Goal: Task Accomplishment & Management: Use online tool/utility

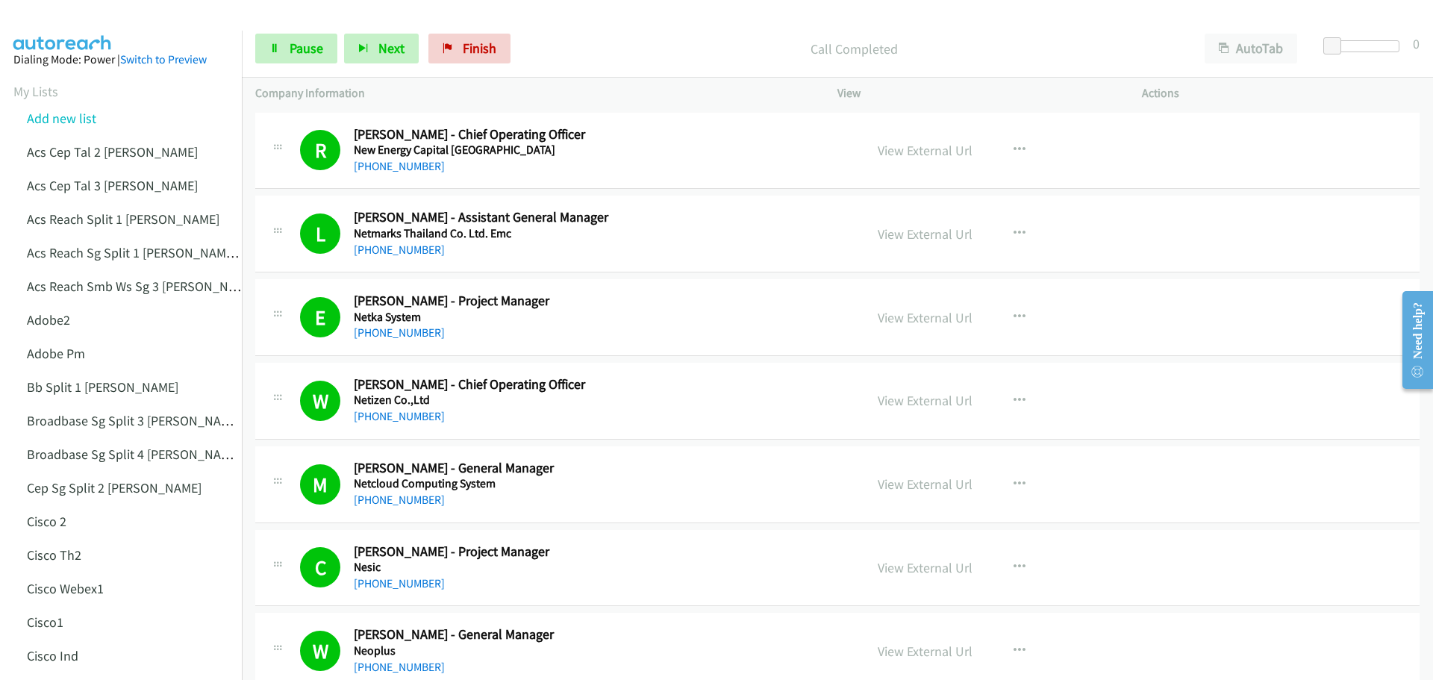
scroll to position [4678, 0]
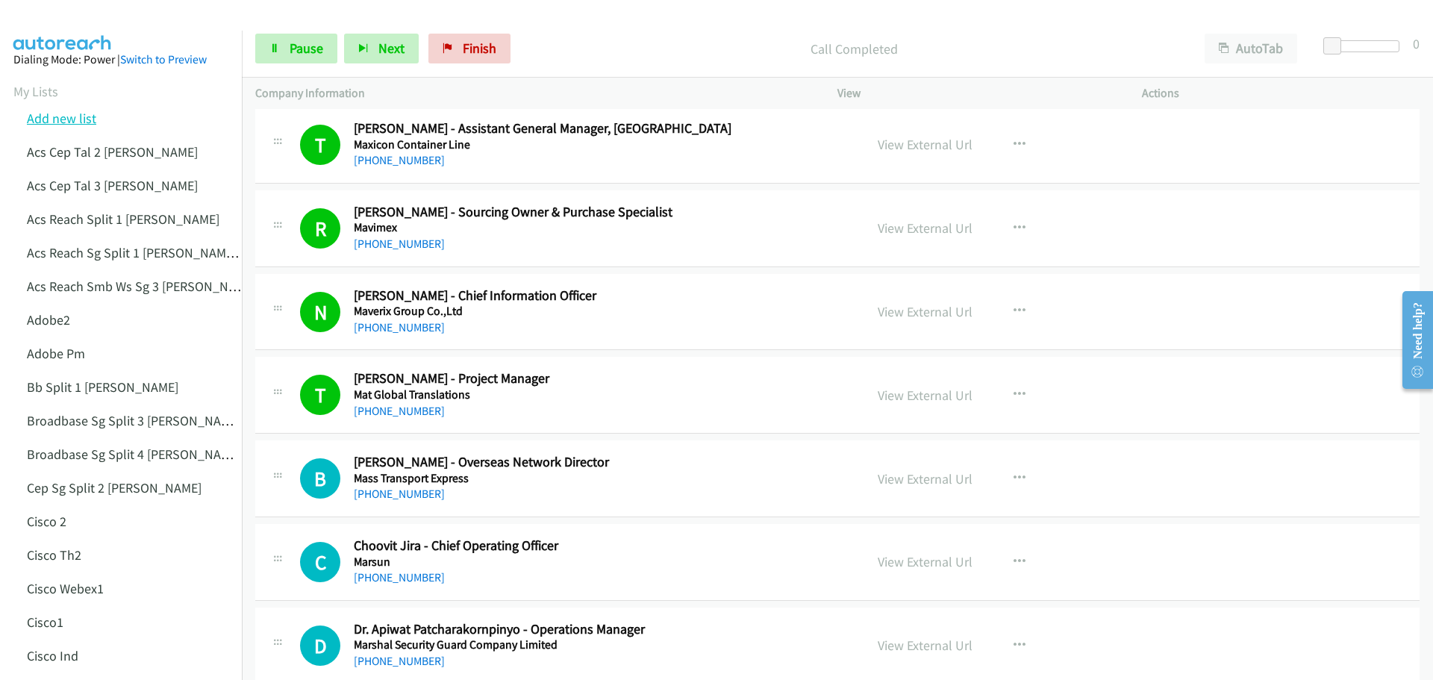
click at [52, 119] on link "Add new list" at bounding box center [61, 118] width 69 height 17
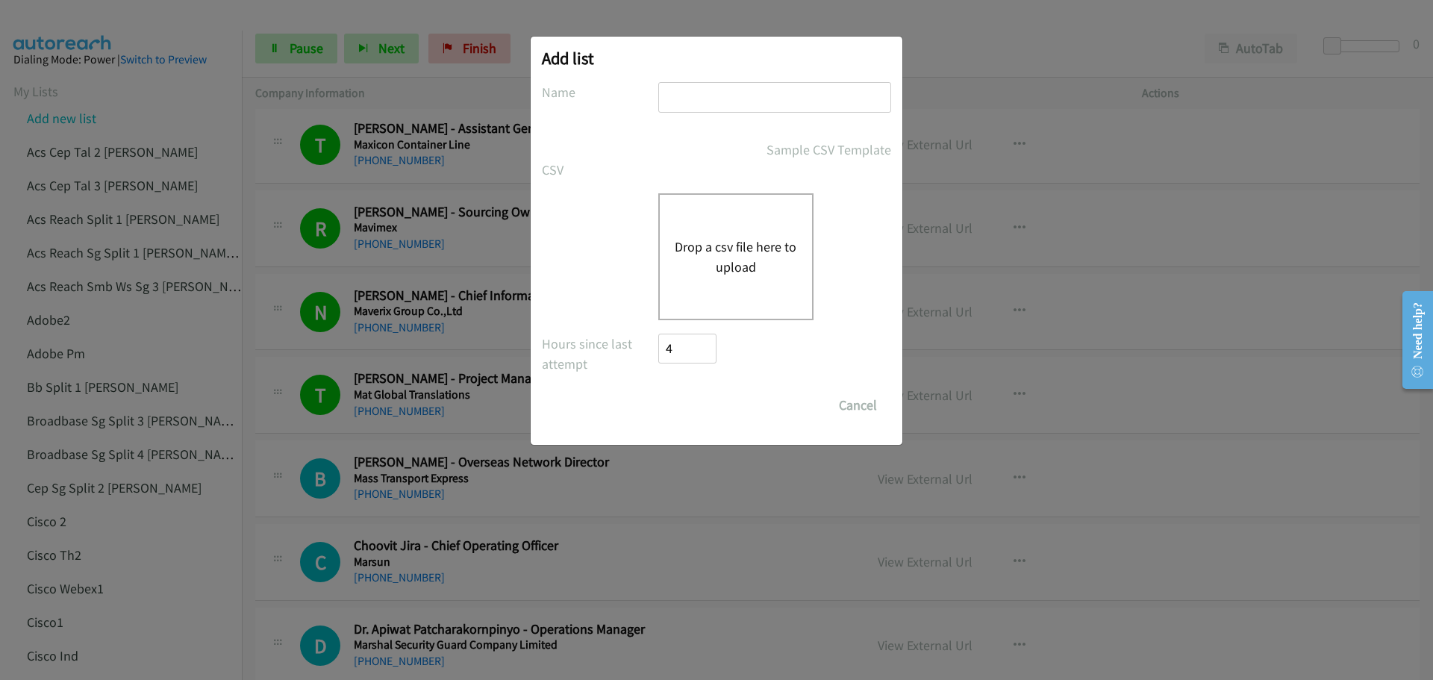
click at [720, 231] on div "Drop a csv file here to upload" at bounding box center [735, 256] width 155 height 127
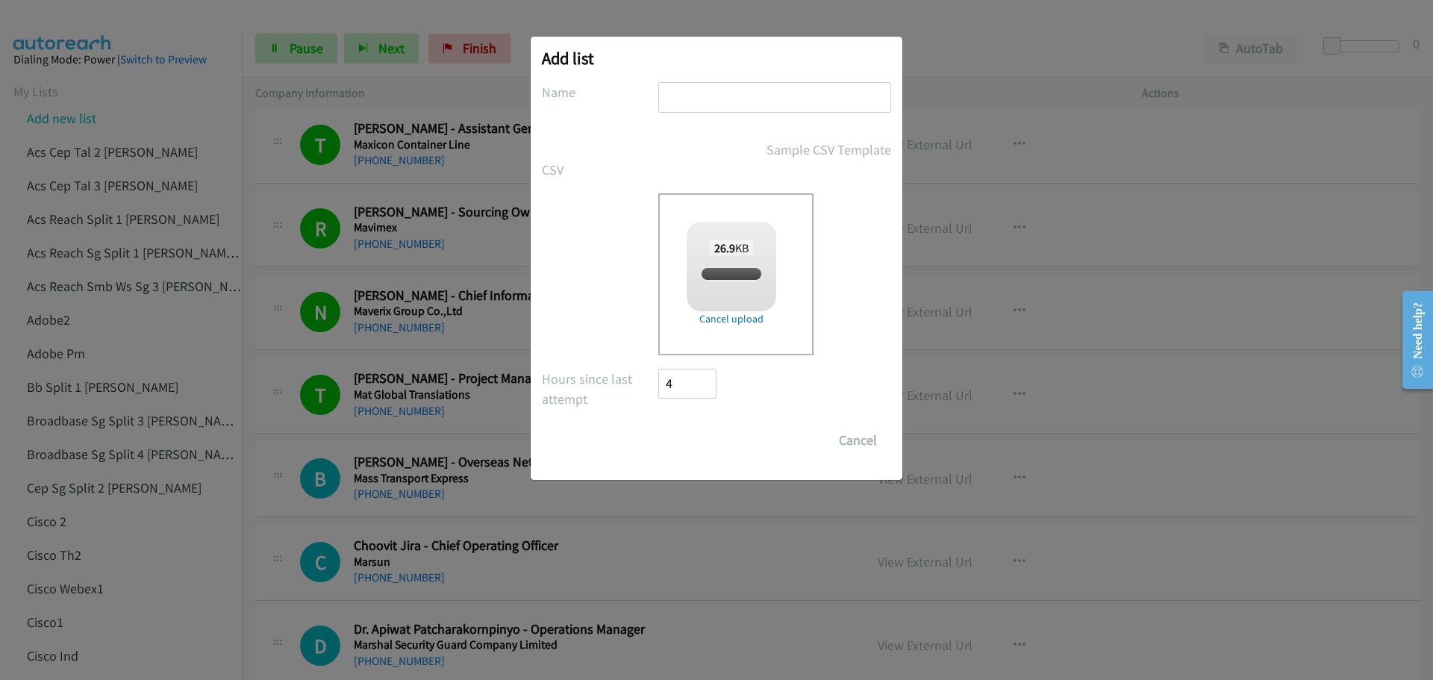
checkbox input "true"
click at [733, 84] on input "text" at bounding box center [774, 97] width 233 height 31
type input "Lenovopm"
click at [697, 436] on input "Save List" at bounding box center [697, 440] width 78 height 30
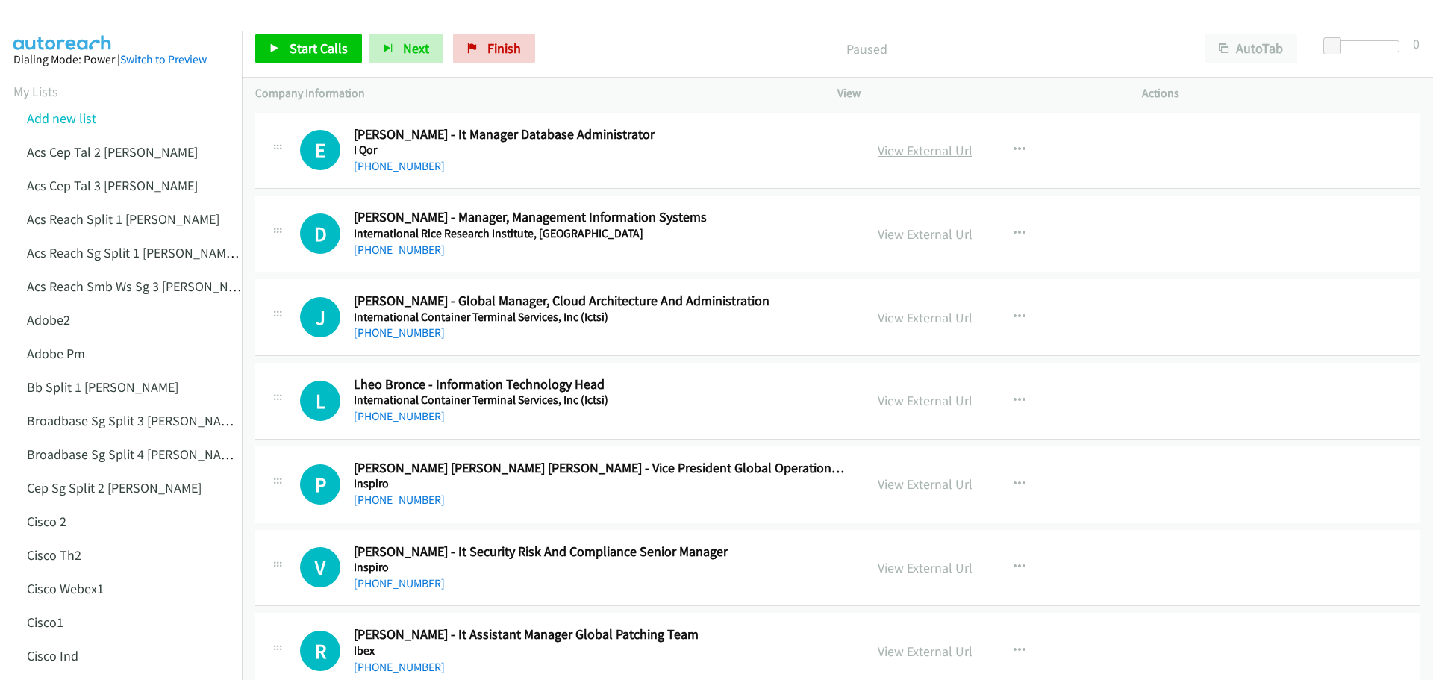
click at [957, 152] on link "View External Url" at bounding box center [925, 150] width 95 height 17
click at [276, 46] on icon at bounding box center [274, 49] width 10 height 10
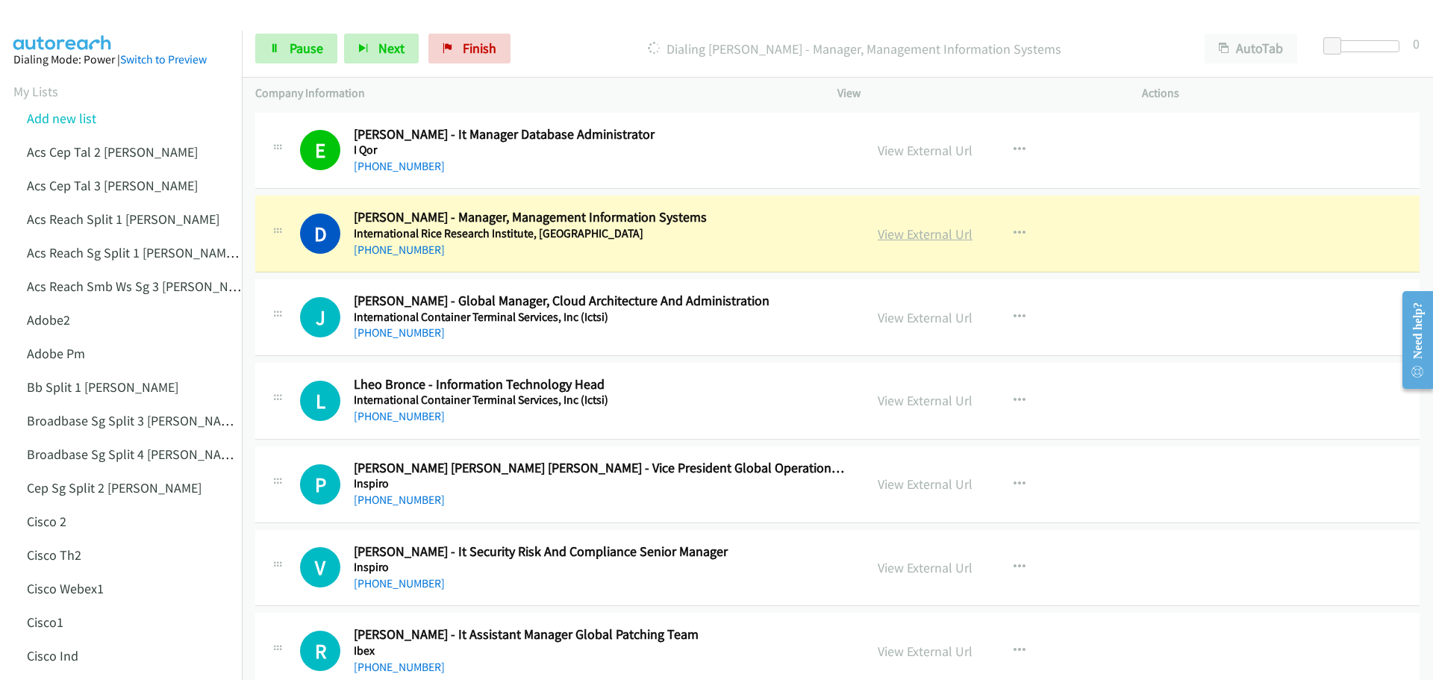
click at [901, 238] on link "View External Url" at bounding box center [925, 233] width 95 height 17
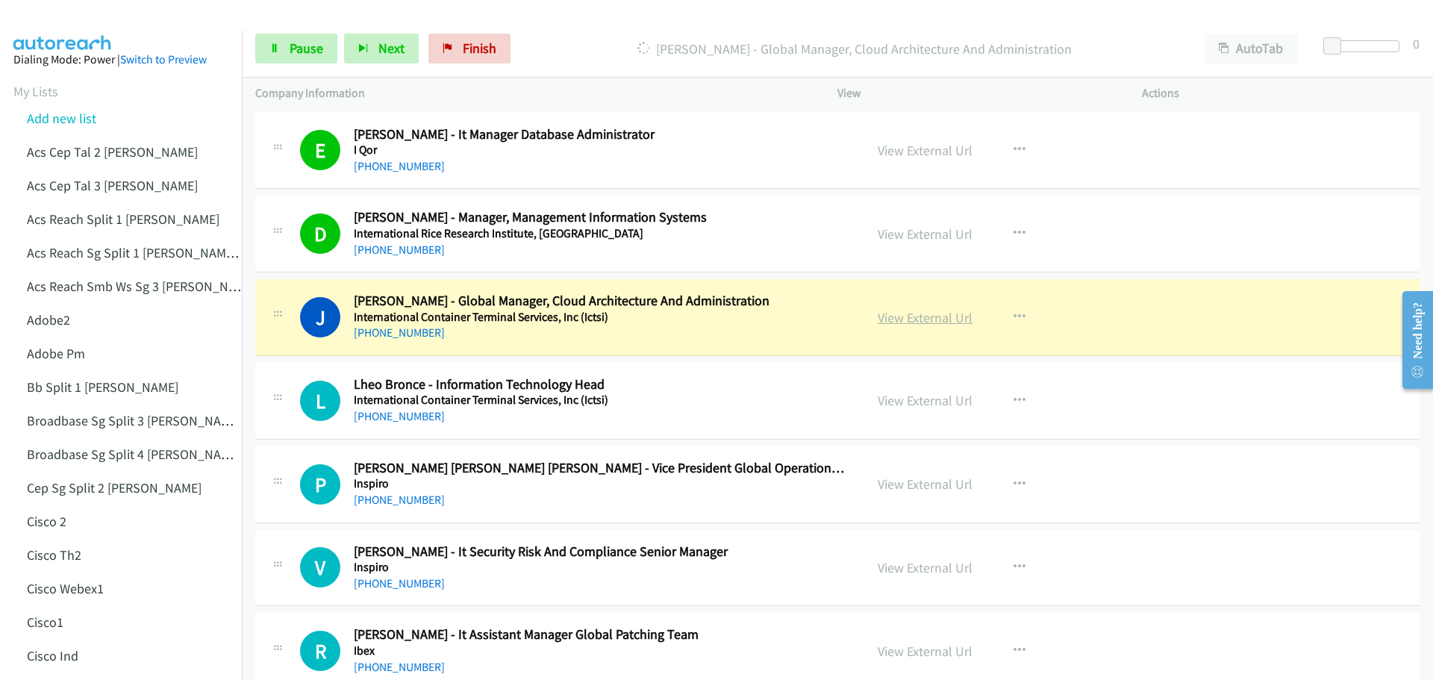
click at [914, 316] on link "View External Url" at bounding box center [925, 317] width 95 height 17
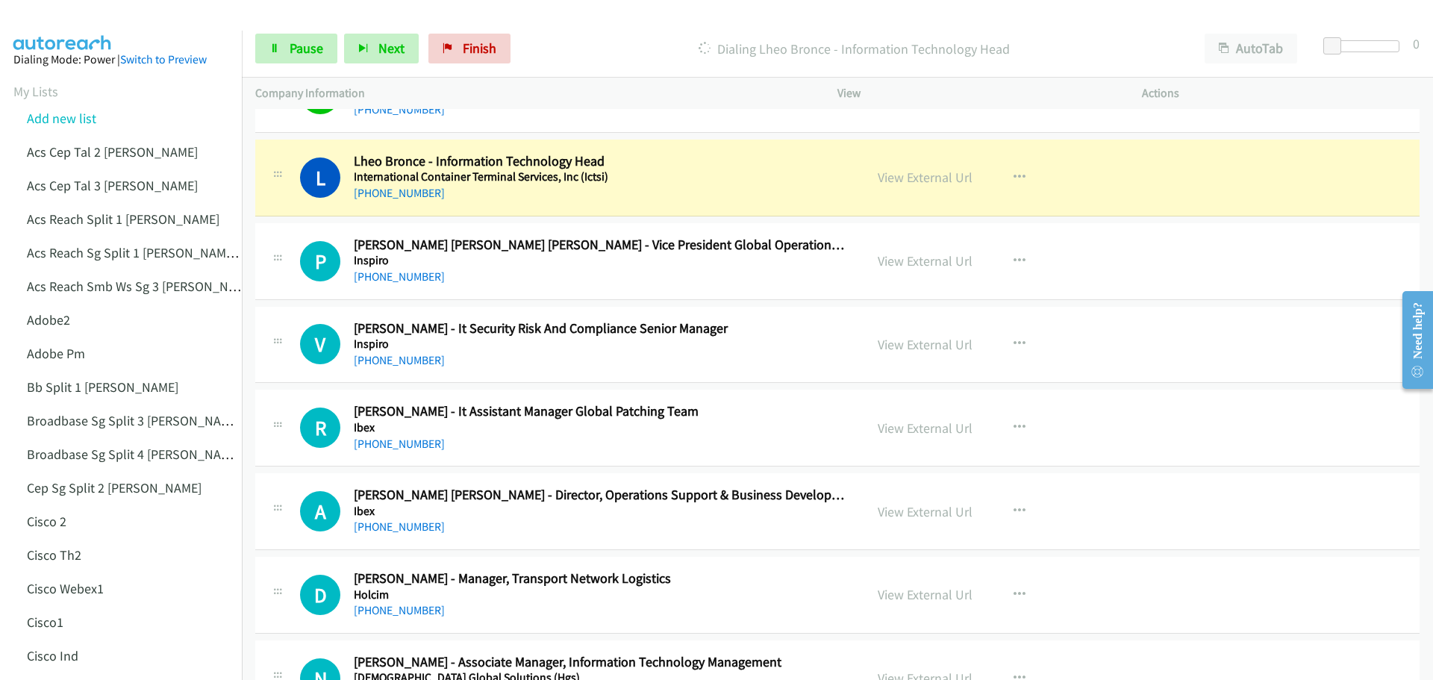
scroll to position [224, 0]
click at [907, 179] on link "View External Url" at bounding box center [925, 176] width 95 height 17
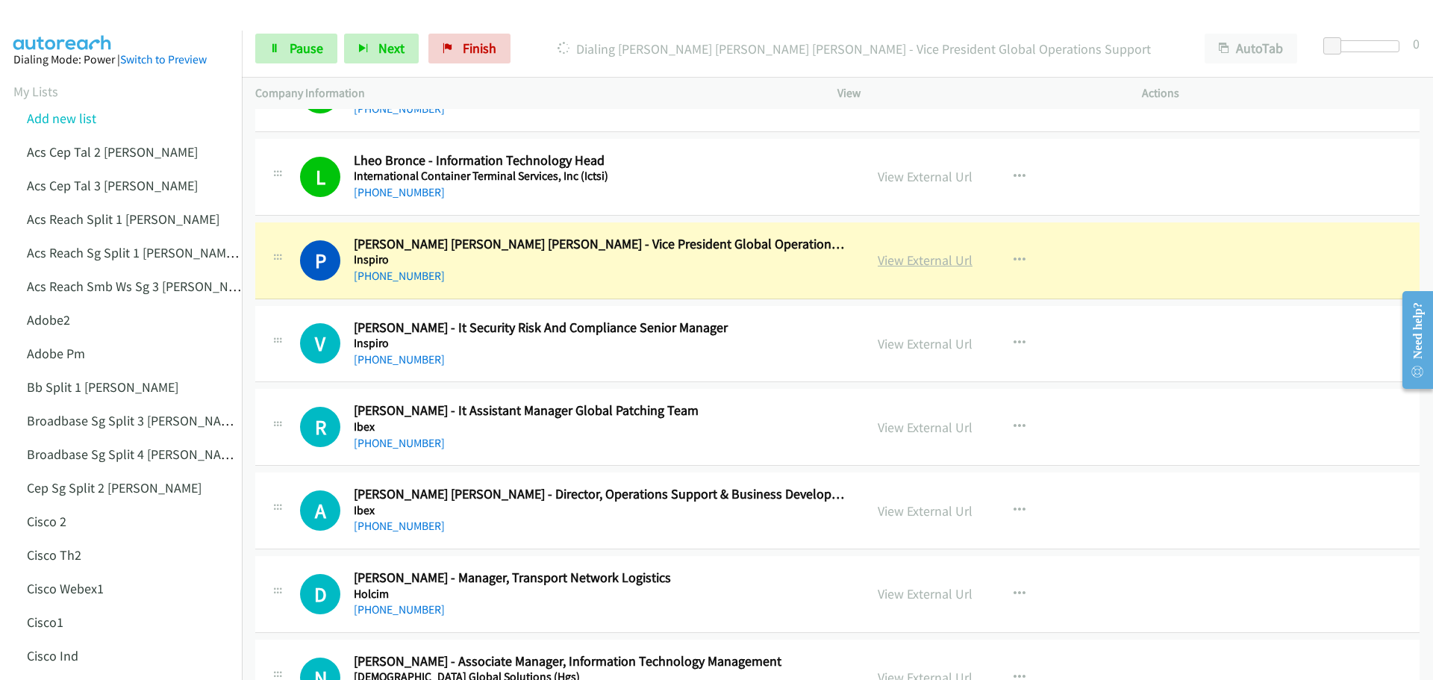
click at [939, 260] on link "View External Url" at bounding box center [925, 259] width 95 height 17
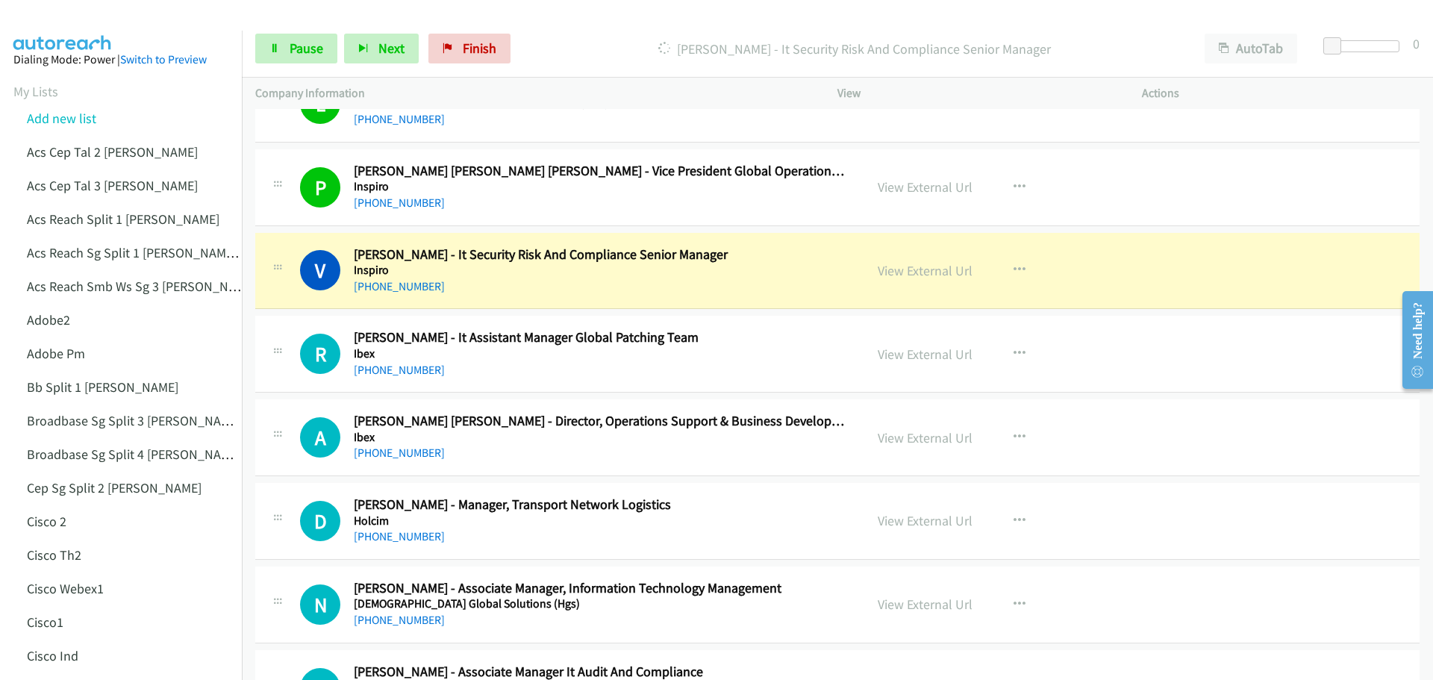
scroll to position [298, 0]
click at [912, 278] on div "View External Url" at bounding box center [925, 269] width 95 height 20
click at [912, 275] on link "View External Url" at bounding box center [925, 268] width 95 height 17
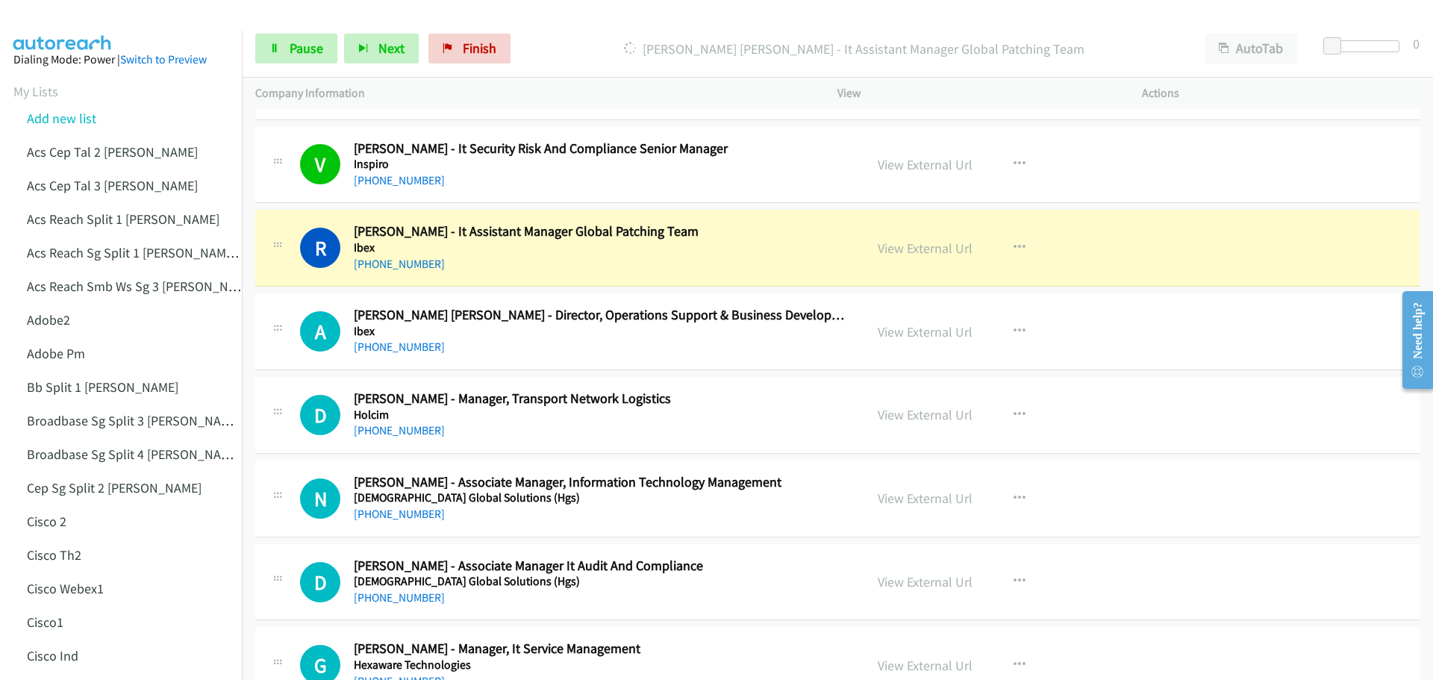
scroll to position [448, 0]
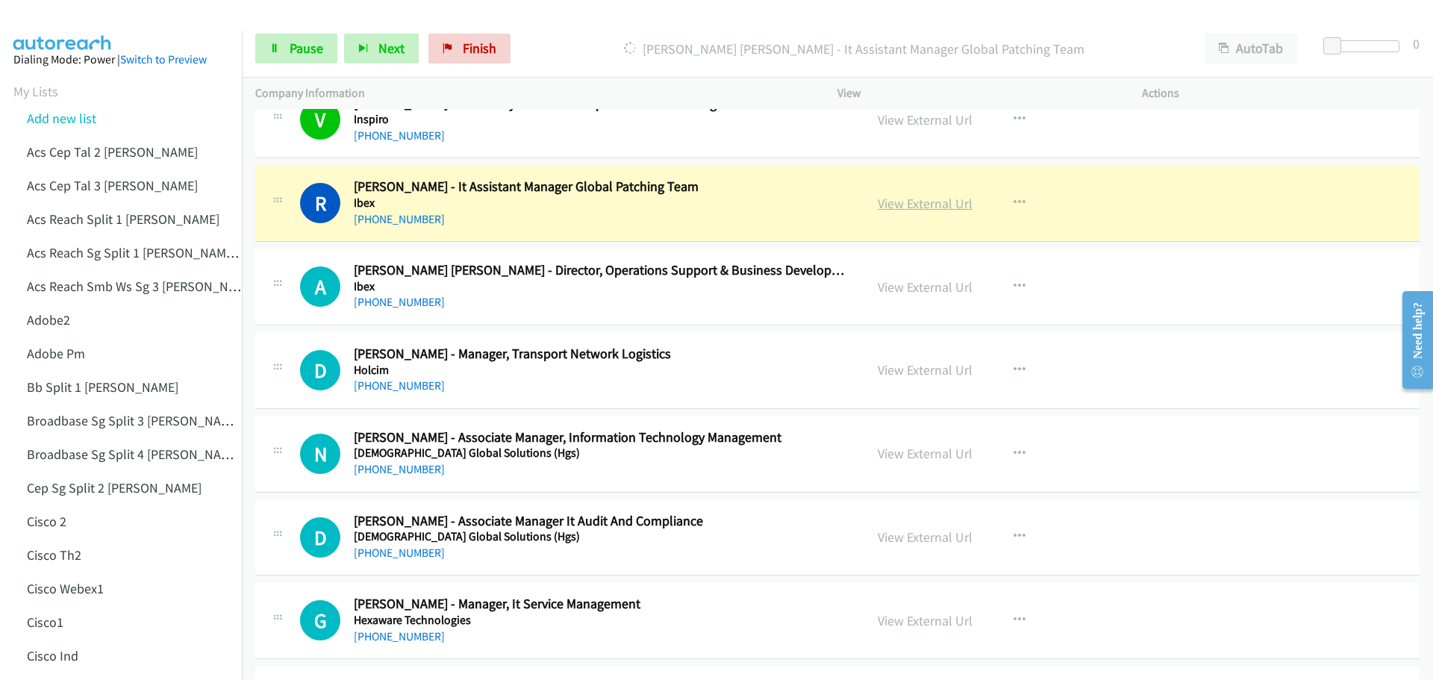
click at [881, 202] on link "View External Url" at bounding box center [925, 203] width 95 height 17
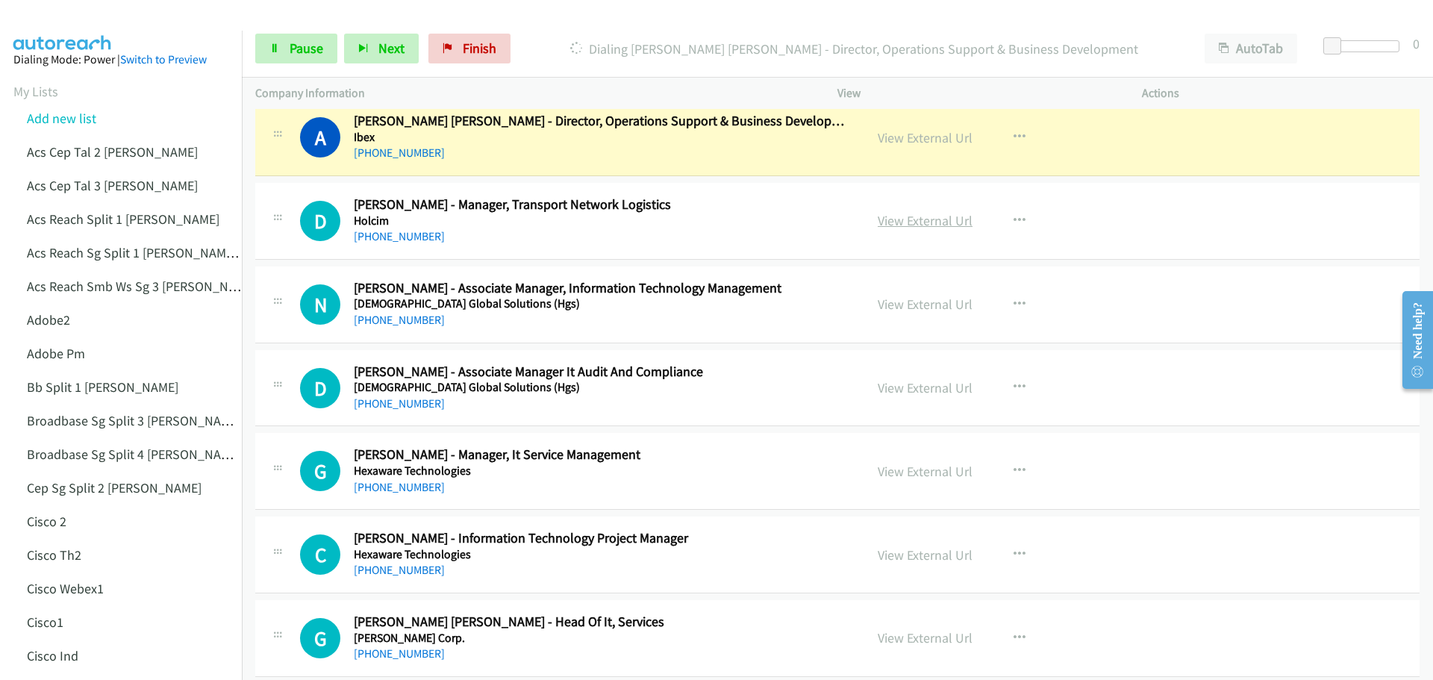
scroll to position [522, 0]
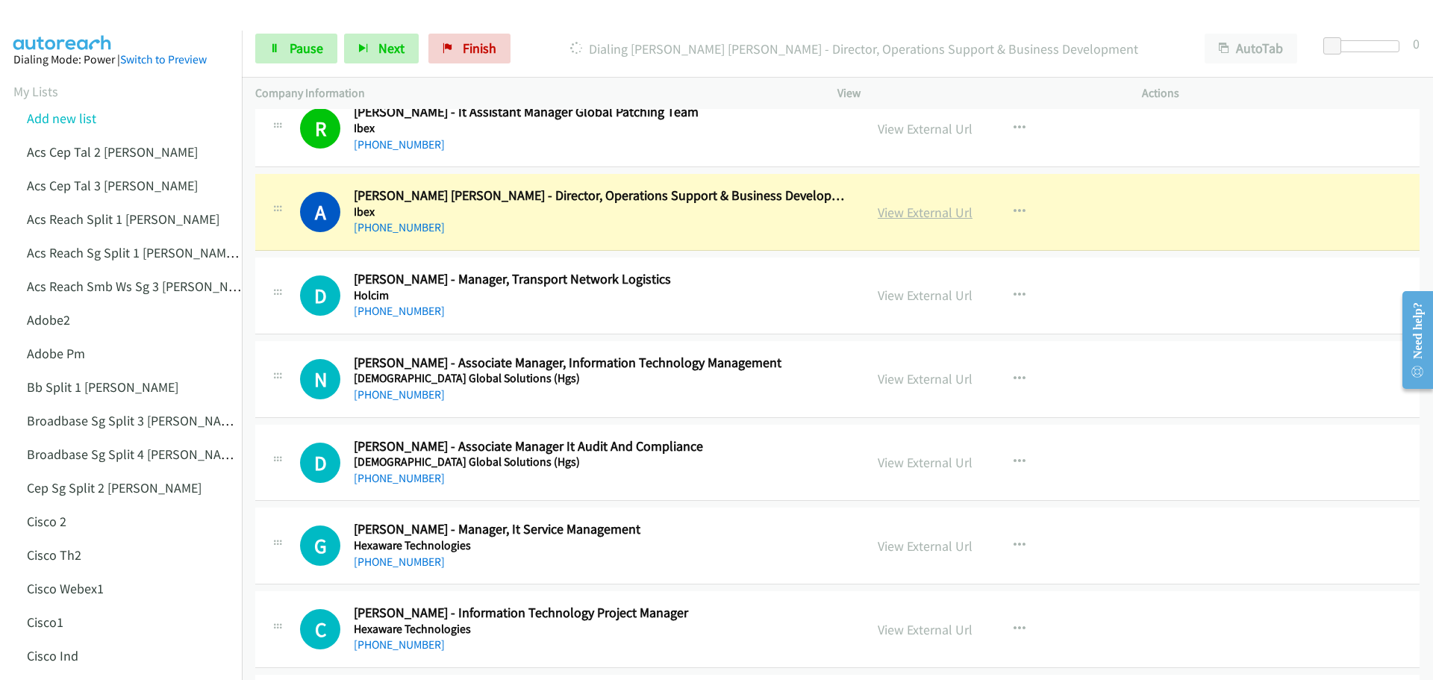
click at [914, 212] on link "View External Url" at bounding box center [925, 212] width 95 height 17
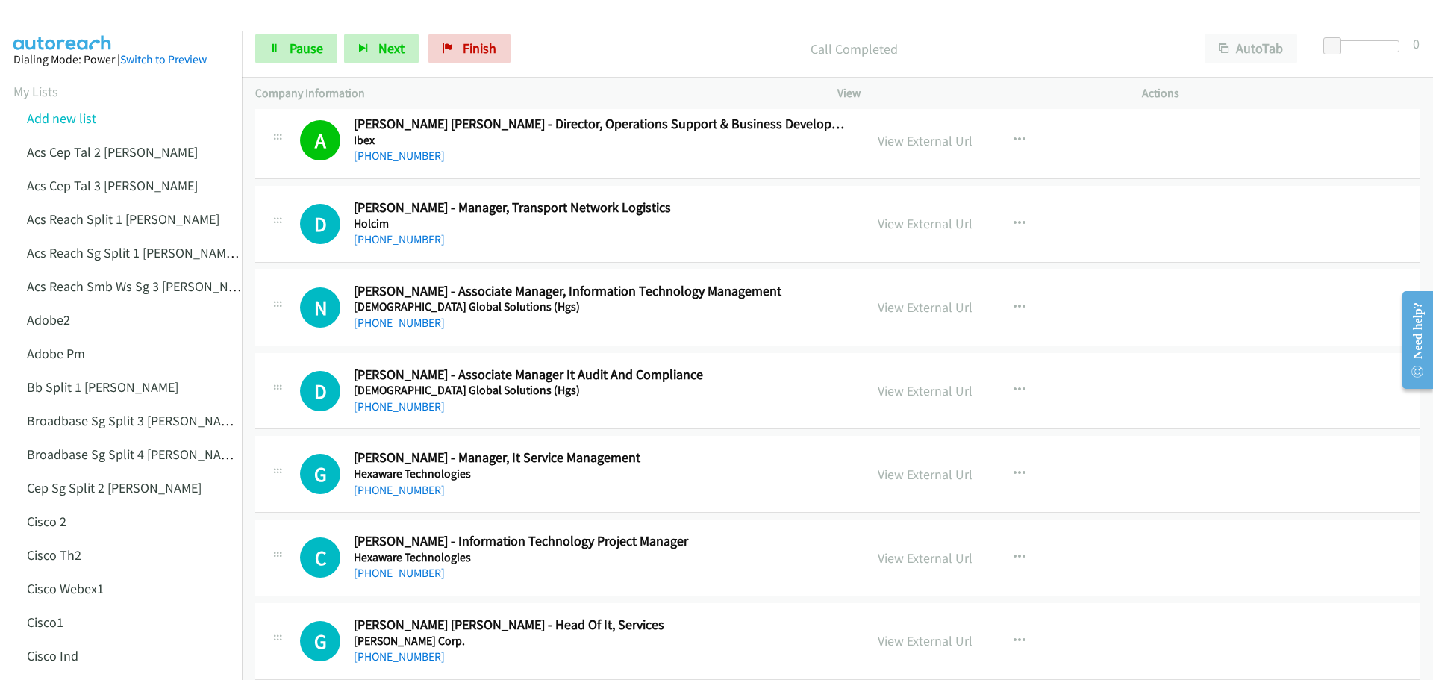
scroll to position [597, 0]
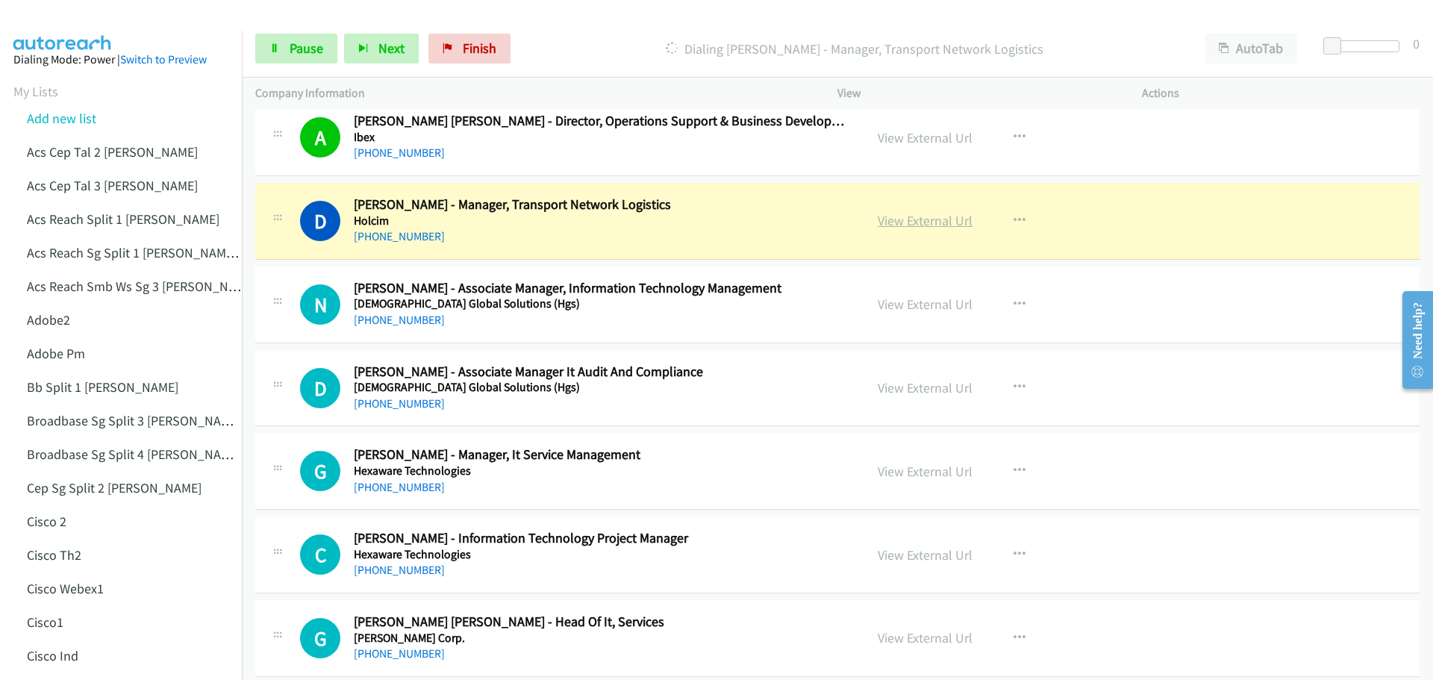
click at [904, 220] on link "View External Url" at bounding box center [925, 220] width 95 height 17
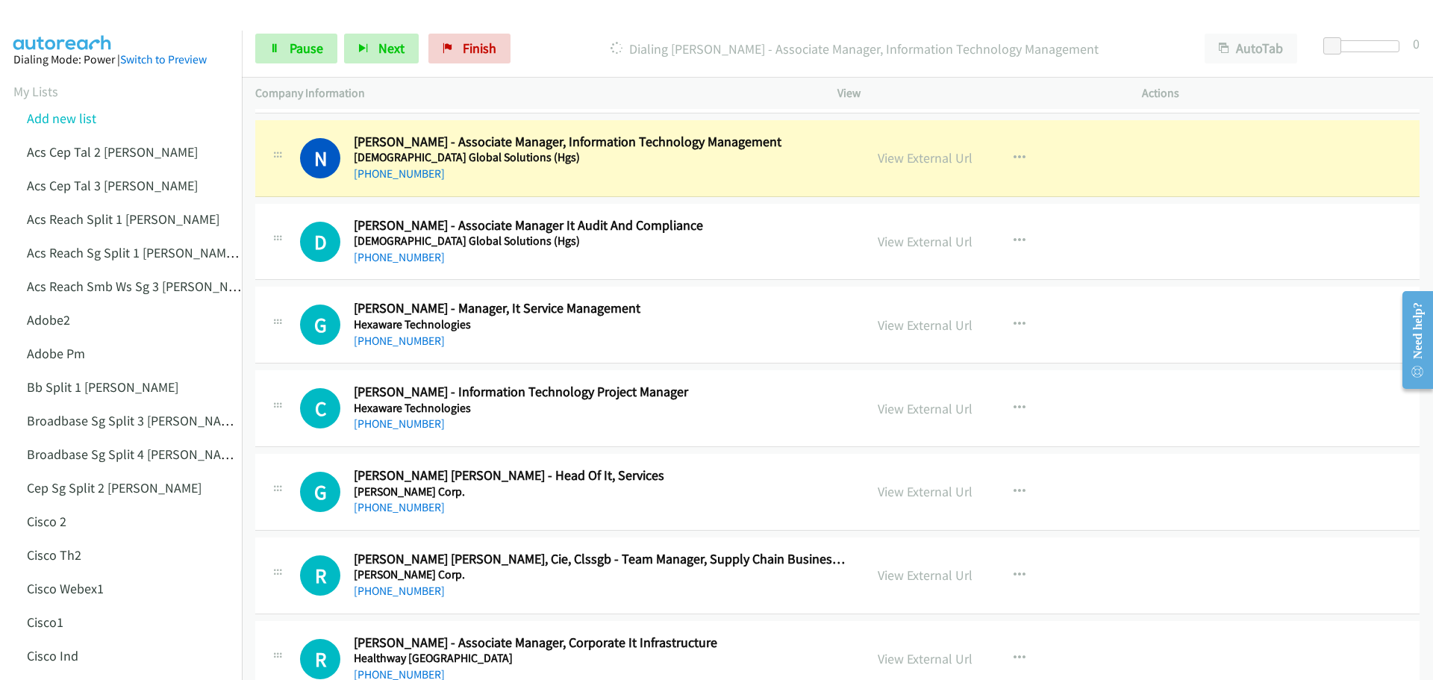
scroll to position [746, 0]
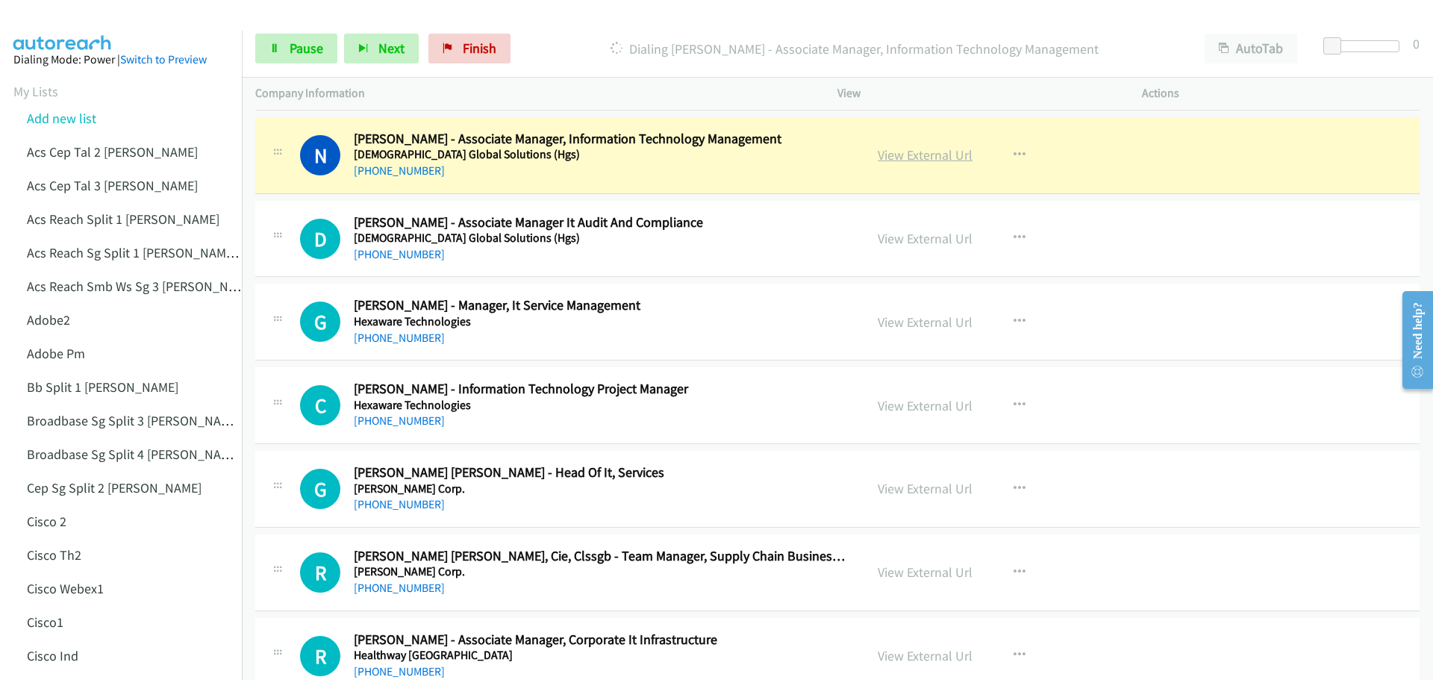
click at [889, 153] on link "View External Url" at bounding box center [925, 154] width 95 height 17
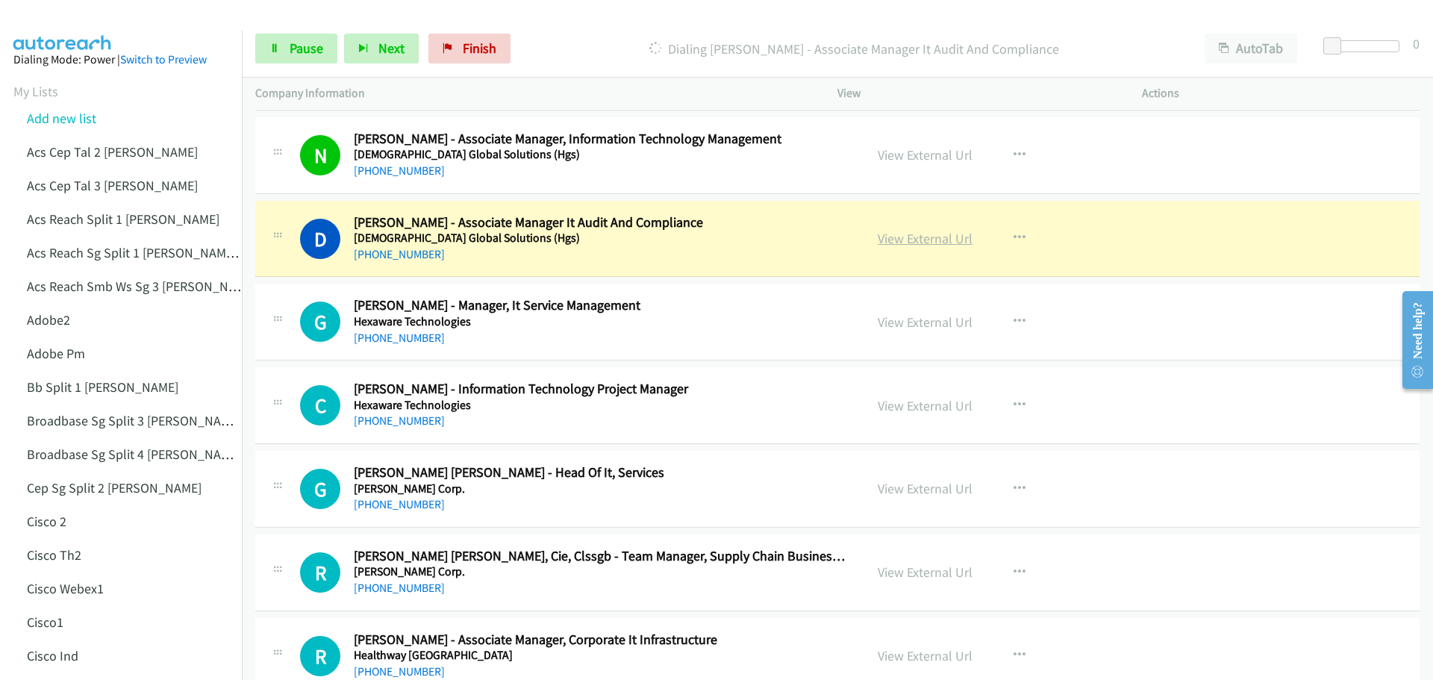
click at [925, 235] on link "View External Url" at bounding box center [925, 238] width 95 height 17
drag, startPoint x: 292, startPoint y: 52, endPoint x: 316, endPoint y: 58, distance: 24.6
click at [292, 52] on span "Pause" at bounding box center [307, 48] width 34 height 17
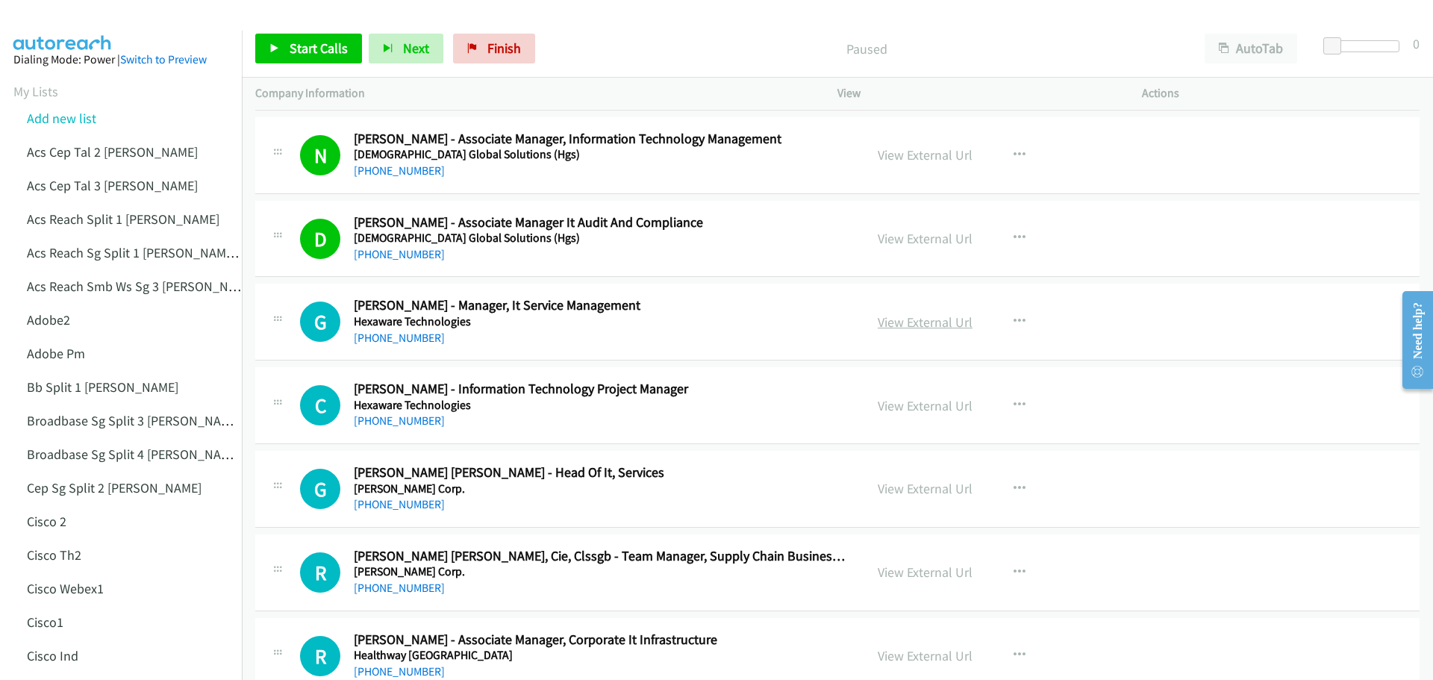
click at [927, 322] on link "View External Url" at bounding box center [925, 321] width 95 height 17
click at [292, 32] on div "Start Calls Pause Next Finish Paused AutoTab AutoTab 0" at bounding box center [837, 48] width 1191 height 57
click at [284, 47] on link "Start Calls" at bounding box center [308, 49] width 107 height 30
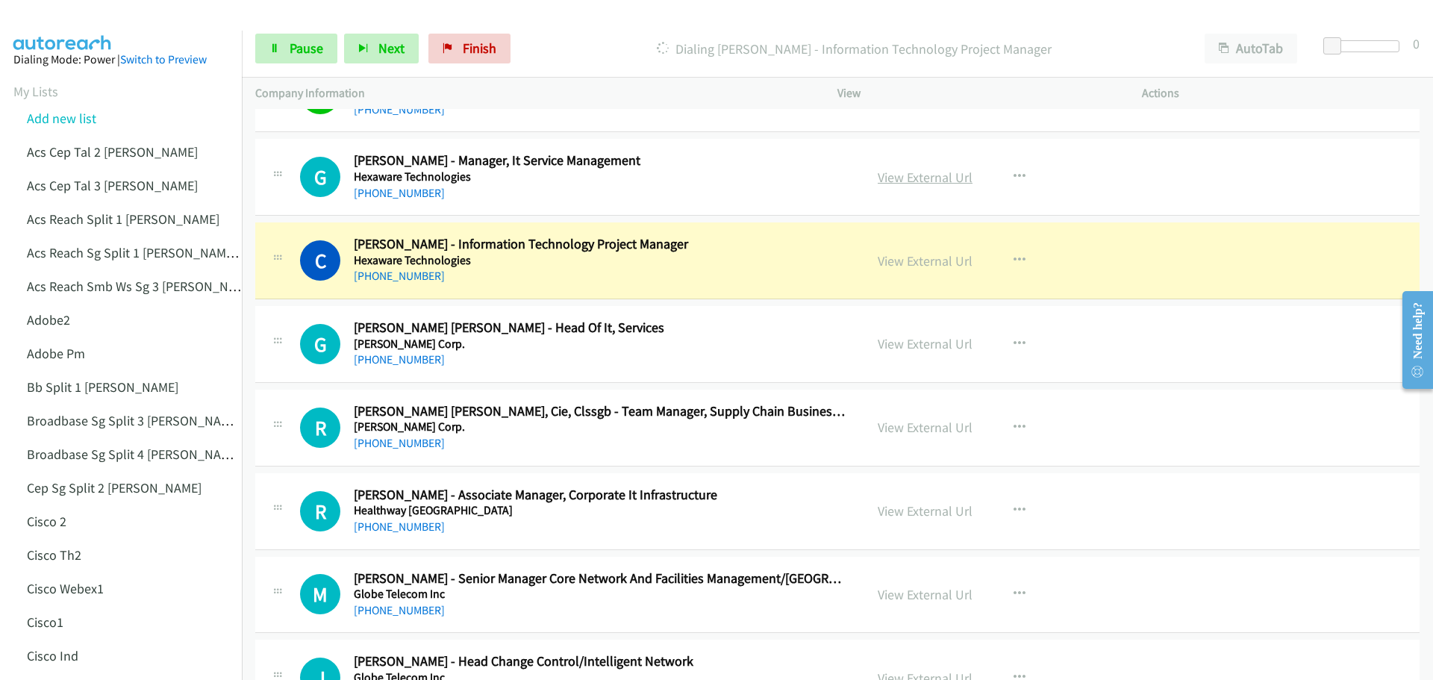
scroll to position [895, 0]
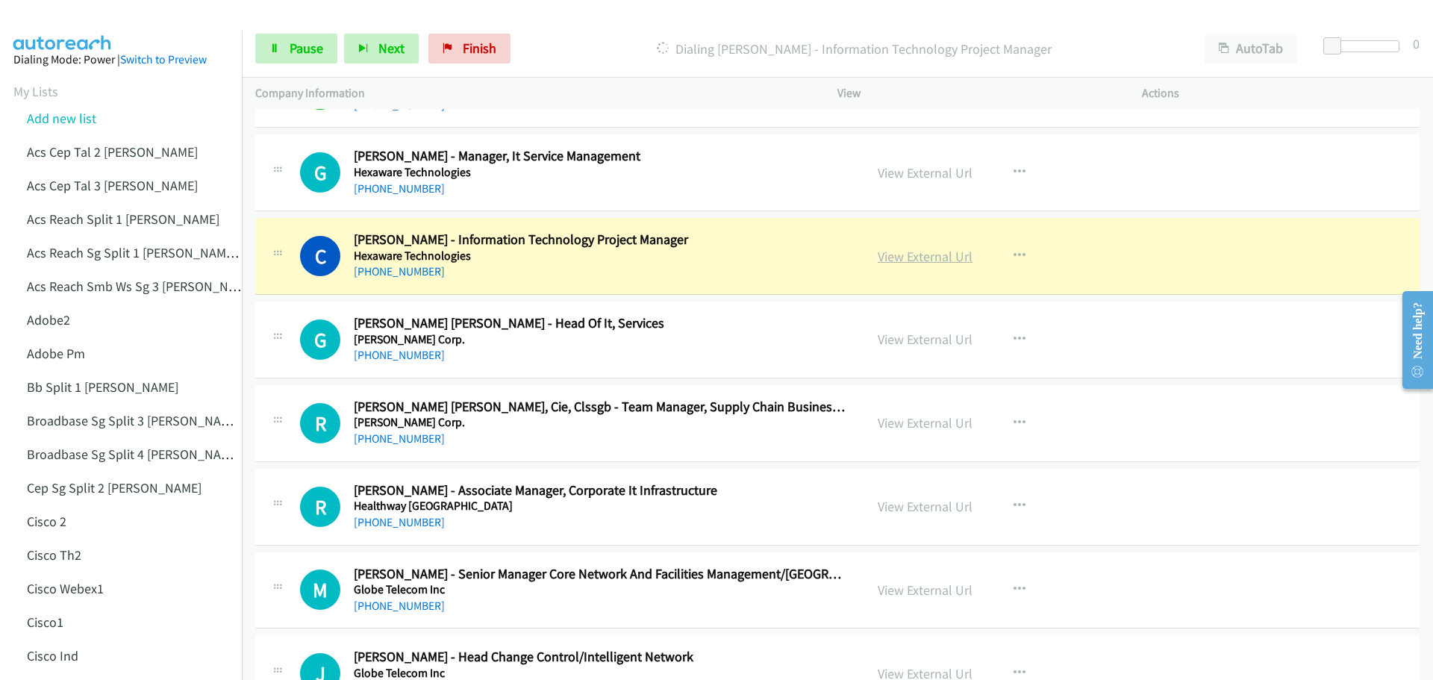
click at [922, 254] on link "View External Url" at bounding box center [925, 256] width 95 height 17
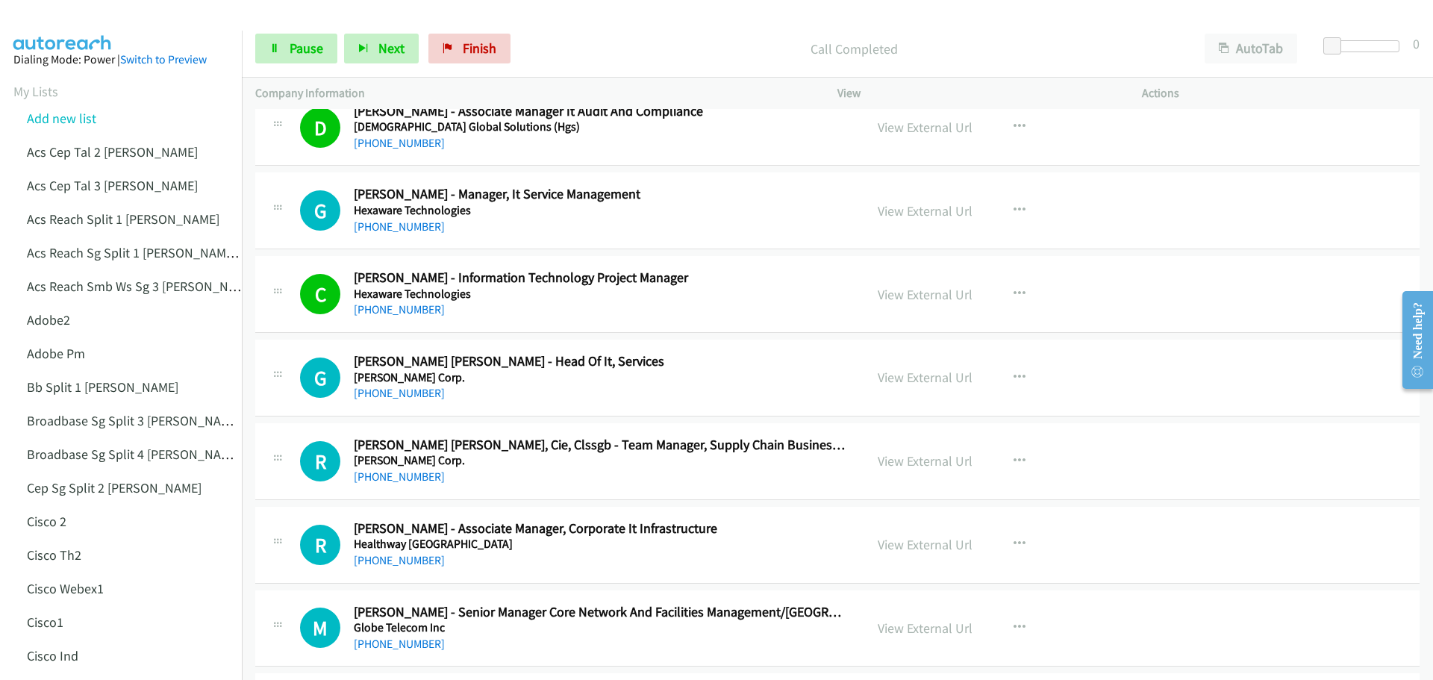
scroll to position [821, 0]
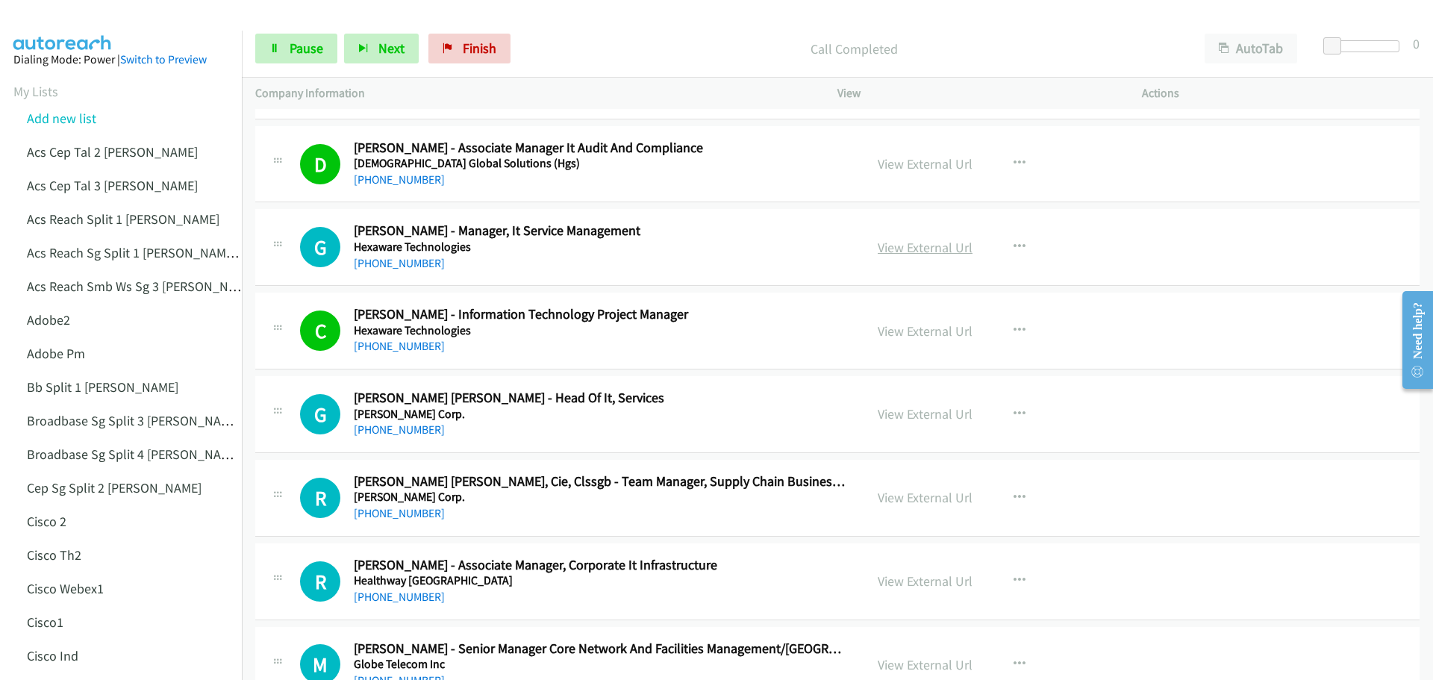
click at [928, 245] on link "View External Url" at bounding box center [925, 247] width 95 height 17
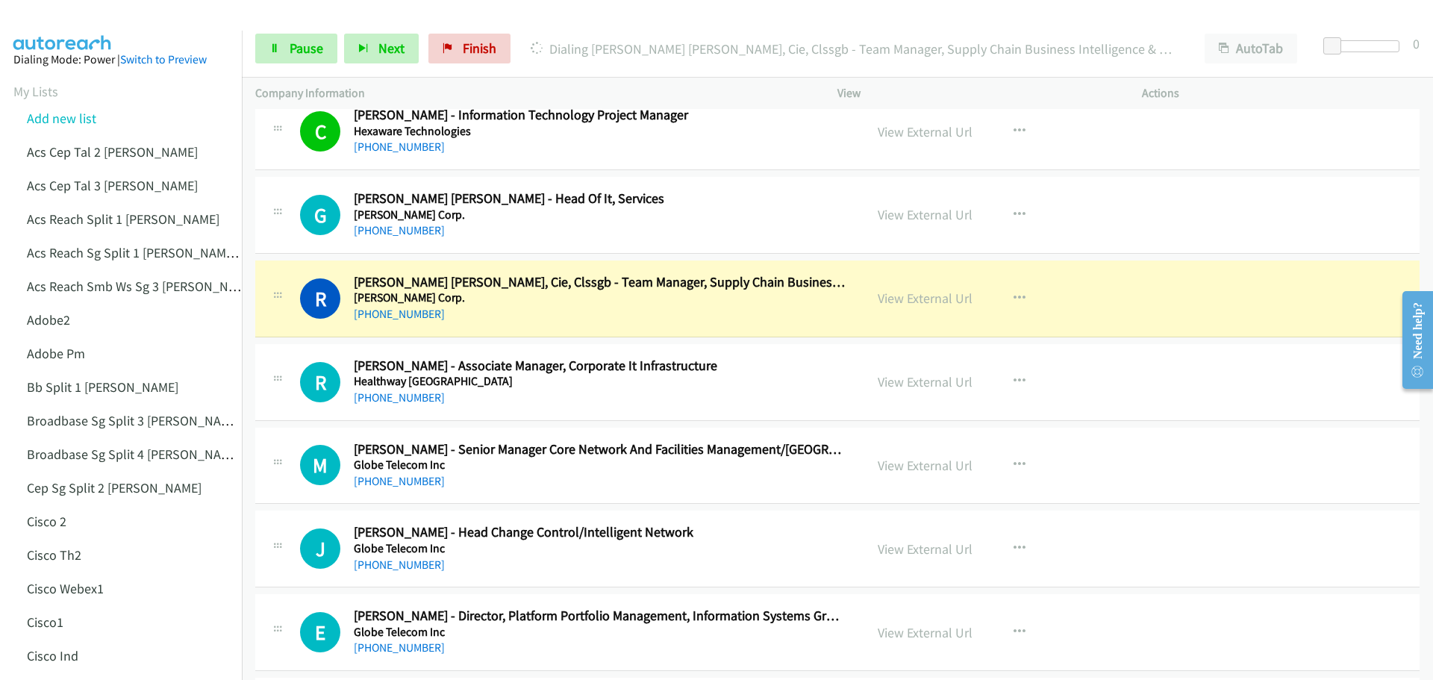
scroll to position [1045, 0]
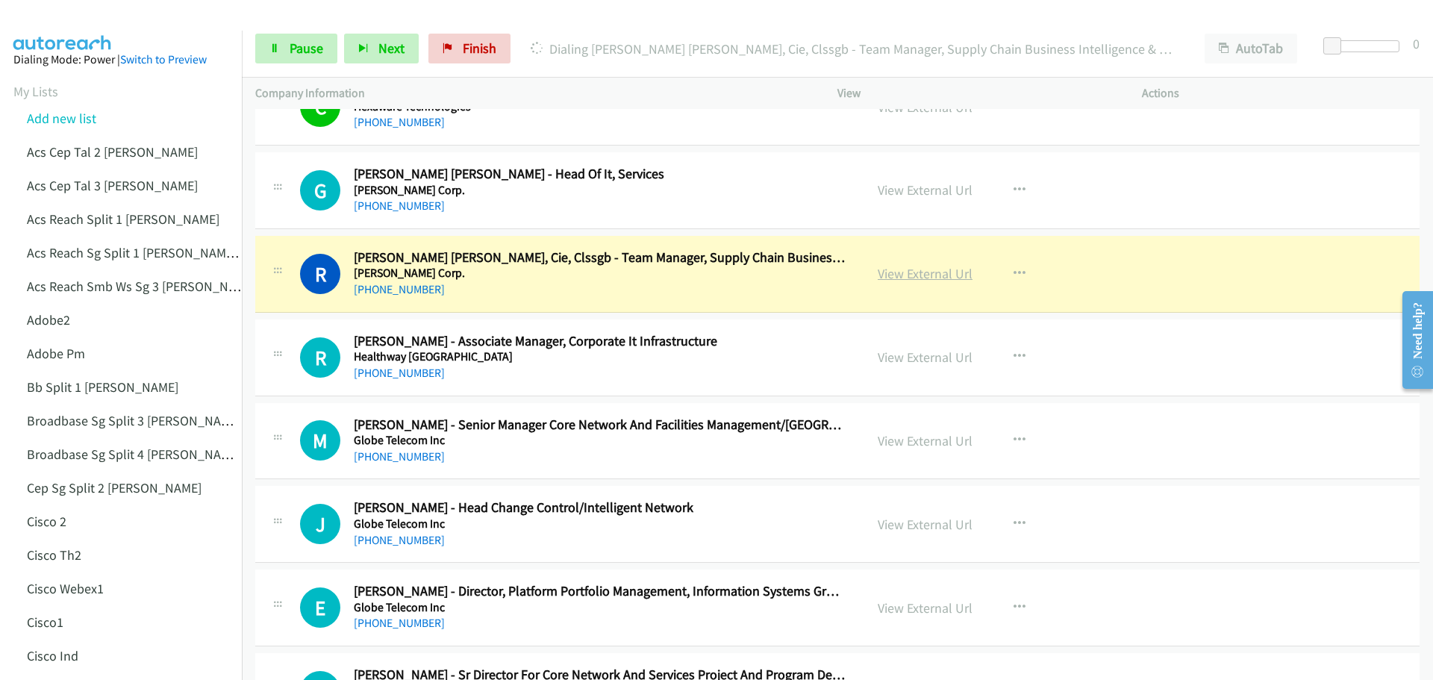
click at [915, 275] on link "View External Url" at bounding box center [925, 273] width 95 height 17
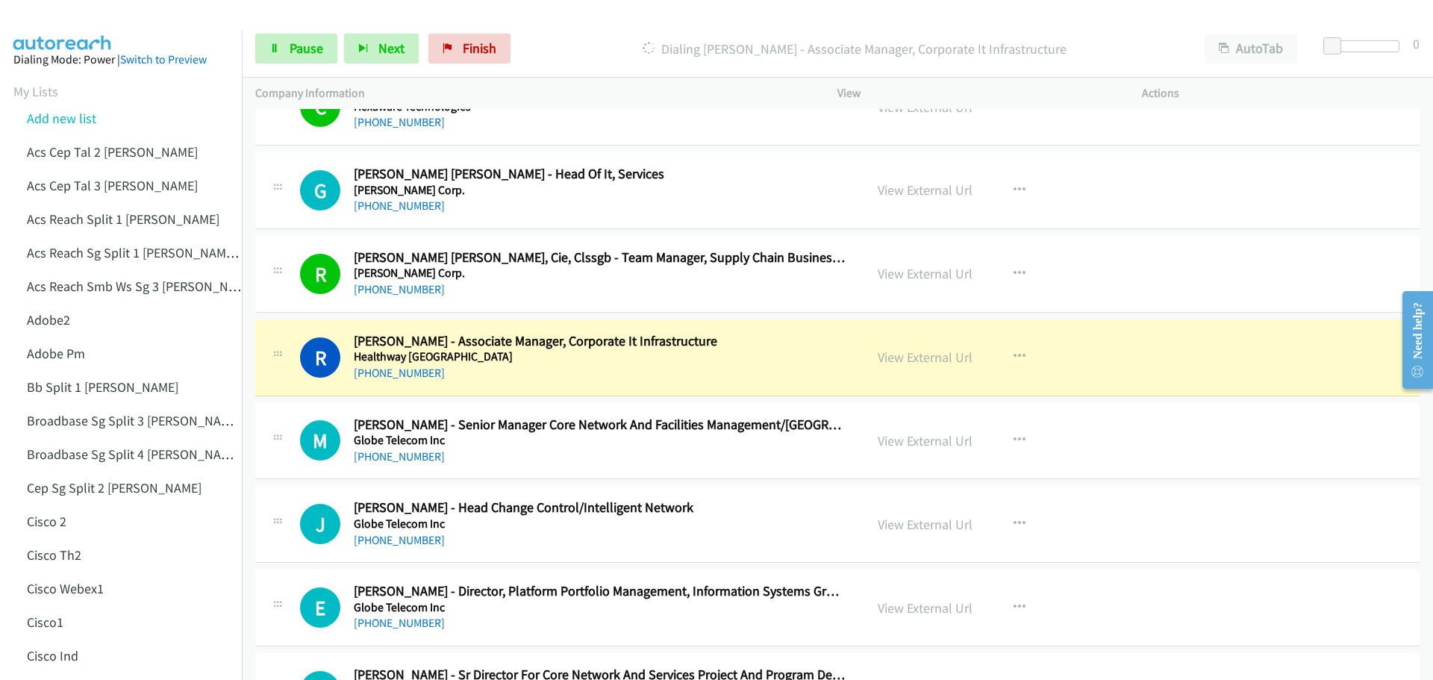
scroll to position [1119, 0]
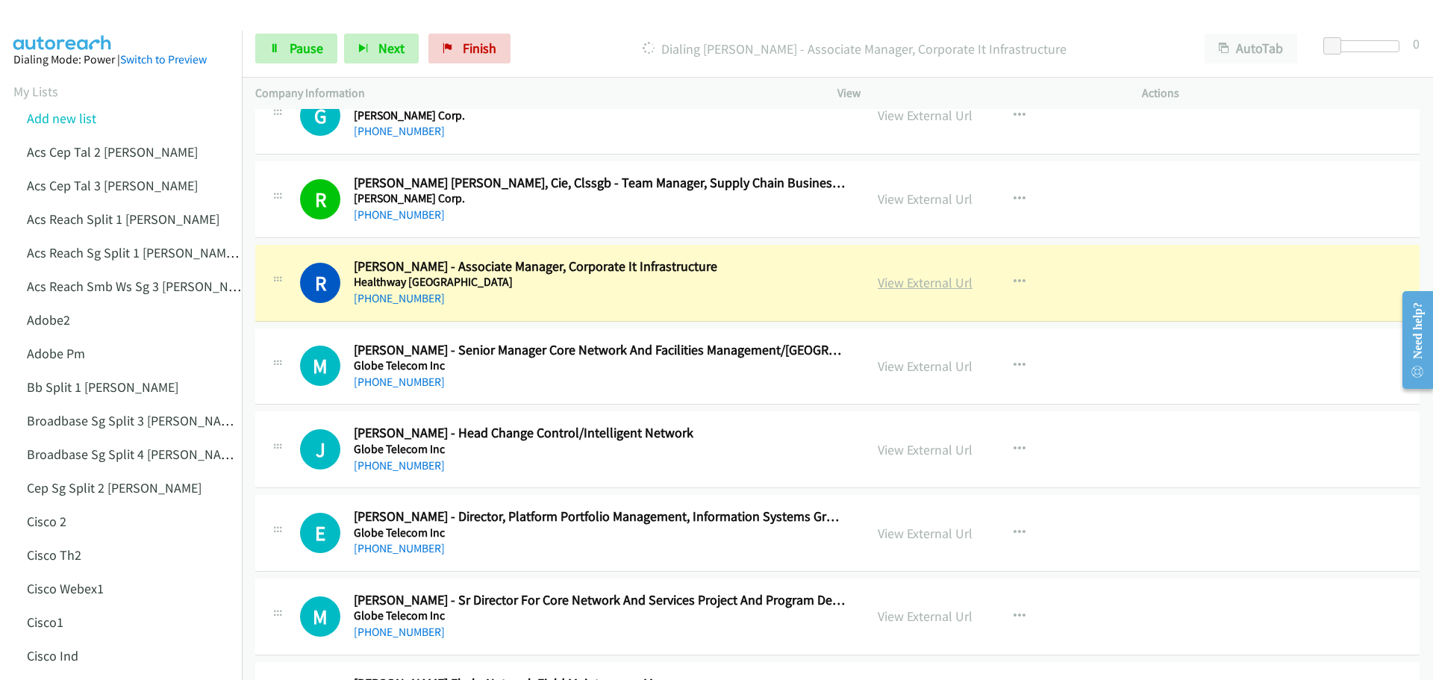
click at [898, 285] on link "View External Url" at bounding box center [925, 282] width 95 height 17
click at [281, 50] on link "Pause" at bounding box center [296, 49] width 82 height 30
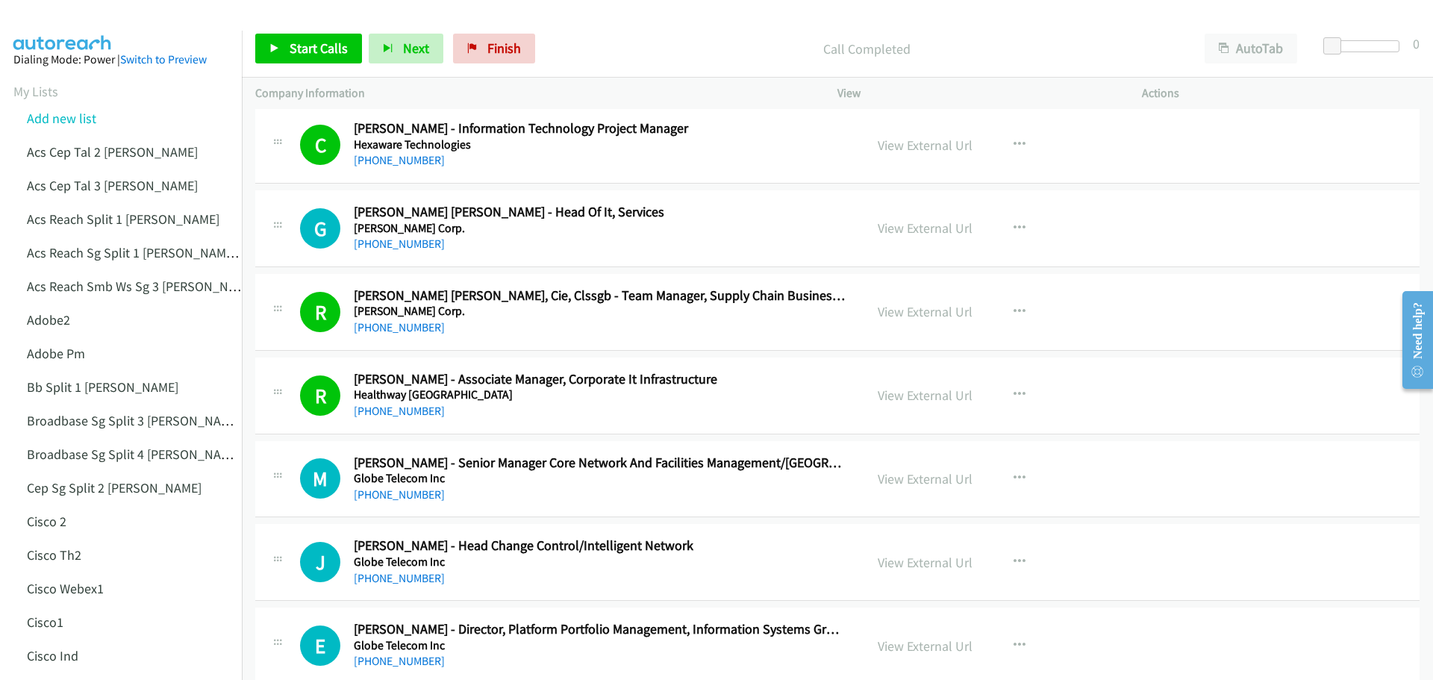
scroll to position [970, 0]
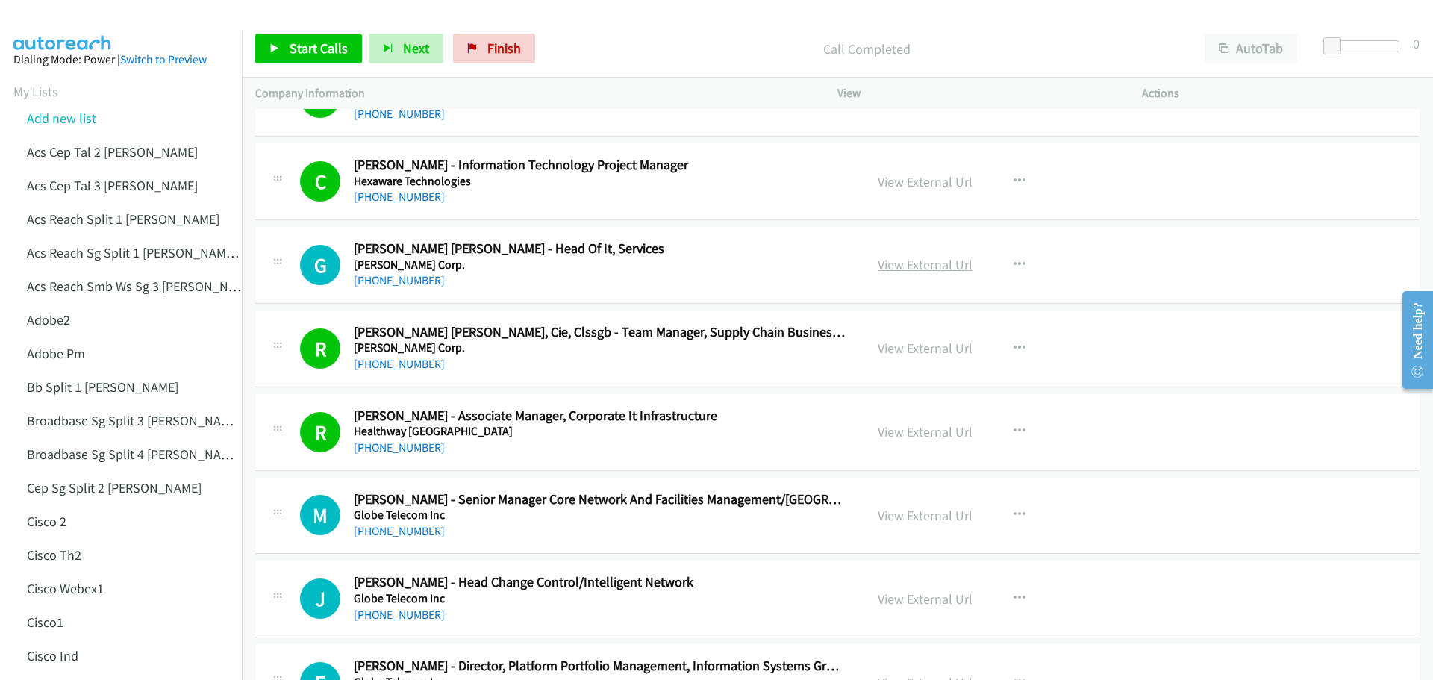
click at [895, 266] on link "View External Url" at bounding box center [925, 264] width 95 height 17
click at [319, 44] on span "Start Calls" at bounding box center [319, 48] width 58 height 17
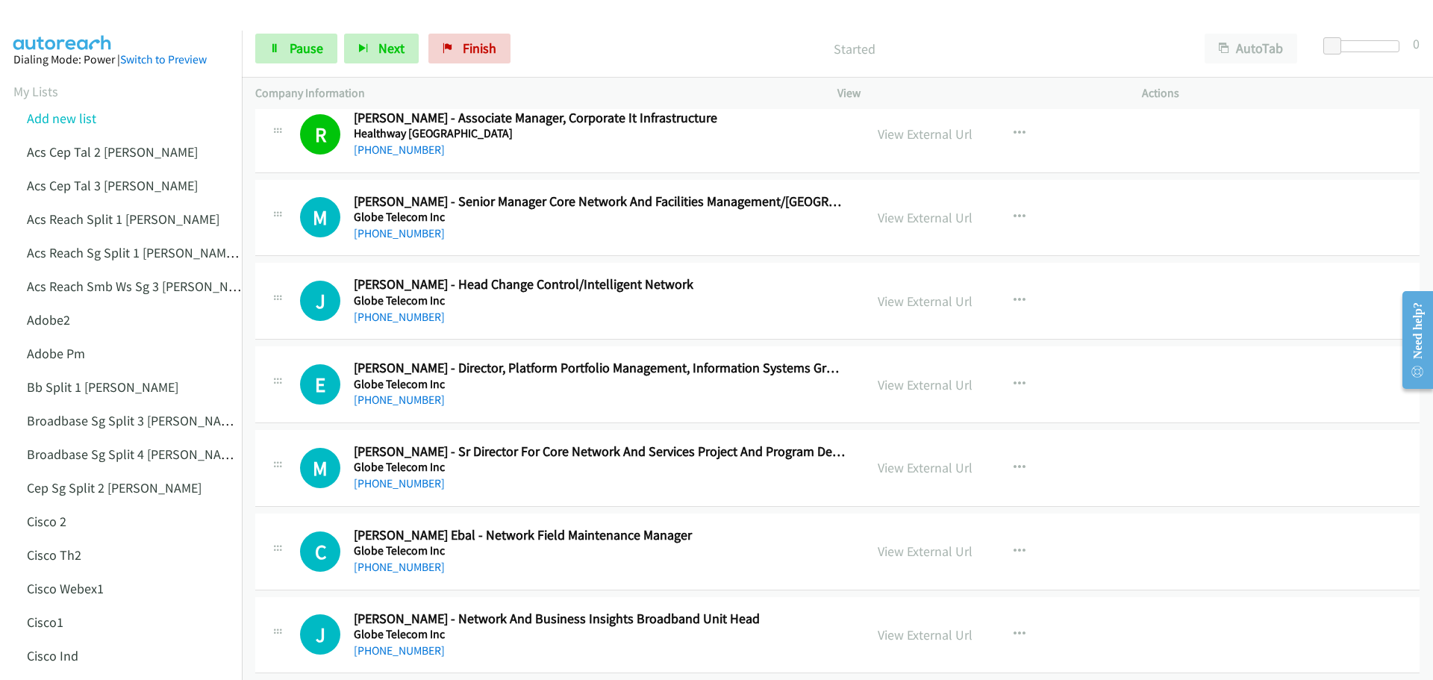
scroll to position [1269, 0]
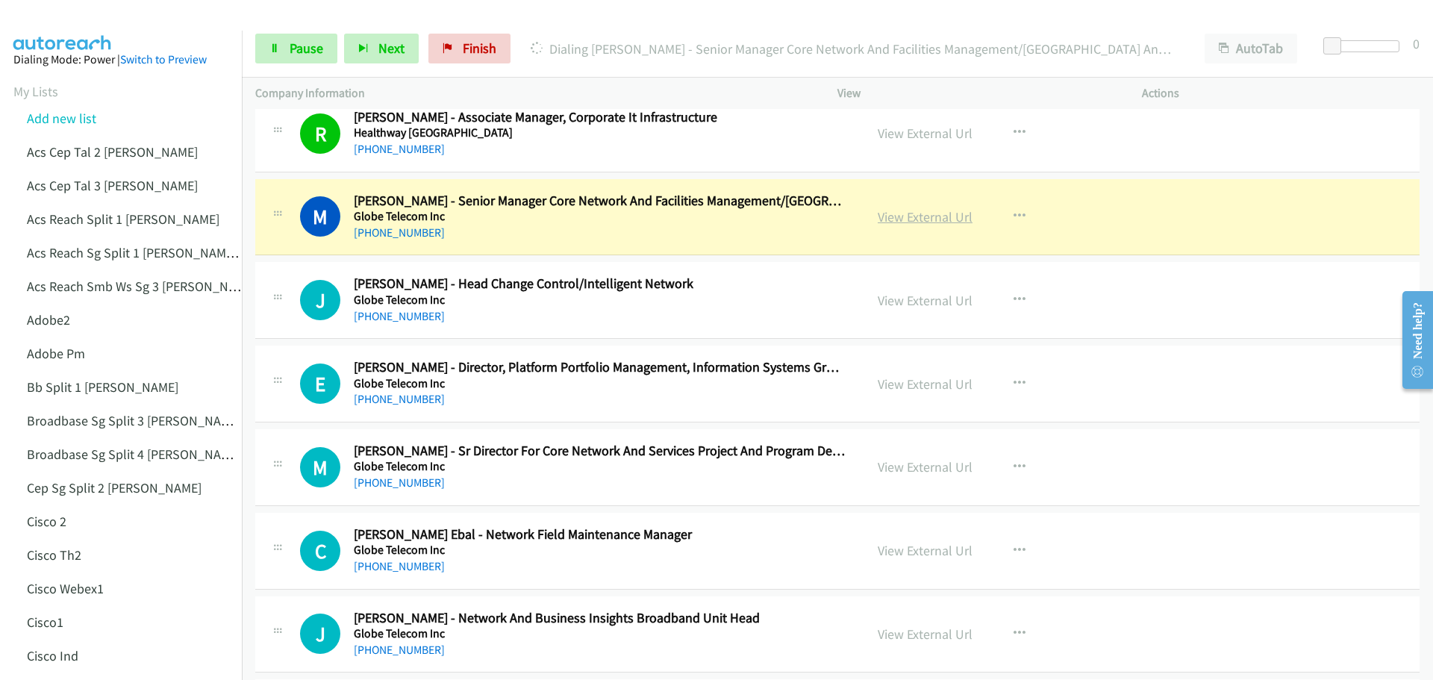
click at [941, 219] on link "View External Url" at bounding box center [925, 216] width 95 height 17
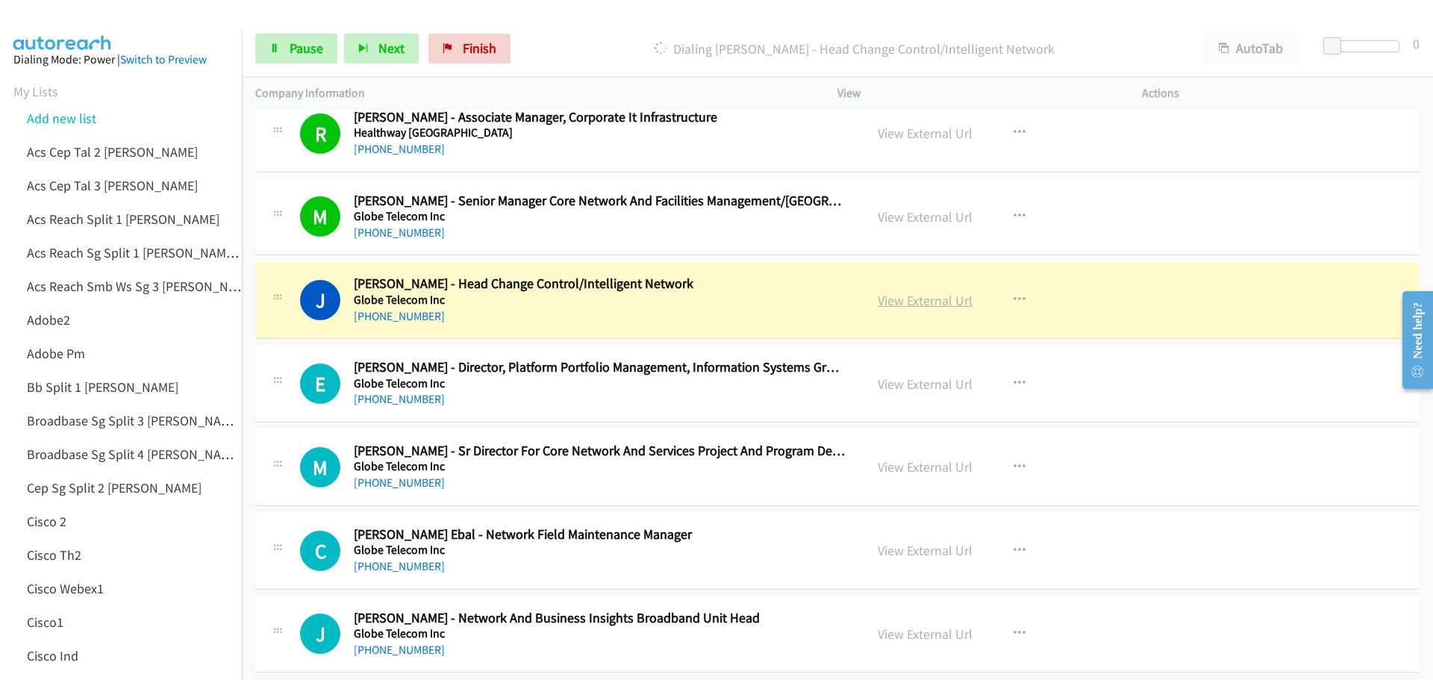
click at [932, 306] on link "View External Url" at bounding box center [925, 300] width 95 height 17
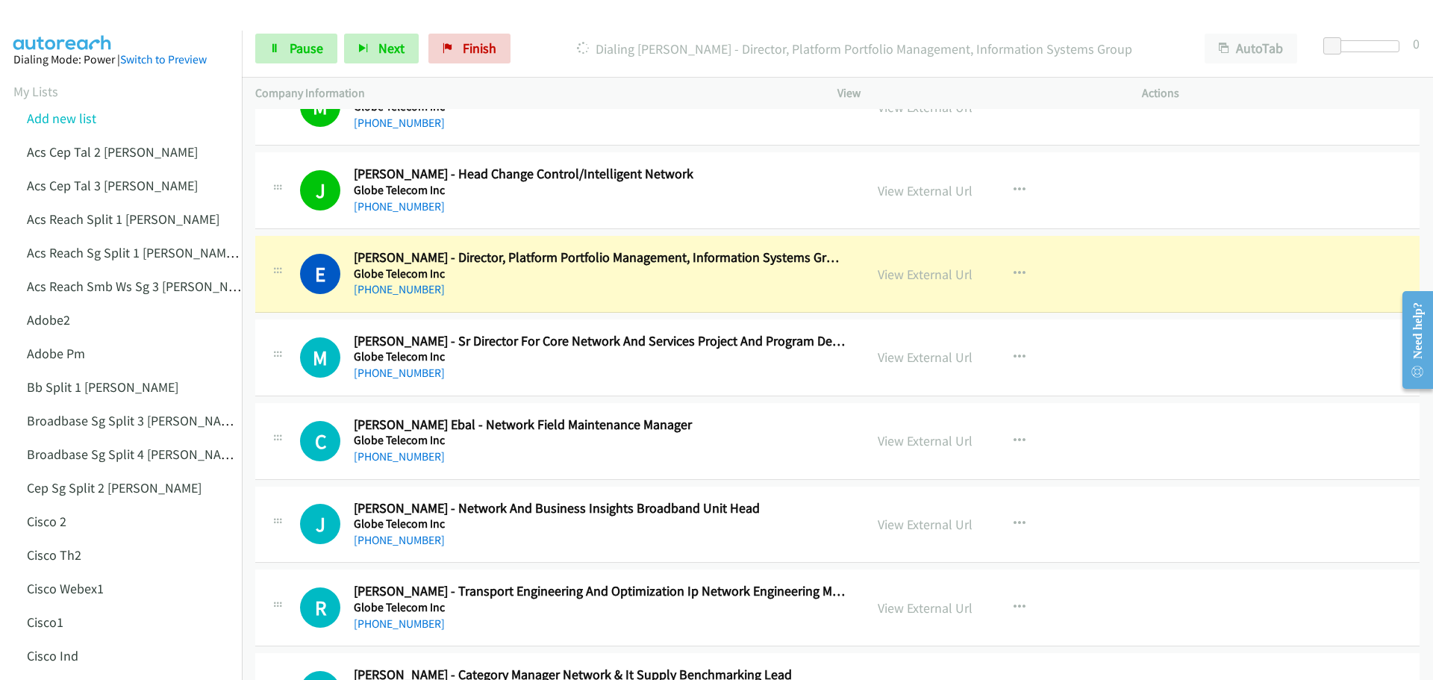
scroll to position [1418, 0]
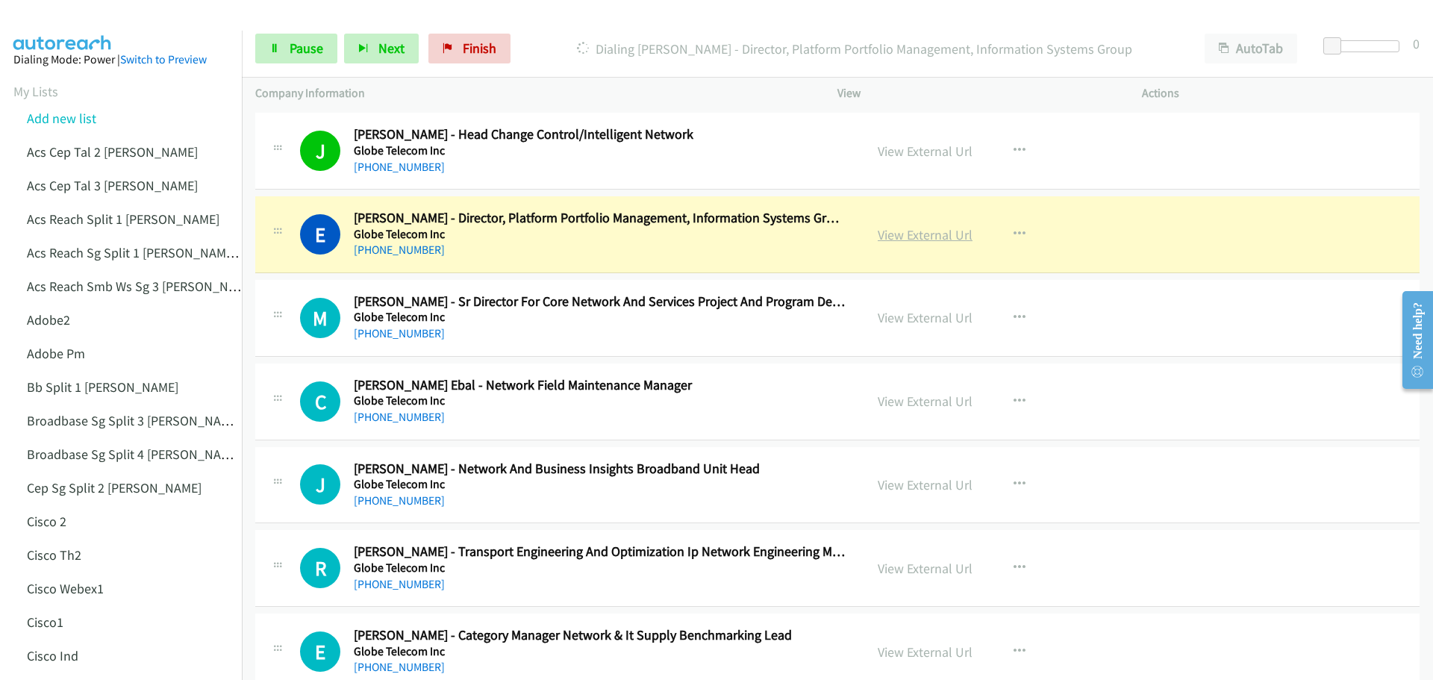
click at [919, 232] on link "View External Url" at bounding box center [925, 234] width 95 height 17
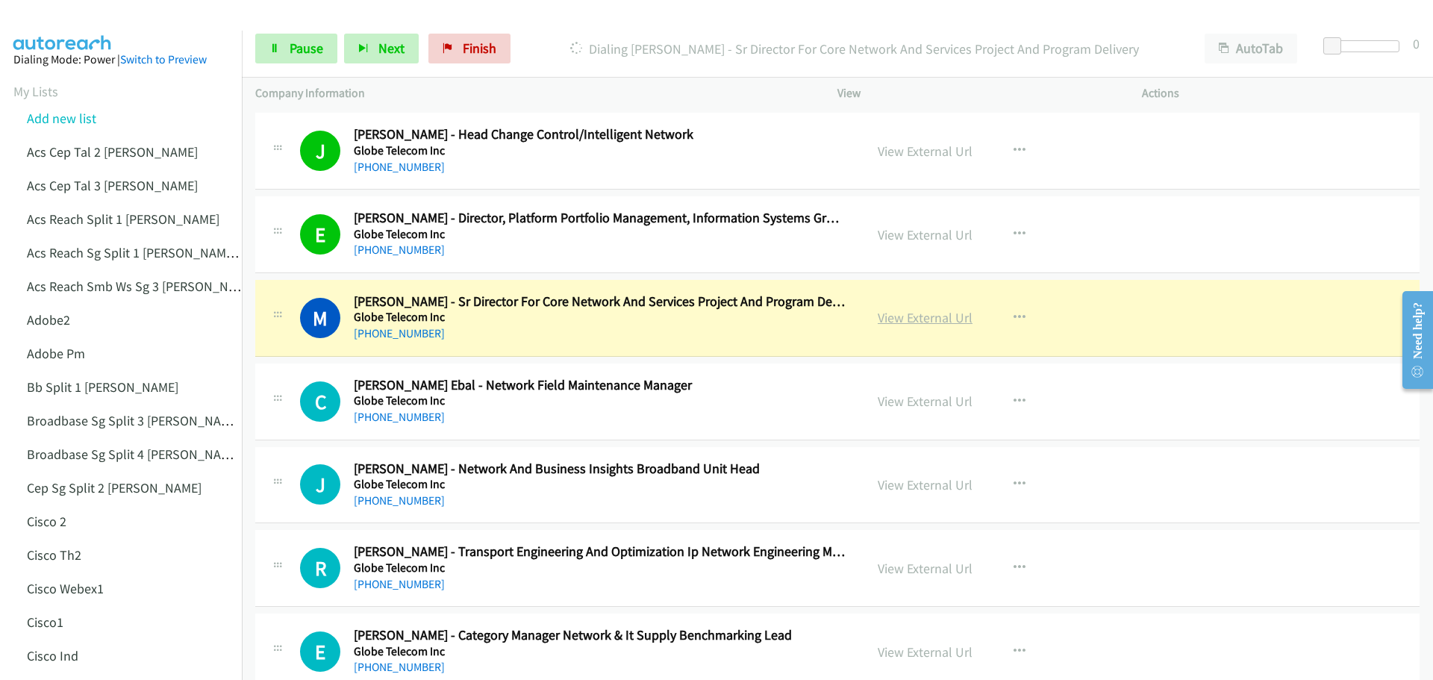
click at [952, 319] on link "View External Url" at bounding box center [925, 317] width 95 height 17
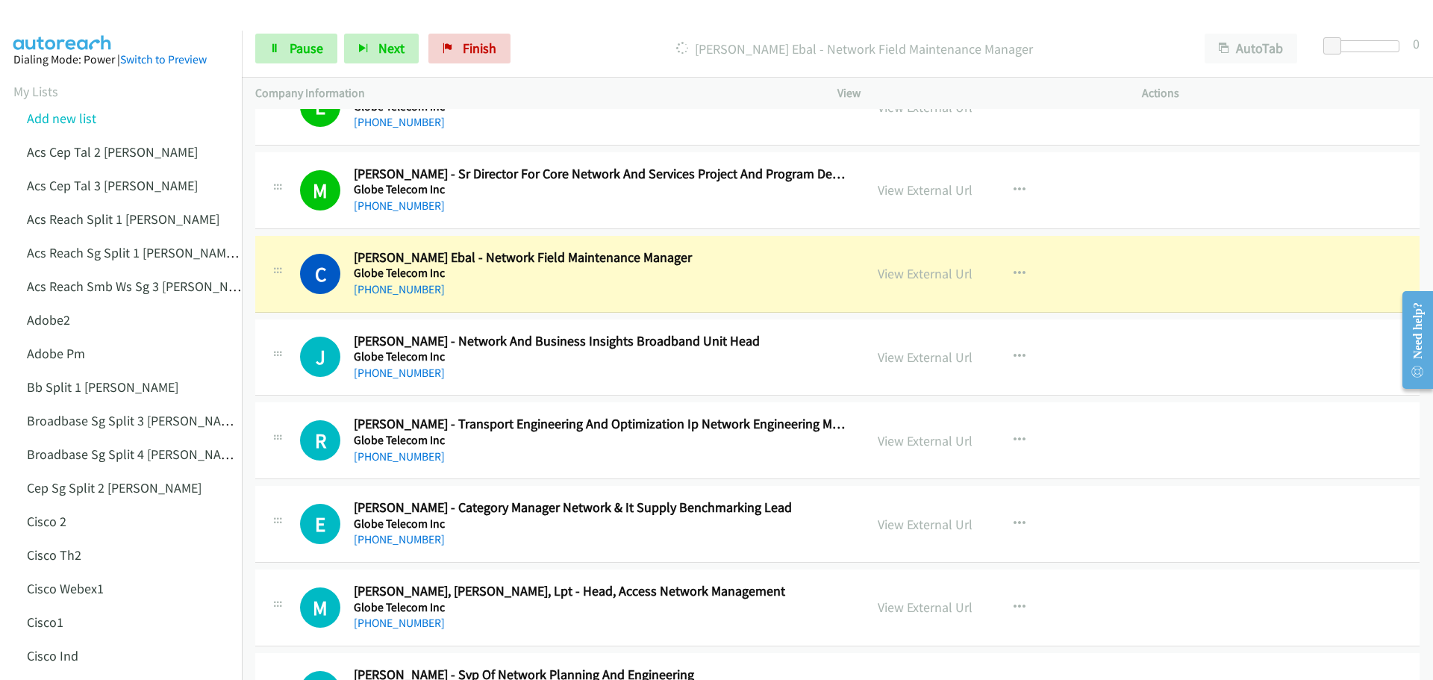
scroll to position [1567, 0]
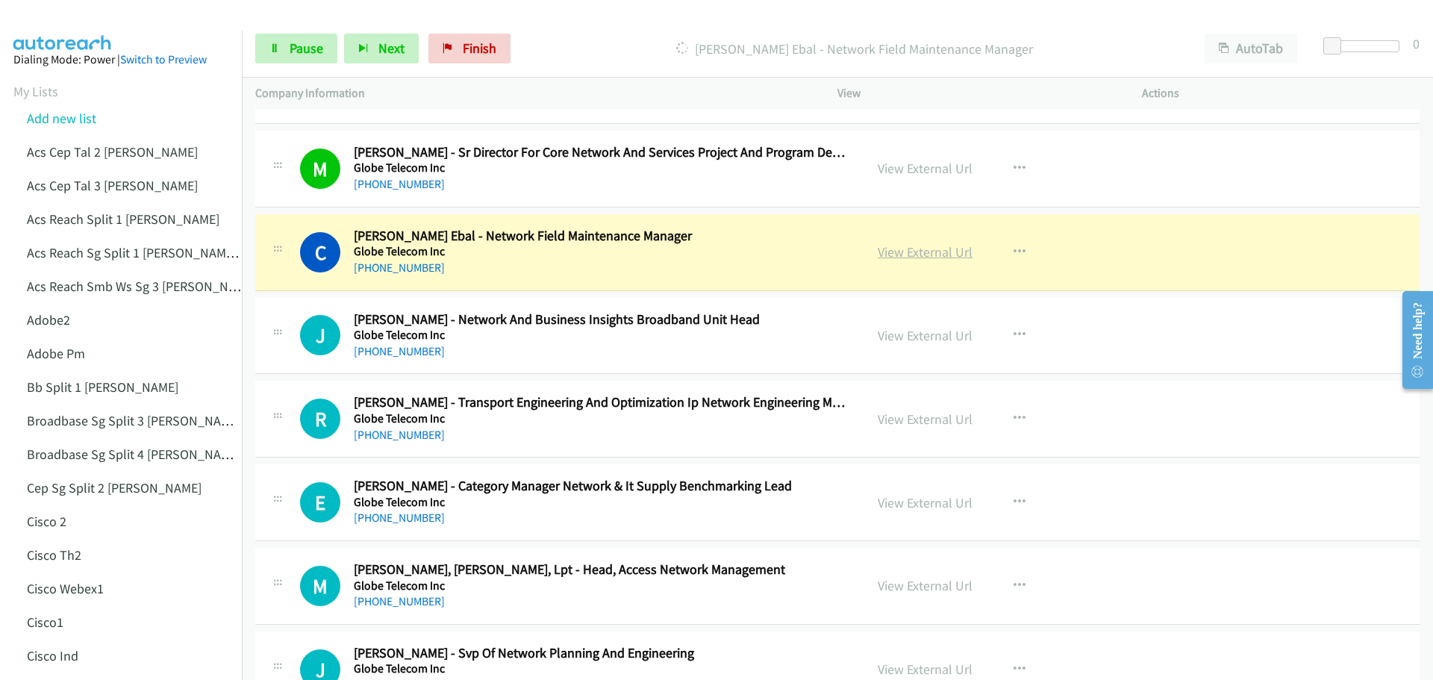
click at [936, 252] on link "View External Url" at bounding box center [925, 251] width 95 height 17
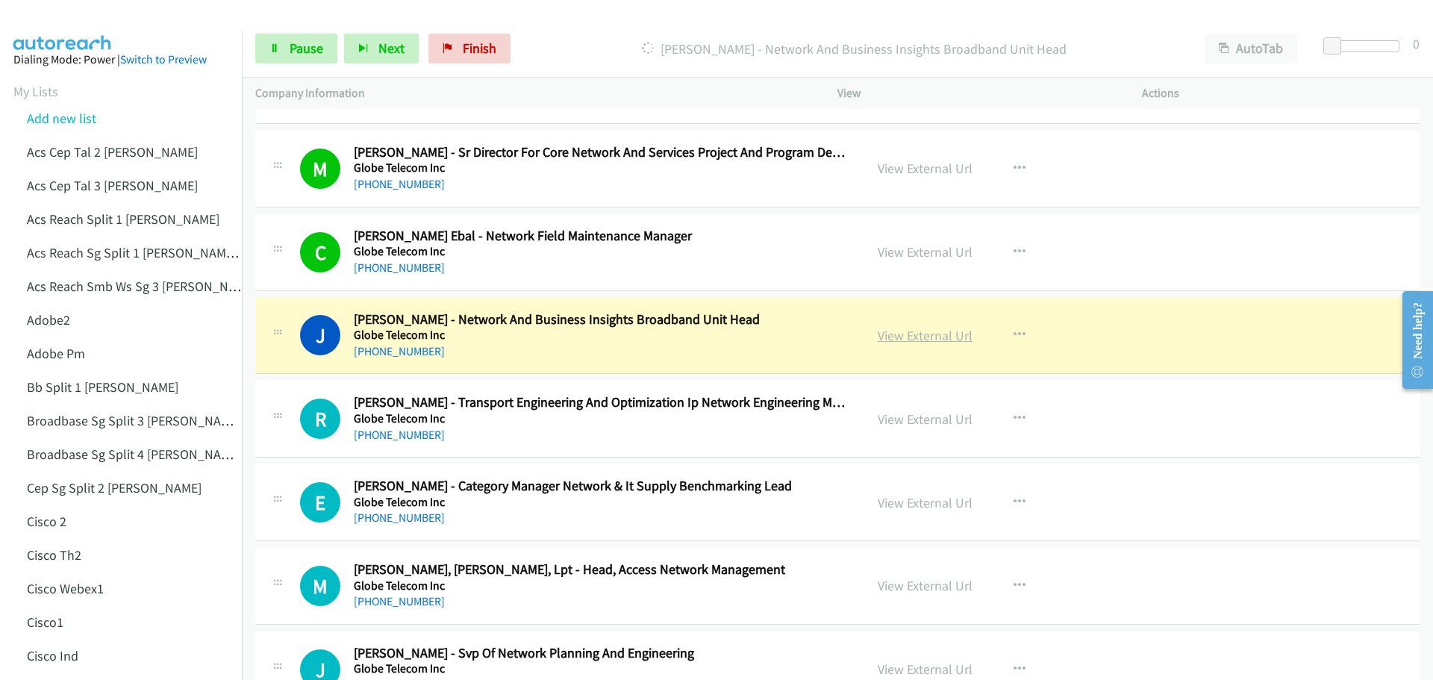
click at [916, 331] on link "View External Url" at bounding box center [925, 335] width 95 height 17
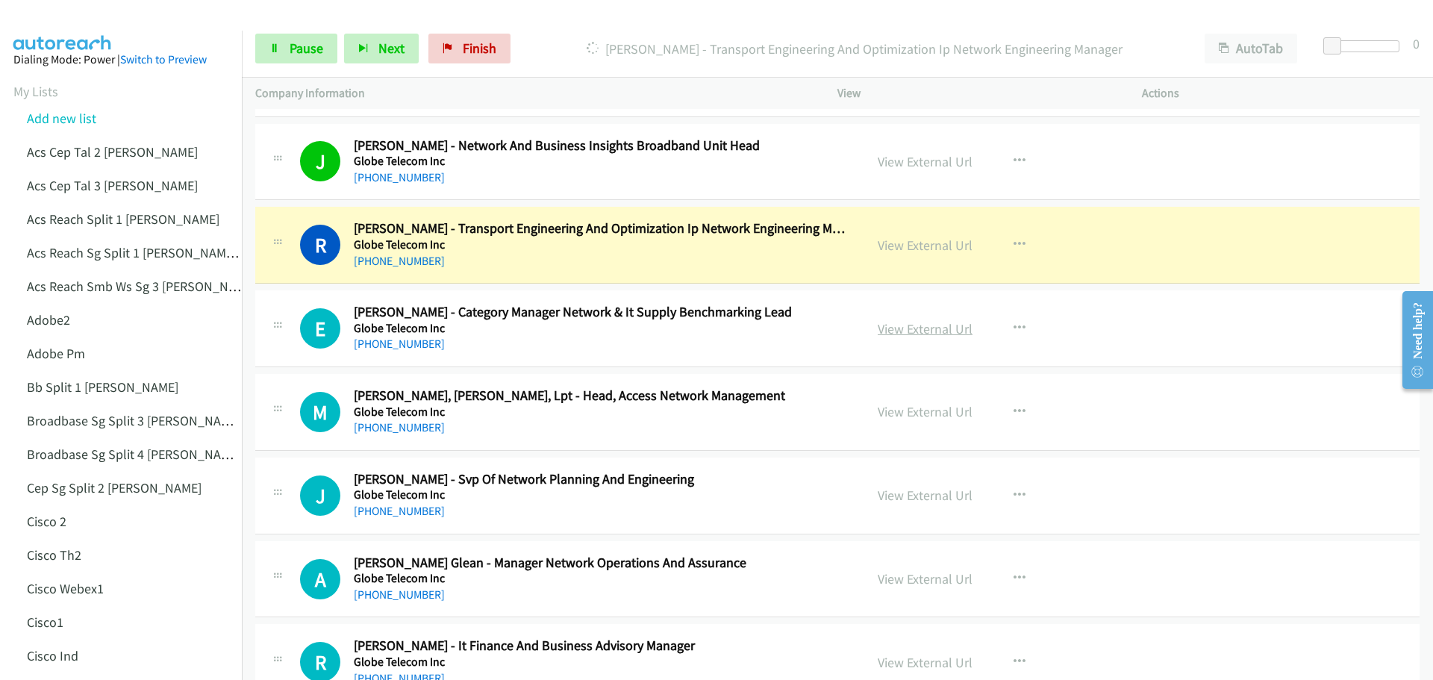
scroll to position [1791, 0]
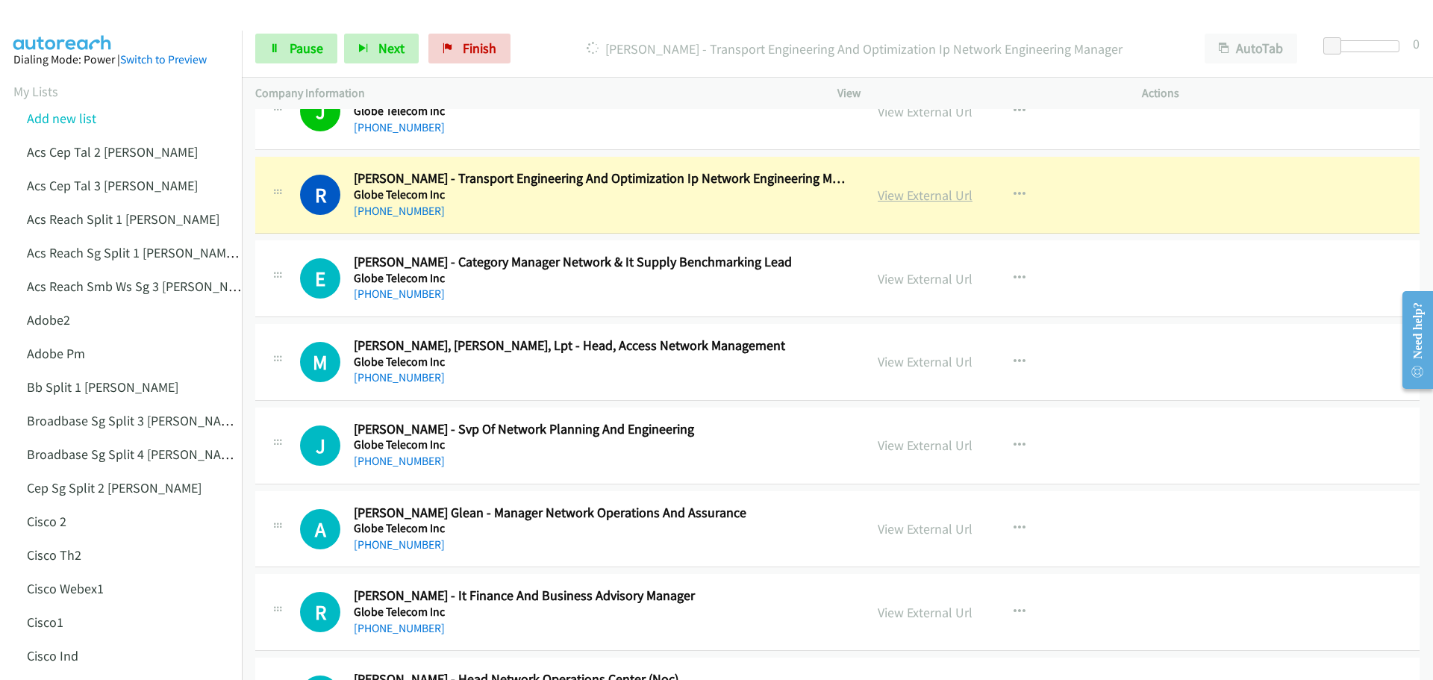
click at [945, 198] on link "View External Url" at bounding box center [925, 195] width 95 height 17
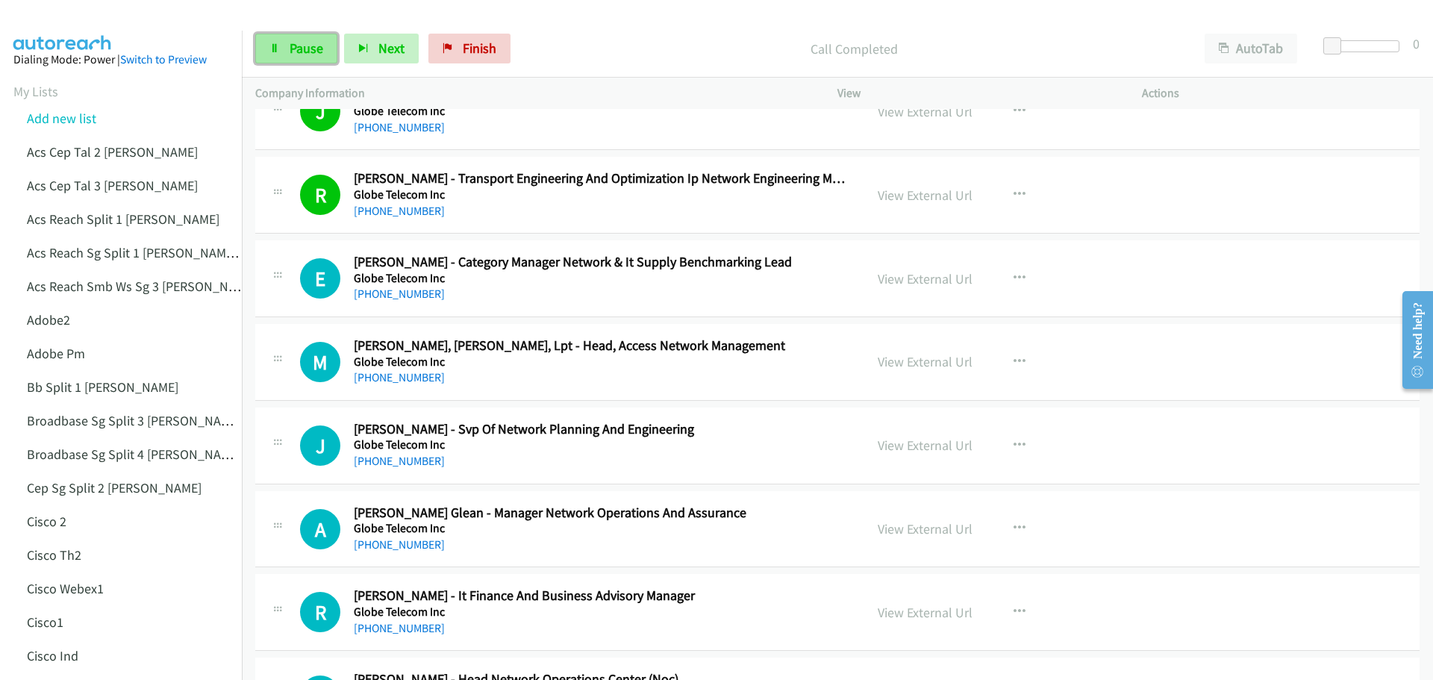
click at [304, 53] on span "Pause" at bounding box center [307, 48] width 34 height 17
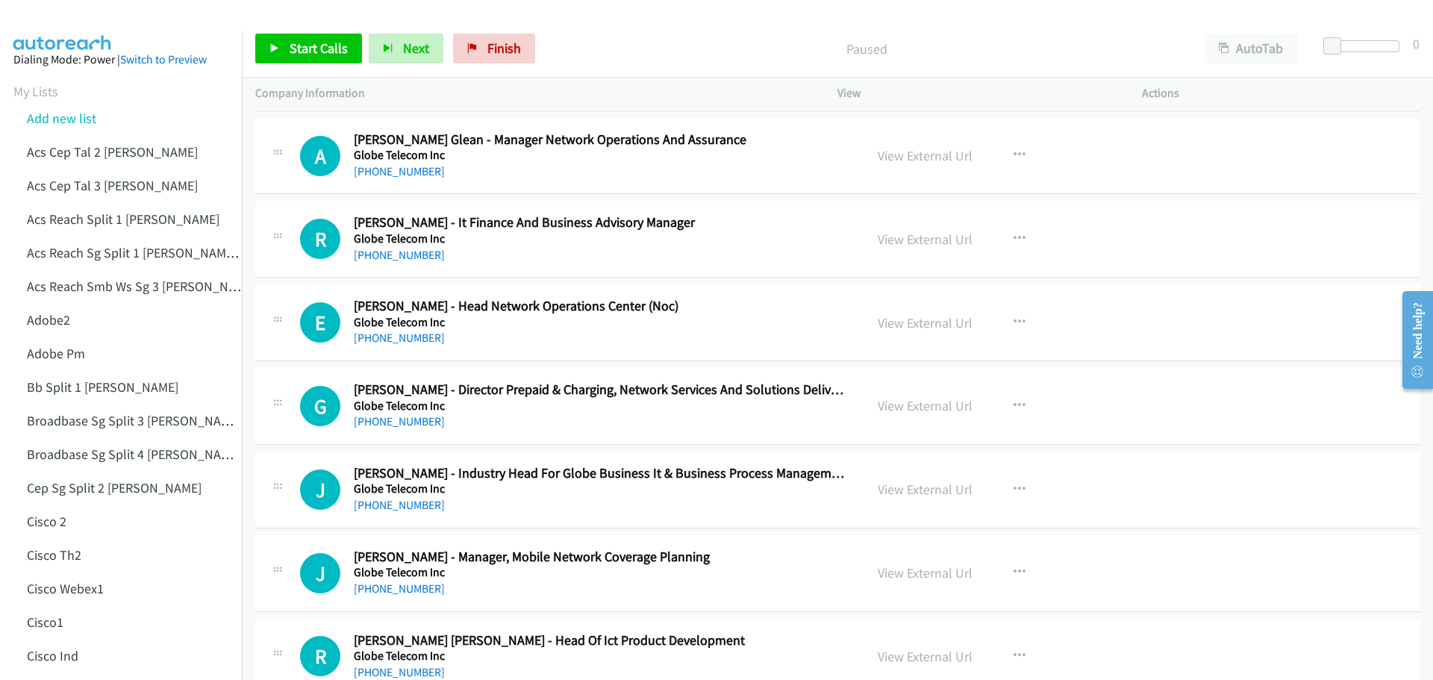
scroll to position [2239, 0]
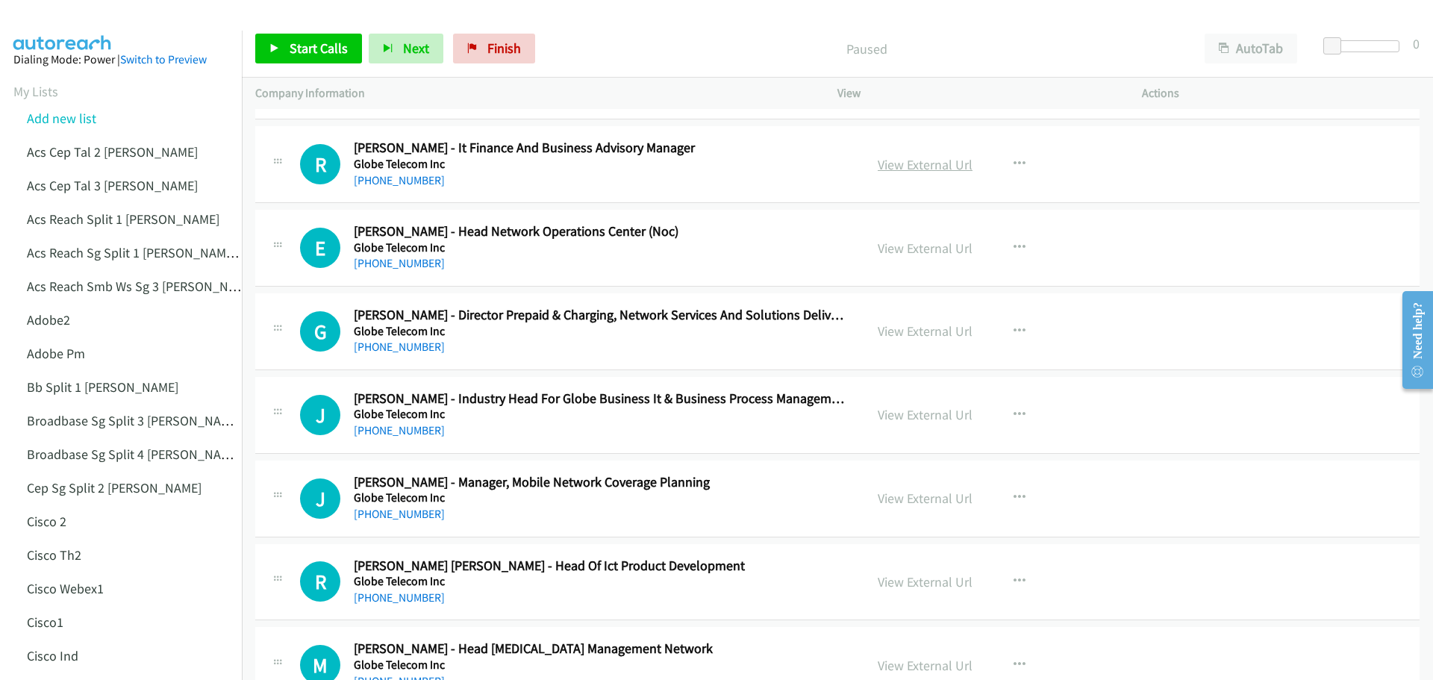
click at [922, 157] on link "View External Url" at bounding box center [925, 164] width 95 height 17
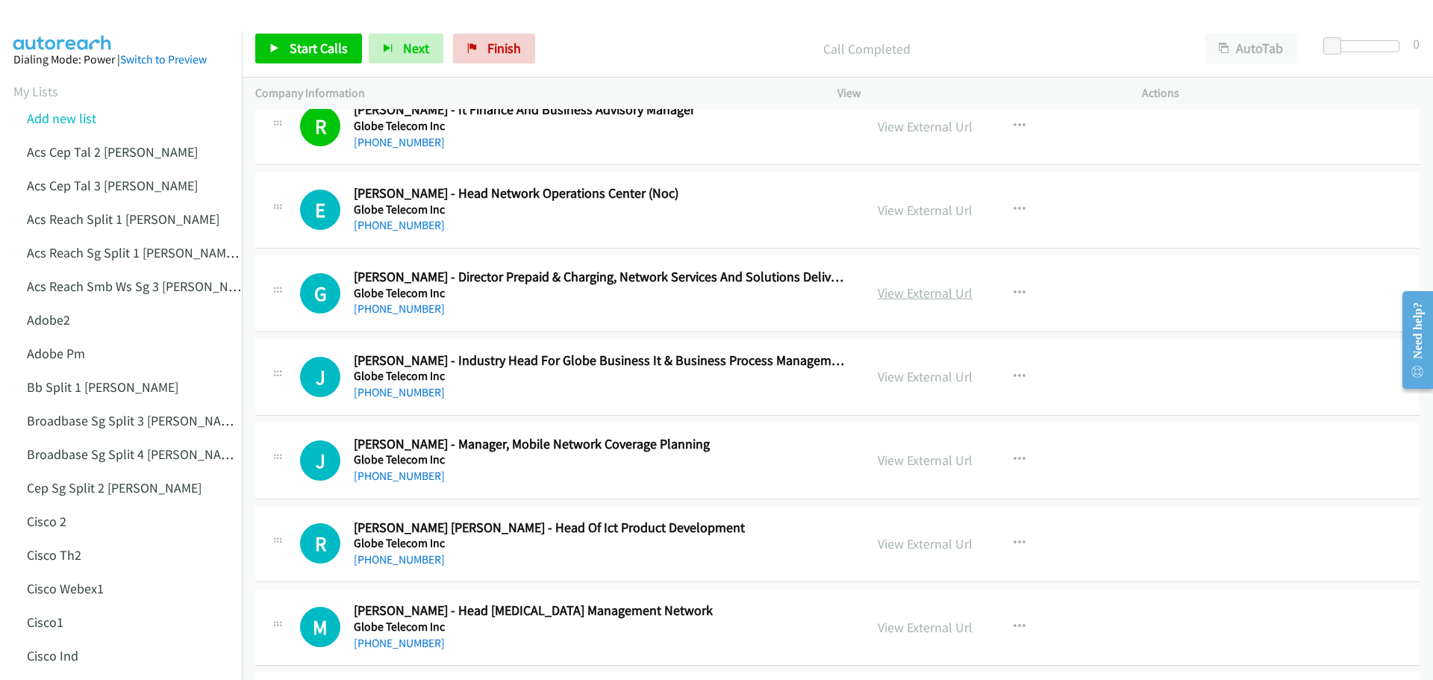
scroll to position [2313, 0]
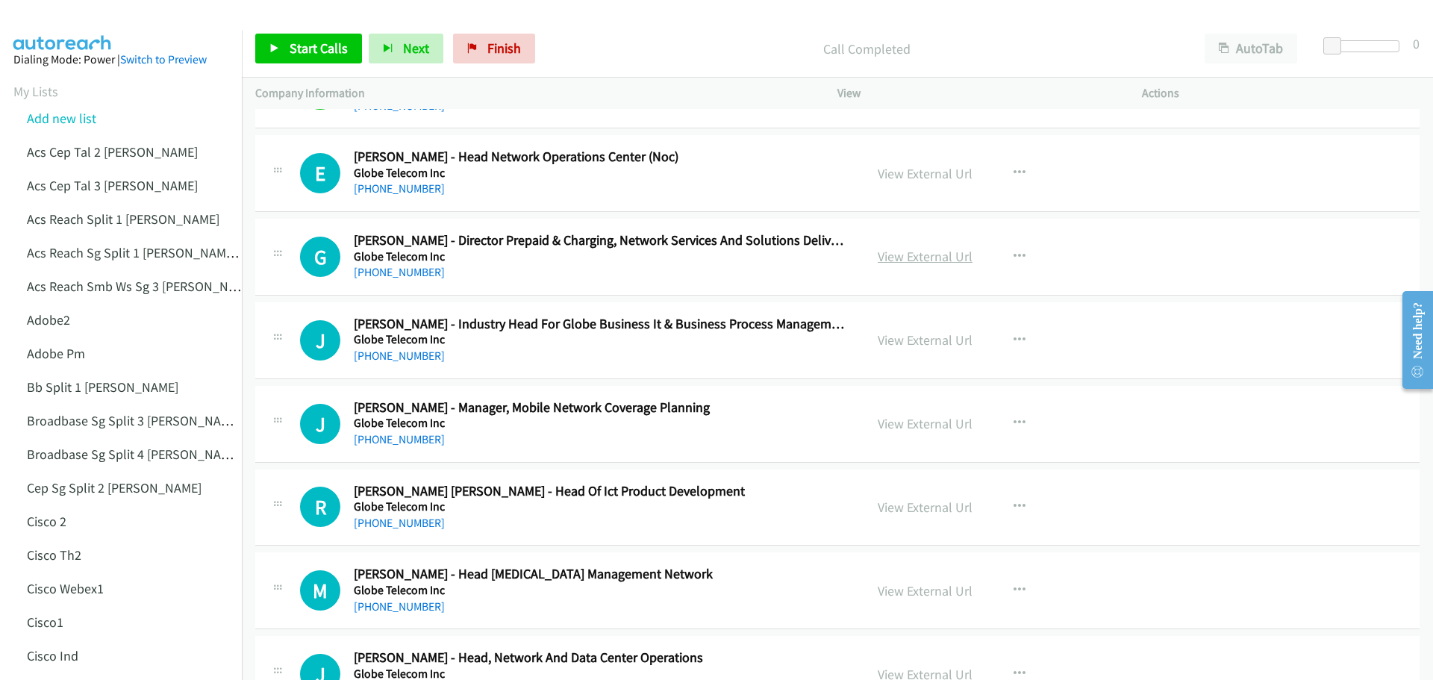
click at [917, 254] on link "View External Url" at bounding box center [925, 256] width 95 height 17
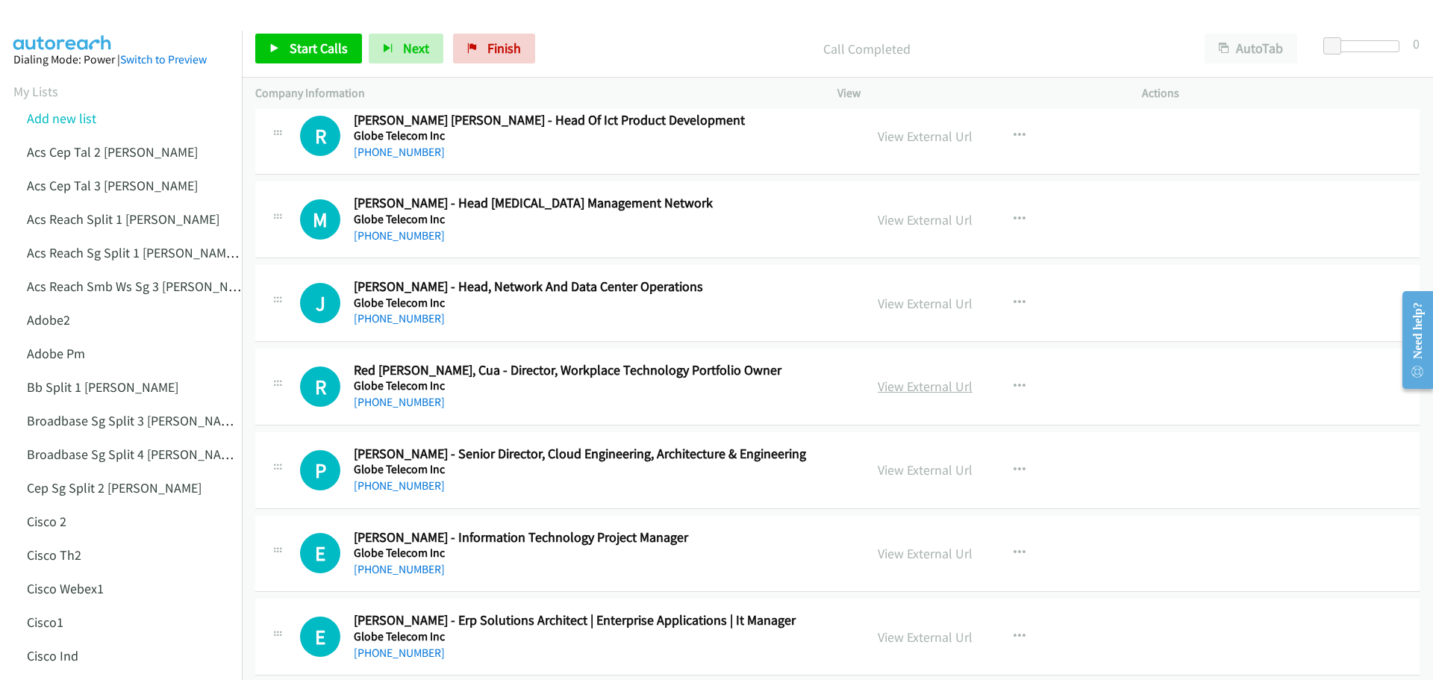
scroll to position [2836, 0]
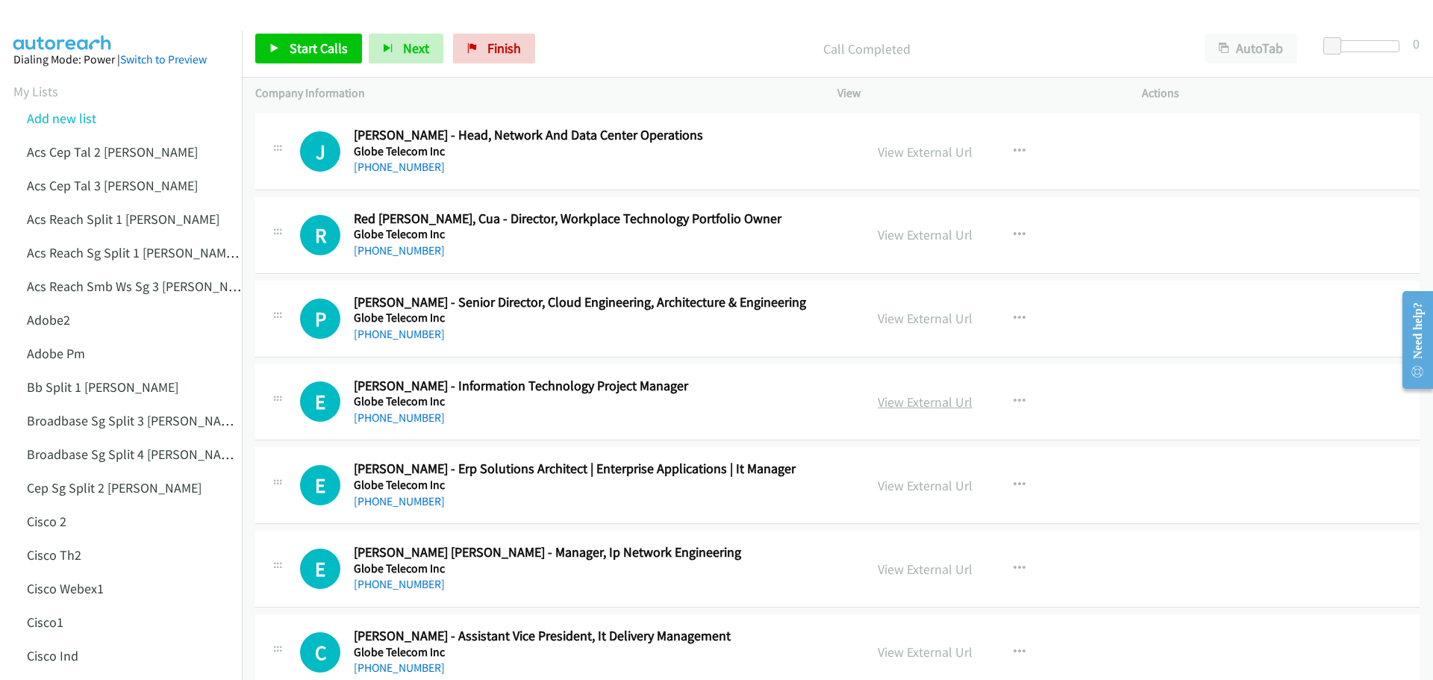
click at [937, 404] on link "View External Url" at bounding box center [925, 401] width 95 height 17
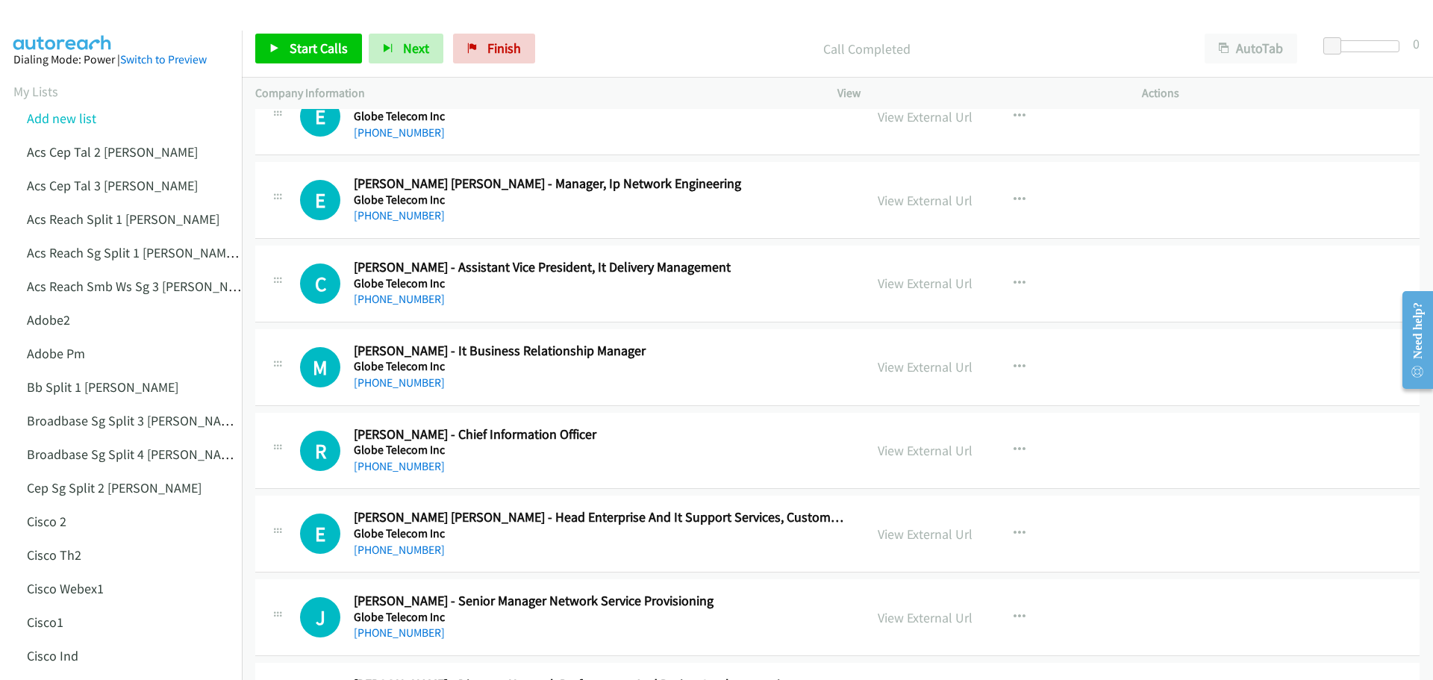
scroll to position [3209, 0]
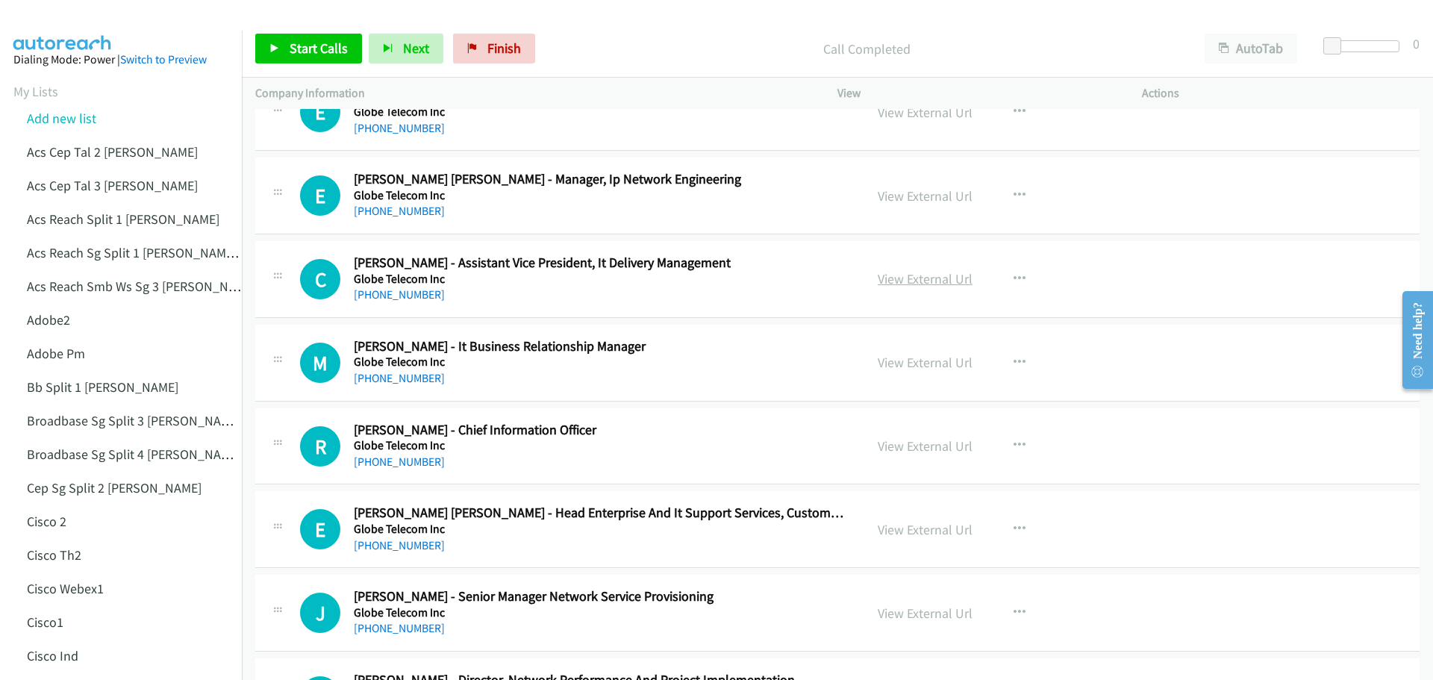
click at [930, 277] on link "View External Url" at bounding box center [925, 278] width 95 height 17
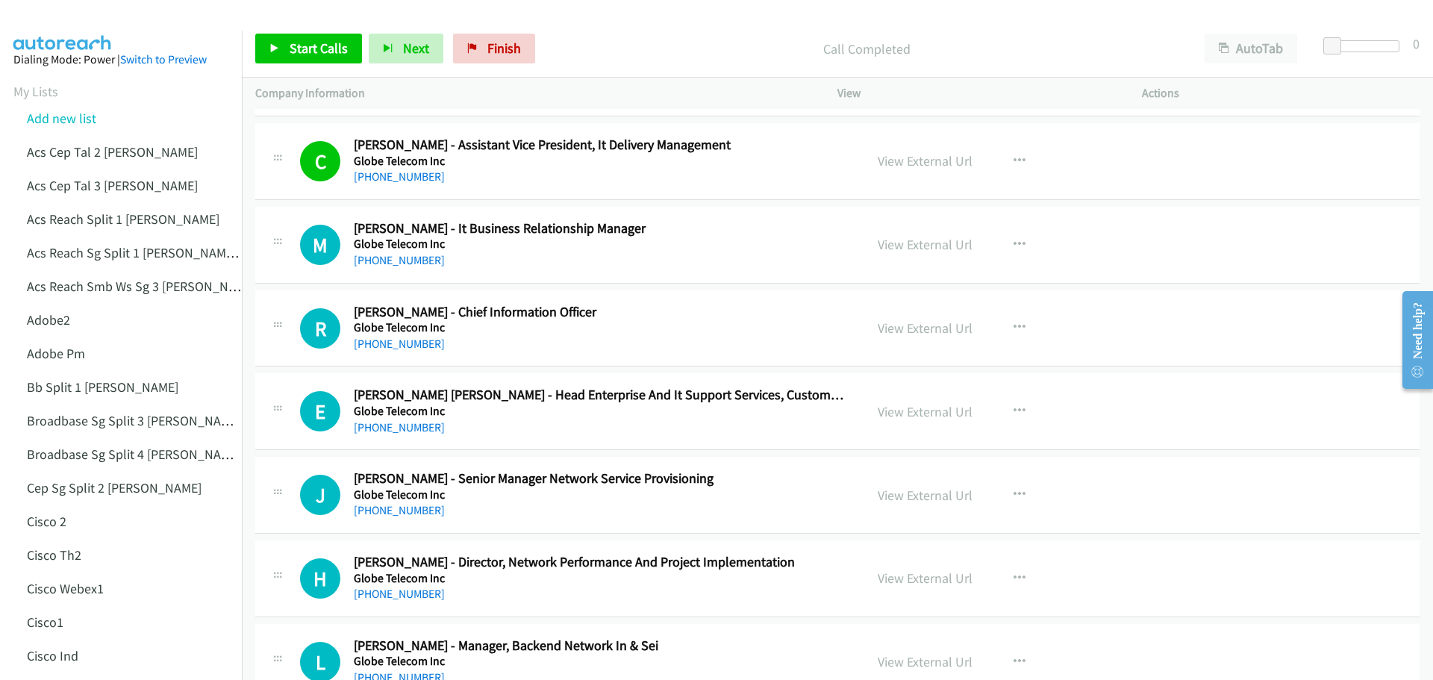
scroll to position [3358, 0]
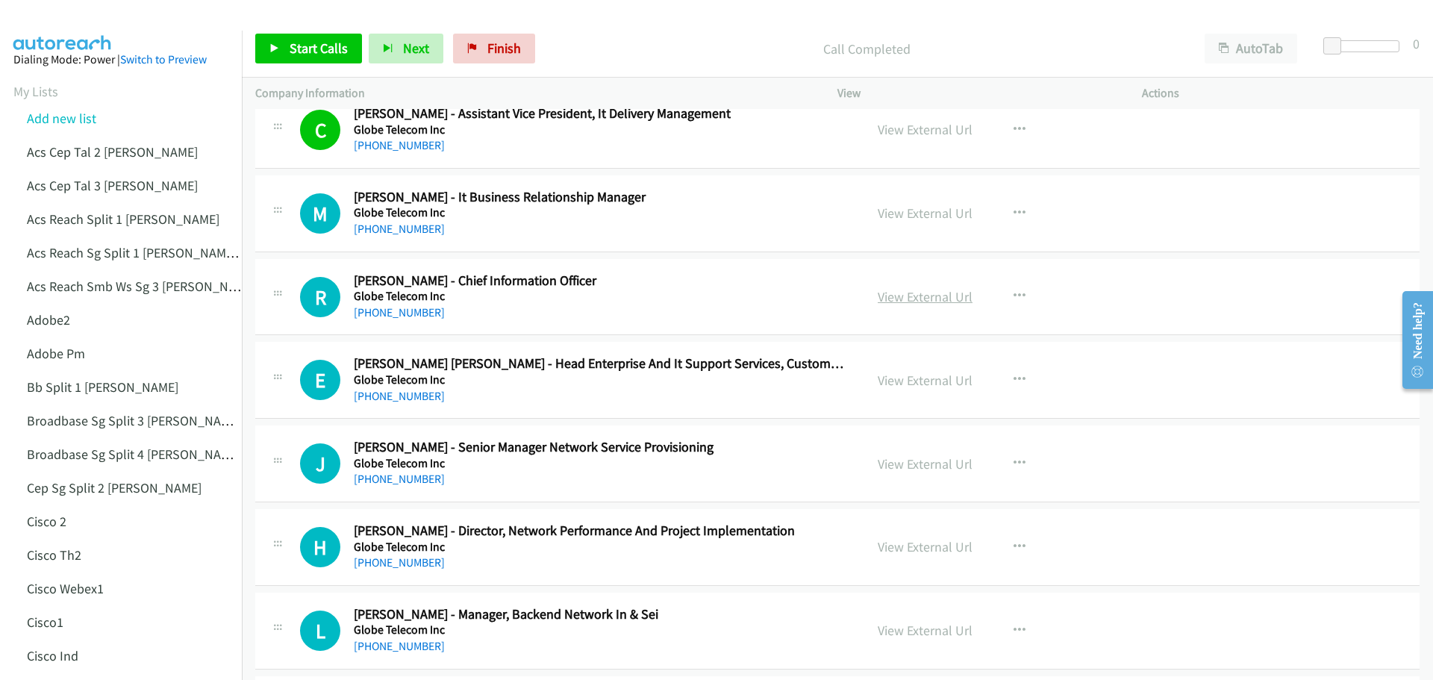
click at [904, 293] on link "View External Url" at bounding box center [925, 296] width 95 height 17
click at [339, 46] on span "Start Calls" at bounding box center [319, 48] width 58 height 17
click at [930, 378] on link "View External Url" at bounding box center [925, 380] width 95 height 17
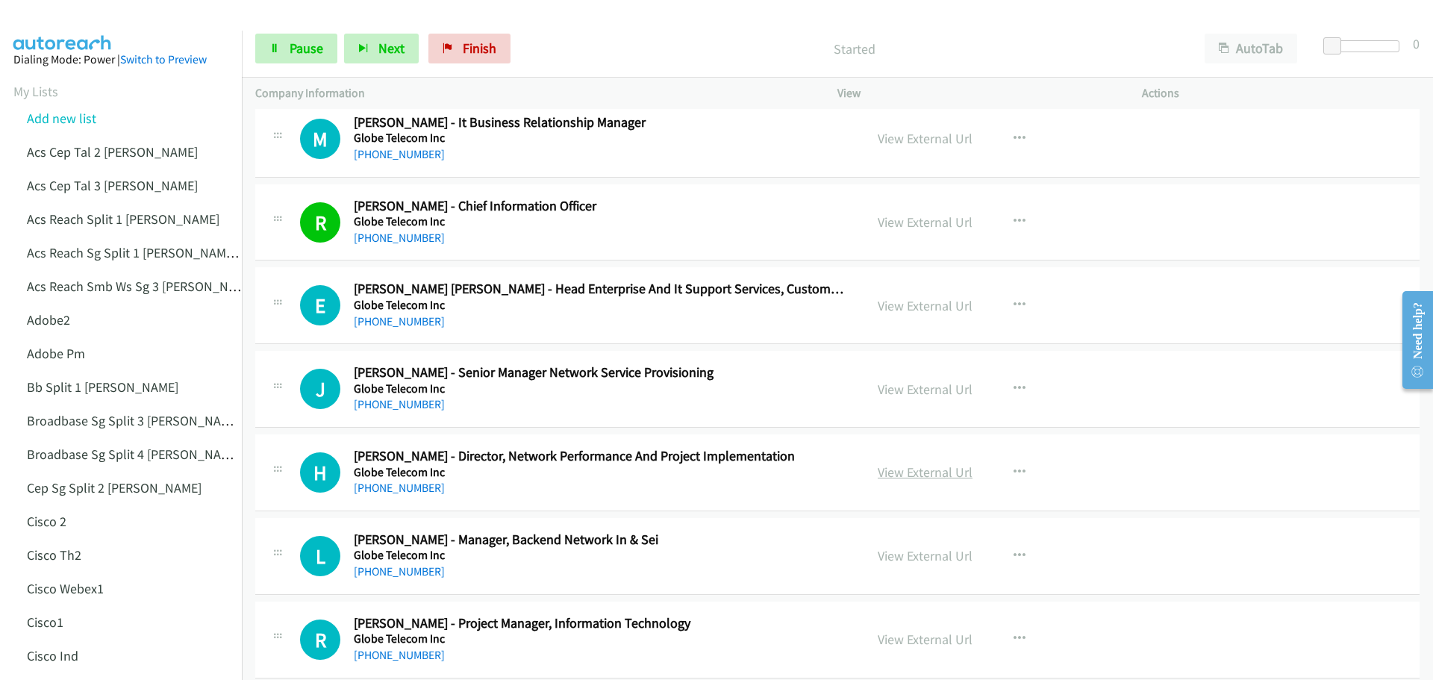
click at [900, 472] on link "View External Url" at bounding box center [925, 471] width 95 height 17
click at [284, 57] on link "Pause" at bounding box center [296, 49] width 82 height 30
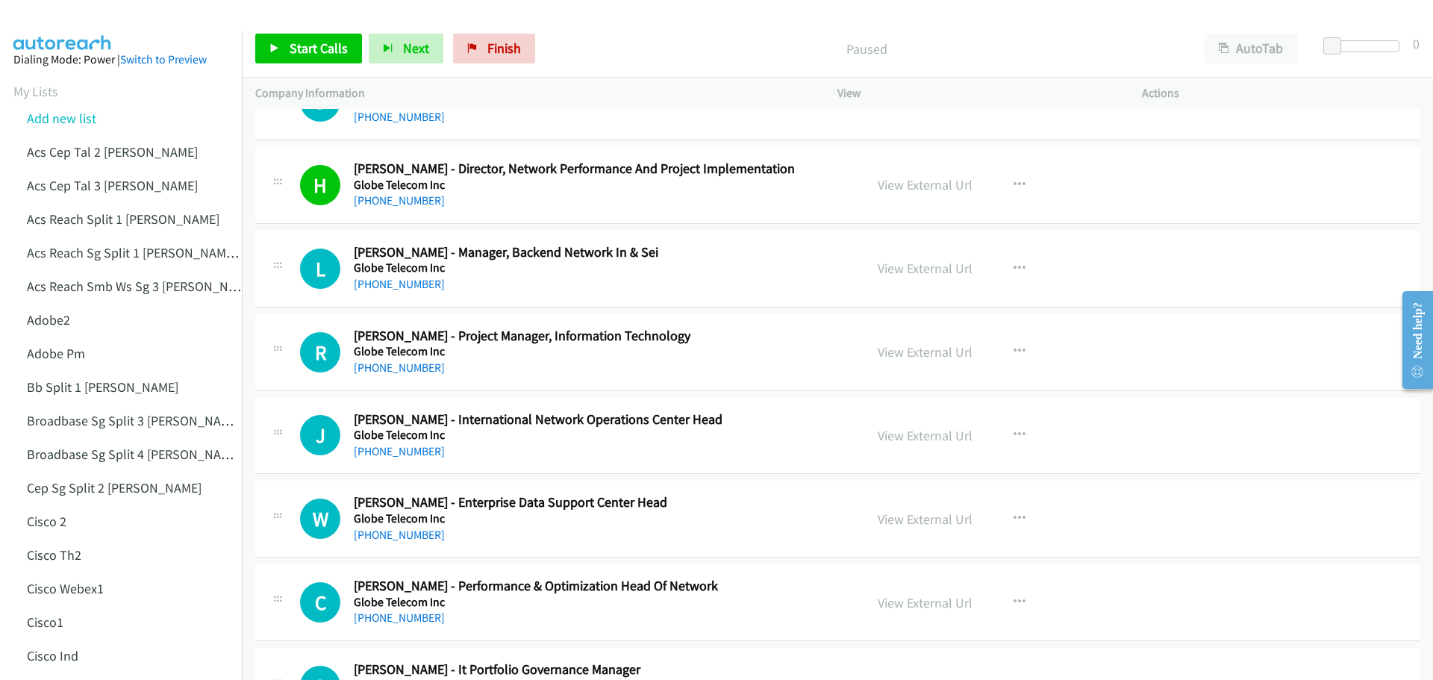
scroll to position [3731, 0]
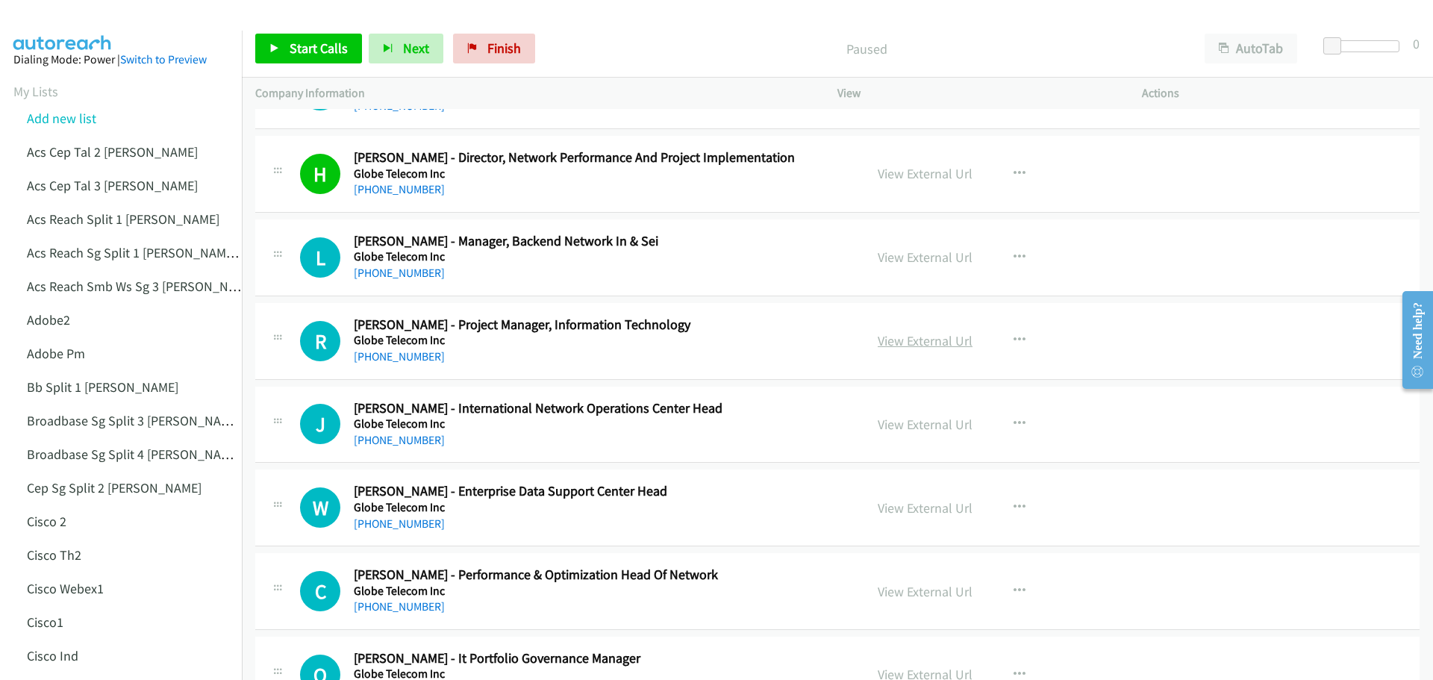
click at [909, 338] on link "View External Url" at bounding box center [925, 340] width 95 height 17
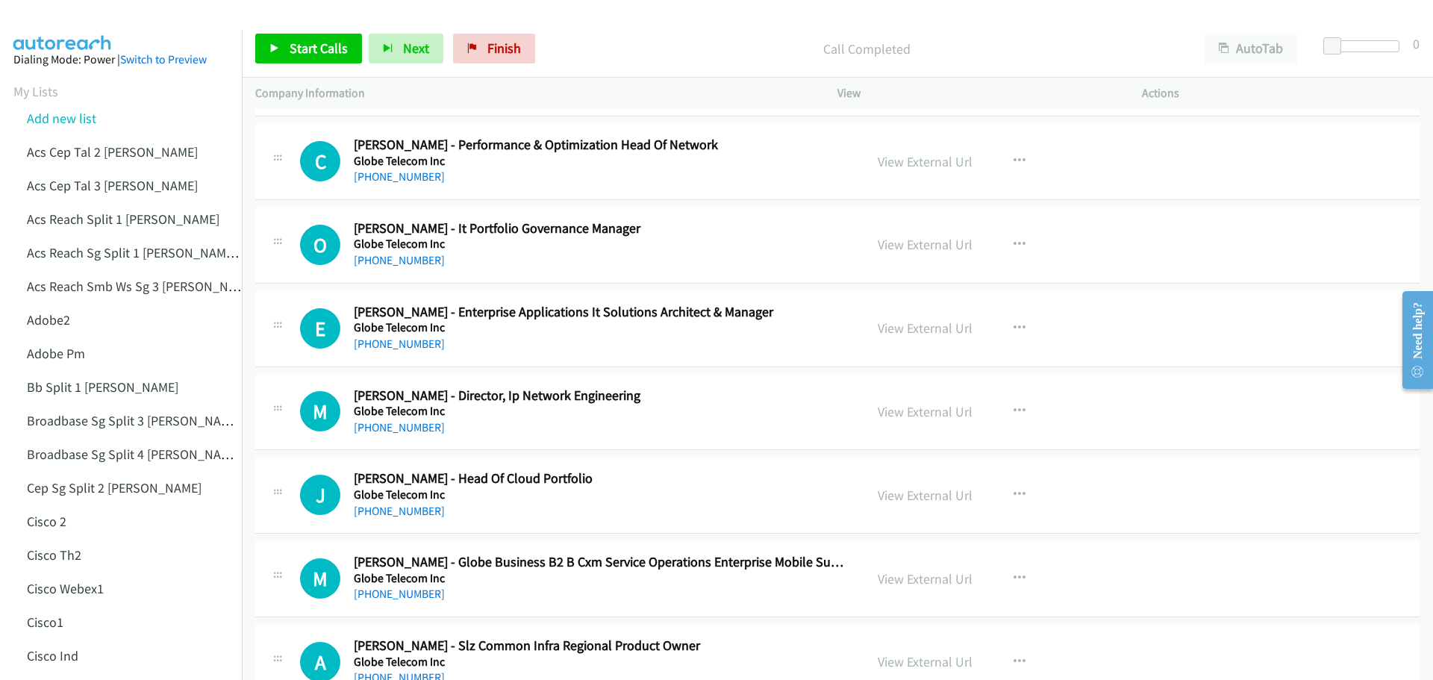
scroll to position [4179, 0]
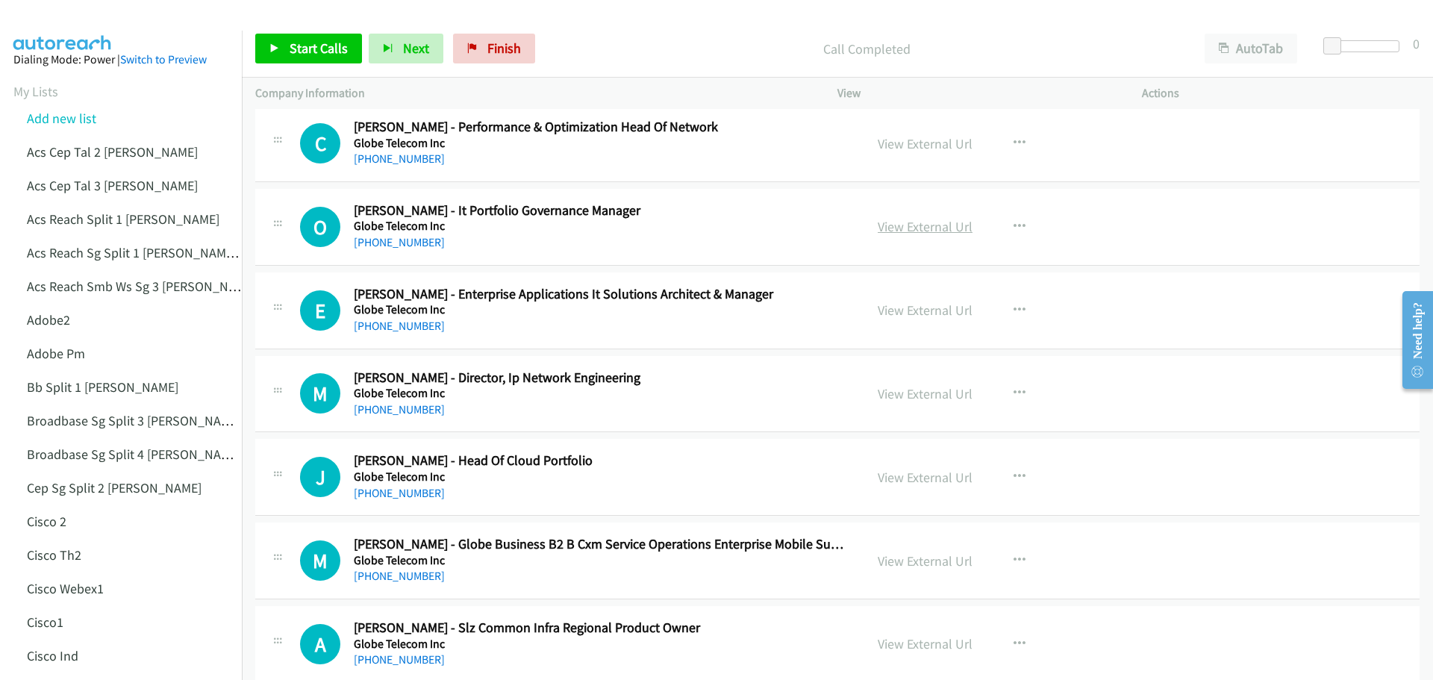
click at [879, 227] on link "View External Url" at bounding box center [925, 226] width 95 height 17
click at [909, 304] on link "View External Url" at bounding box center [925, 309] width 95 height 17
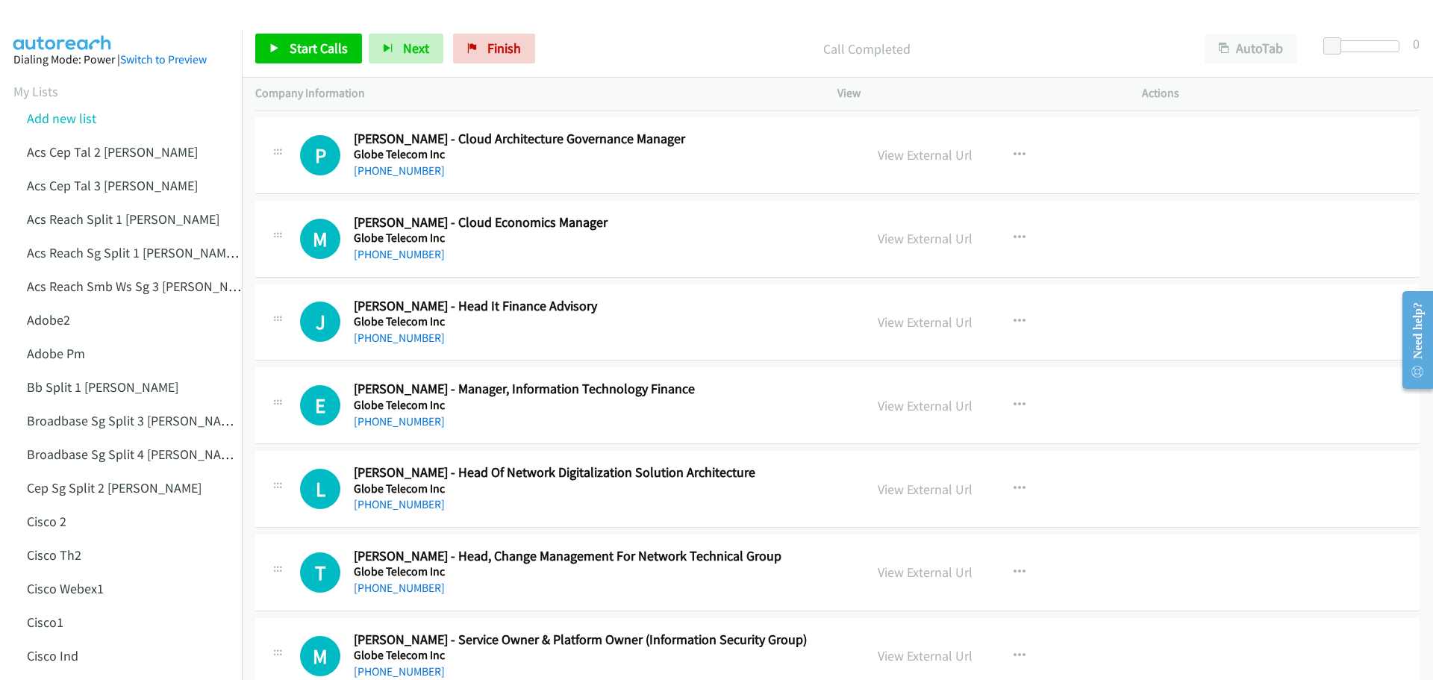
scroll to position [5298, 0]
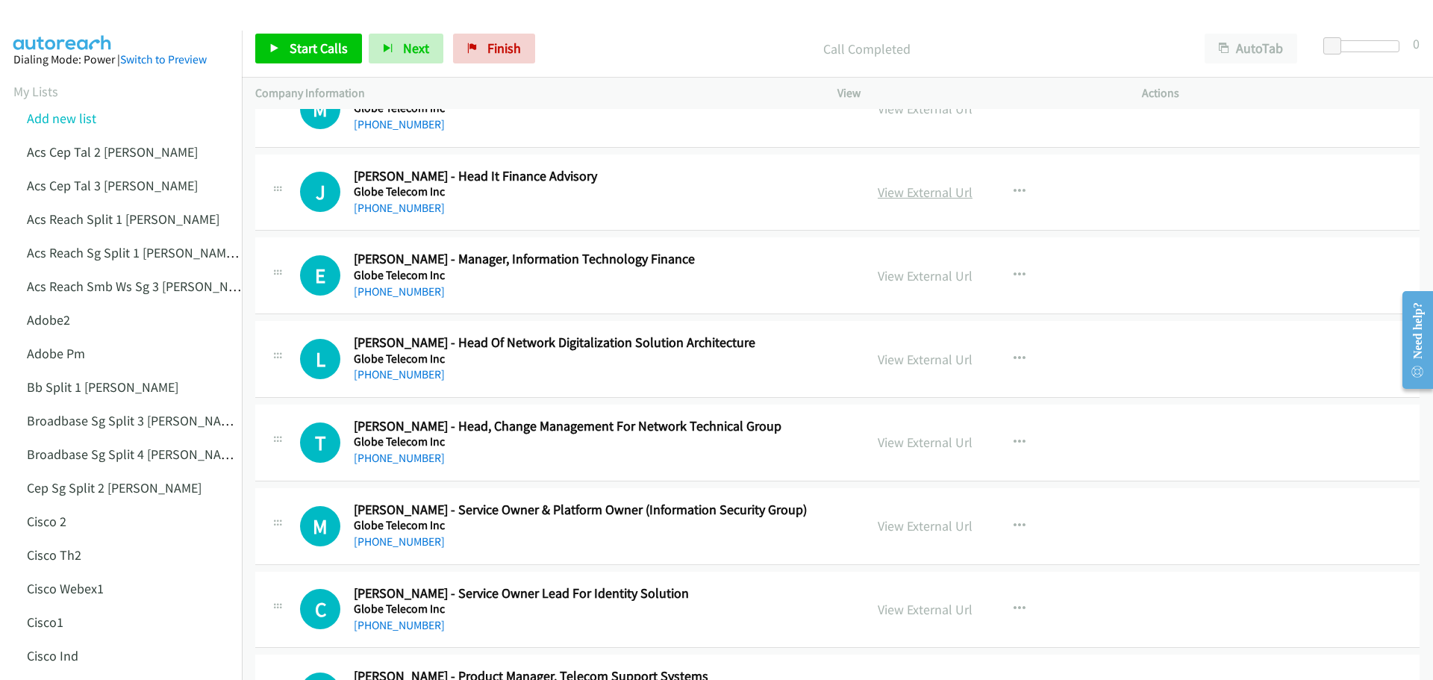
click at [948, 187] on link "View External Url" at bounding box center [925, 192] width 95 height 17
click at [934, 276] on link "View External Url" at bounding box center [925, 275] width 95 height 17
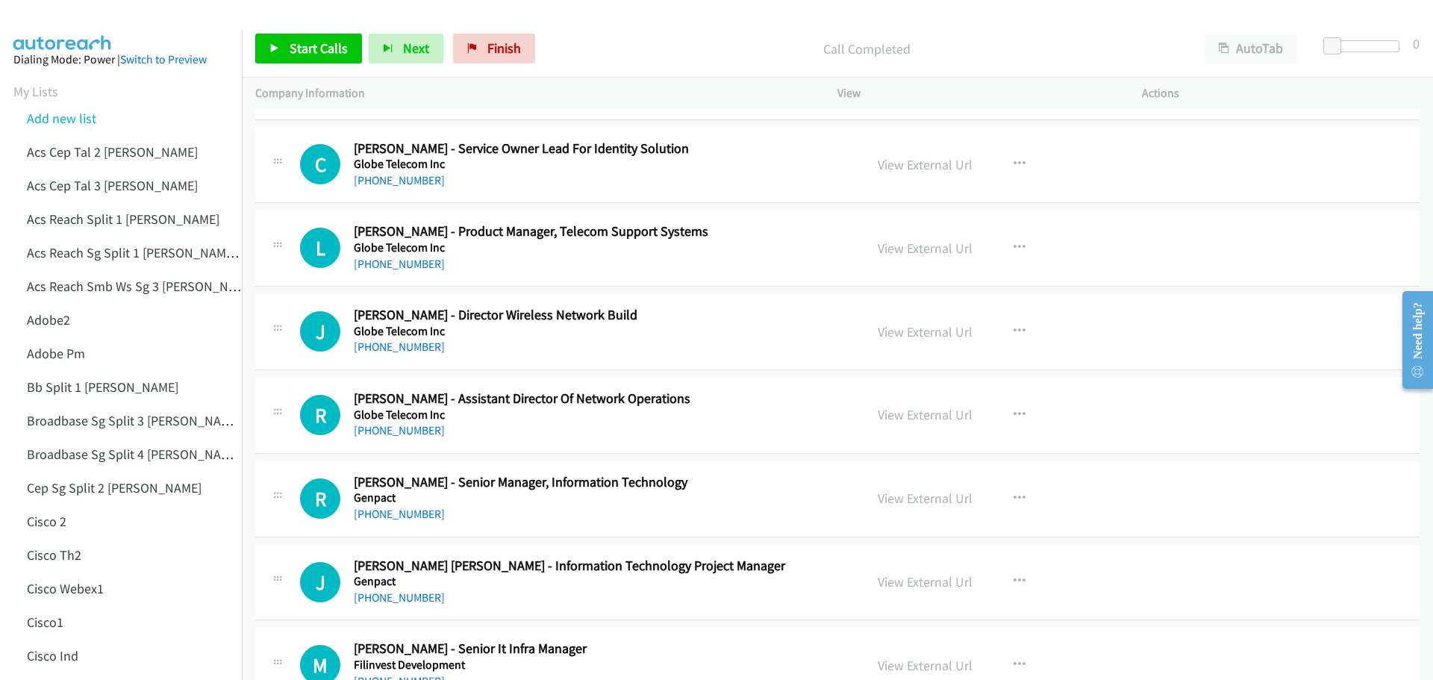
scroll to position [5746, 0]
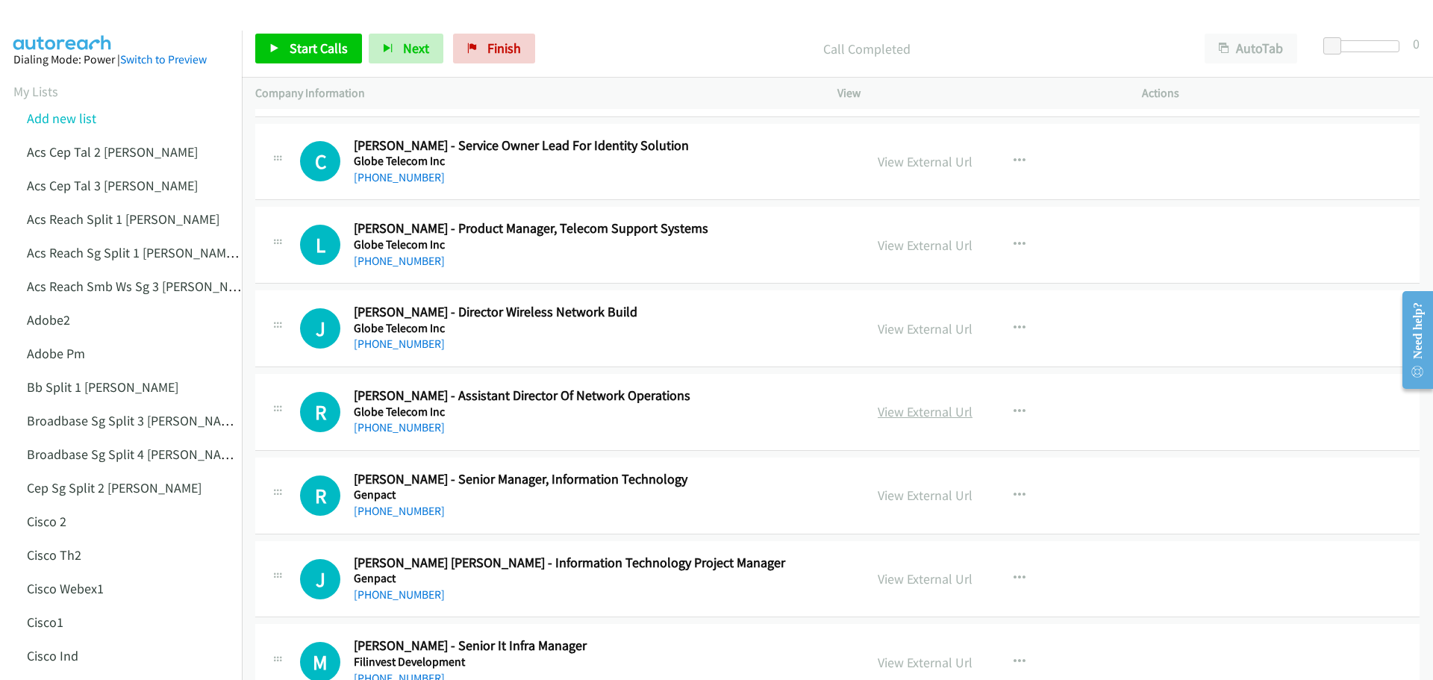
click at [902, 414] on link "View External Url" at bounding box center [925, 411] width 95 height 17
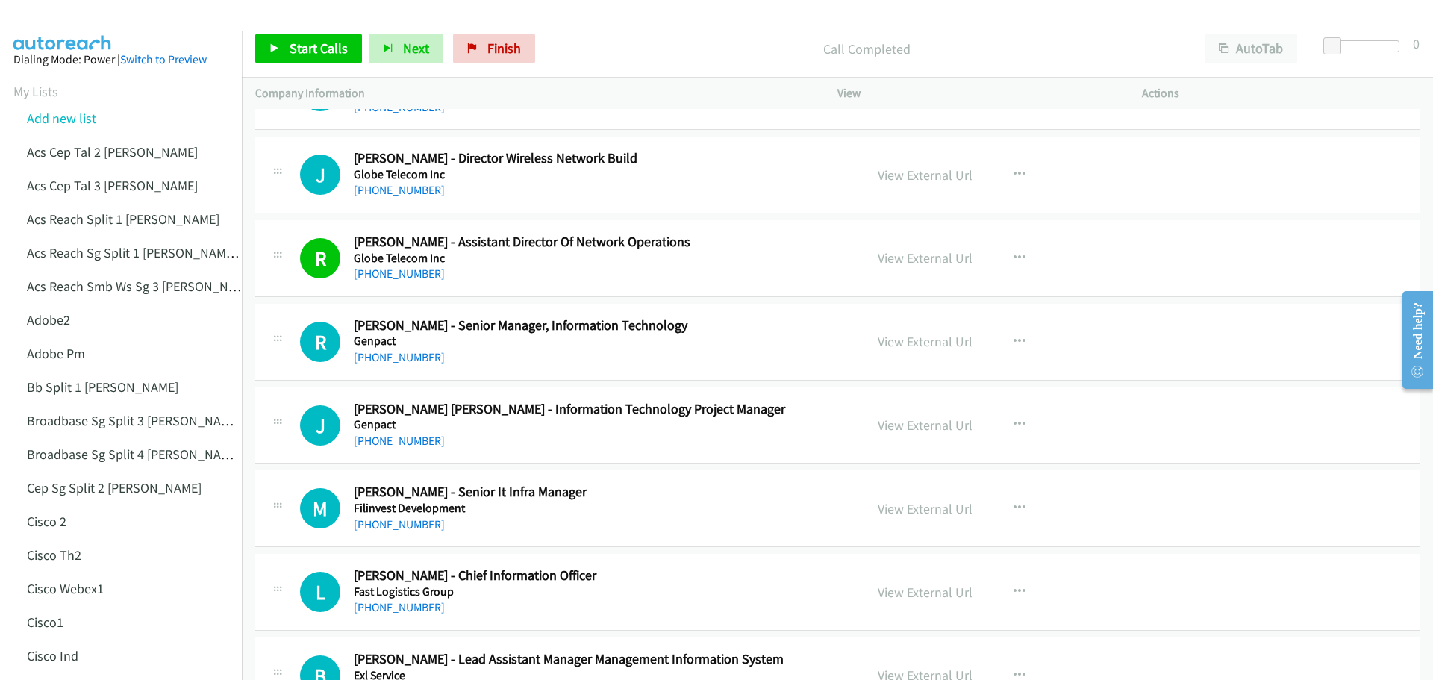
scroll to position [6044, 0]
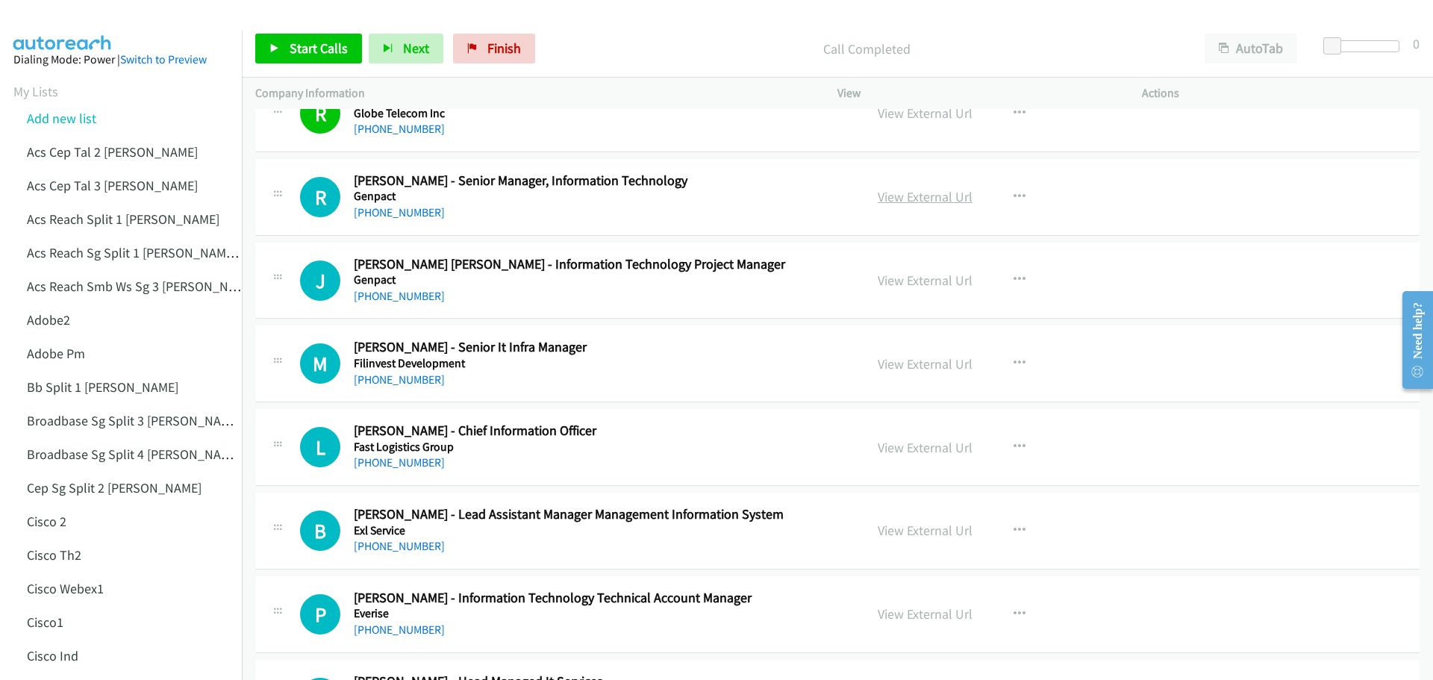
click at [916, 198] on link "View External Url" at bounding box center [925, 196] width 95 height 17
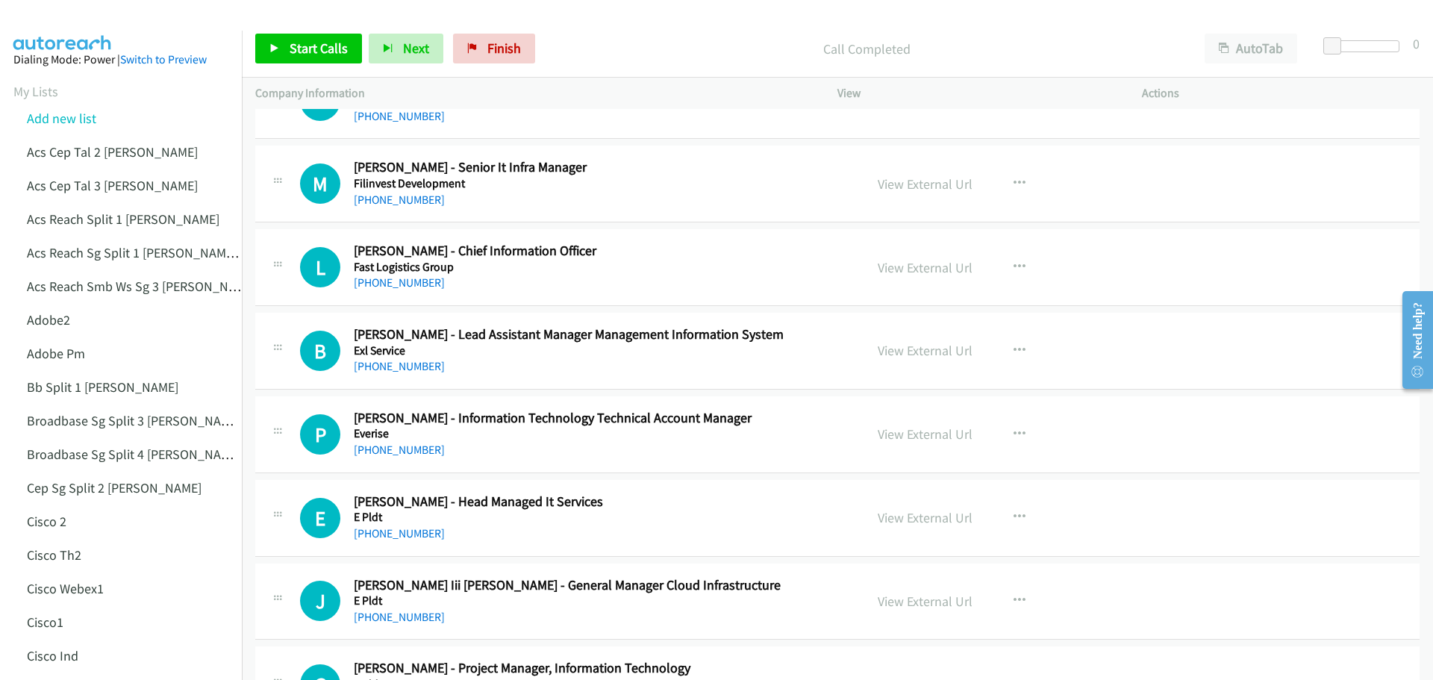
scroll to position [6268, 0]
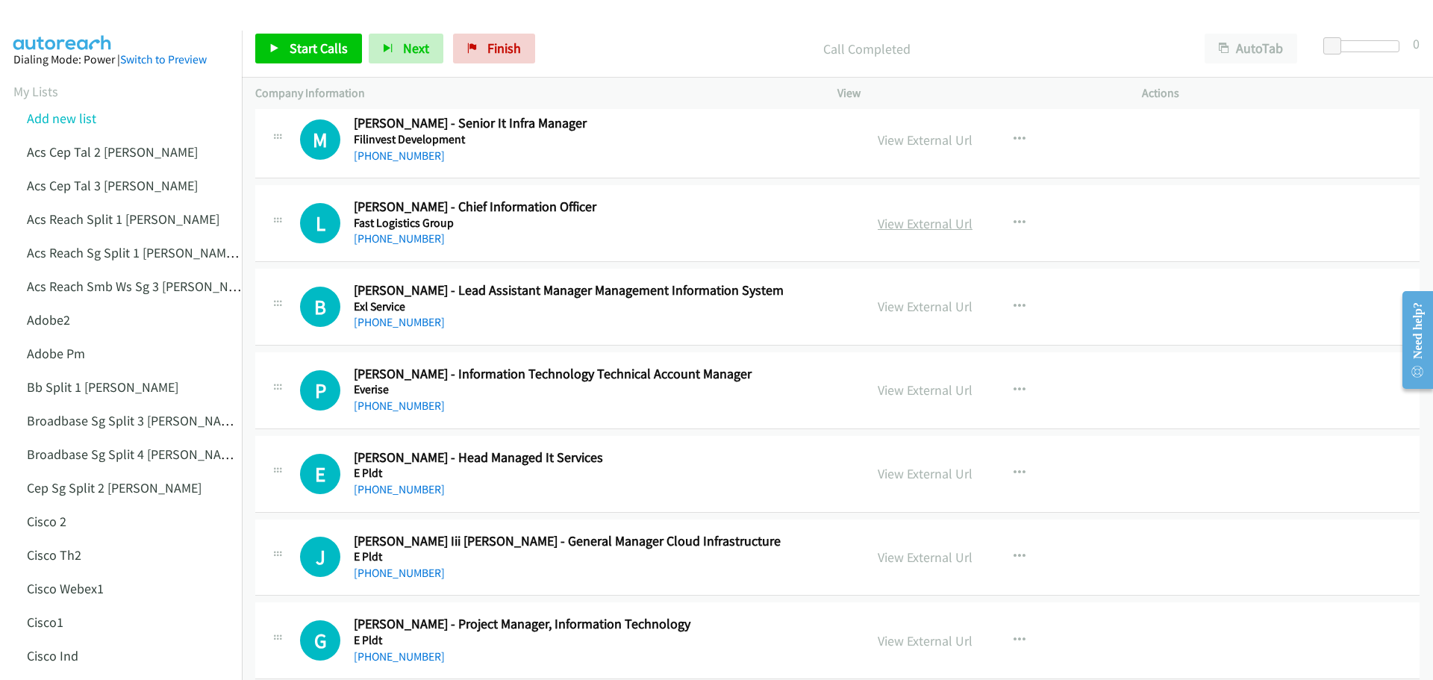
click at [903, 225] on link "View External Url" at bounding box center [925, 223] width 95 height 17
click at [910, 480] on link "View External Url" at bounding box center [925, 473] width 95 height 17
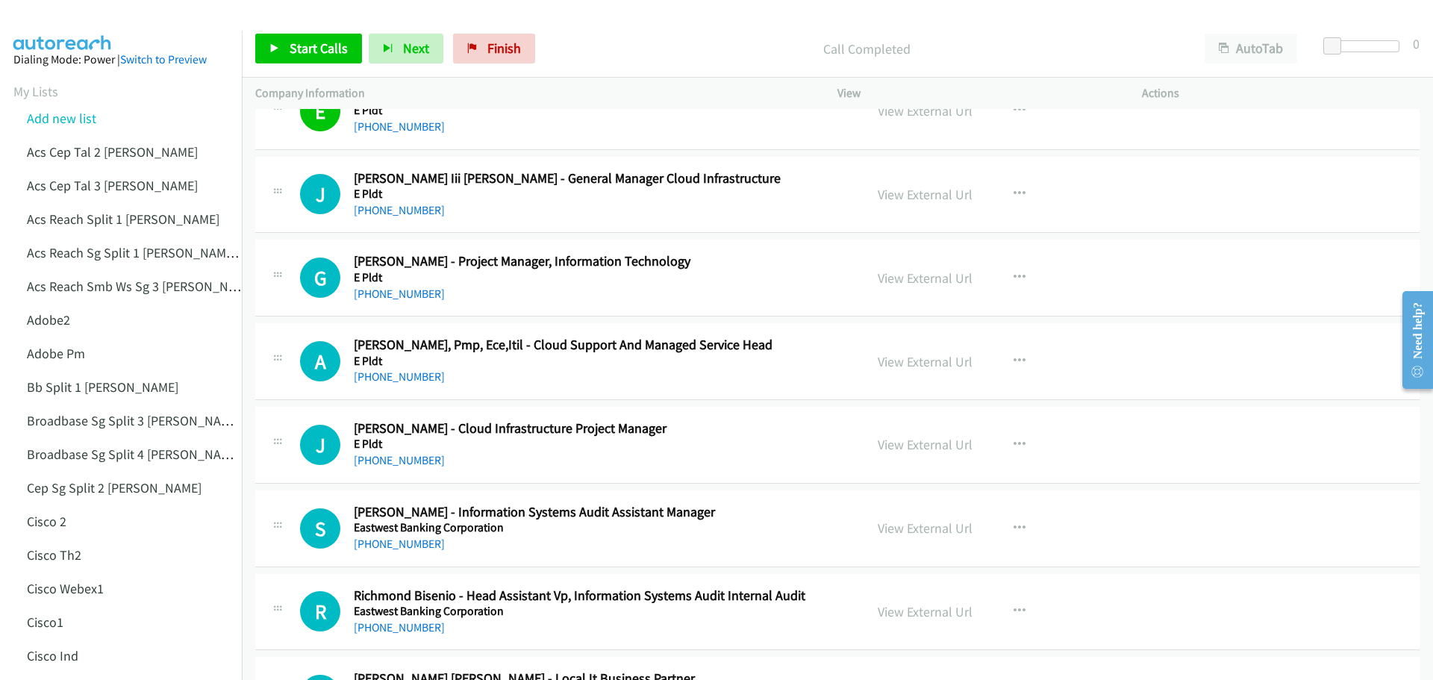
scroll to position [6641, 0]
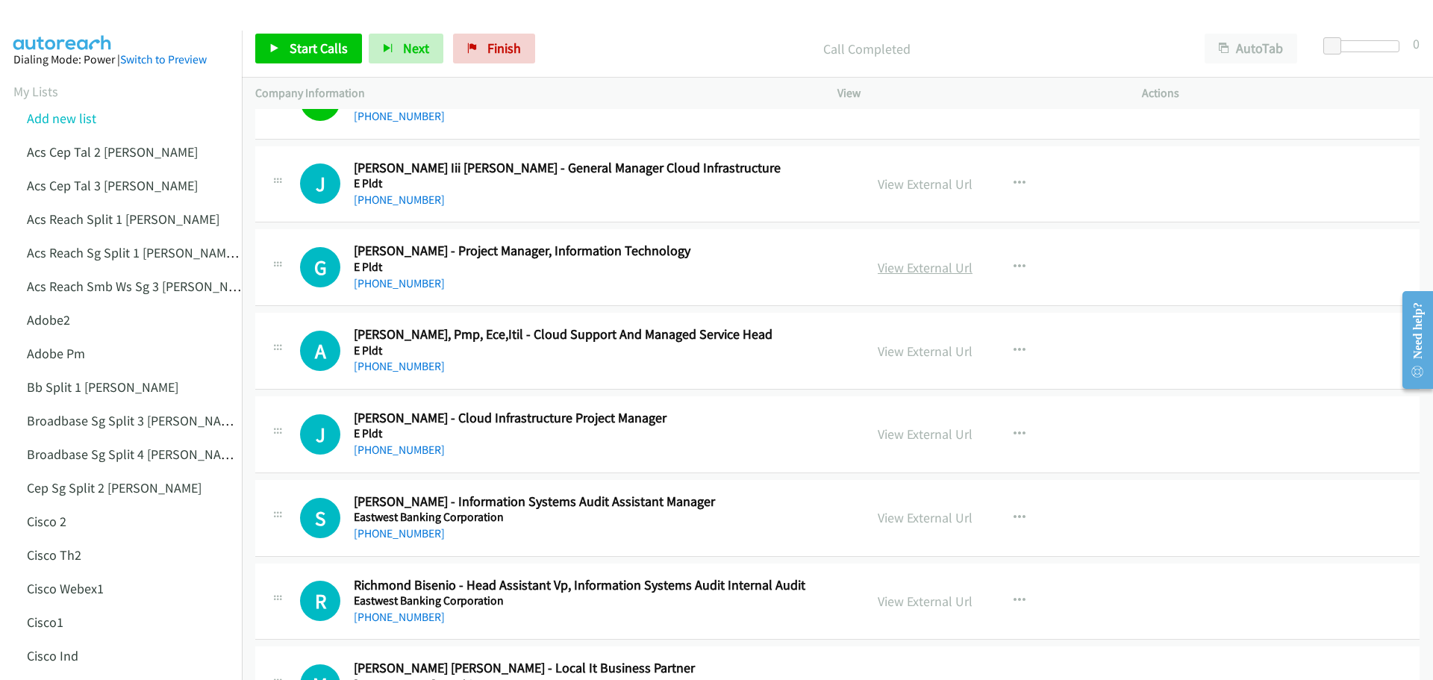
click at [925, 260] on link "View External Url" at bounding box center [925, 267] width 95 height 17
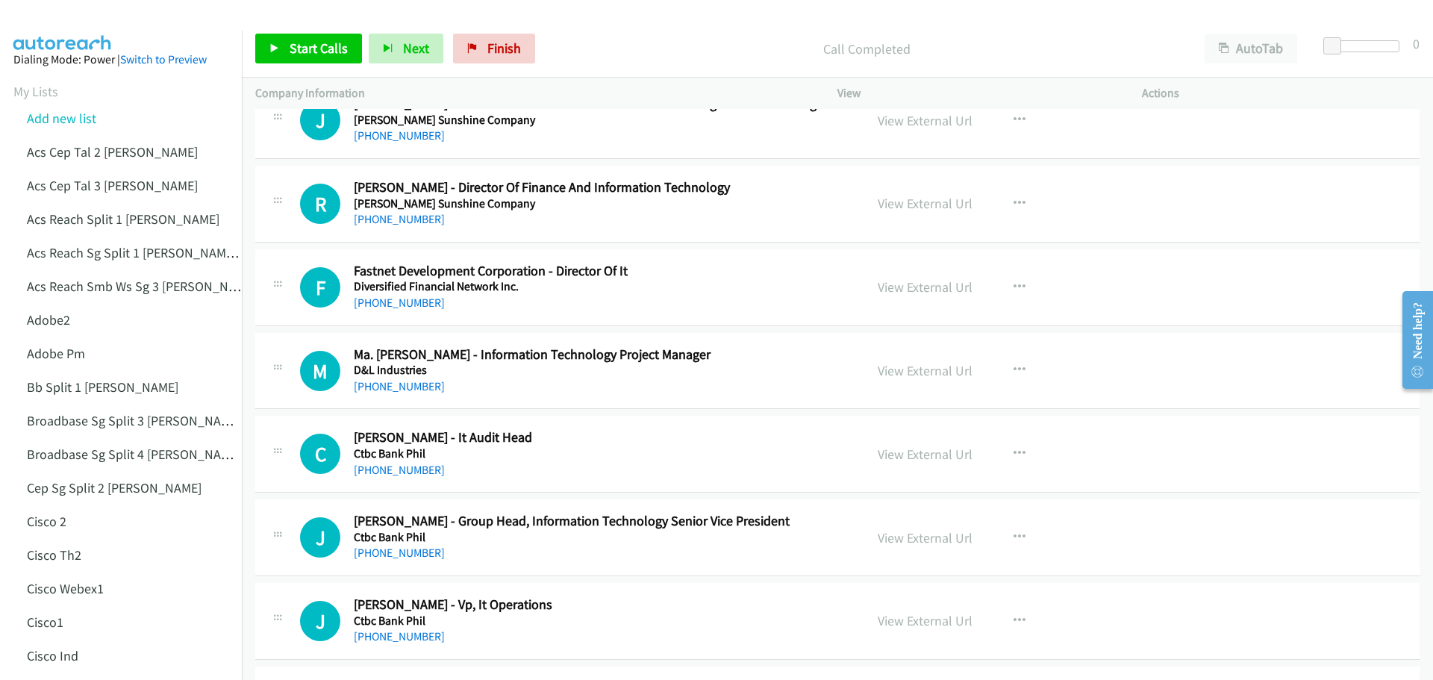
scroll to position [7313, 0]
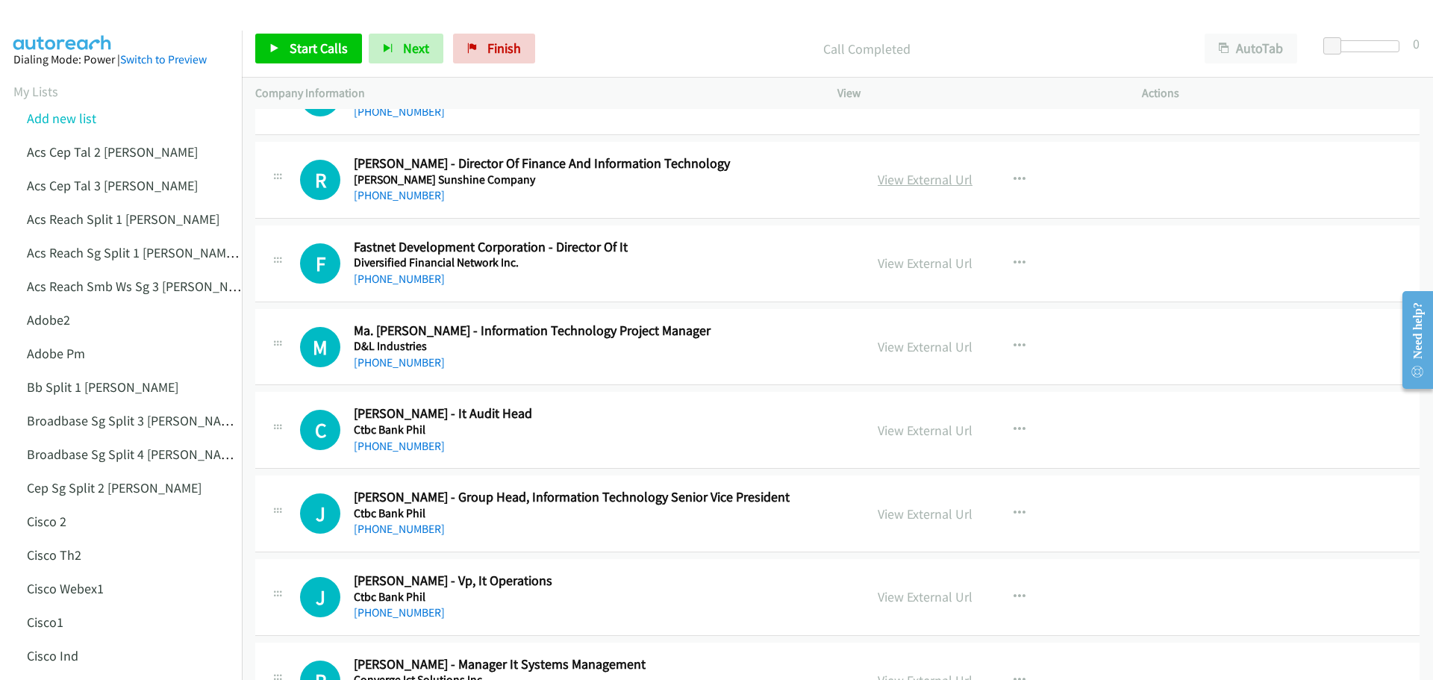
click at [915, 174] on link "View External Url" at bounding box center [925, 179] width 95 height 17
click at [931, 260] on link "View External Url" at bounding box center [925, 262] width 95 height 17
click at [918, 354] on link "View External Url" at bounding box center [925, 346] width 95 height 17
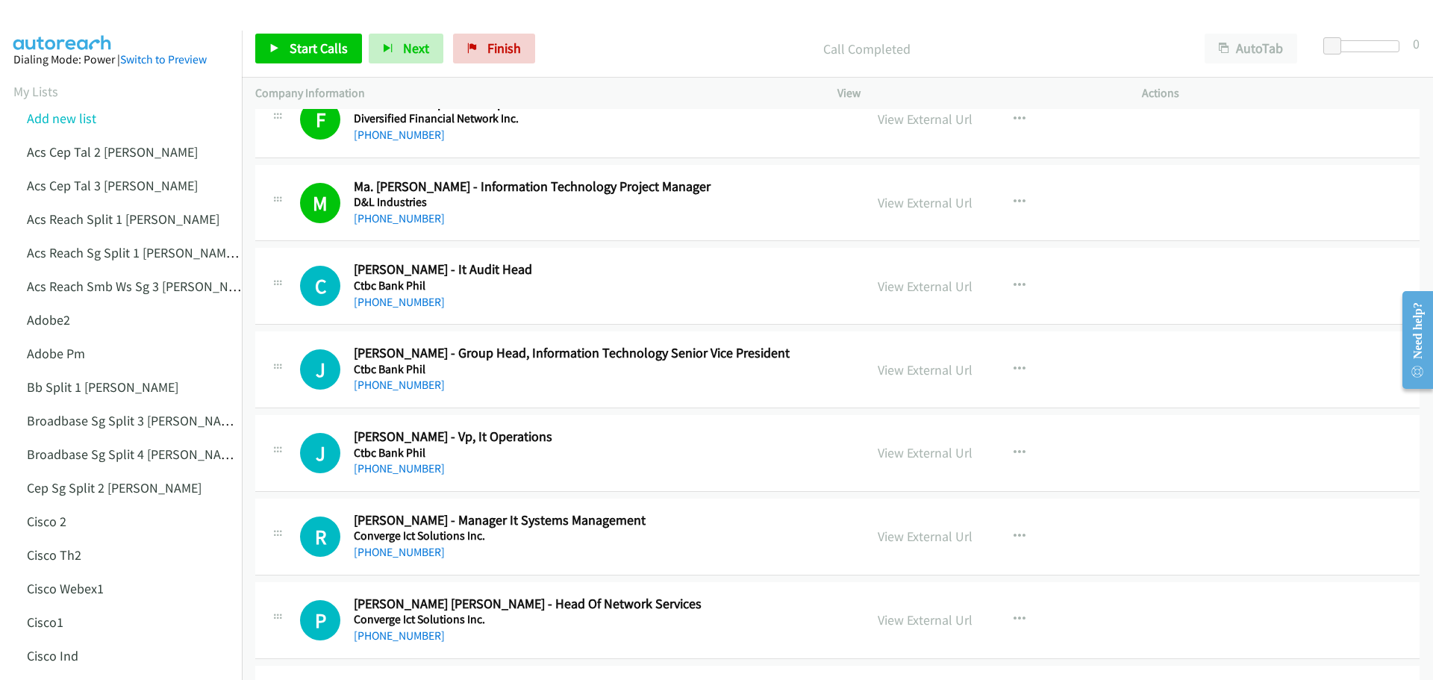
scroll to position [7462, 0]
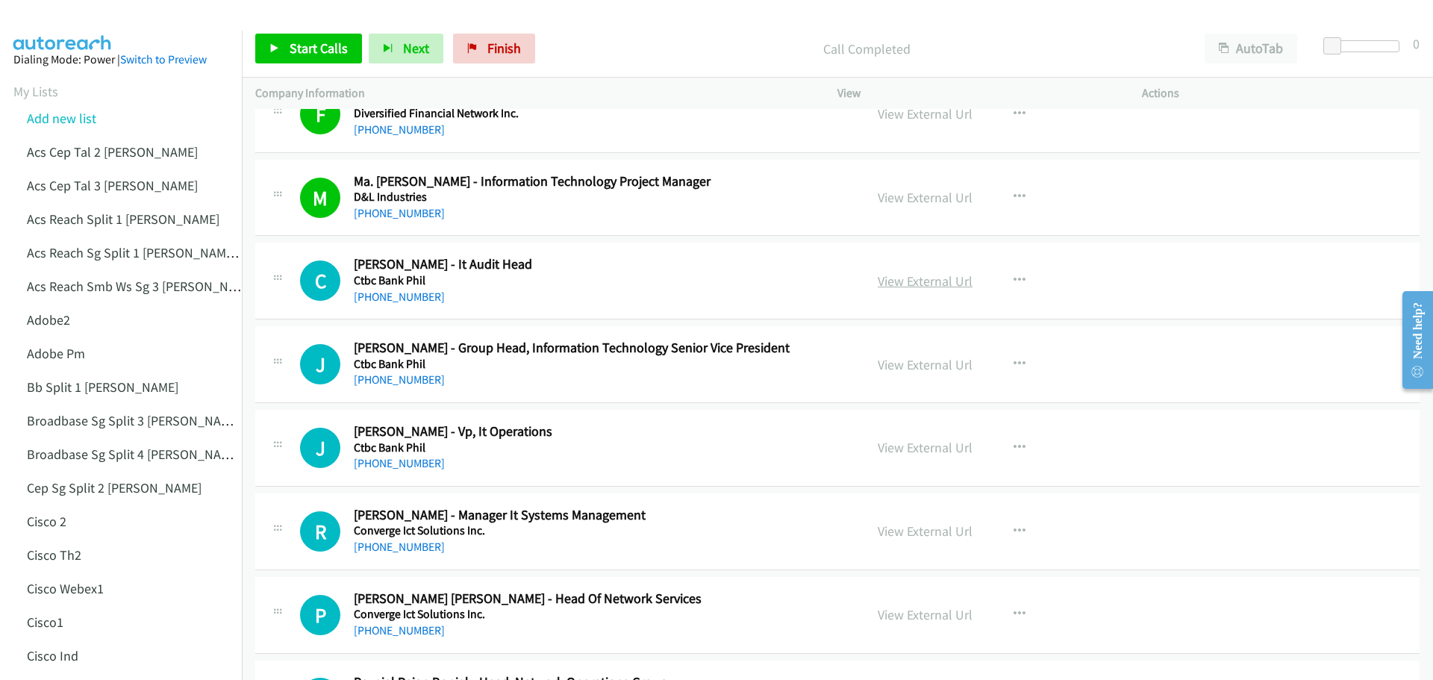
click at [881, 278] on link "View External Url" at bounding box center [925, 280] width 95 height 17
click at [901, 359] on link "View External Url" at bounding box center [925, 364] width 95 height 17
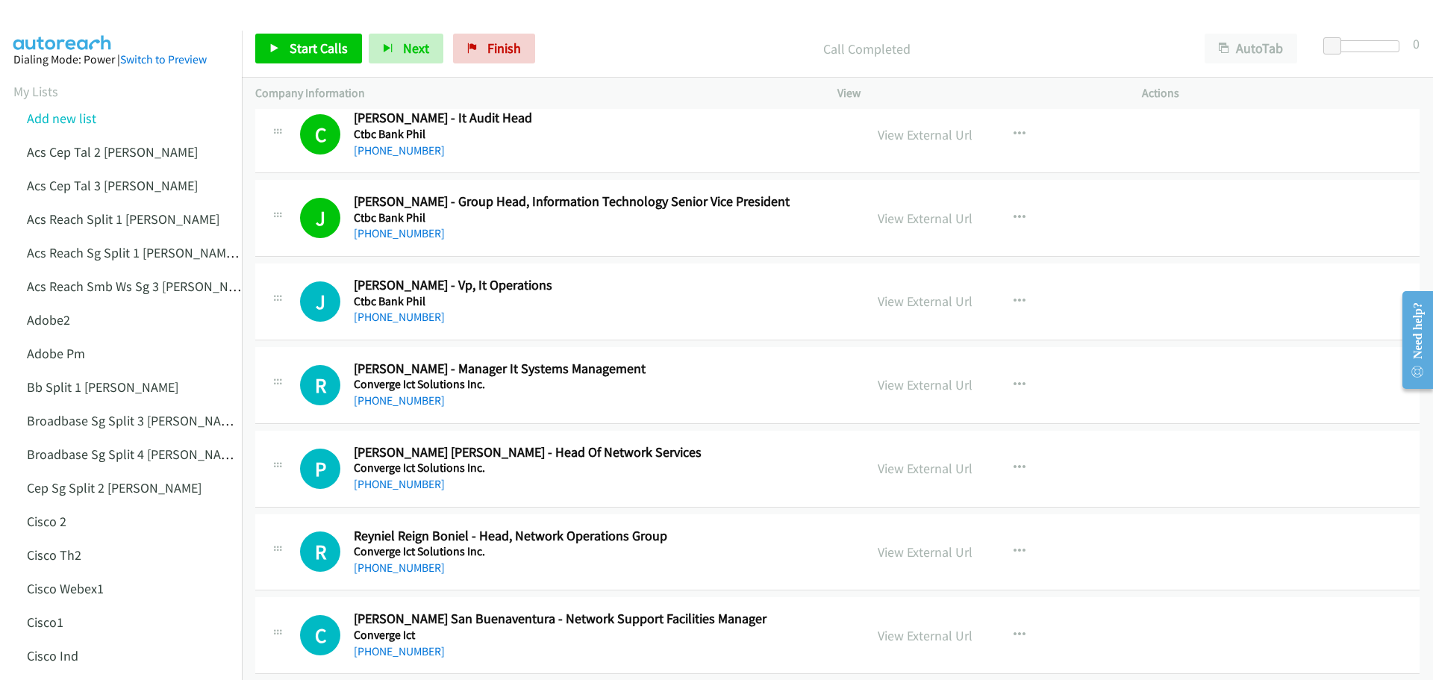
scroll to position [7611, 0]
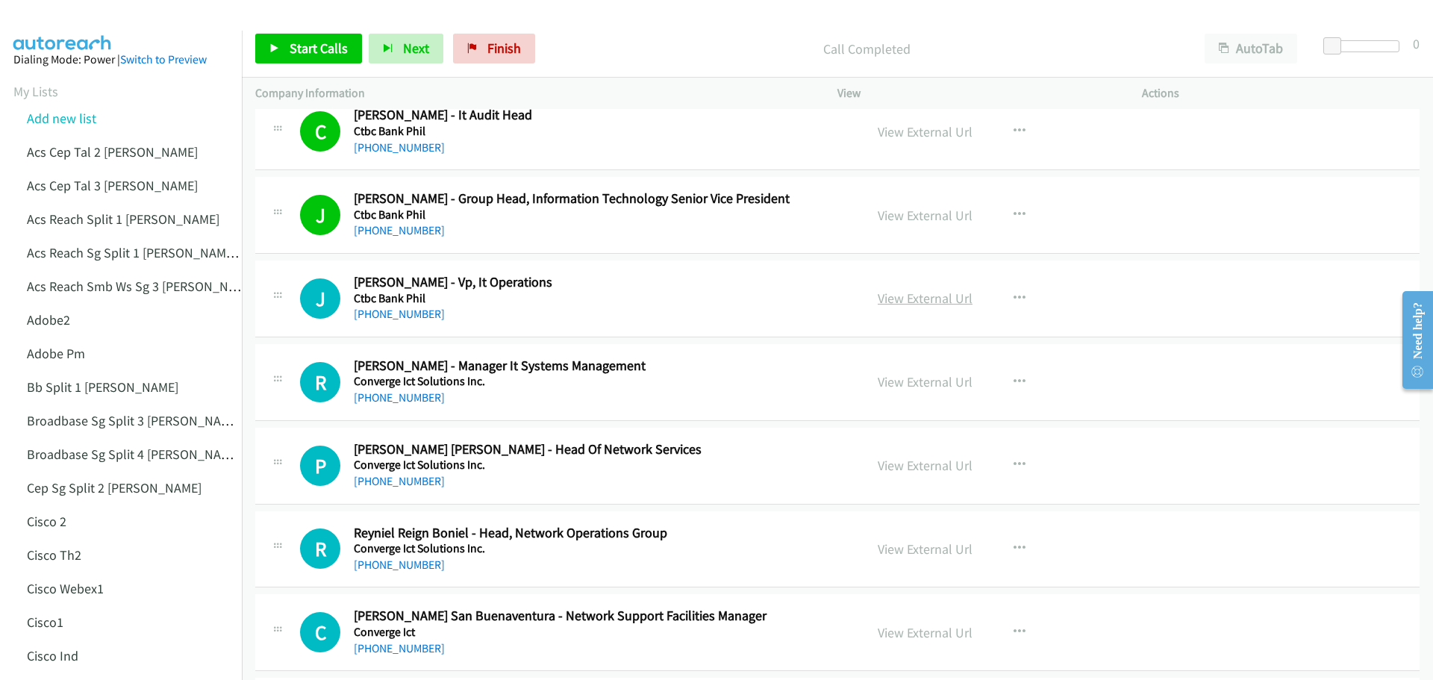
click at [942, 299] on link "View External Url" at bounding box center [925, 298] width 95 height 17
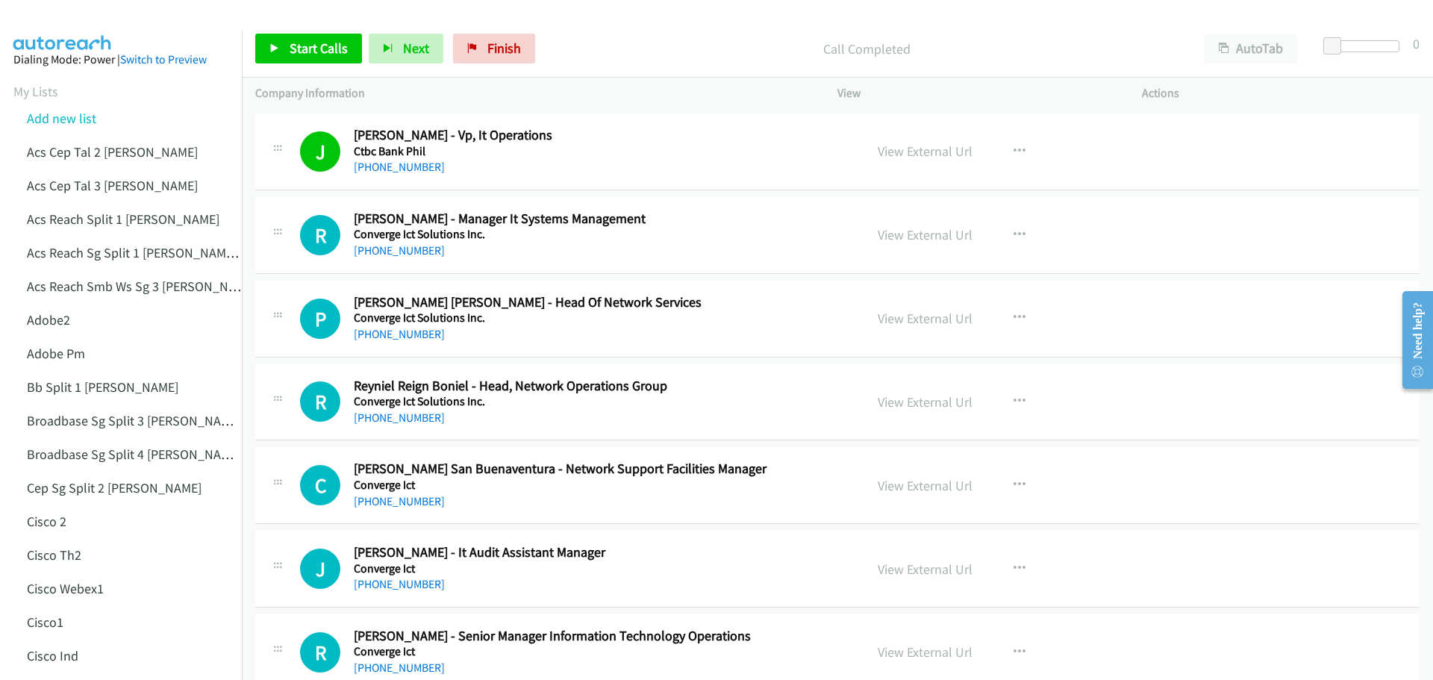
scroll to position [7760, 0]
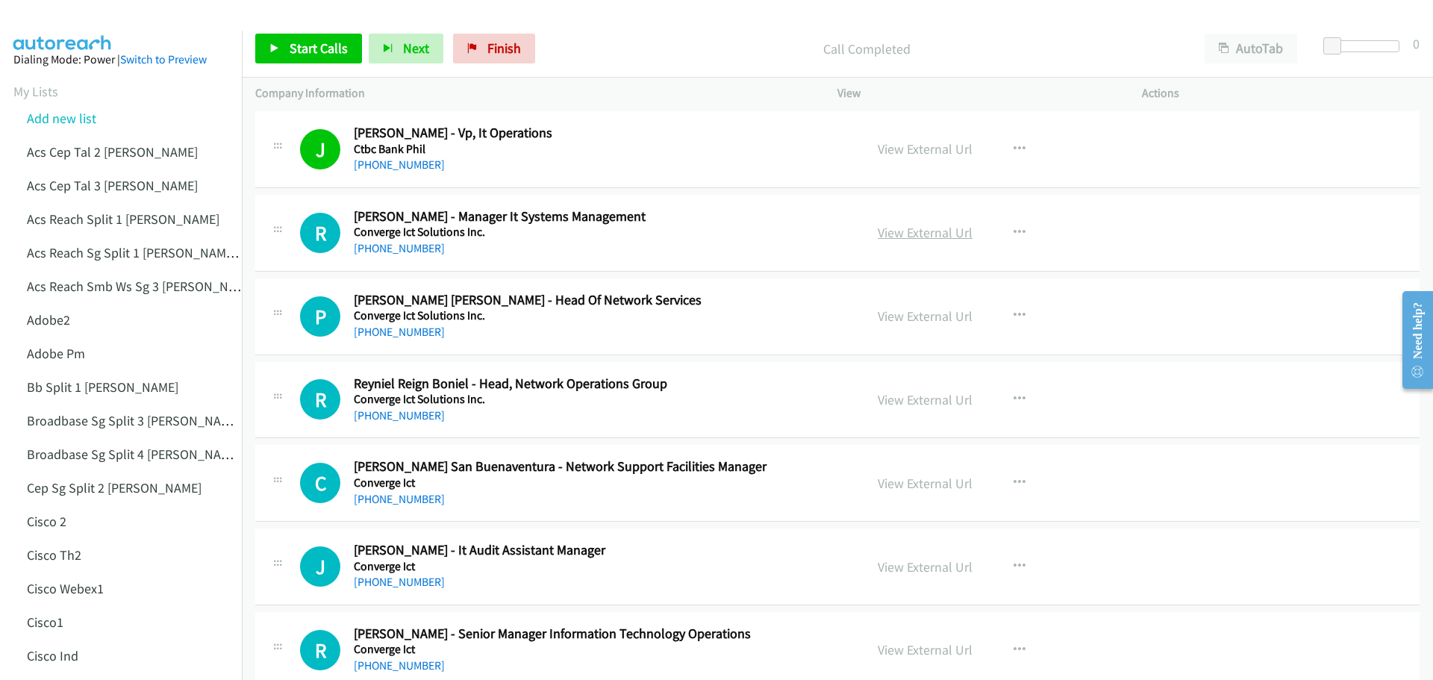
click at [913, 224] on link "View External Url" at bounding box center [925, 232] width 95 height 17
click at [901, 231] on link "View External Url" at bounding box center [925, 232] width 95 height 17
click at [919, 308] on link "View External Url" at bounding box center [925, 315] width 95 height 17
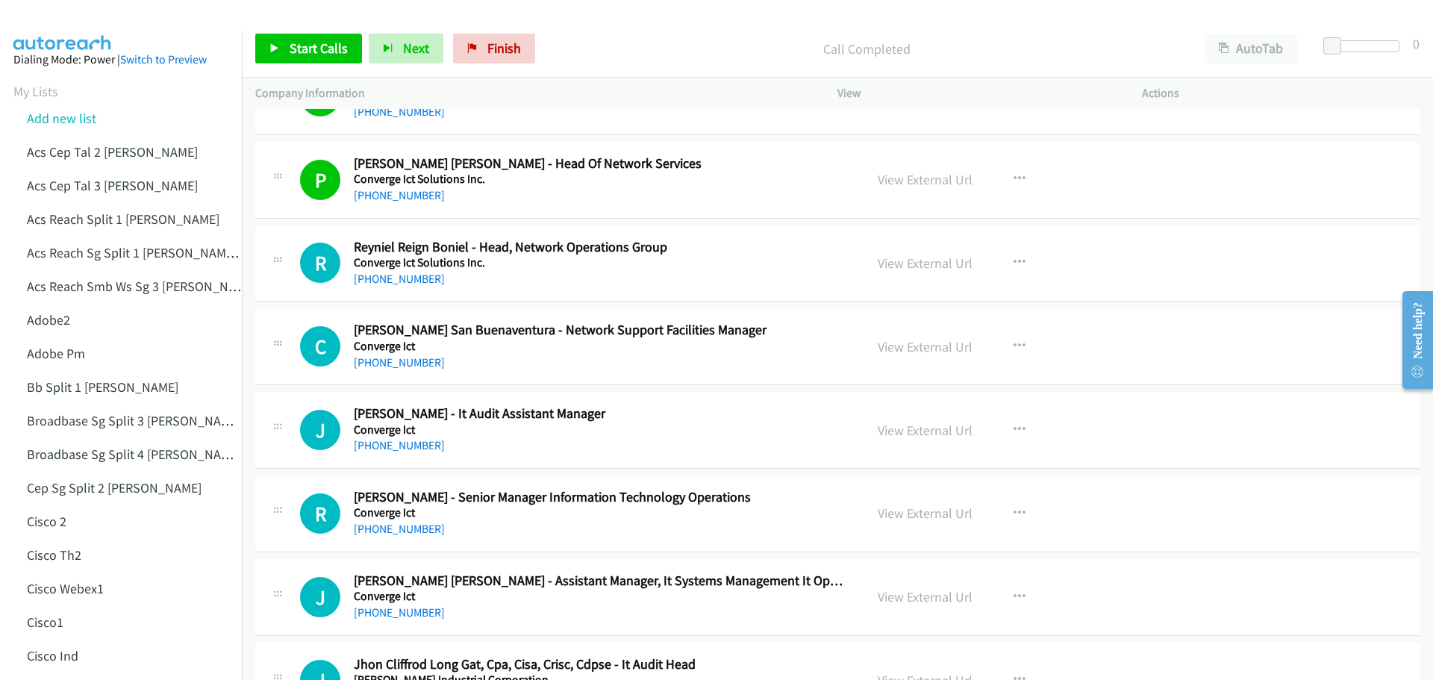
scroll to position [7910, 0]
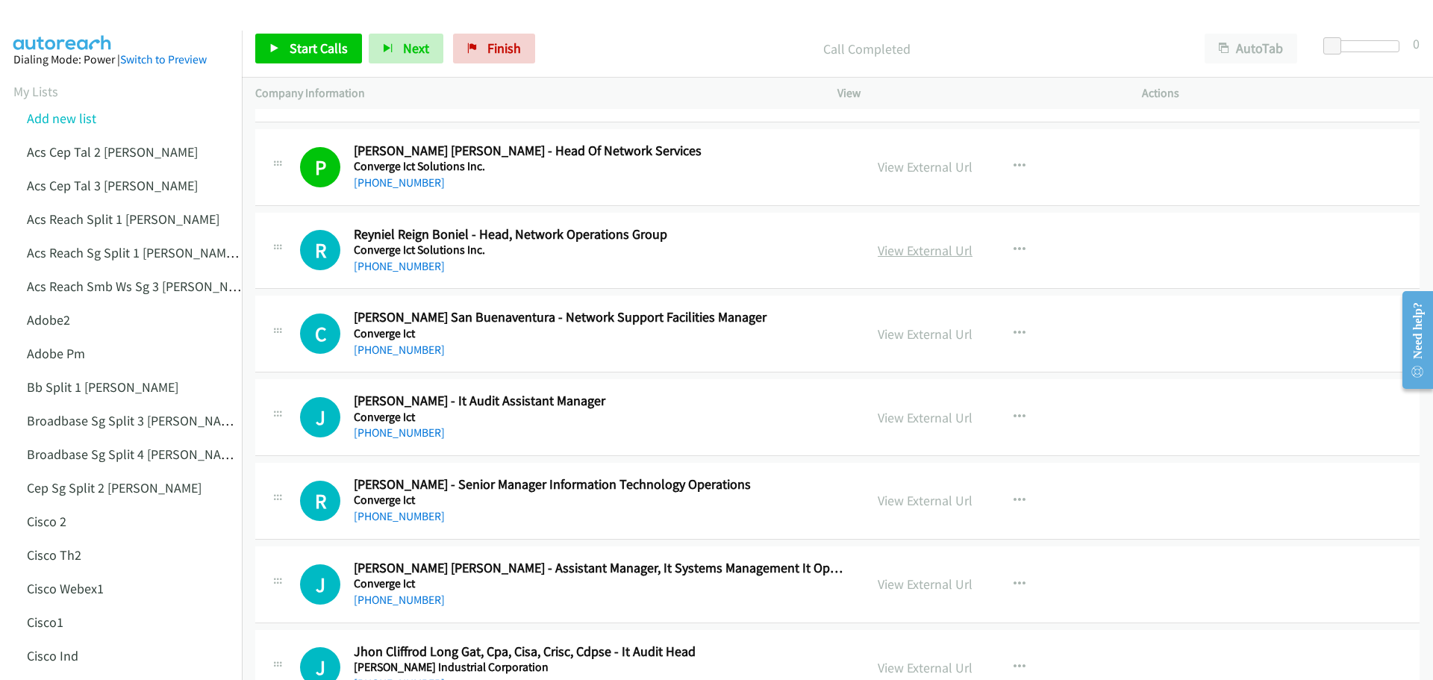
click at [917, 244] on link "View External Url" at bounding box center [925, 250] width 95 height 17
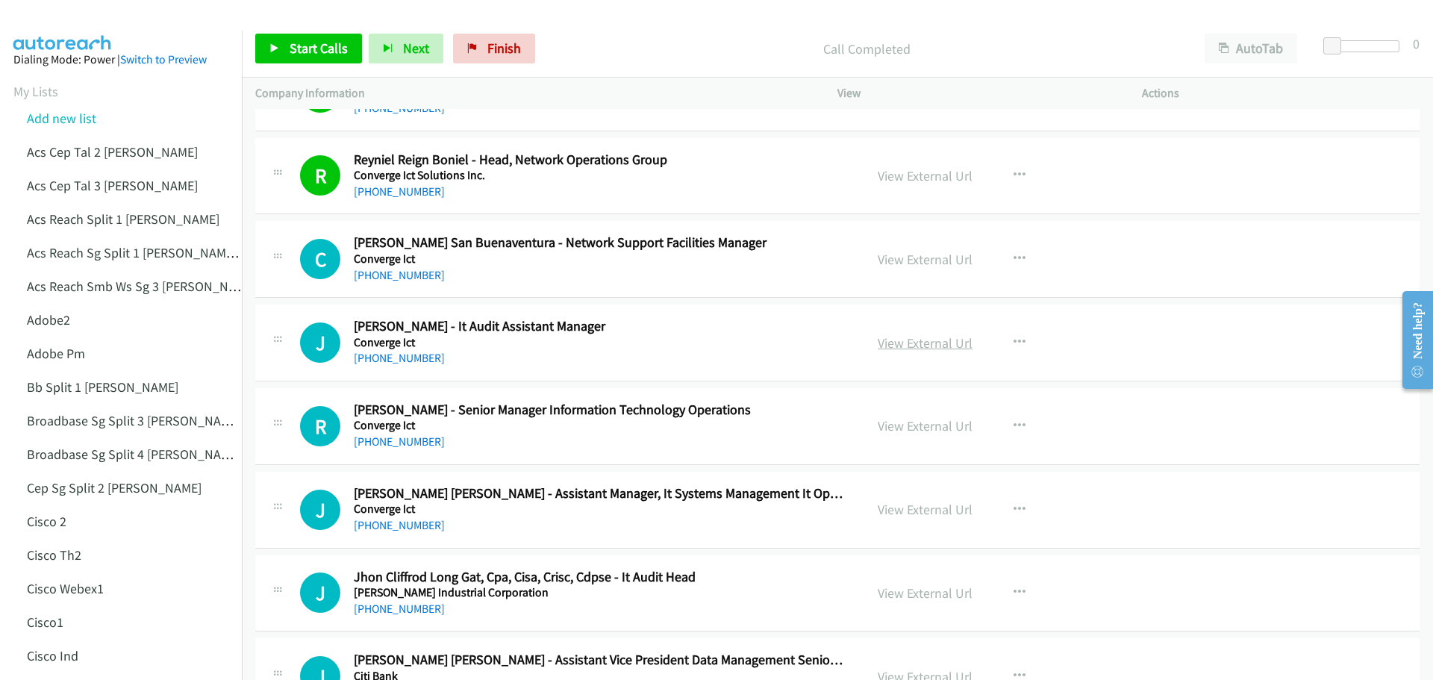
click at [920, 345] on link "View External Url" at bounding box center [925, 342] width 95 height 17
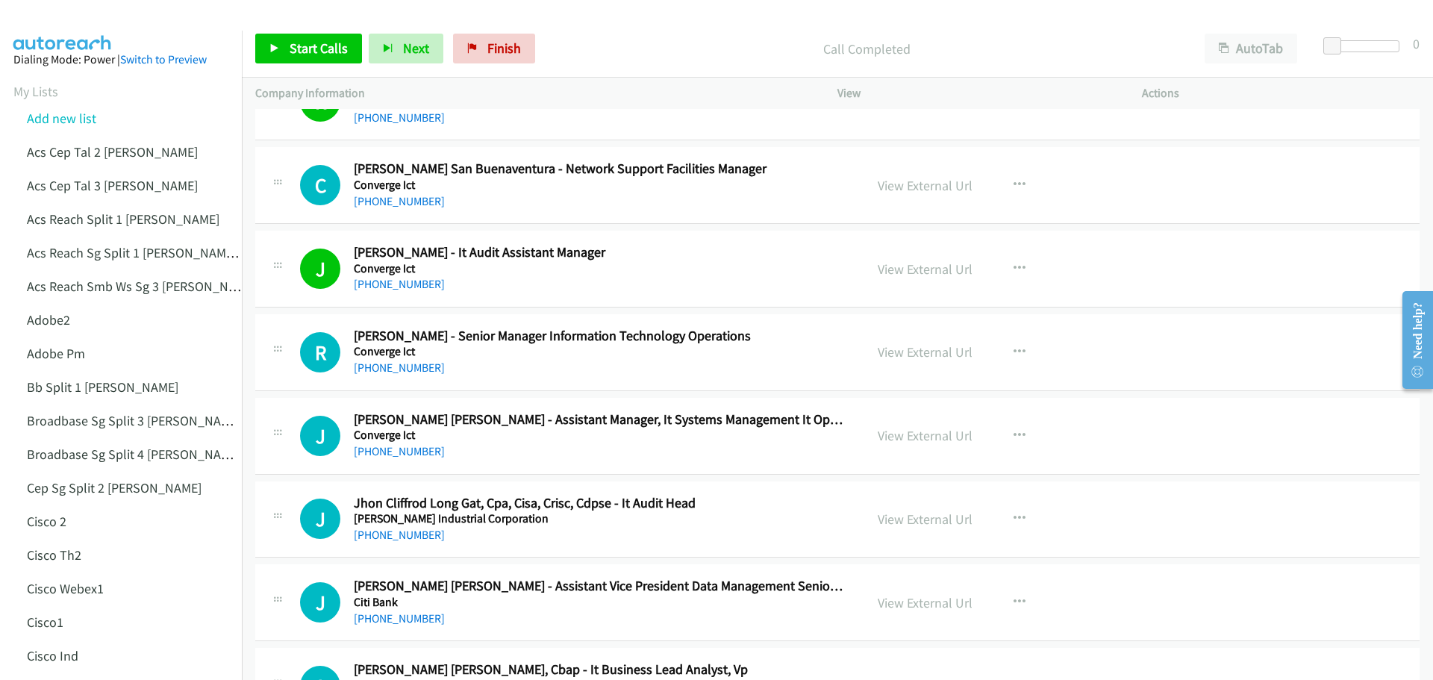
scroll to position [8059, 0]
click at [930, 344] on link "View External Url" at bounding box center [925, 351] width 95 height 17
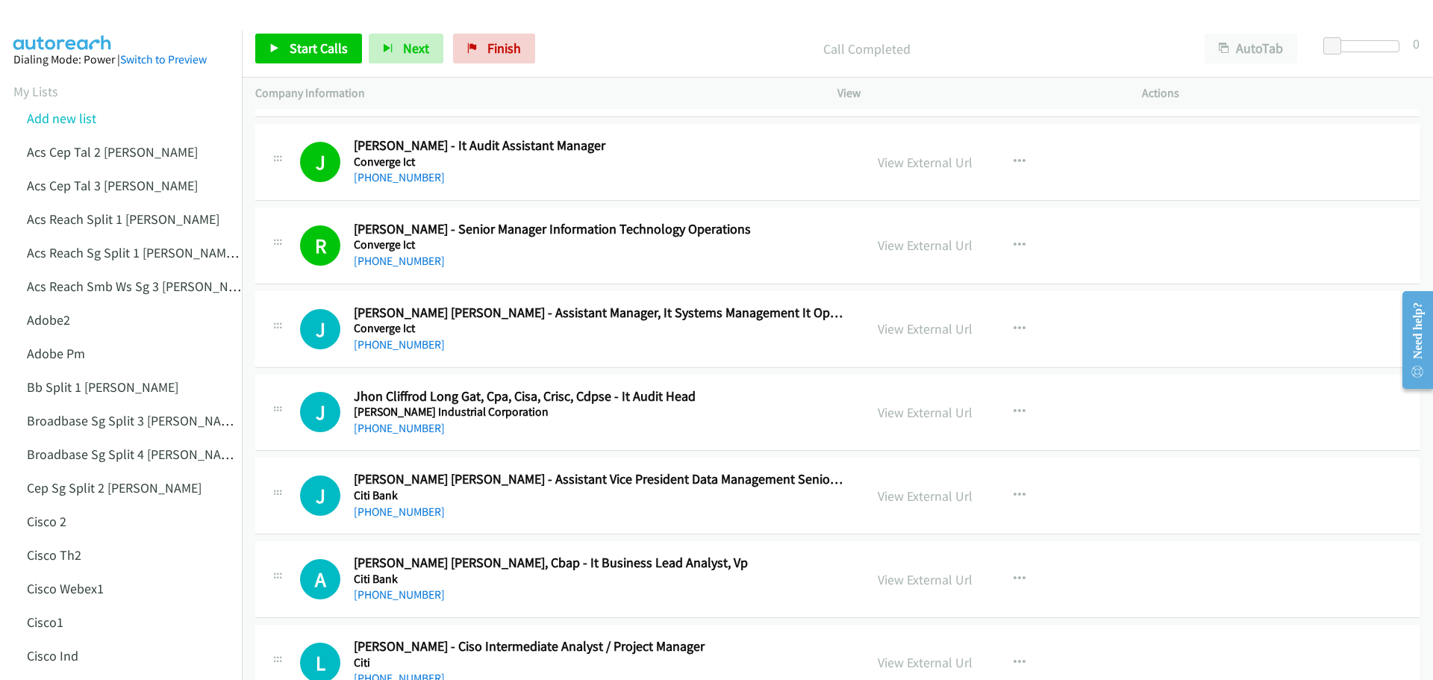
scroll to position [8208, 0]
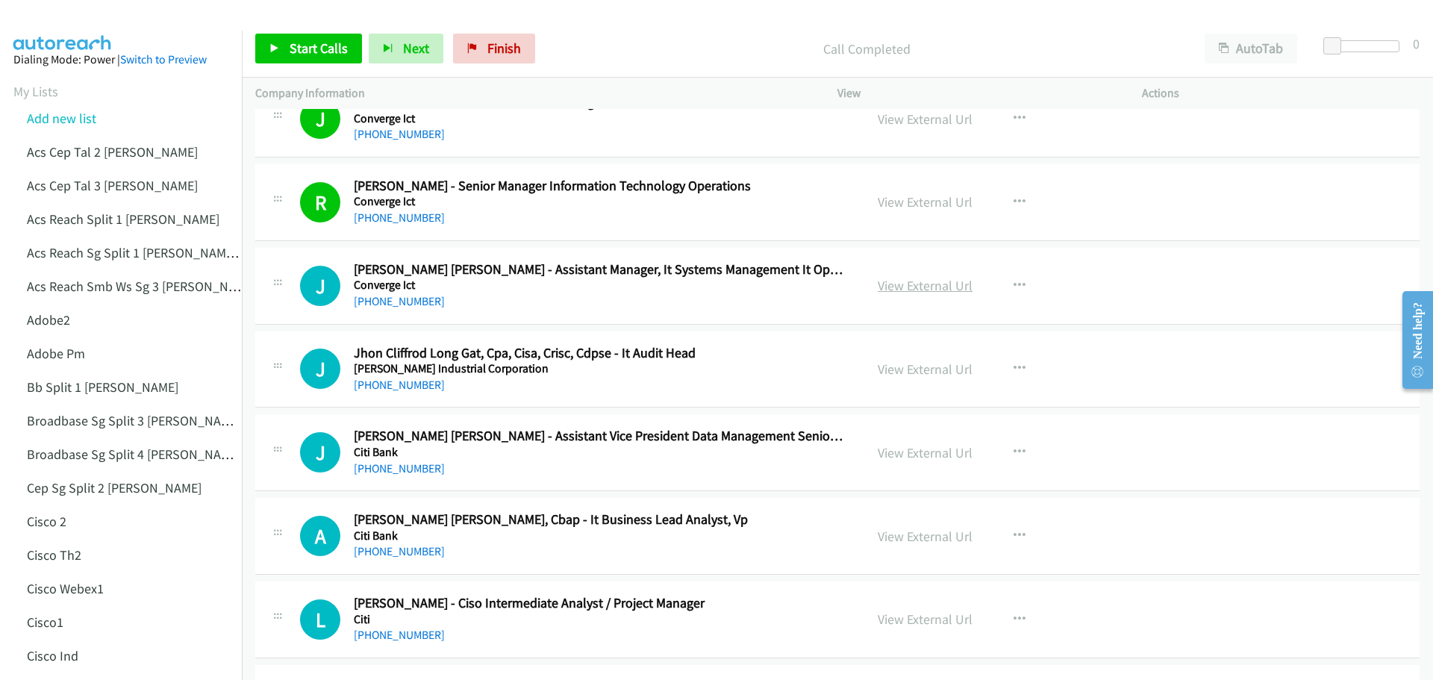
click at [916, 287] on link "View External Url" at bounding box center [925, 285] width 95 height 17
click at [931, 375] on link "View External Url" at bounding box center [925, 368] width 95 height 17
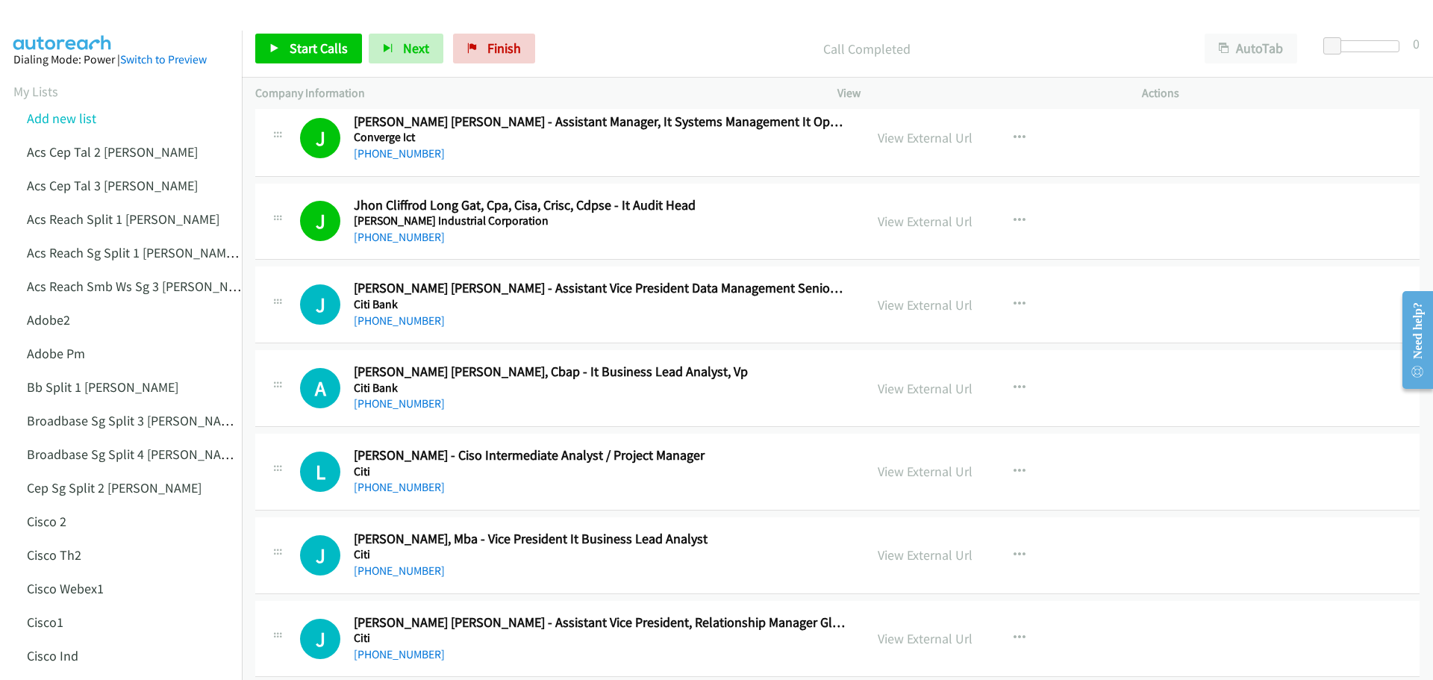
scroll to position [8357, 0]
click at [906, 303] on link "View External Url" at bounding box center [925, 303] width 95 height 17
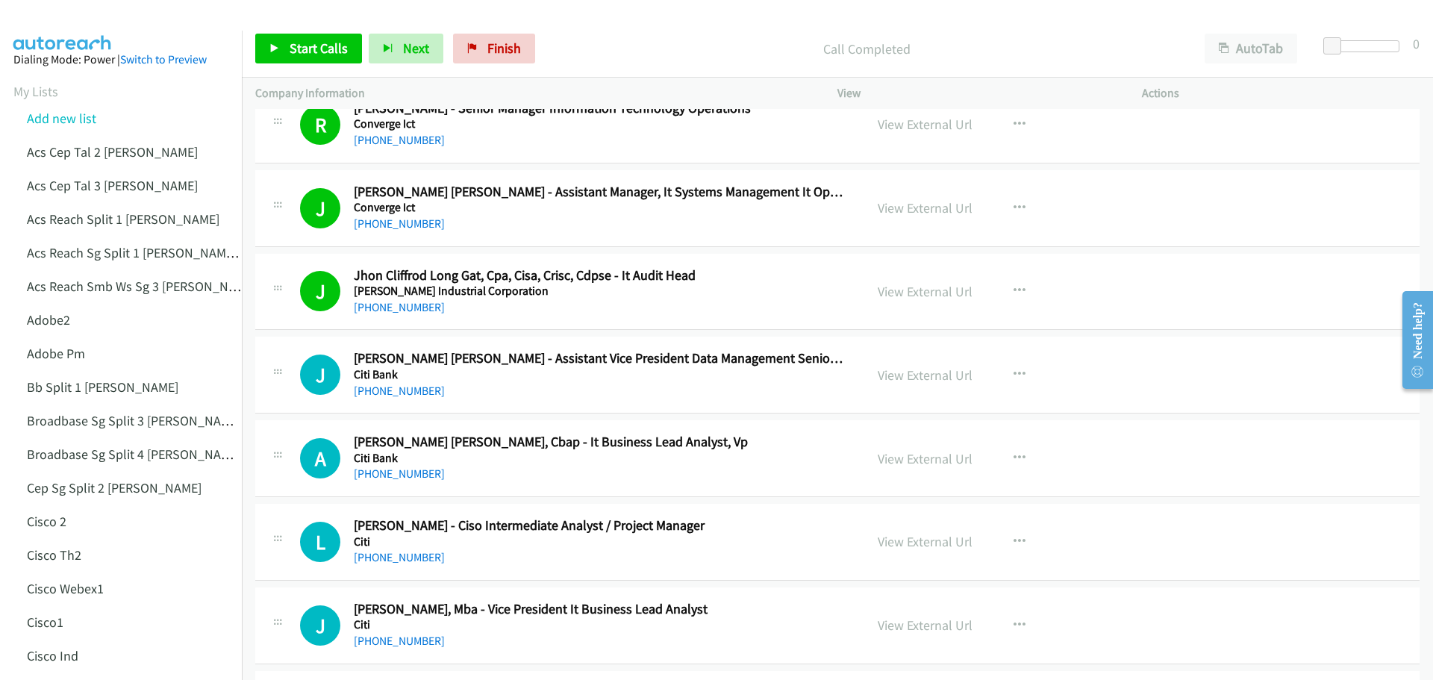
scroll to position [8283, 0]
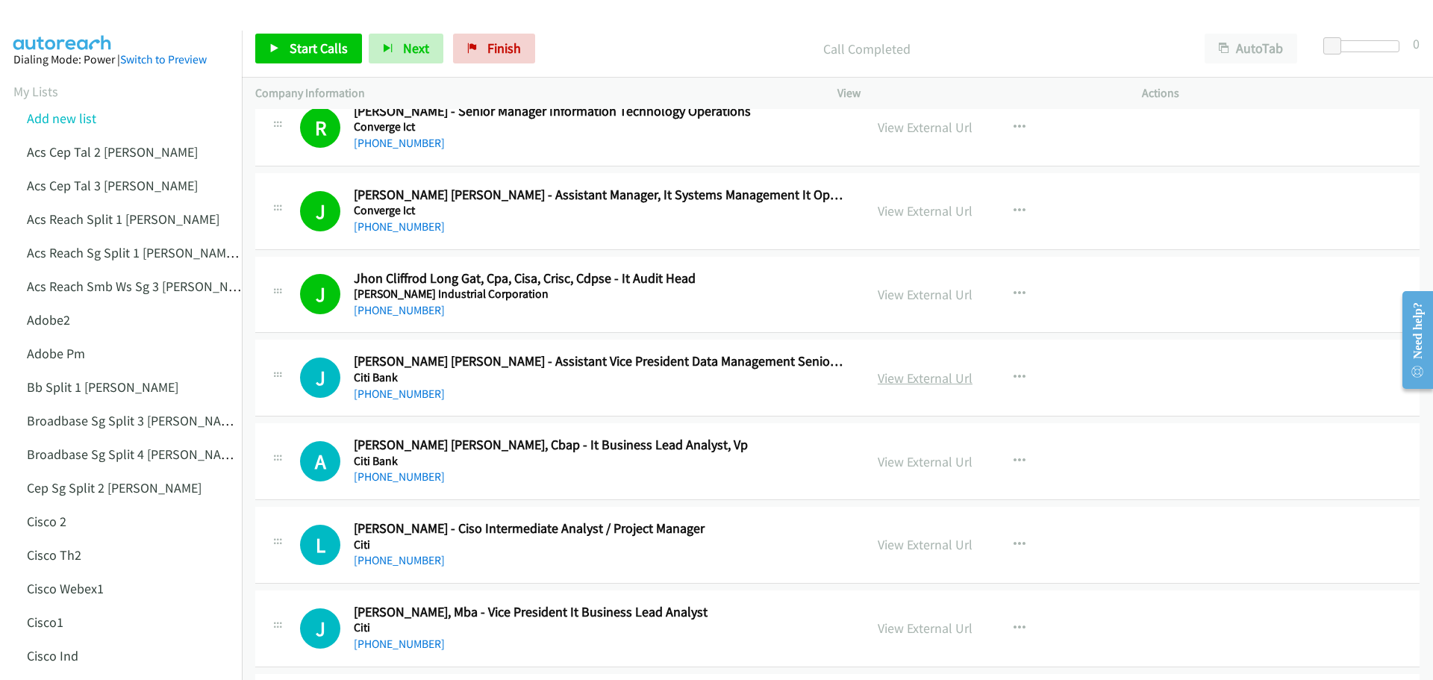
click at [896, 384] on link "View External Url" at bounding box center [925, 377] width 95 height 17
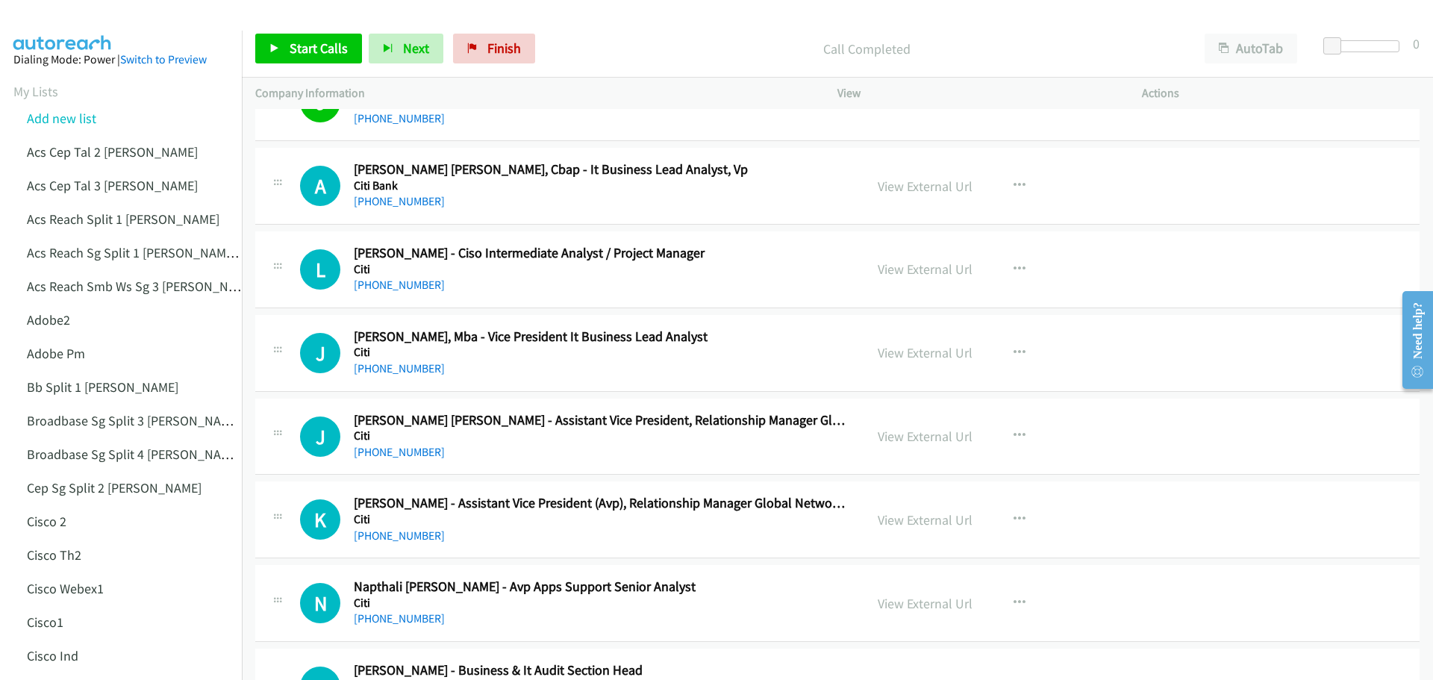
scroll to position [8581, 0]
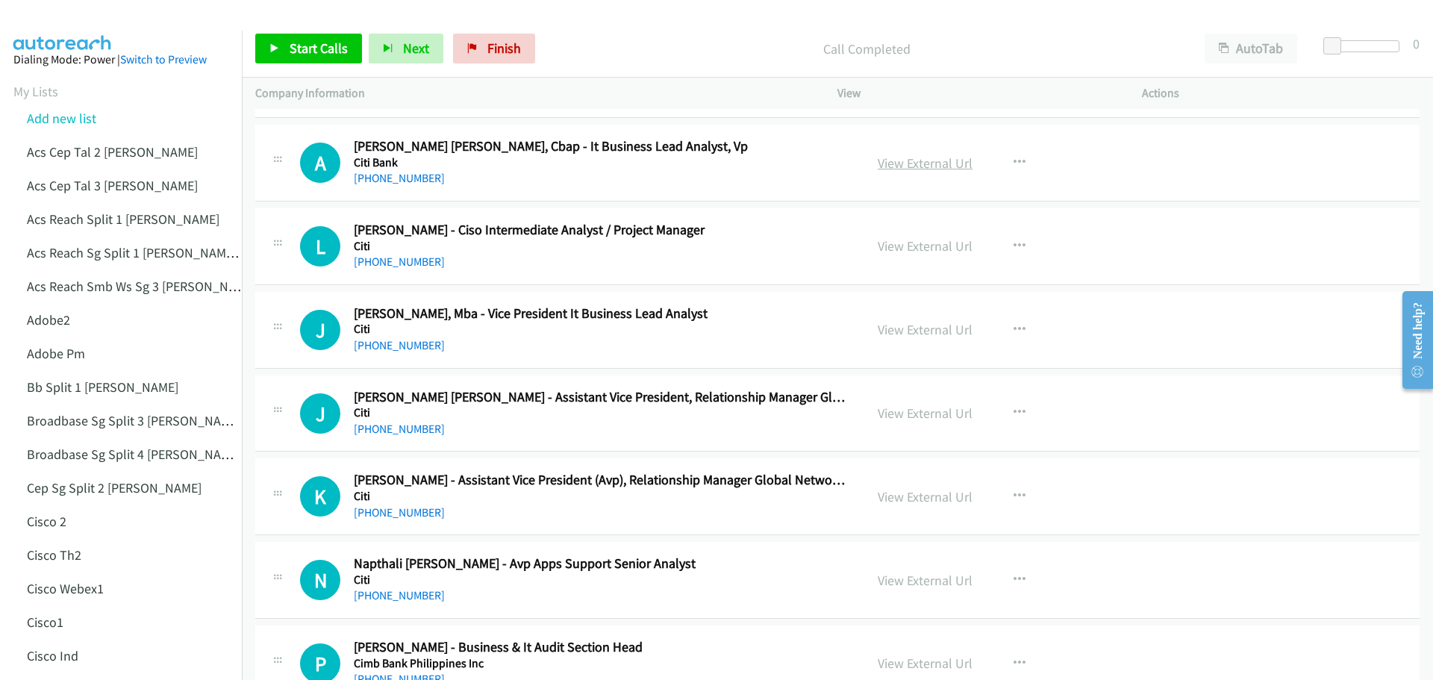
click at [929, 165] on link "View External Url" at bounding box center [925, 162] width 95 height 17
click at [885, 238] on link "View External Url" at bounding box center [925, 245] width 95 height 17
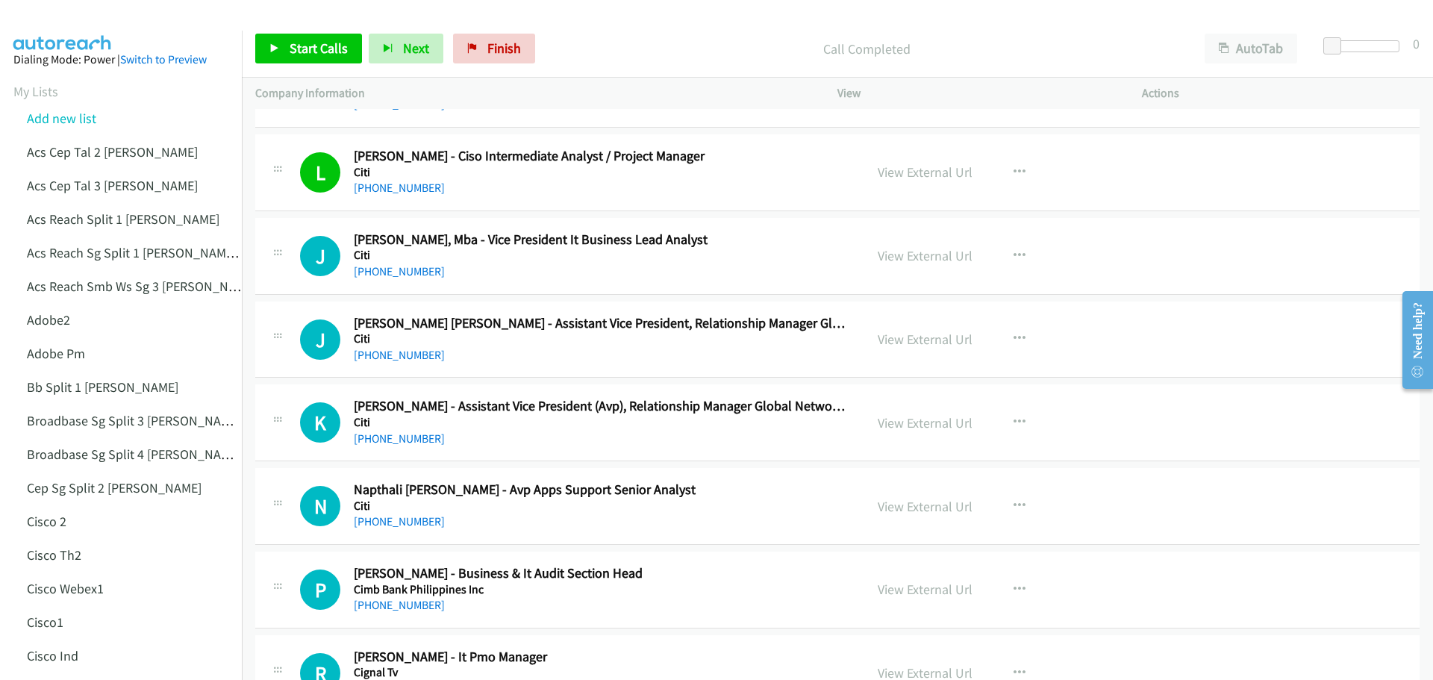
scroll to position [8656, 0]
click at [917, 254] on link "View External Url" at bounding box center [925, 254] width 95 height 17
click at [950, 342] on link "View External Url" at bounding box center [925, 338] width 95 height 17
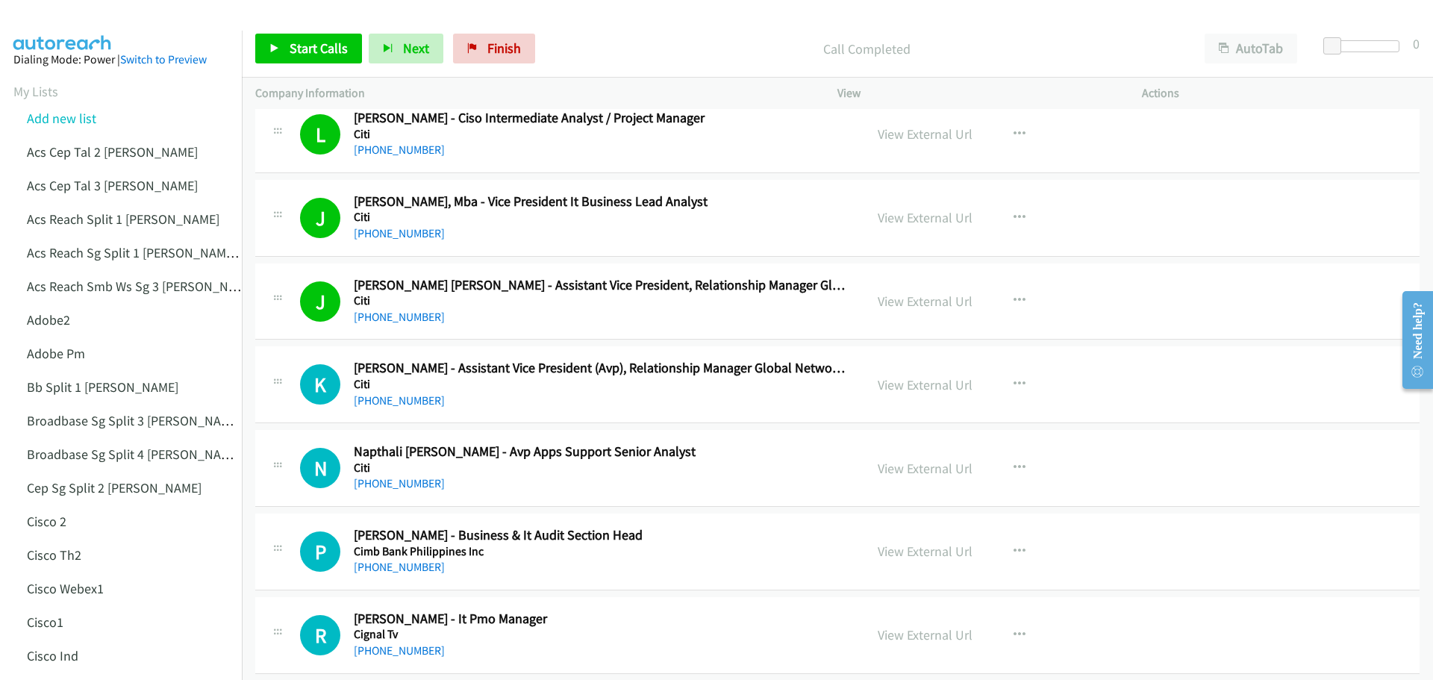
scroll to position [8805, 0]
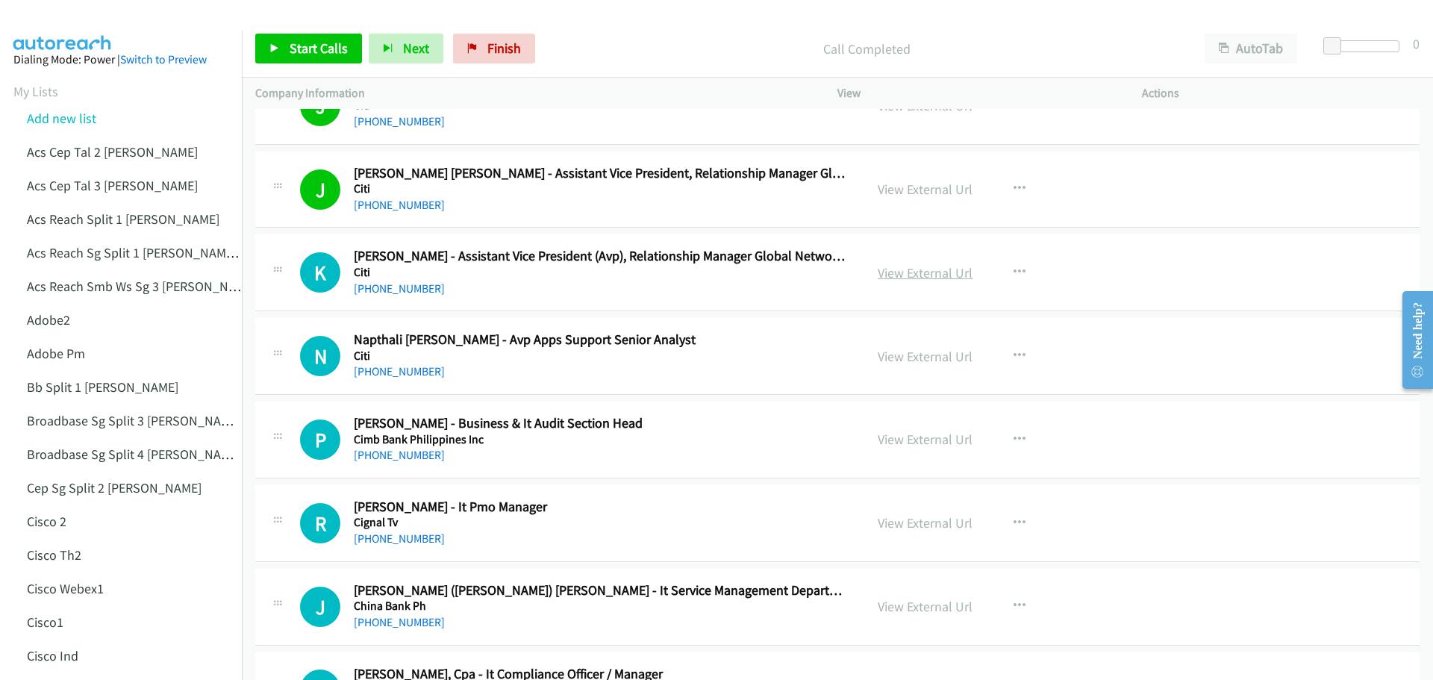
click at [925, 275] on link "View External Url" at bounding box center [925, 272] width 95 height 17
click at [913, 434] on link "View External Url" at bounding box center [925, 439] width 95 height 17
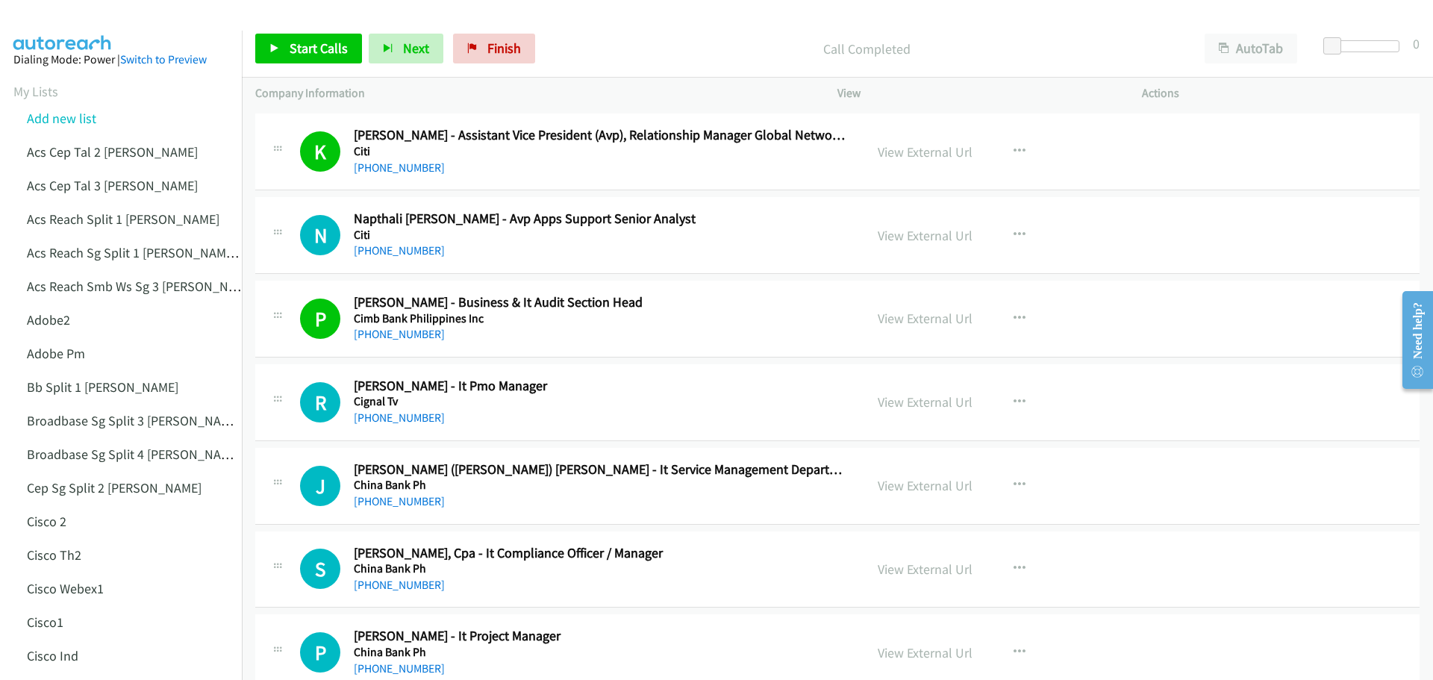
scroll to position [8954, 0]
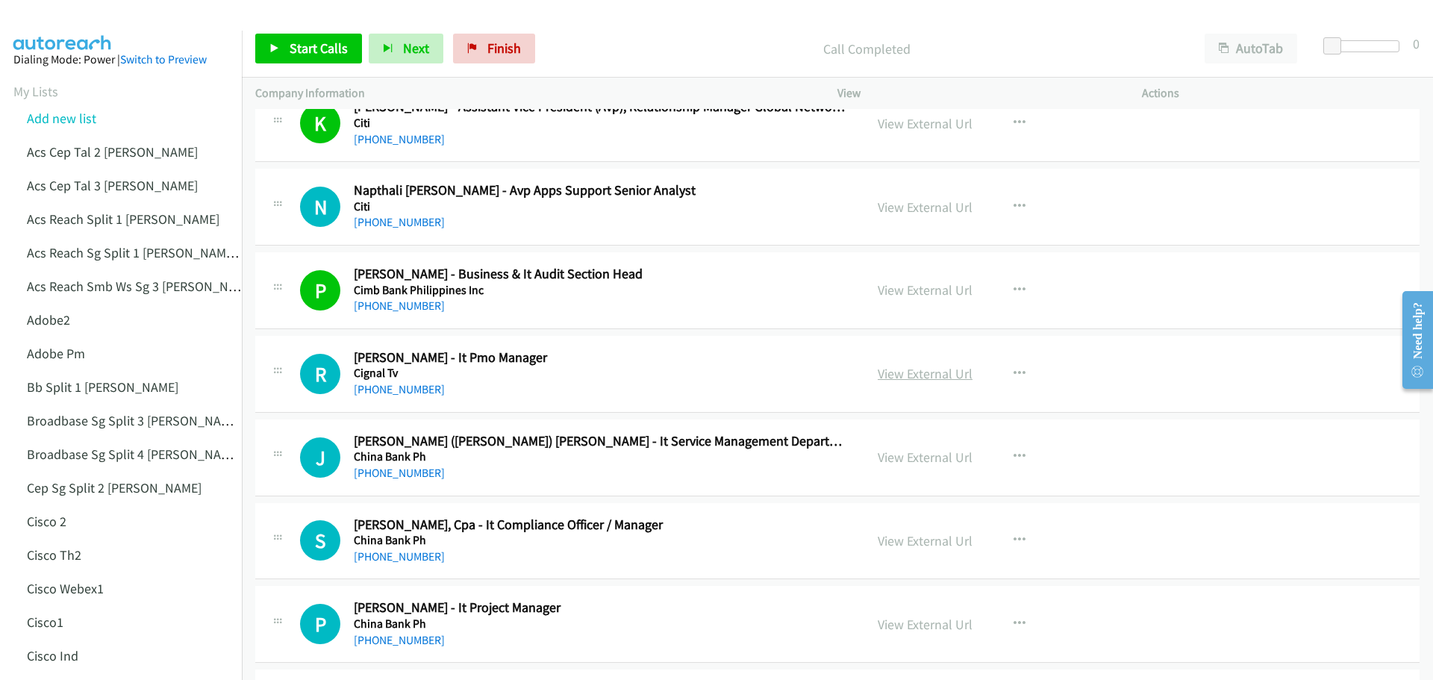
click at [936, 371] on link "View External Url" at bounding box center [925, 373] width 95 height 17
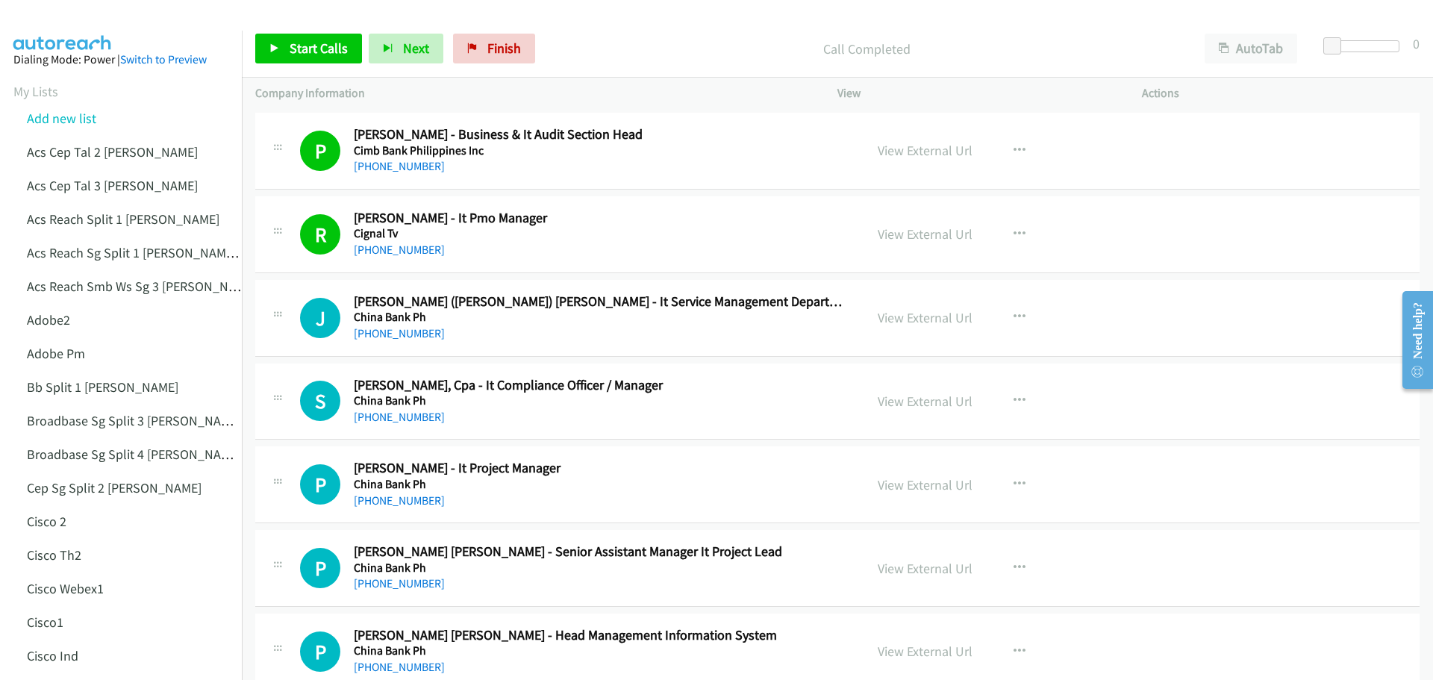
scroll to position [9104, 0]
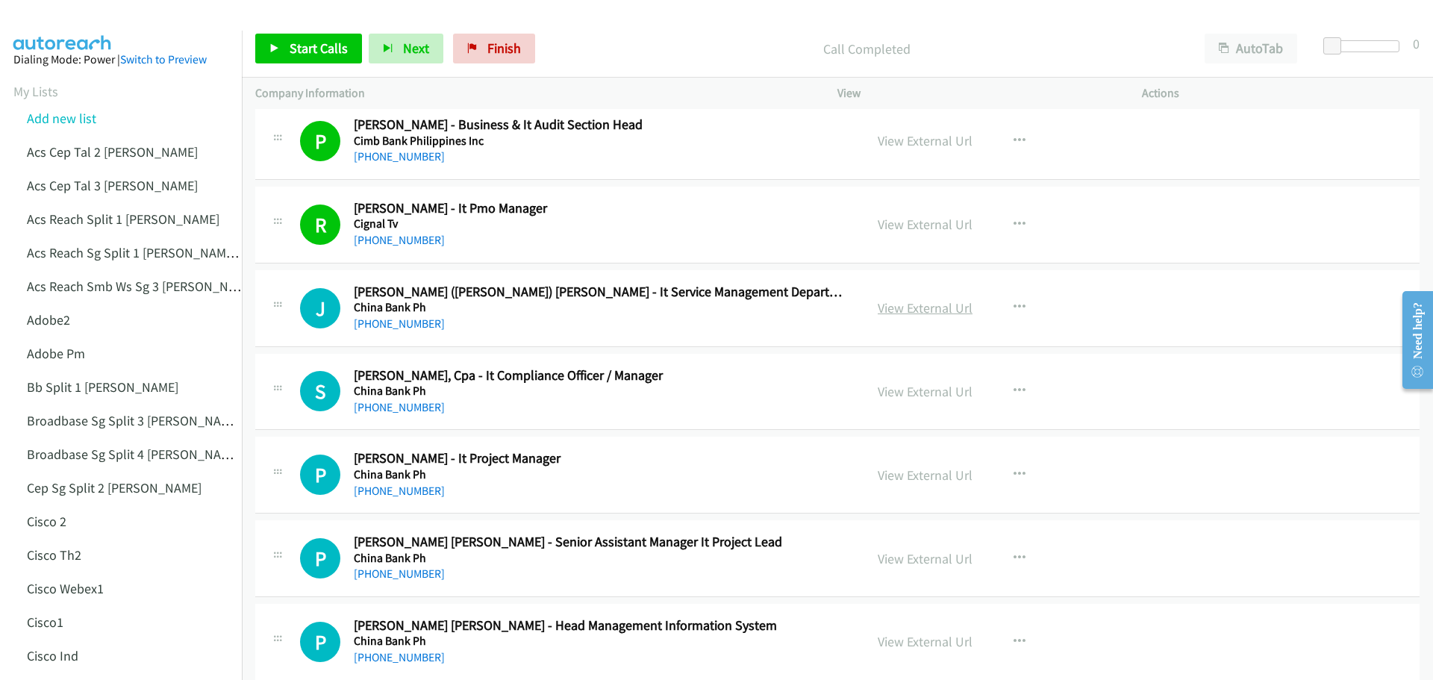
click at [932, 304] on link "View External Url" at bounding box center [925, 307] width 95 height 17
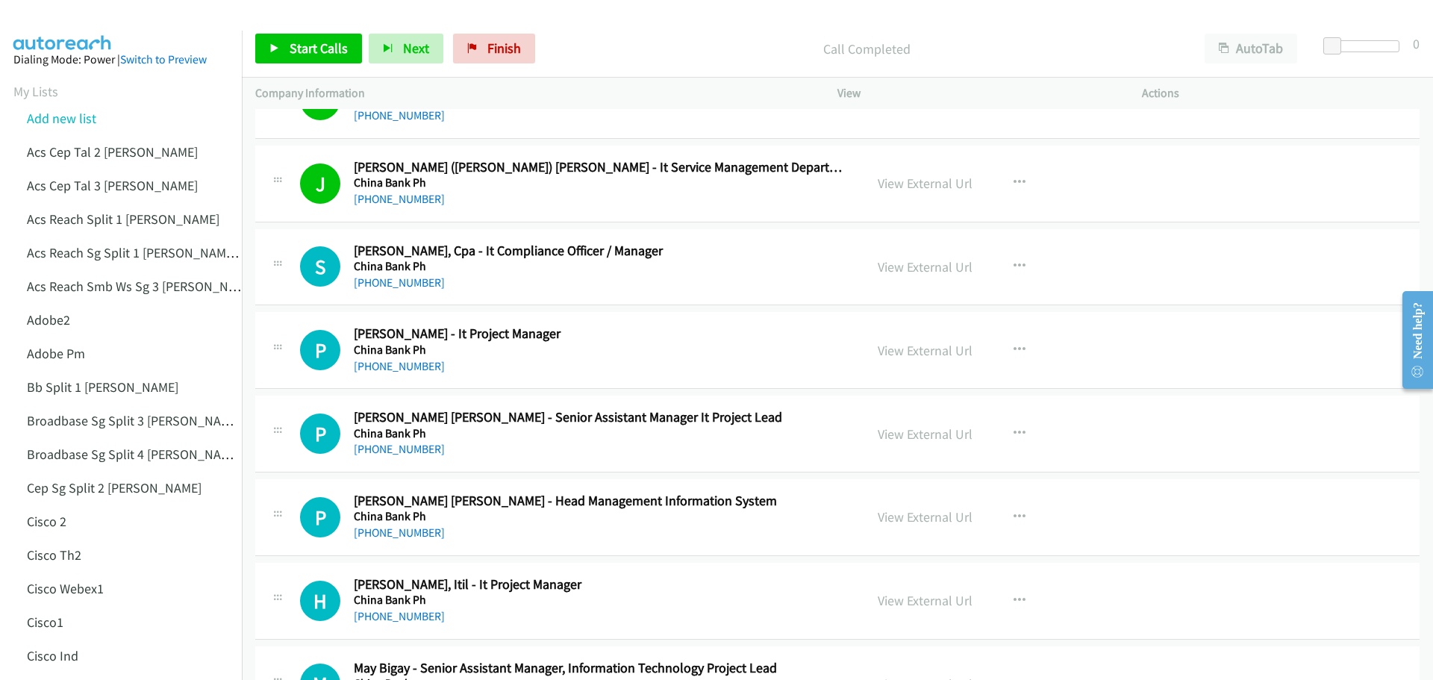
scroll to position [9253, 0]
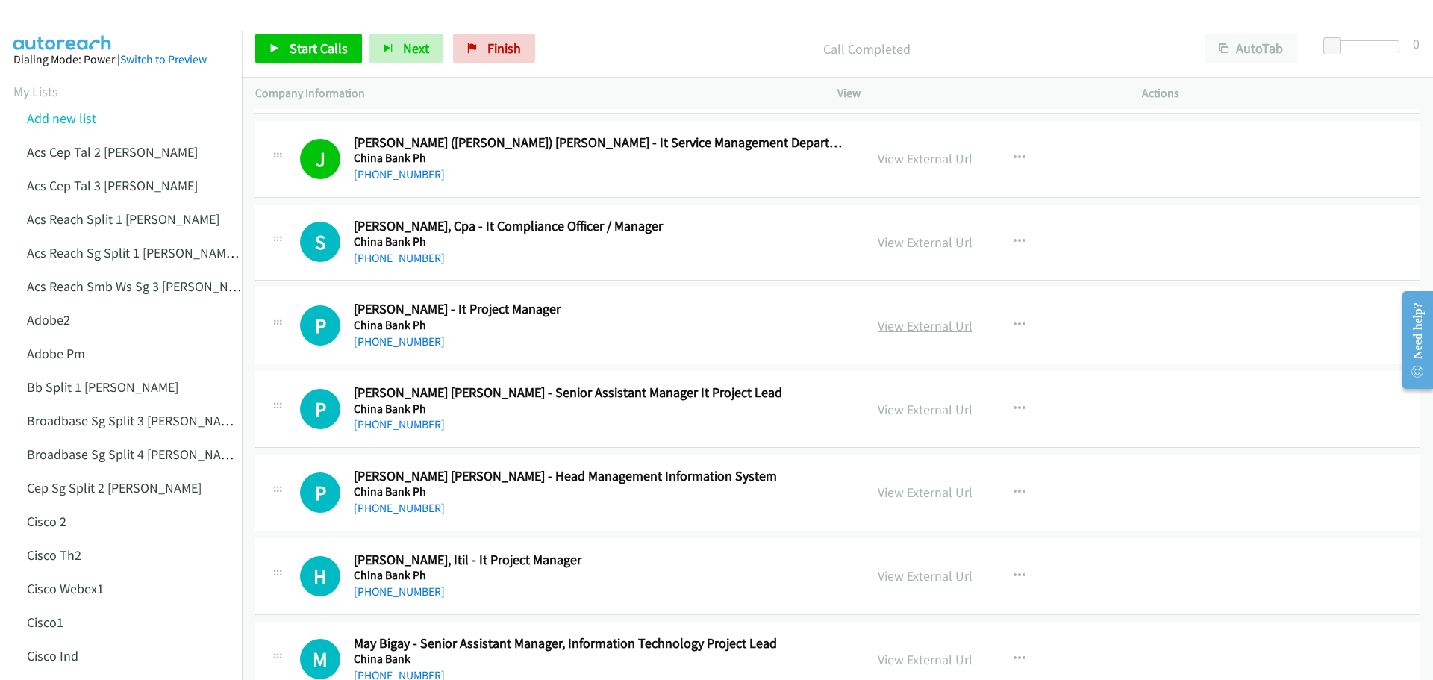
click at [943, 321] on link "View External Url" at bounding box center [925, 325] width 95 height 17
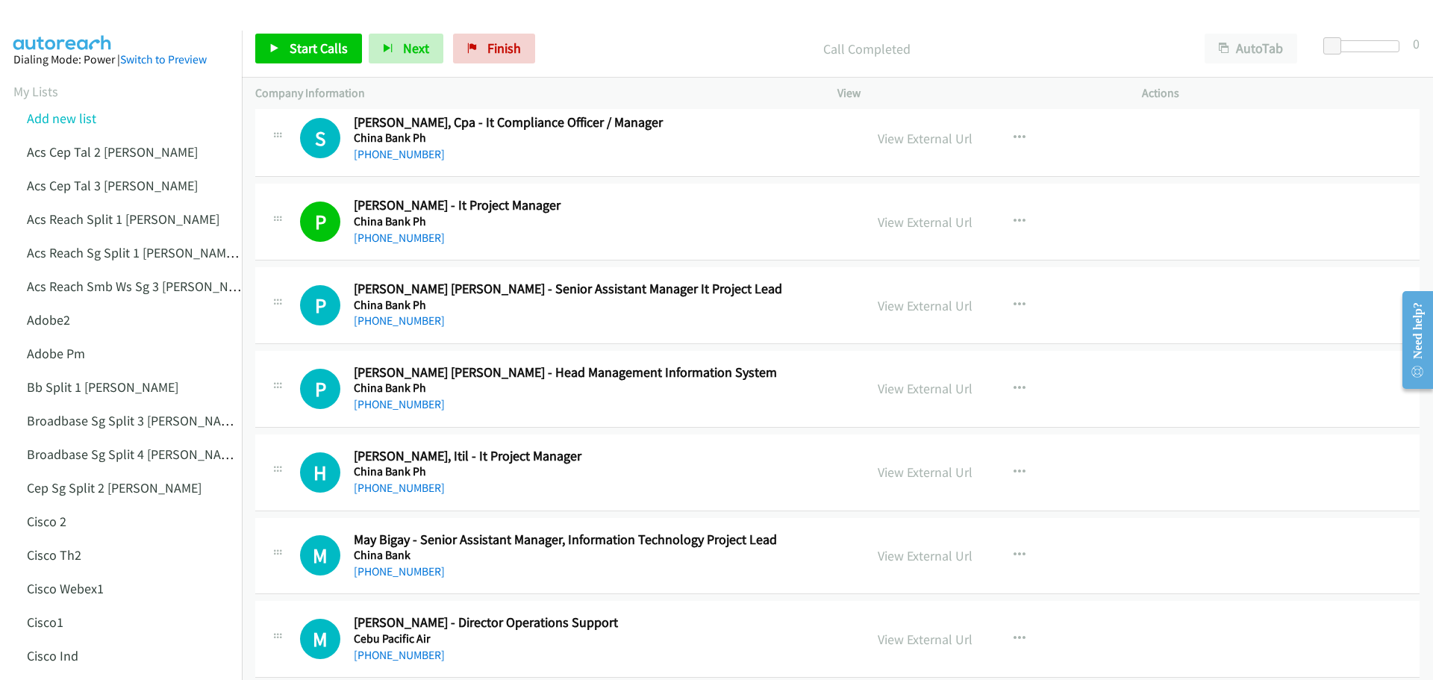
scroll to position [9402, 0]
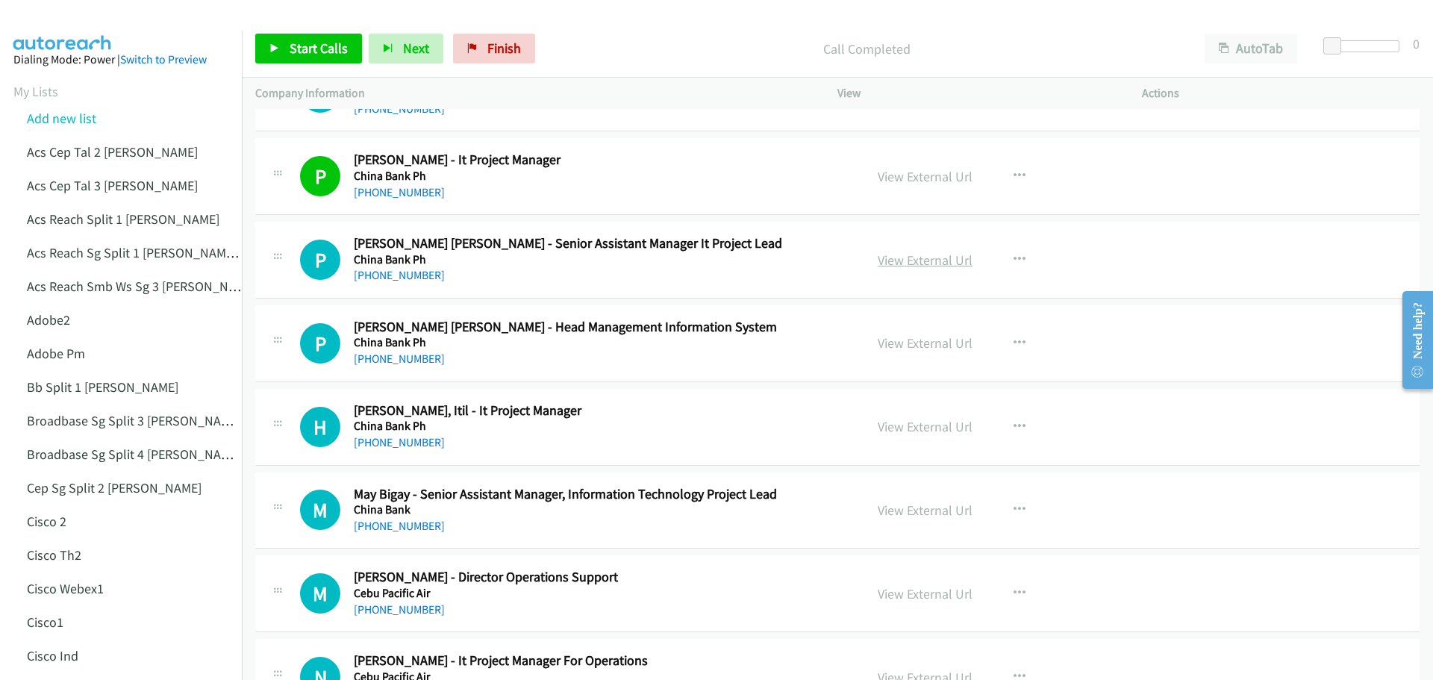
click at [920, 259] on link "View External Url" at bounding box center [925, 259] width 95 height 17
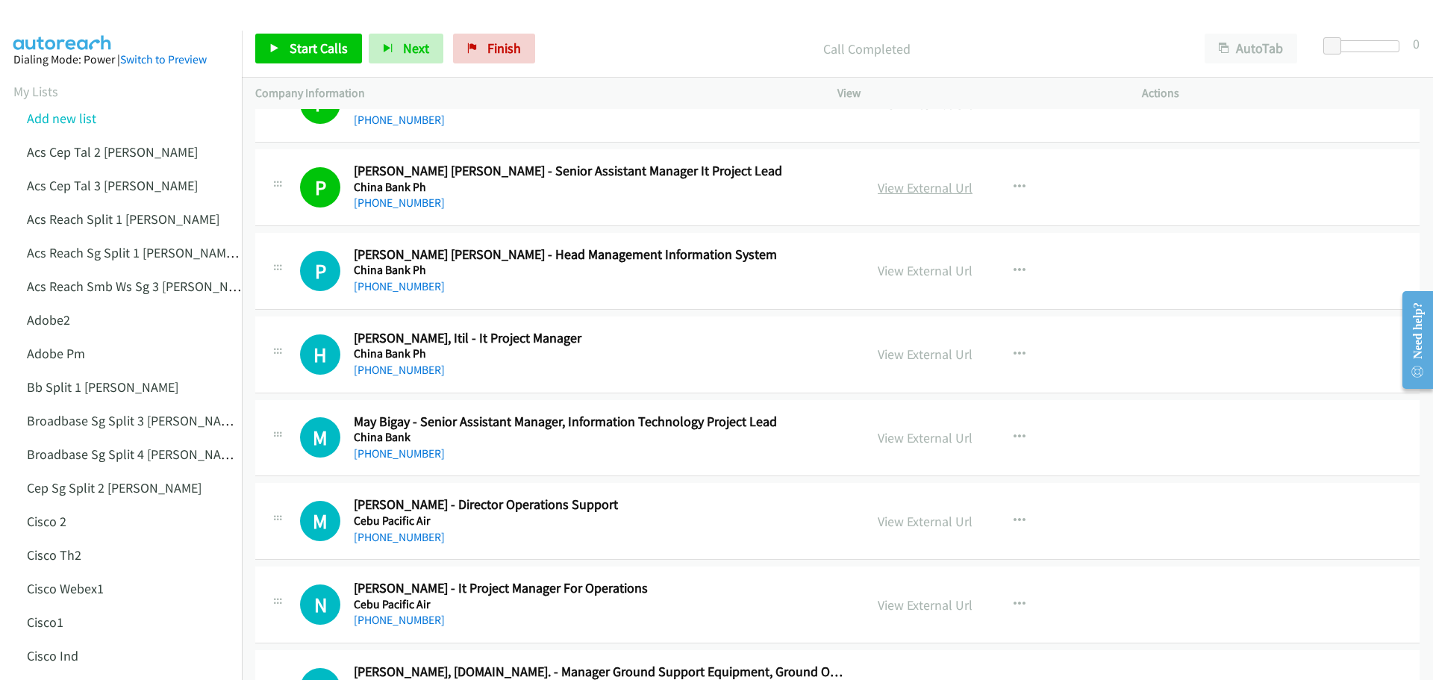
scroll to position [9477, 0]
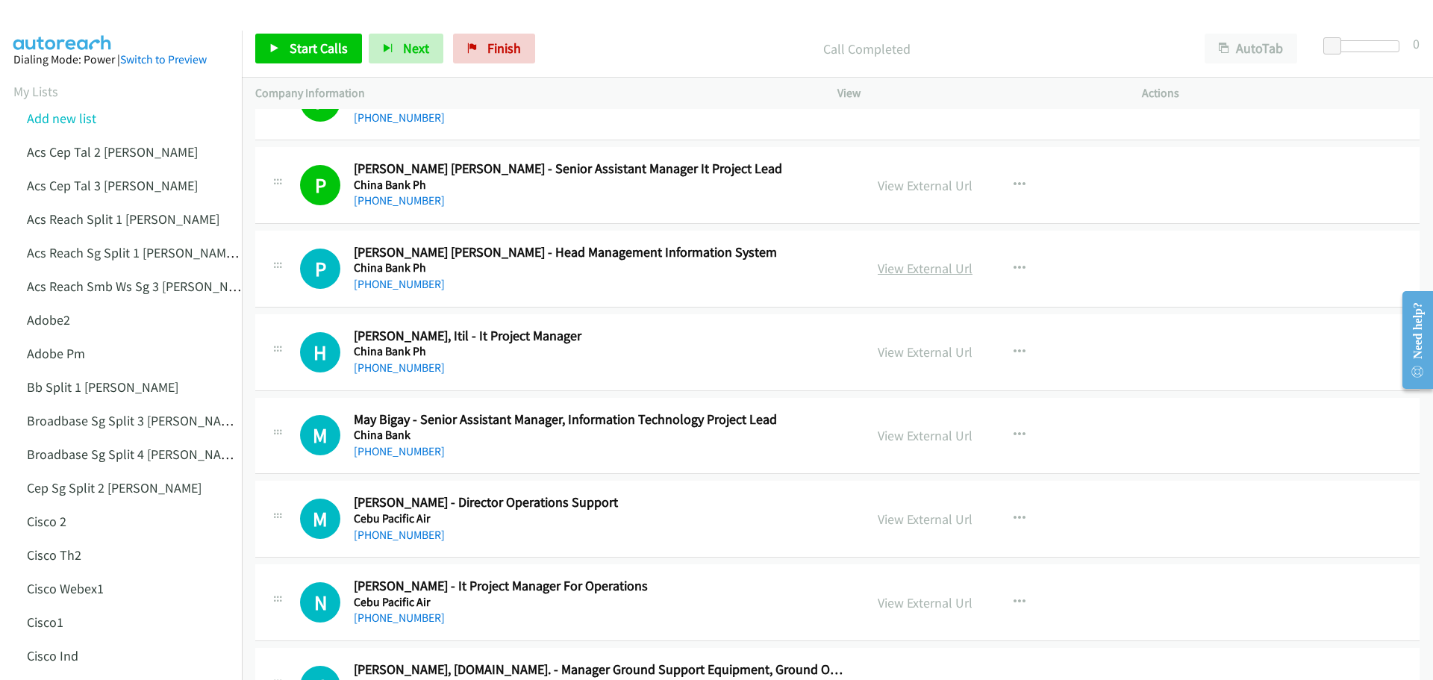
click at [937, 269] on link "View External Url" at bounding box center [925, 268] width 95 height 17
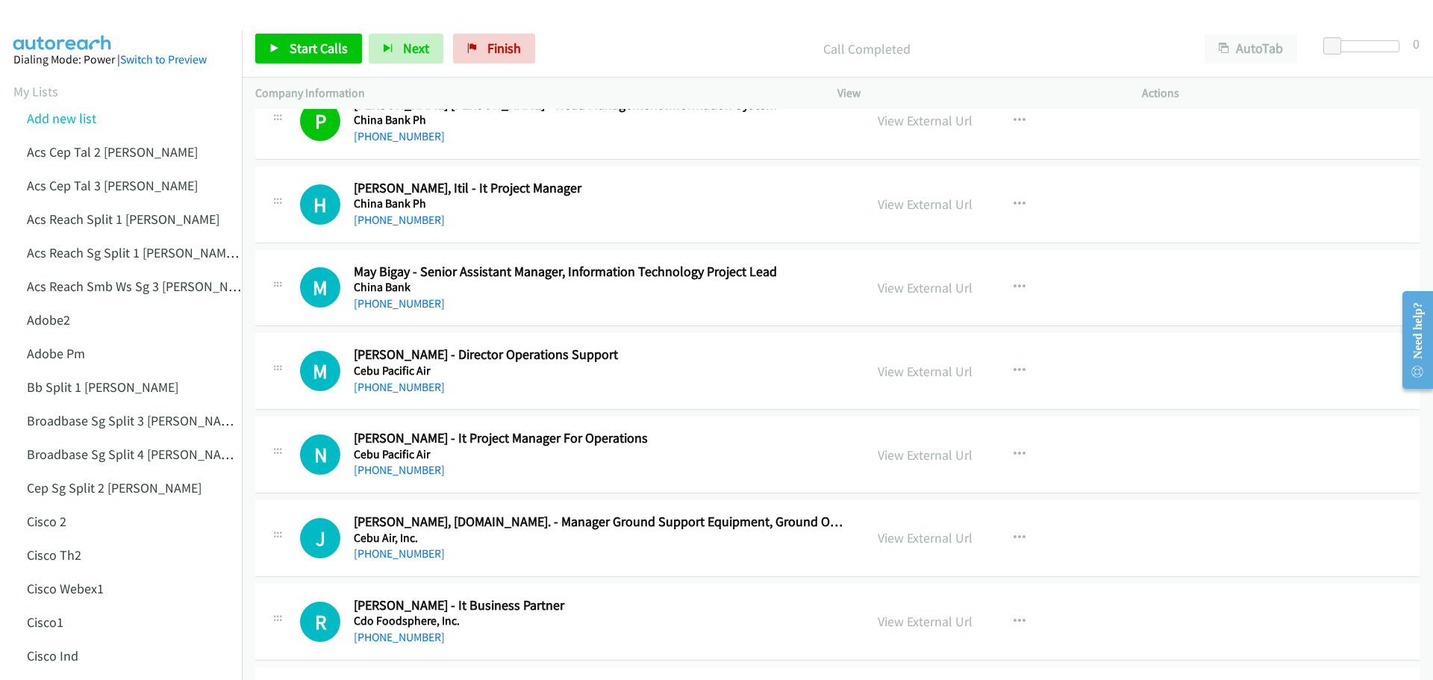
scroll to position [9626, 0]
click at [895, 200] on link "View External Url" at bounding box center [925, 202] width 95 height 17
click at [930, 284] on link "View External Url" at bounding box center [925, 286] width 95 height 17
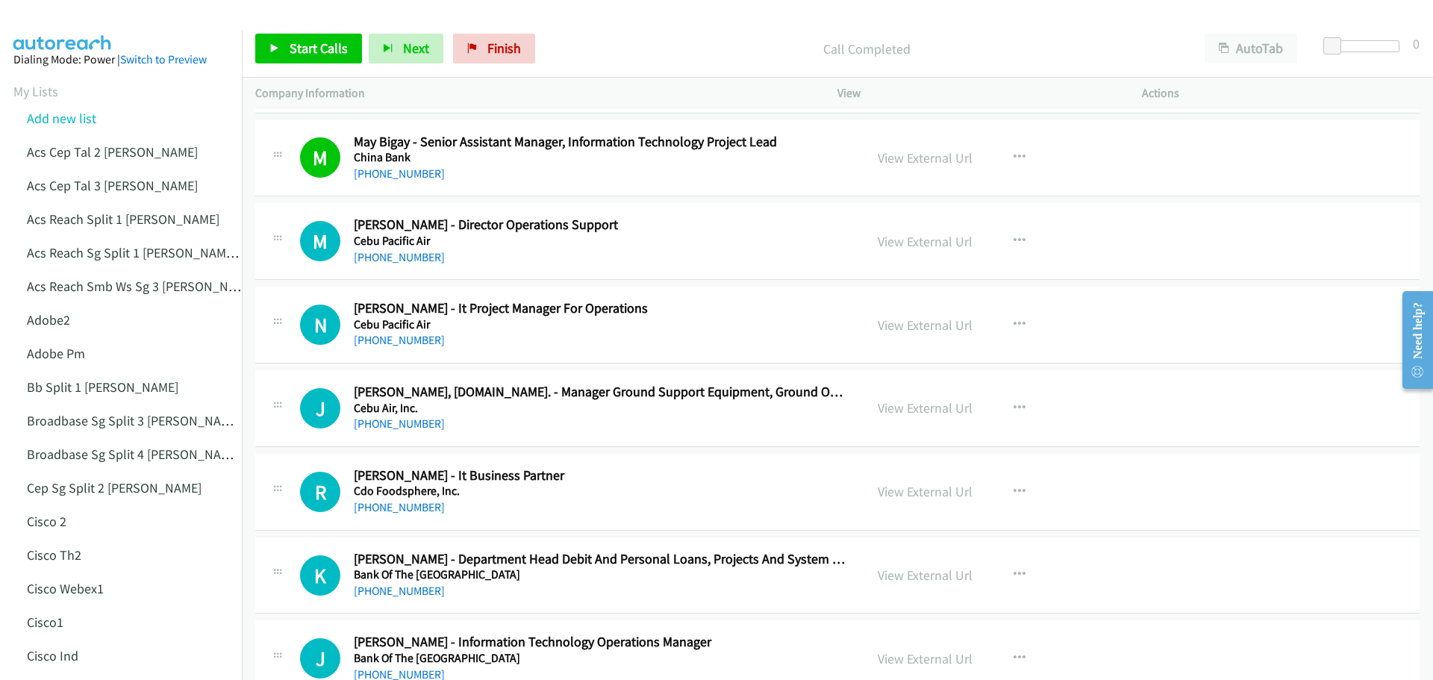
scroll to position [9775, 0]
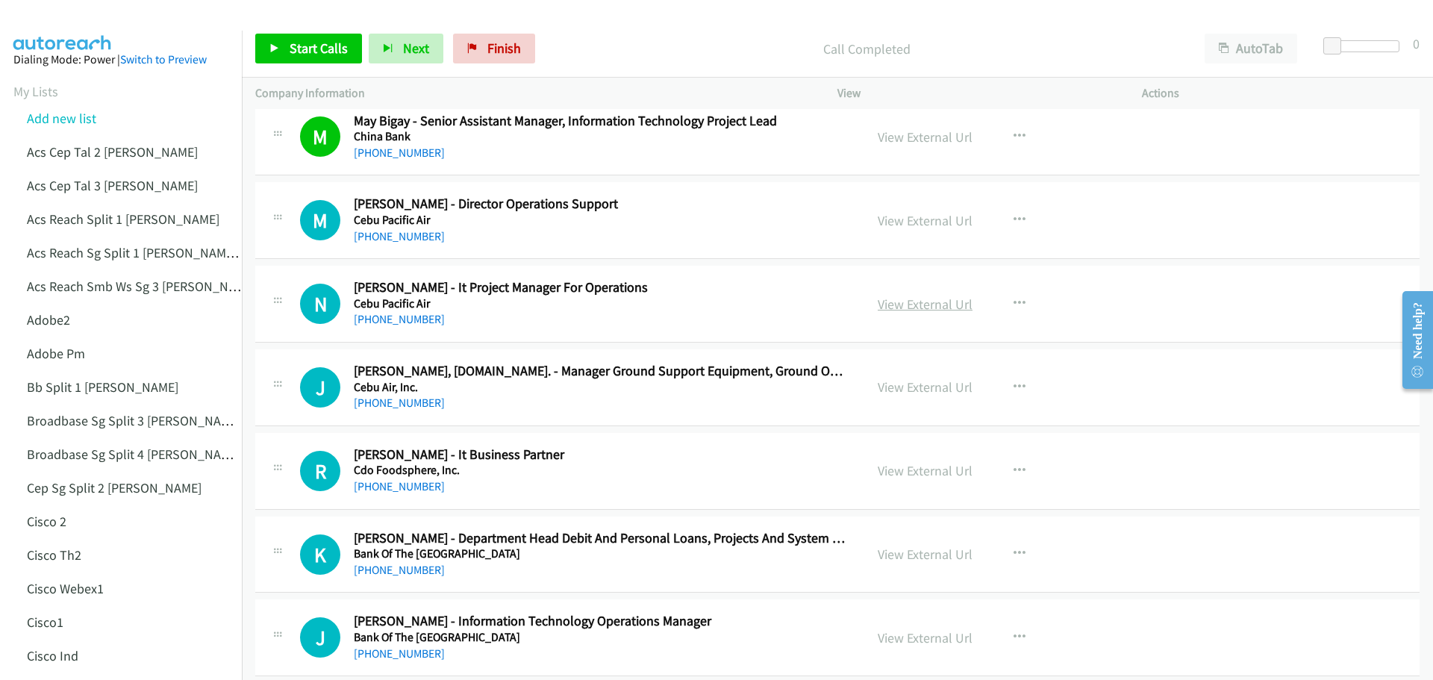
click at [908, 298] on link "View External Url" at bounding box center [925, 303] width 95 height 17
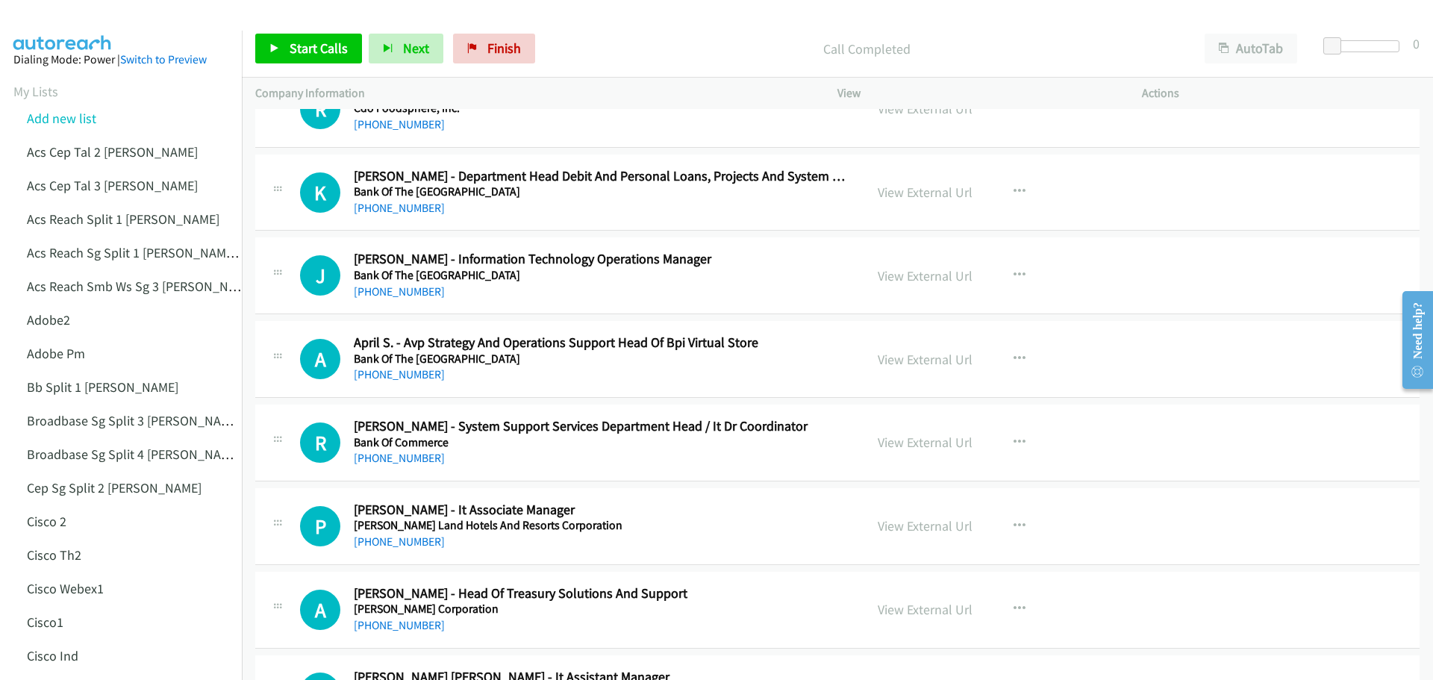
scroll to position [10148, 0]
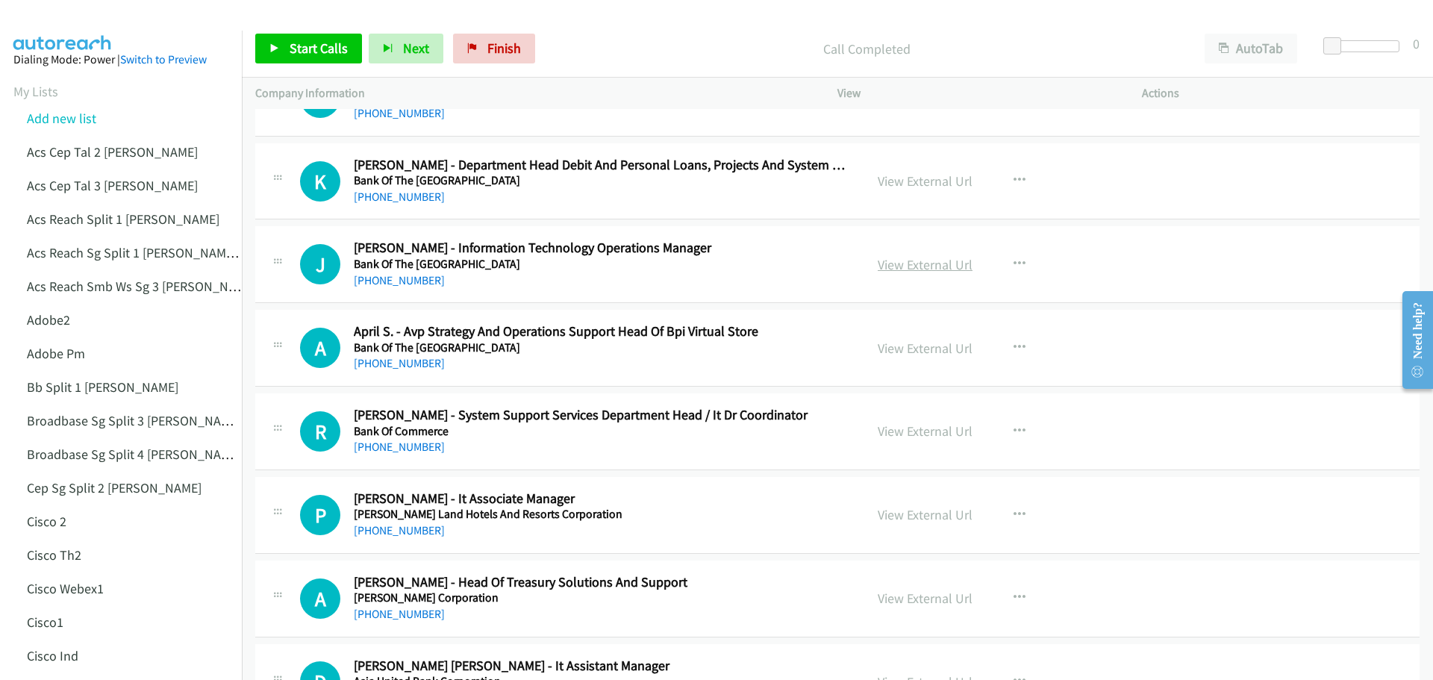
click at [941, 264] on link "View External Url" at bounding box center [925, 264] width 95 height 17
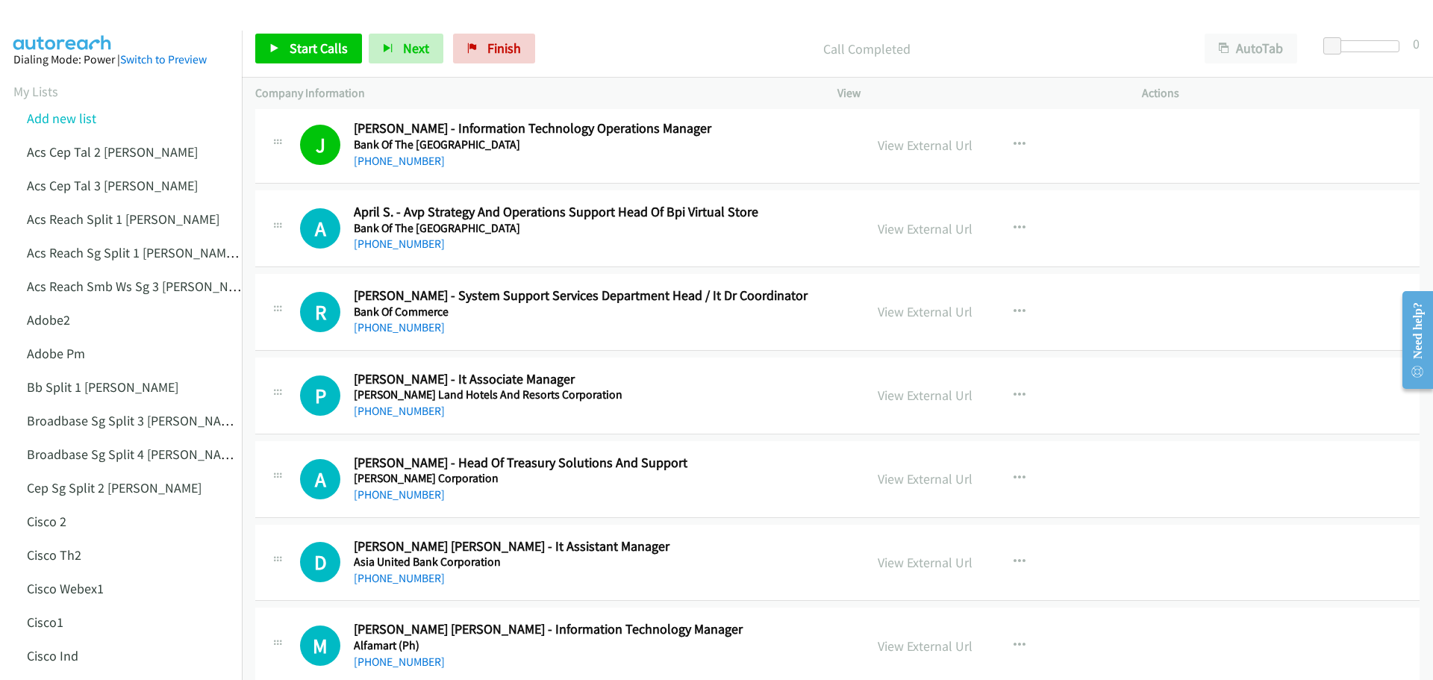
scroll to position [10297, 0]
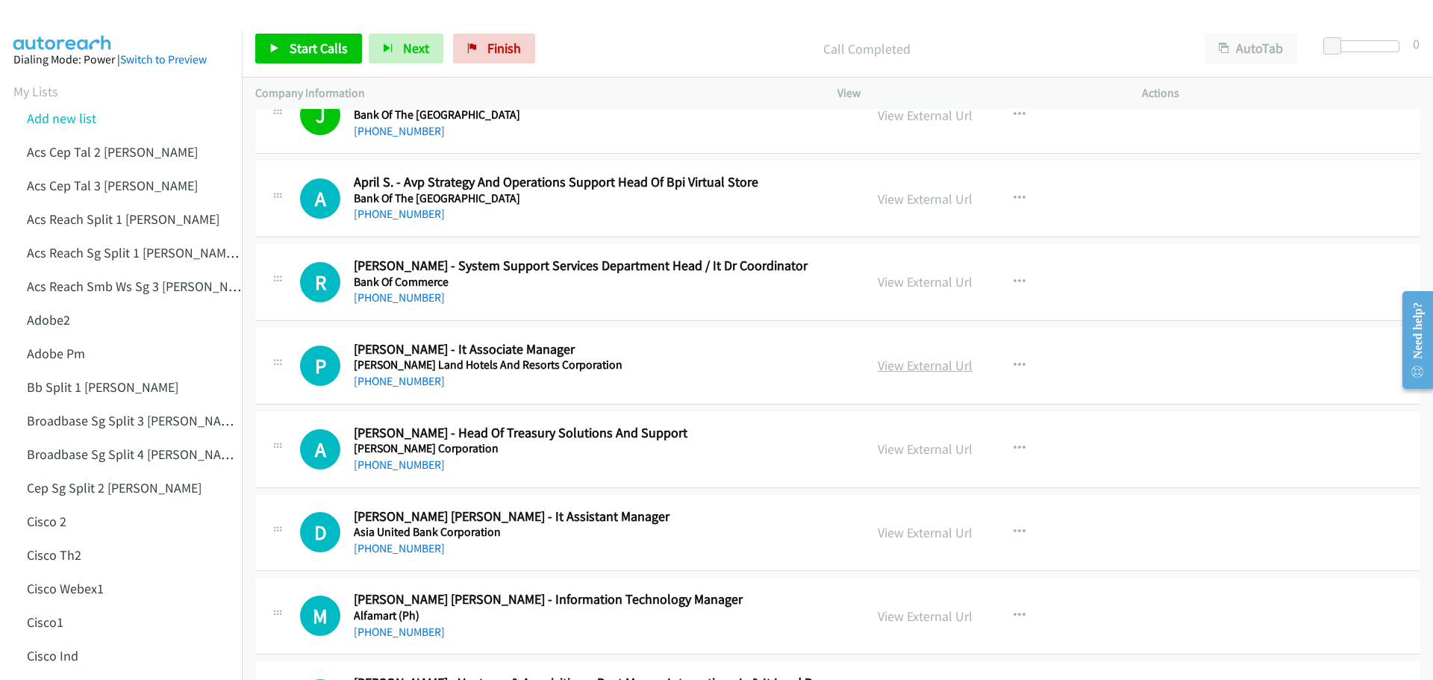
click at [928, 368] on link "View External Url" at bounding box center [925, 365] width 95 height 17
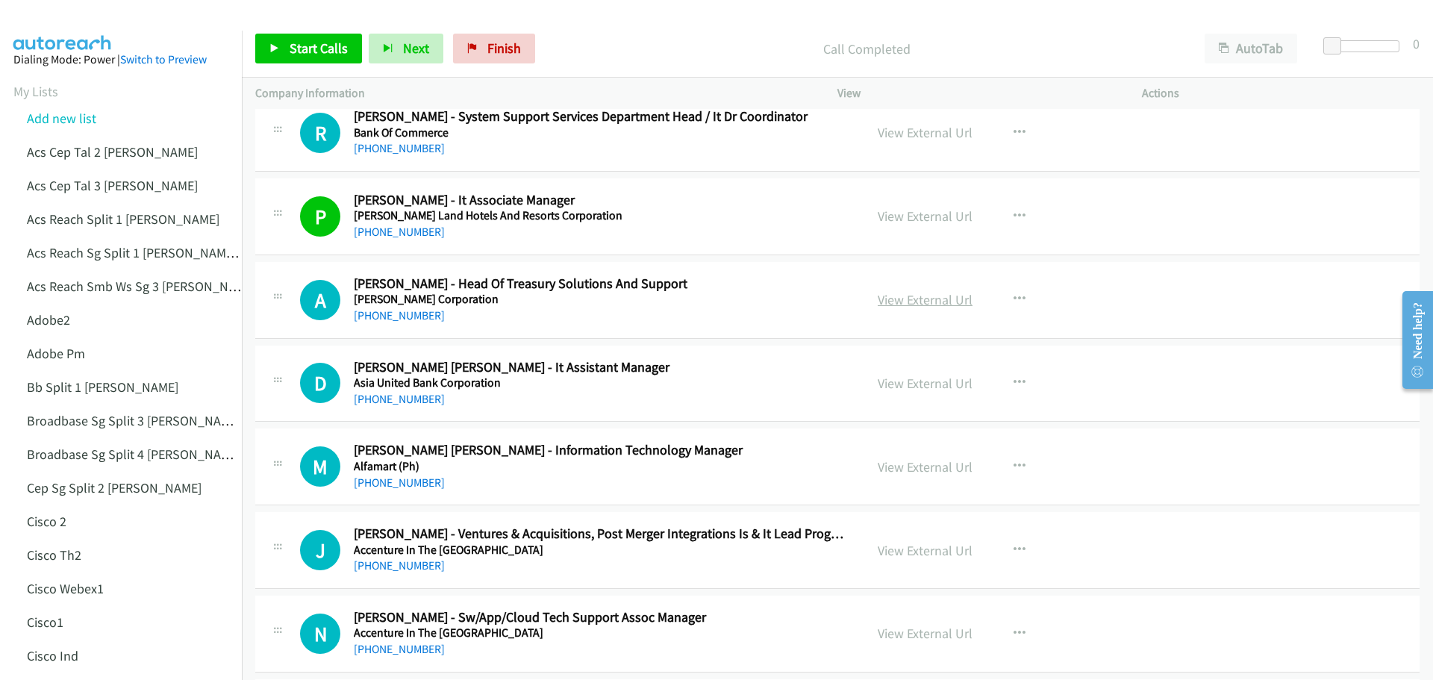
scroll to position [10596, 0]
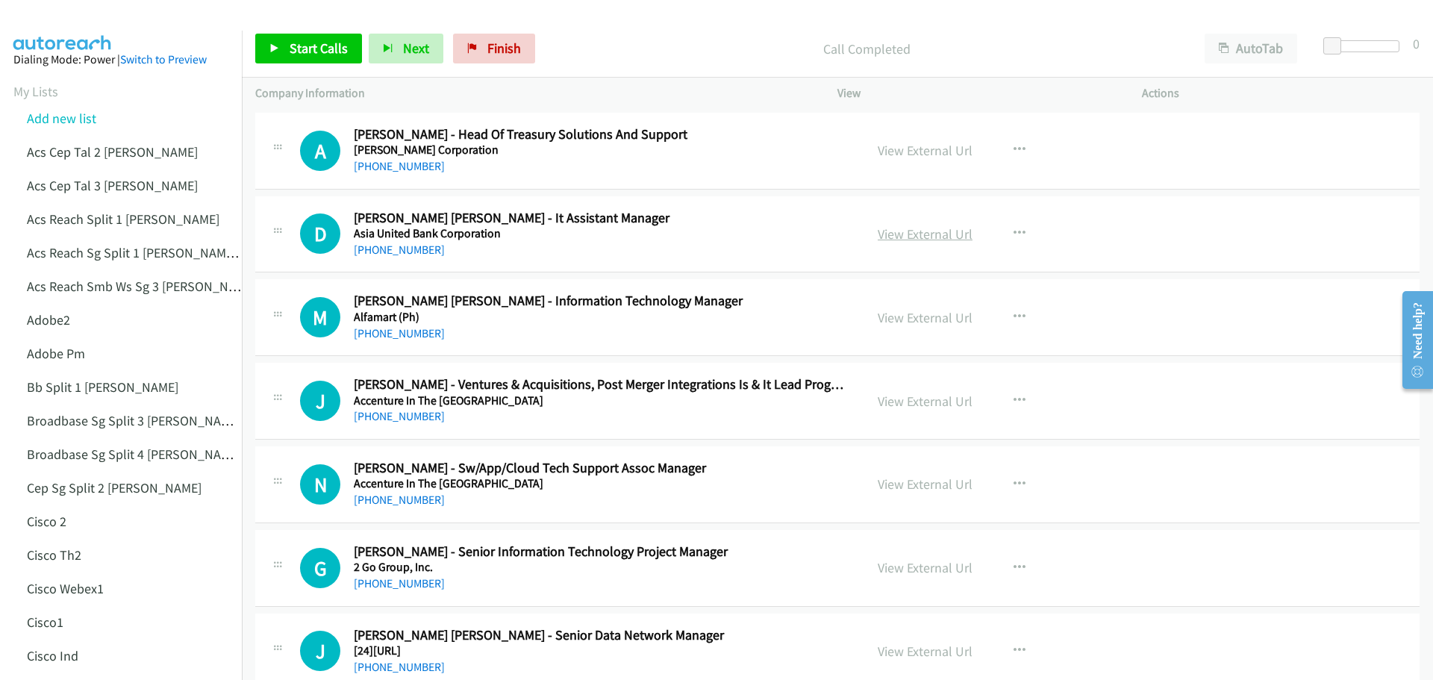
click at [913, 237] on link "View External Url" at bounding box center [925, 233] width 95 height 17
click at [931, 234] on link "View External Url" at bounding box center [925, 233] width 95 height 17
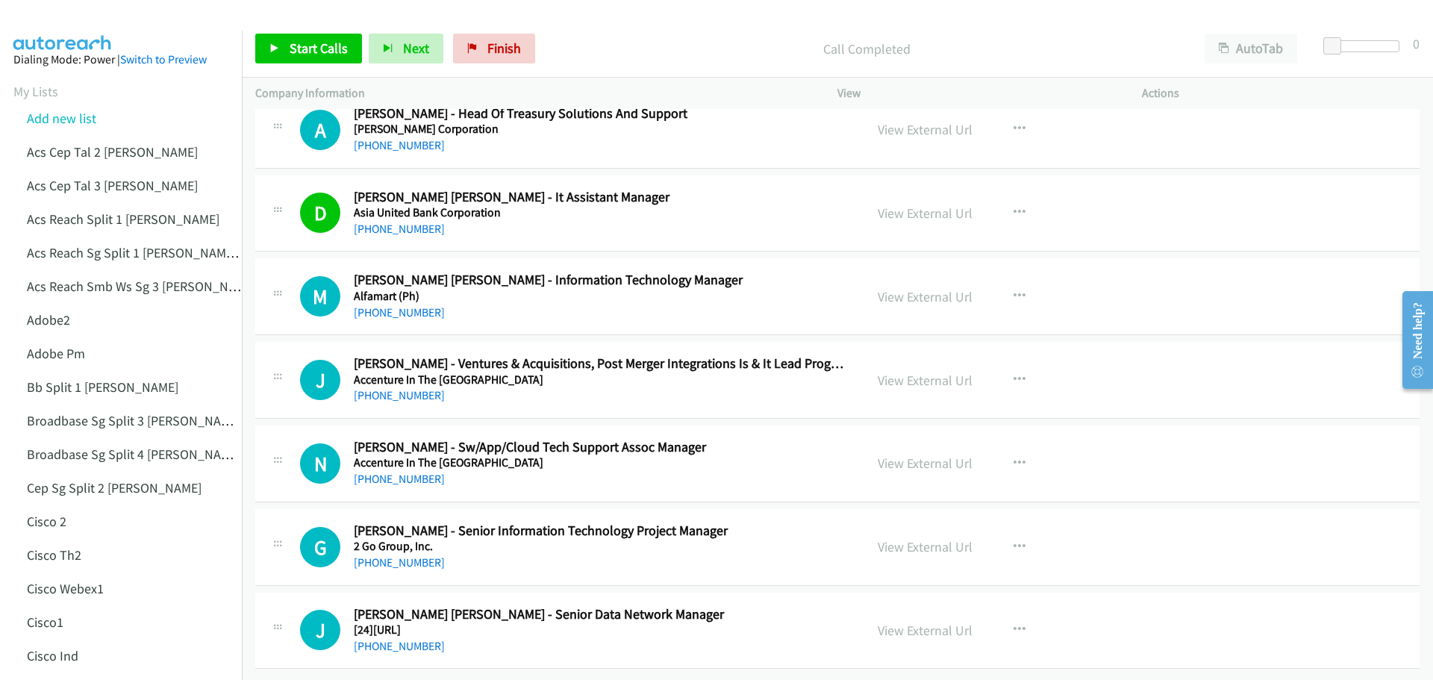
scroll to position [10628, 0]
click at [948, 288] on link "View External Url" at bounding box center [925, 296] width 95 height 17
click at [913, 538] on link "View External Url" at bounding box center [925, 546] width 95 height 17
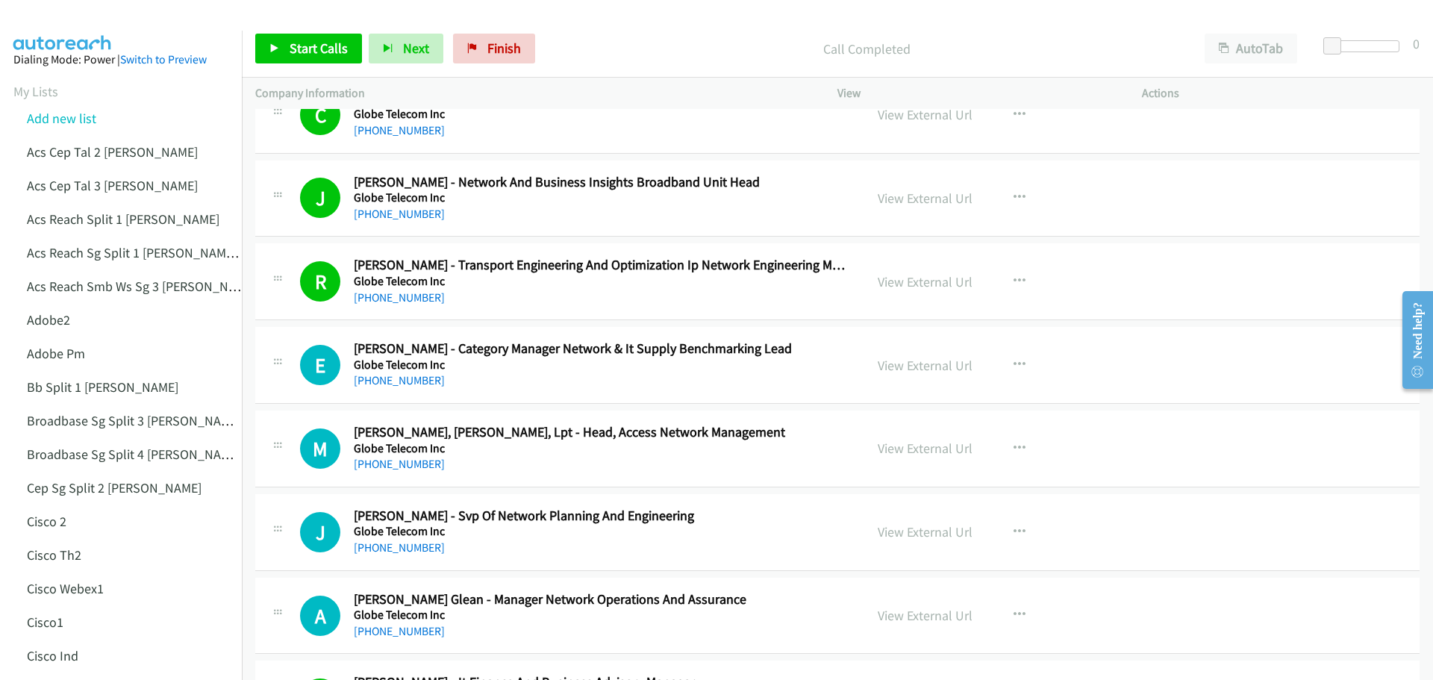
scroll to position [1716, 0]
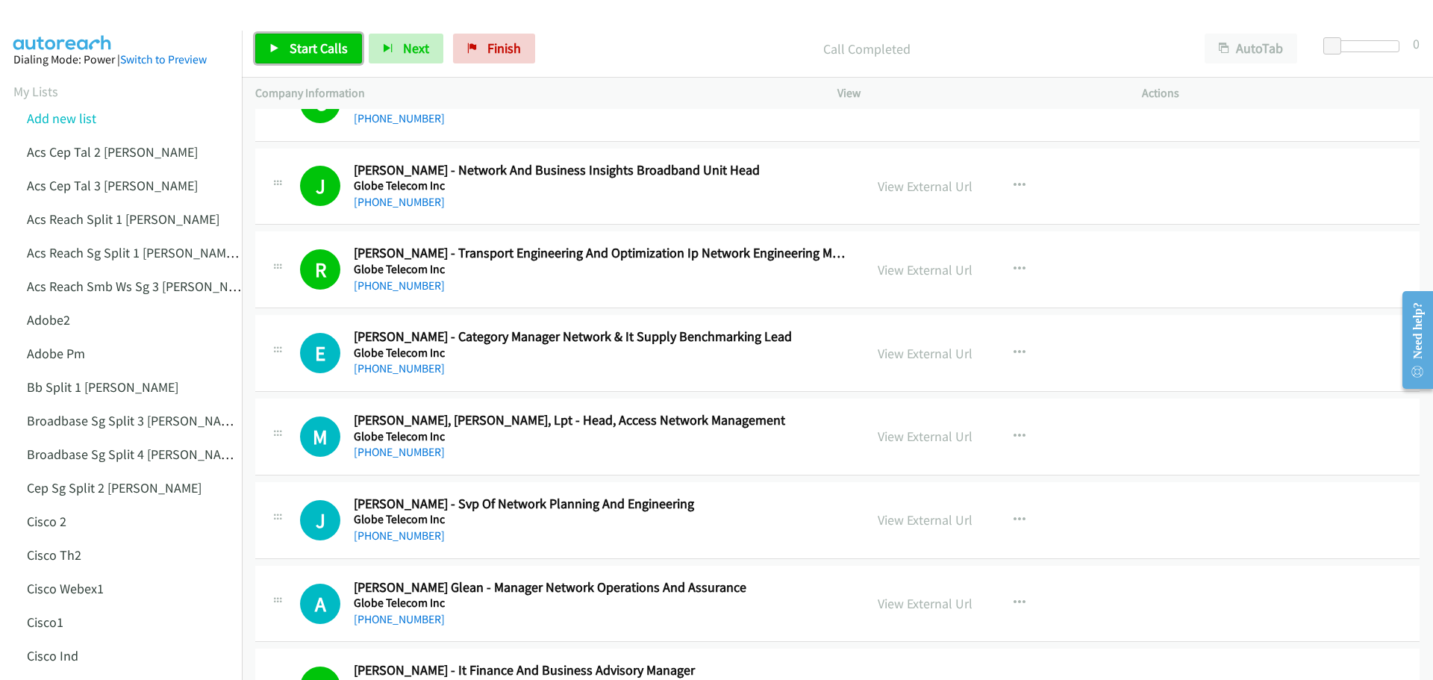
click at [295, 45] on span "Start Calls" at bounding box center [319, 48] width 58 height 17
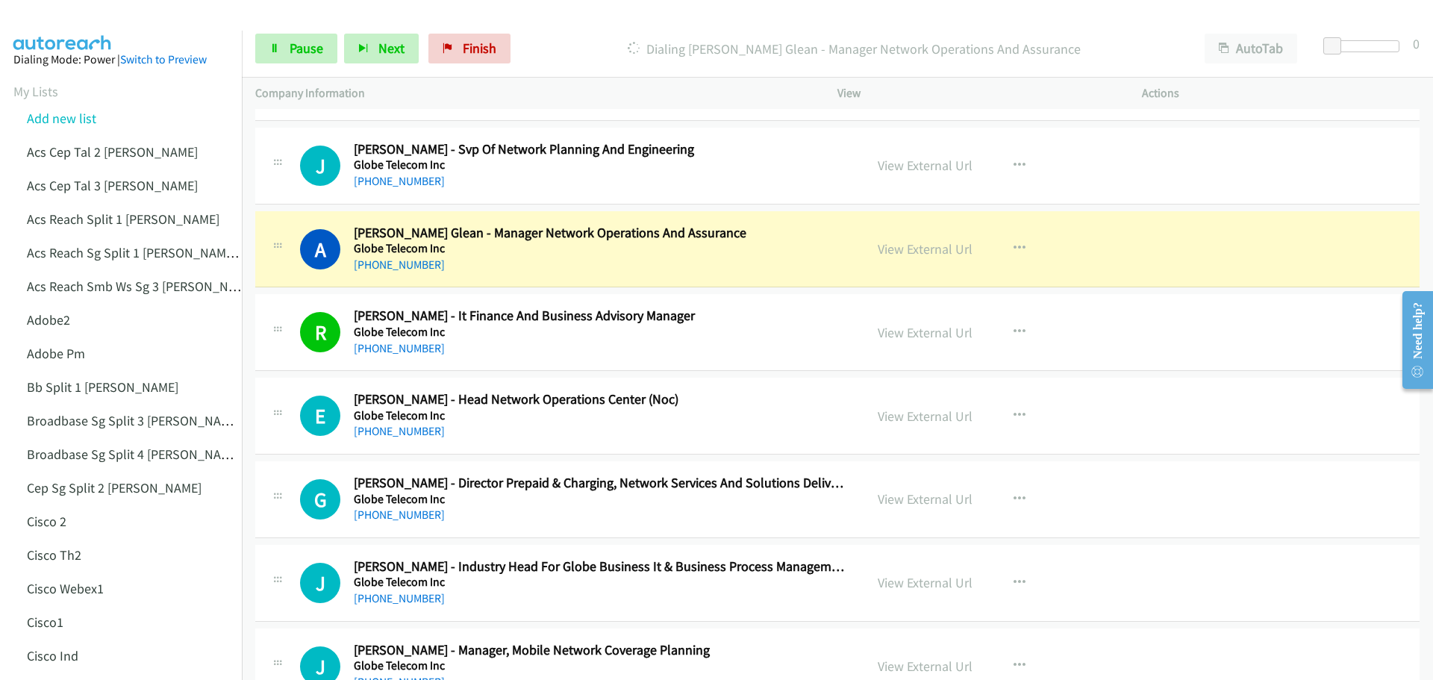
scroll to position [2089, 0]
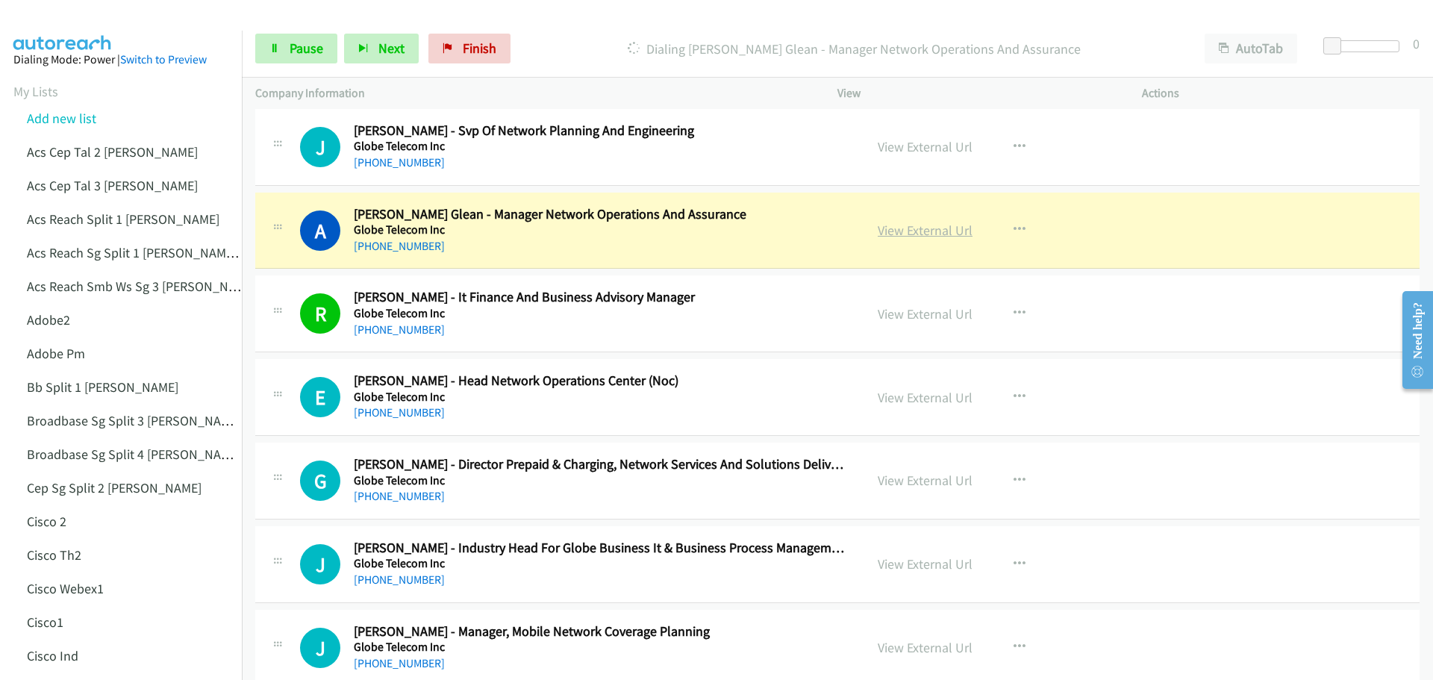
click at [911, 231] on link "View External Url" at bounding box center [925, 230] width 95 height 17
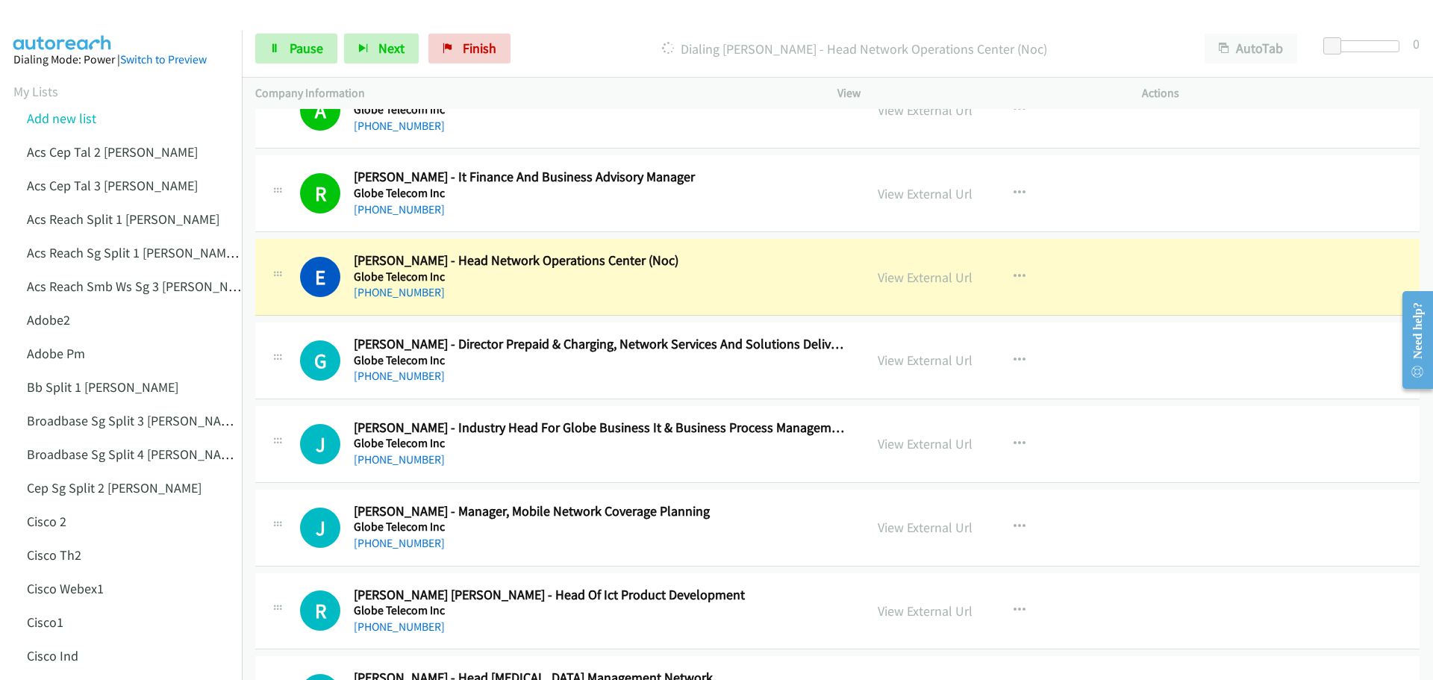
scroll to position [2313, 0]
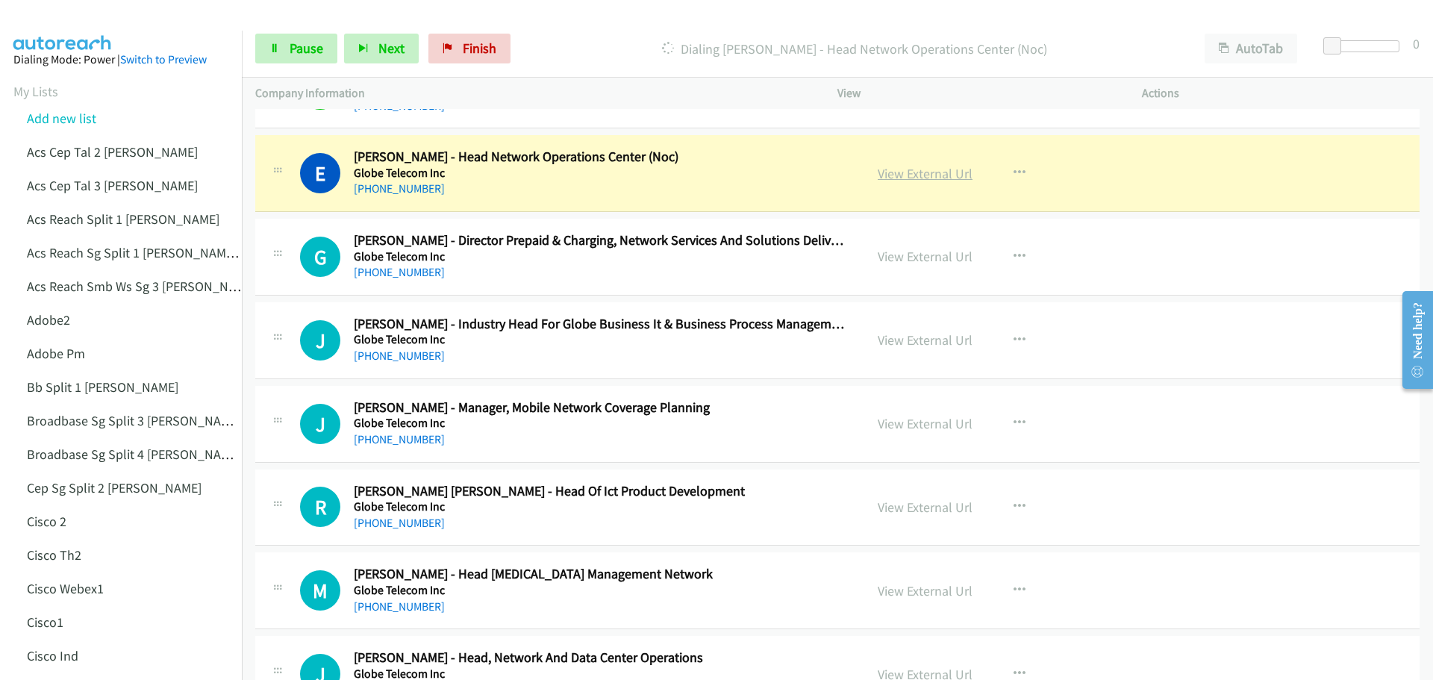
click at [938, 177] on link "View External Url" at bounding box center [925, 173] width 95 height 17
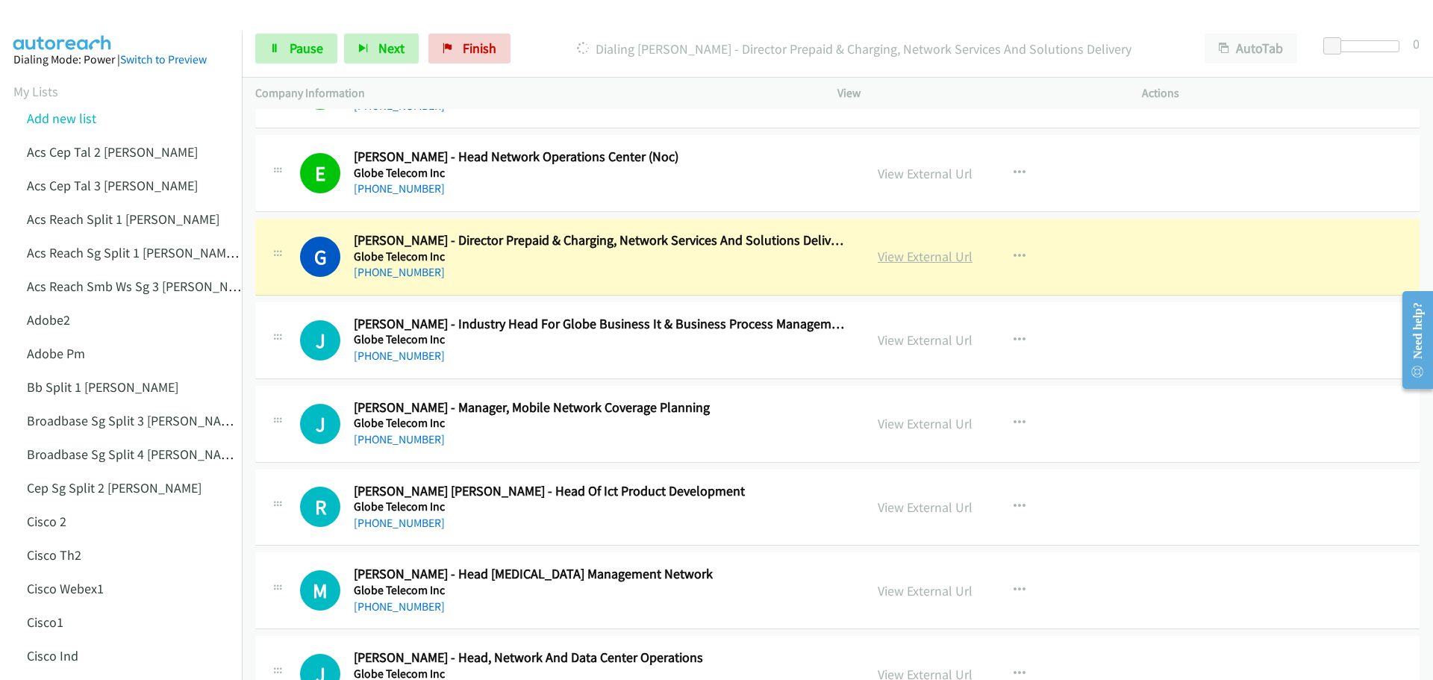
click at [945, 258] on link "View External Url" at bounding box center [925, 256] width 95 height 17
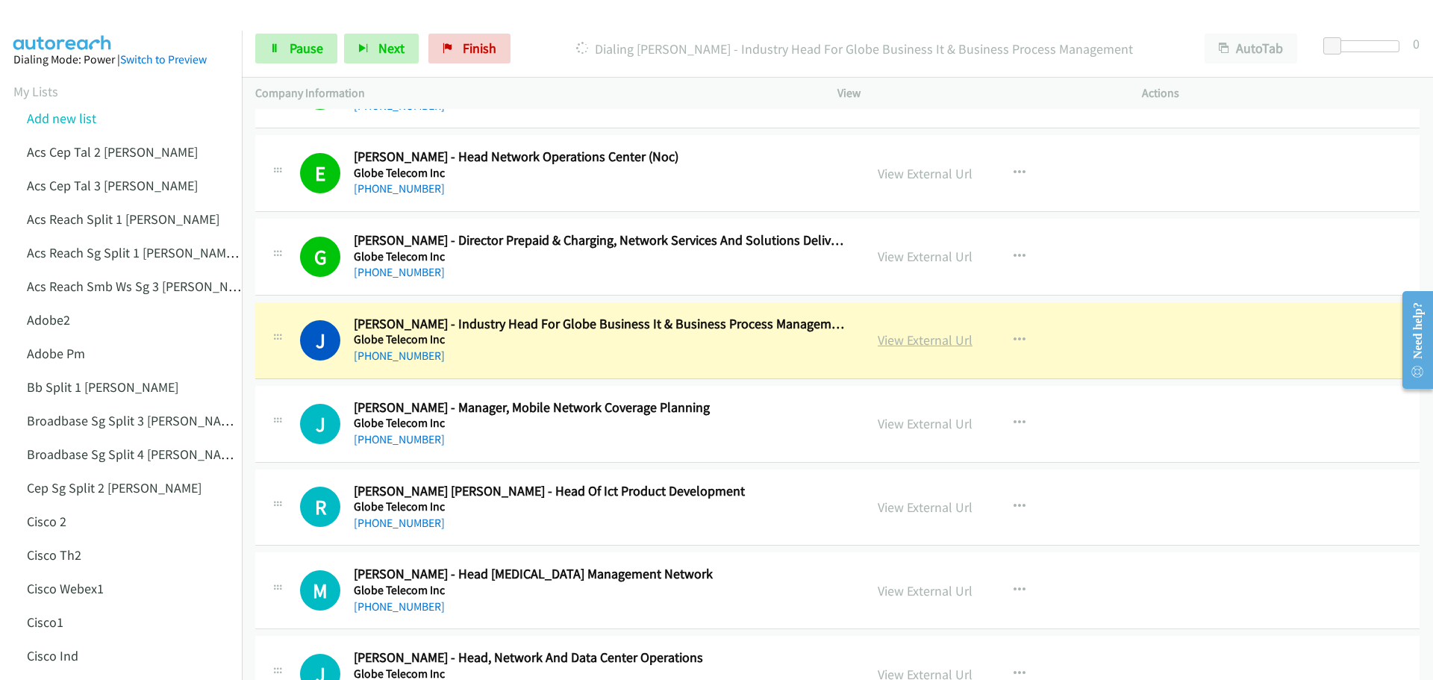
click at [903, 334] on link "View External Url" at bounding box center [925, 339] width 95 height 17
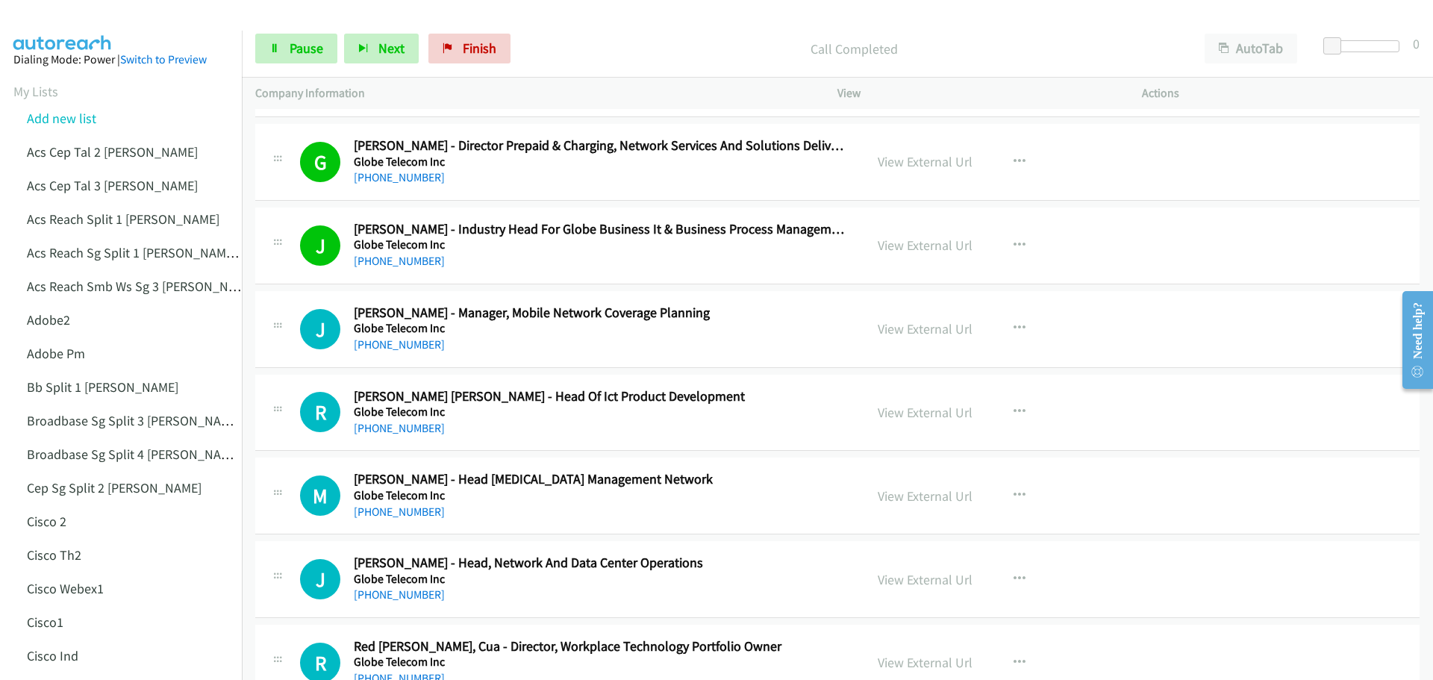
scroll to position [2462, 0]
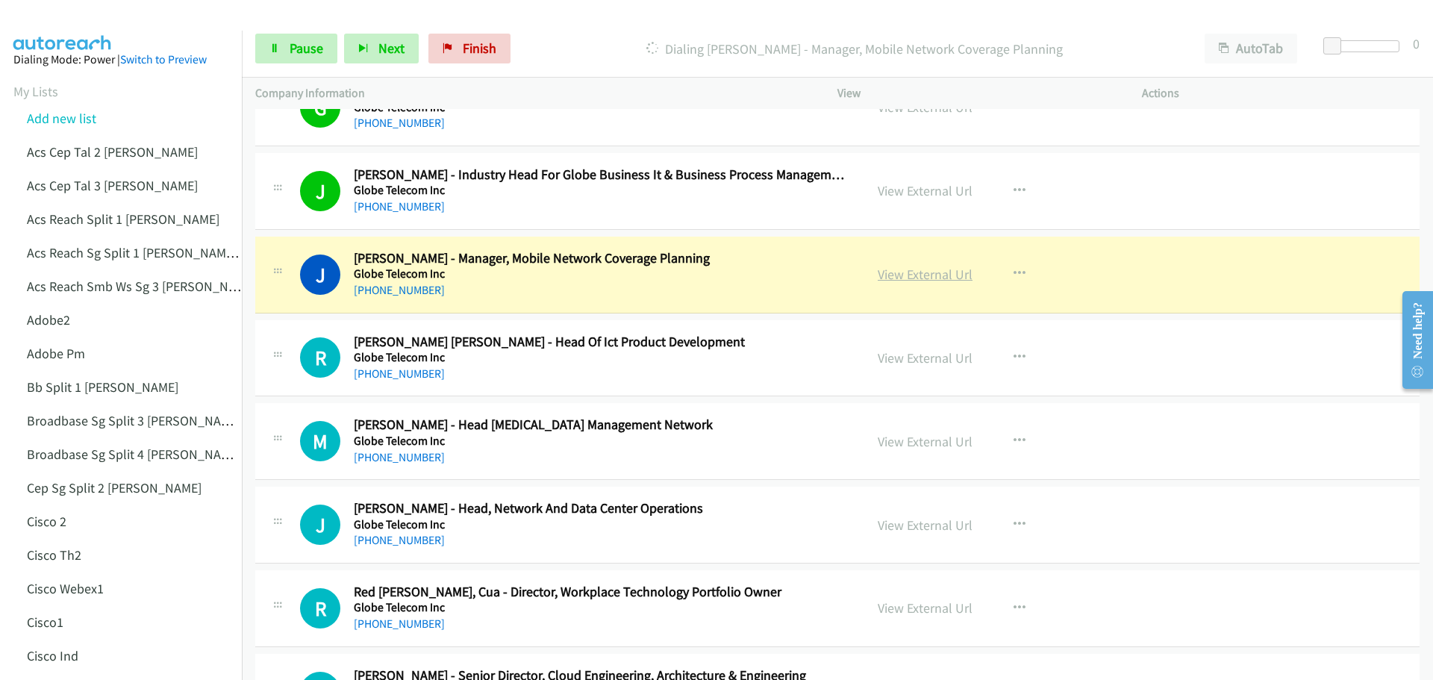
click at [918, 278] on link "View External Url" at bounding box center [925, 274] width 95 height 17
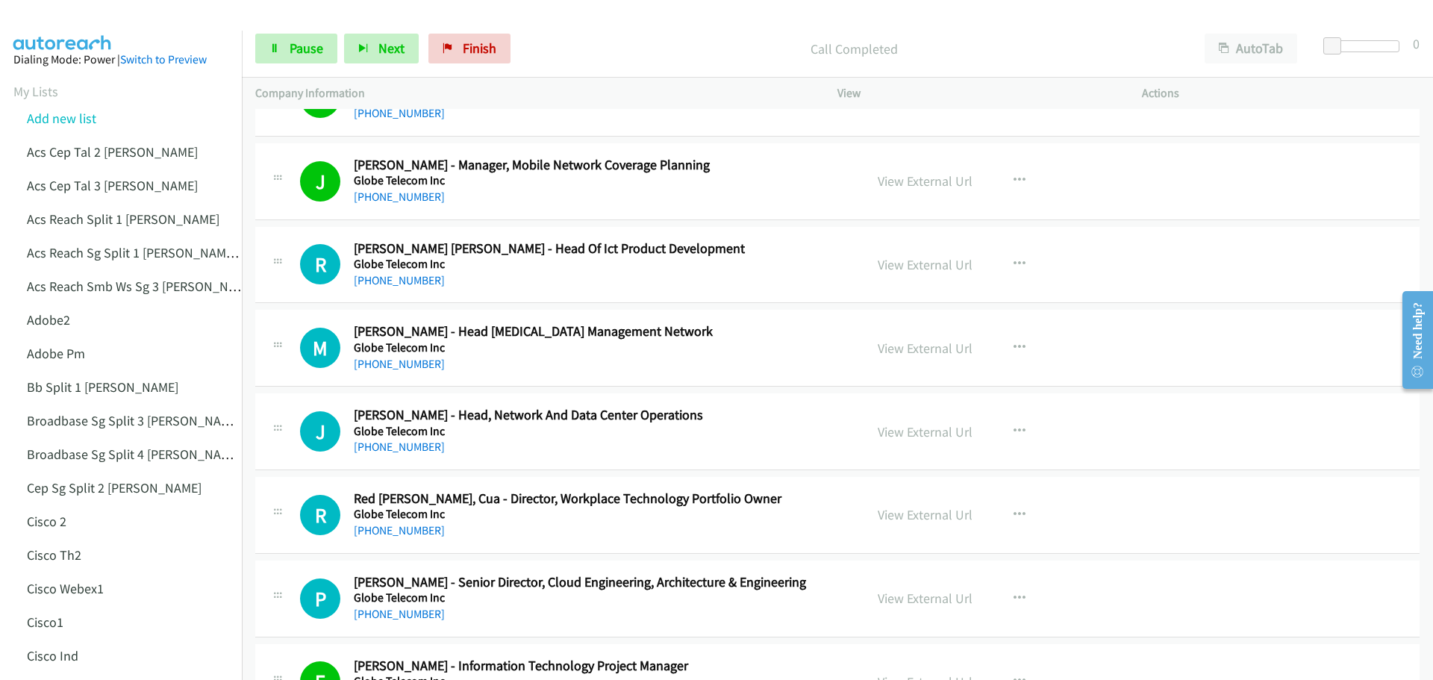
scroll to position [2612, 0]
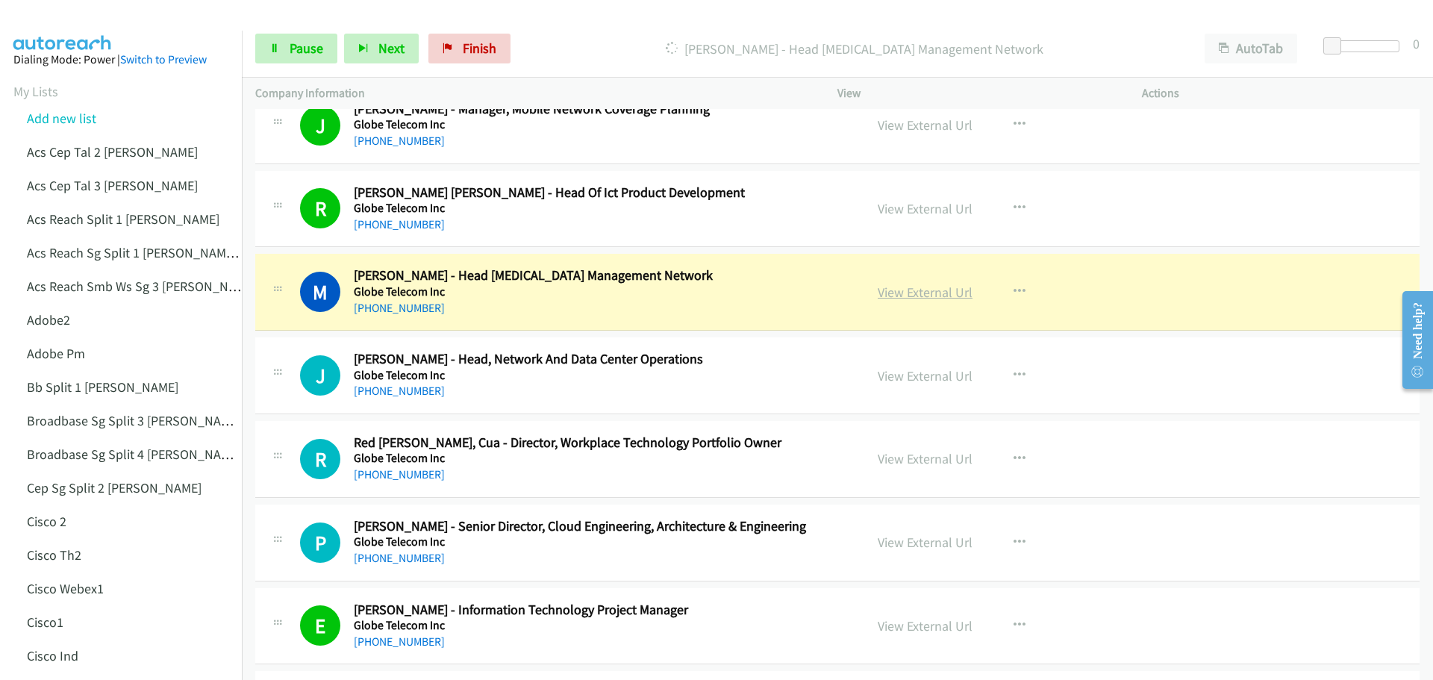
click at [899, 286] on link "View External Url" at bounding box center [925, 292] width 95 height 17
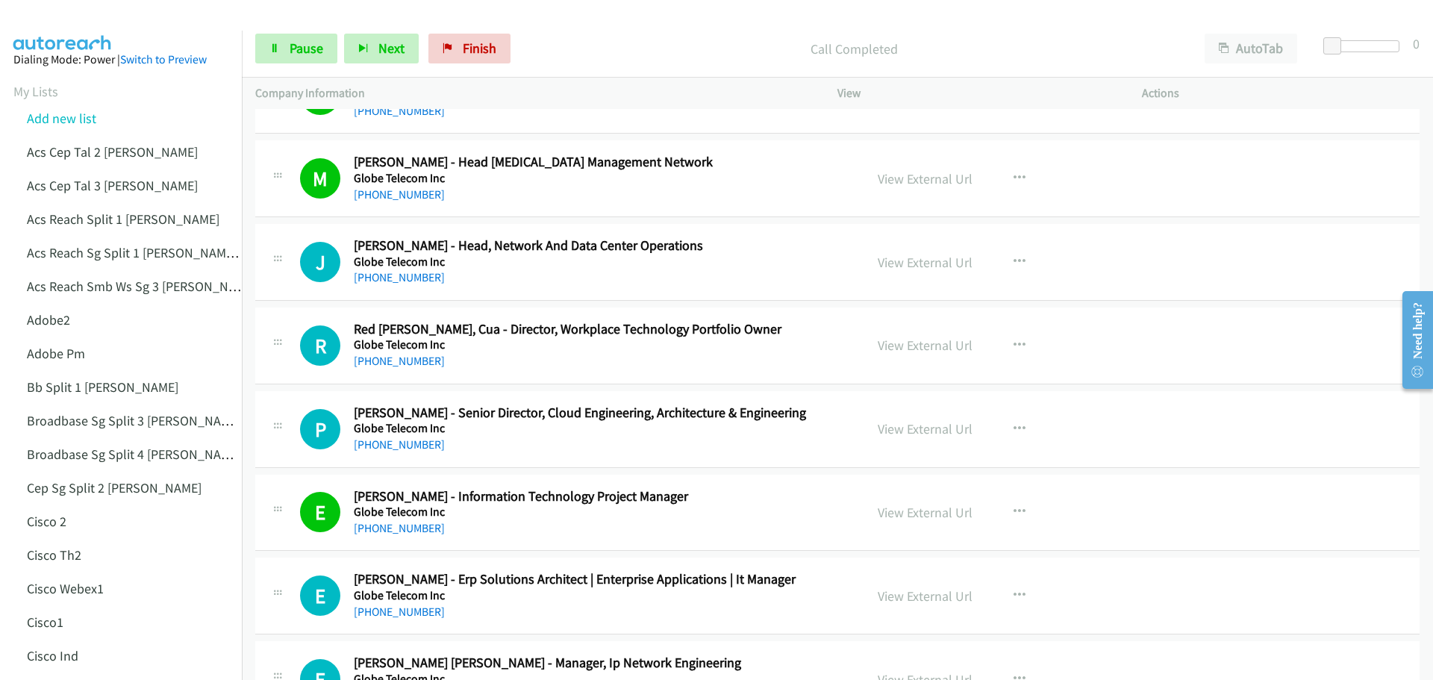
scroll to position [2761, 0]
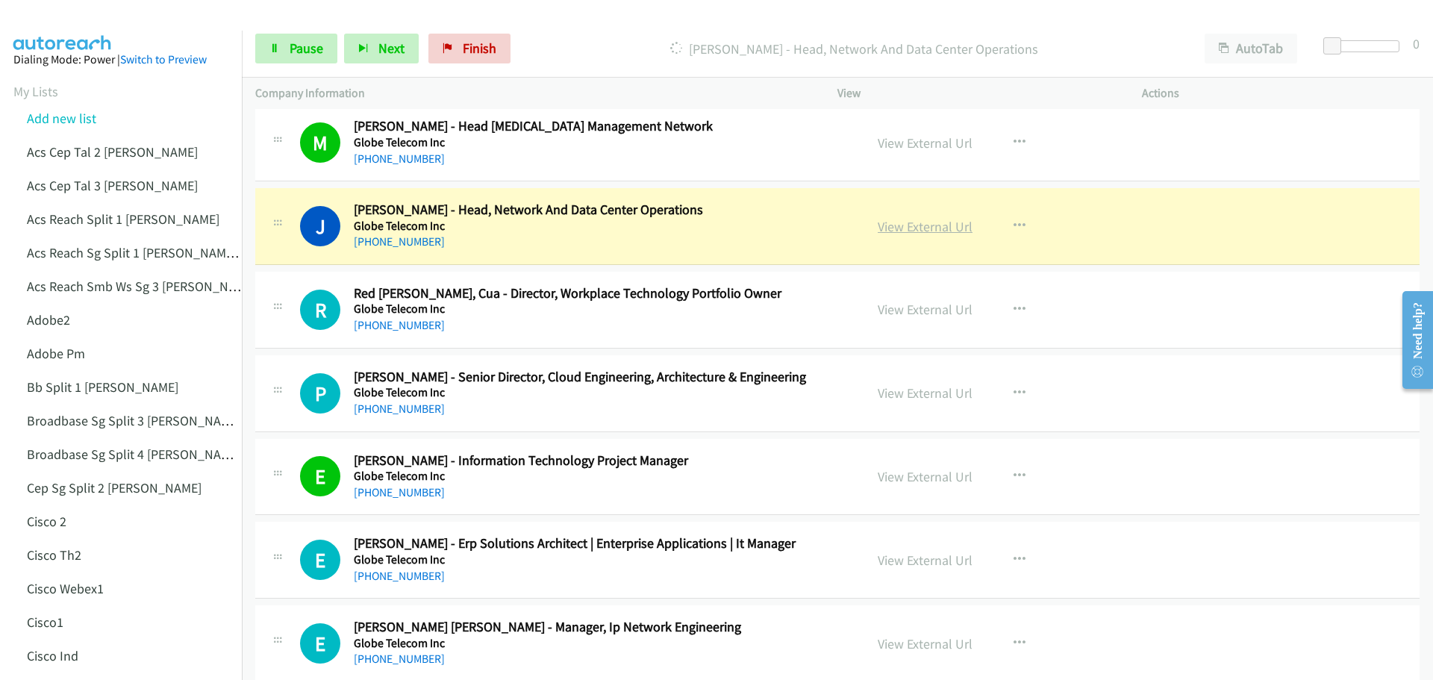
click at [918, 230] on link "View External Url" at bounding box center [925, 226] width 95 height 17
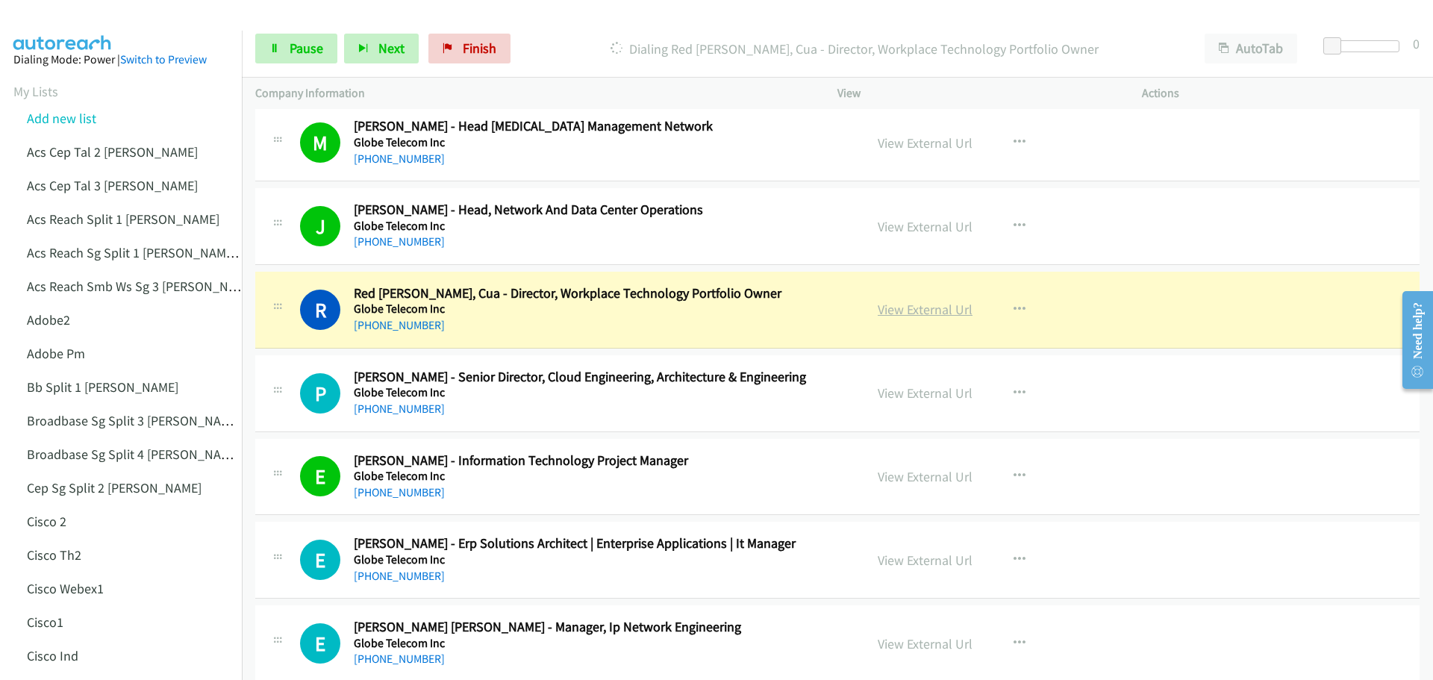
click at [919, 309] on link "View External Url" at bounding box center [925, 309] width 95 height 17
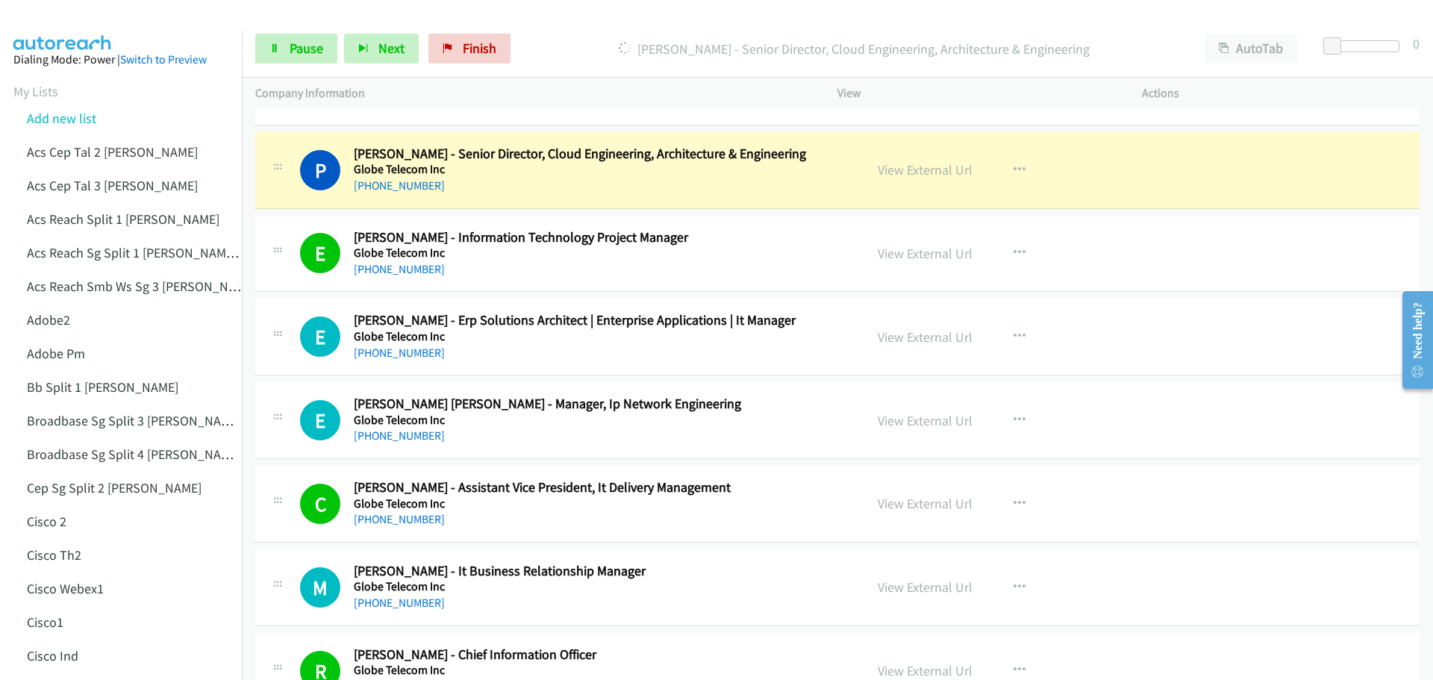
scroll to position [2985, 0]
click at [913, 175] on link "View External Url" at bounding box center [925, 168] width 95 height 17
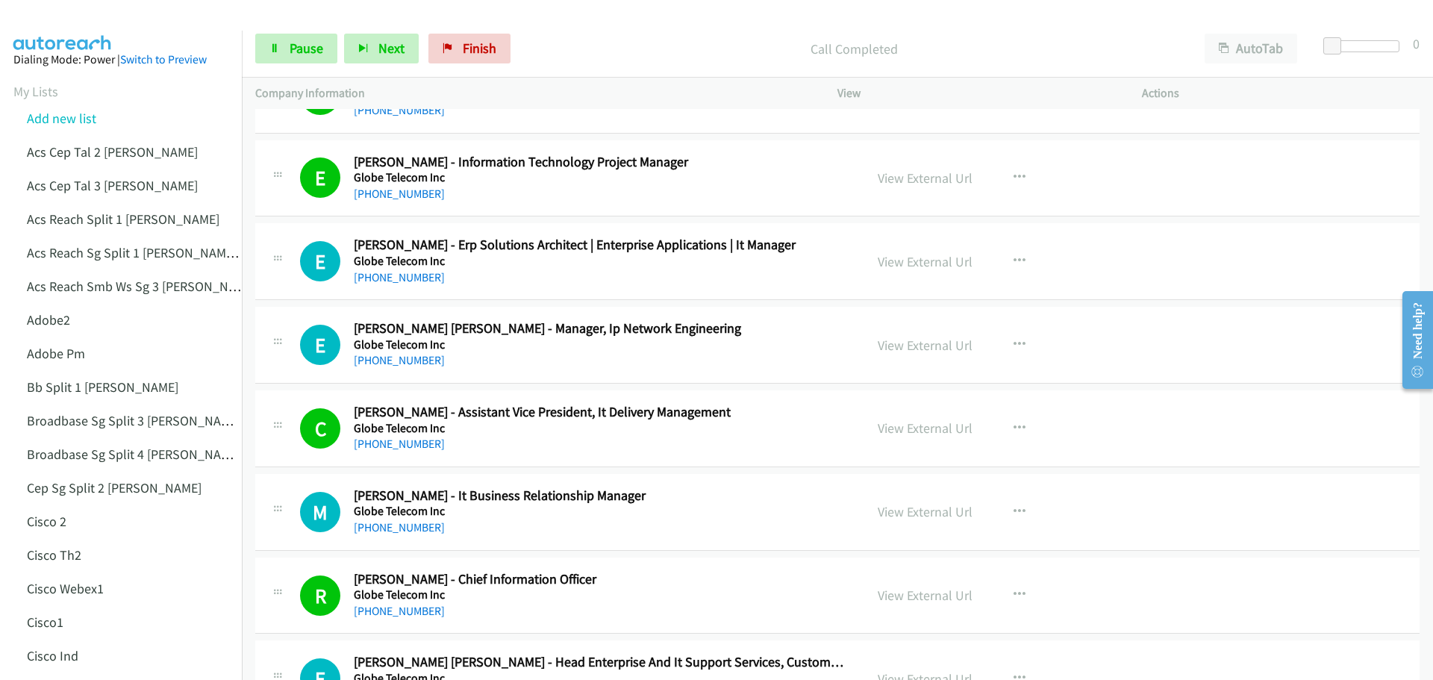
scroll to position [3134, 0]
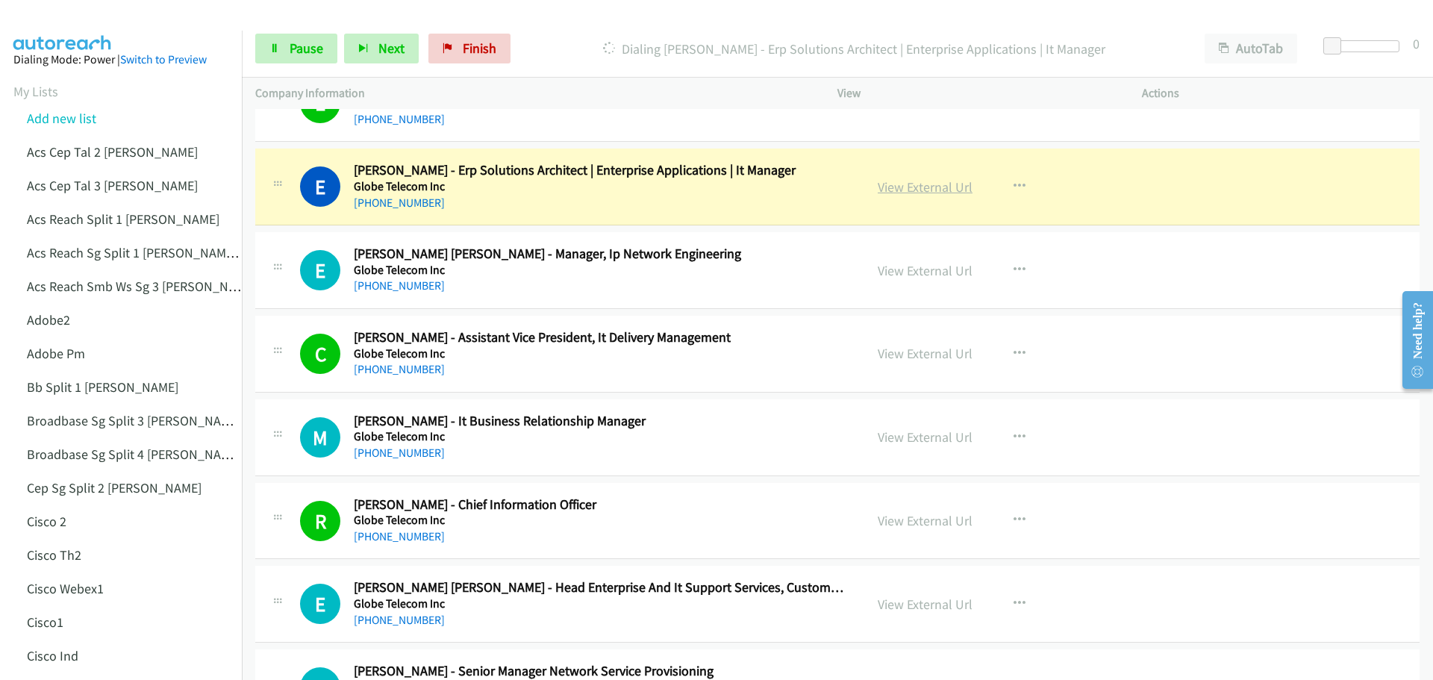
click at [915, 193] on link "View External Url" at bounding box center [925, 186] width 95 height 17
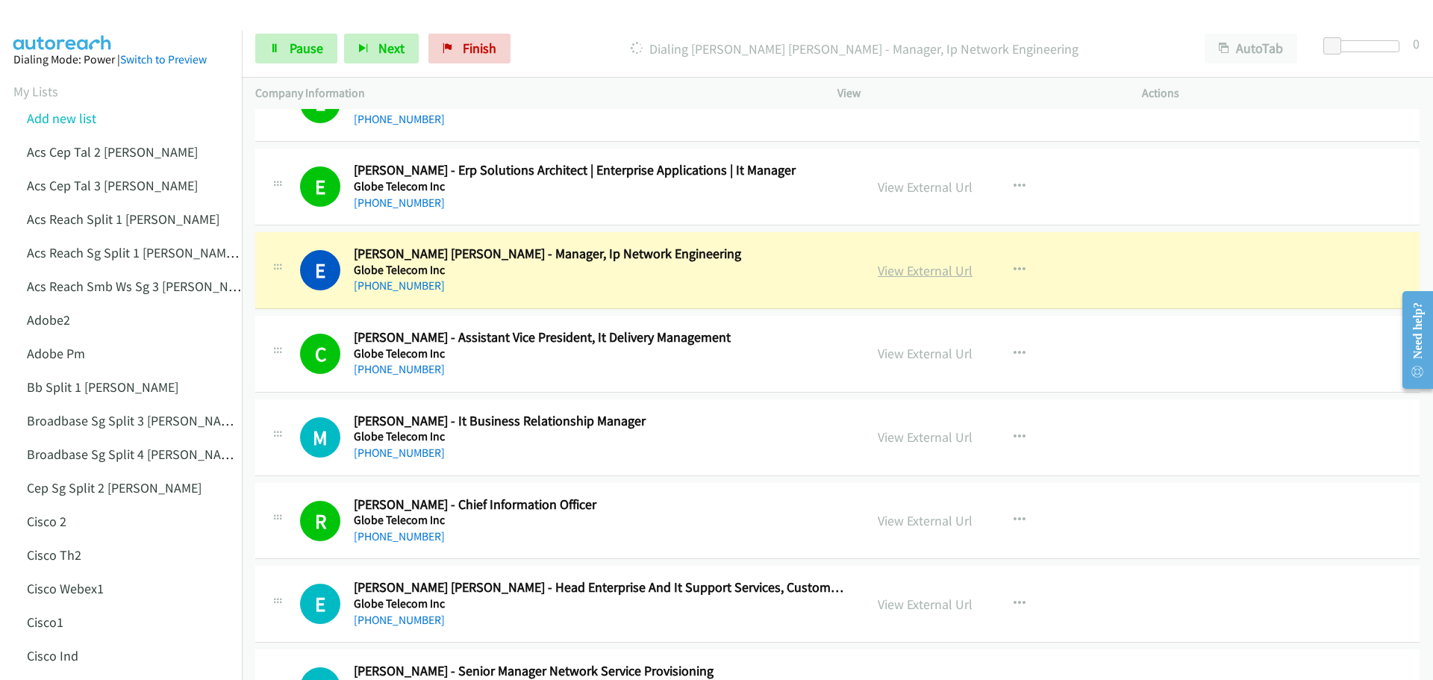
click at [912, 269] on link "View External Url" at bounding box center [925, 270] width 95 height 17
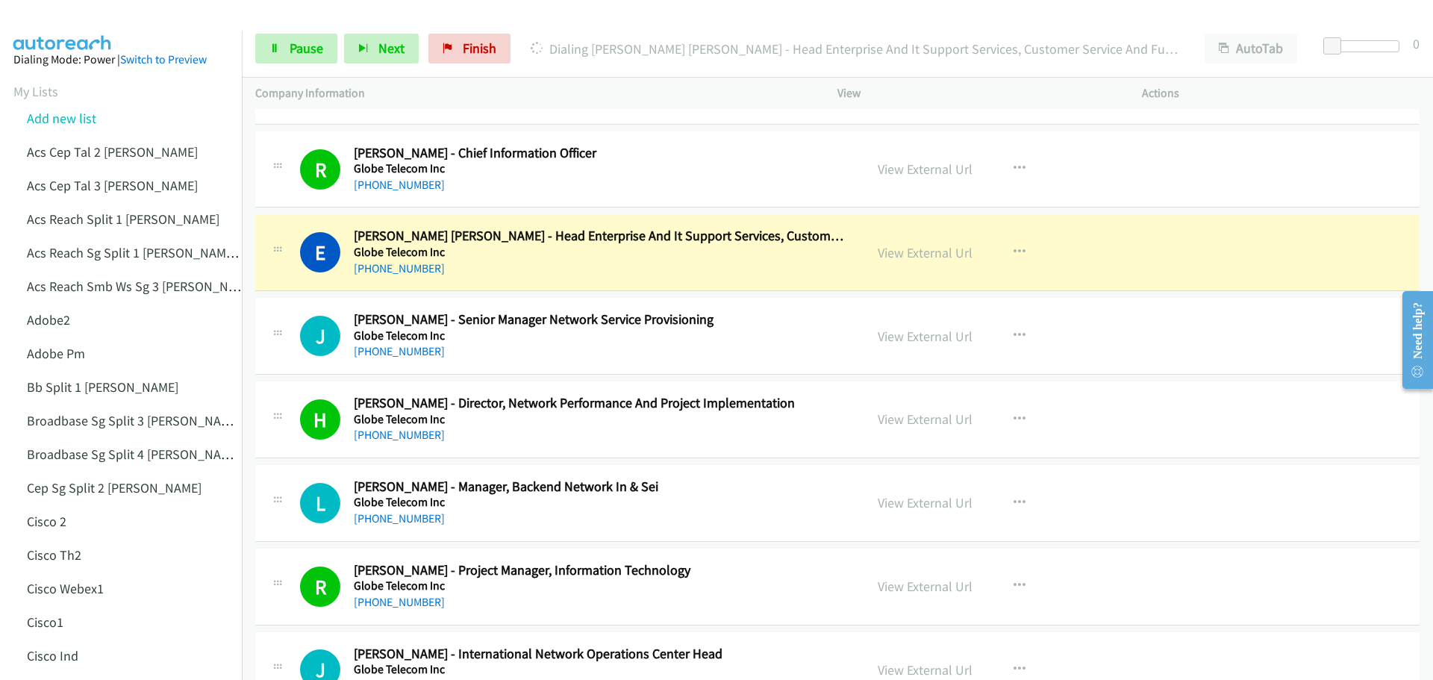
scroll to position [3507, 0]
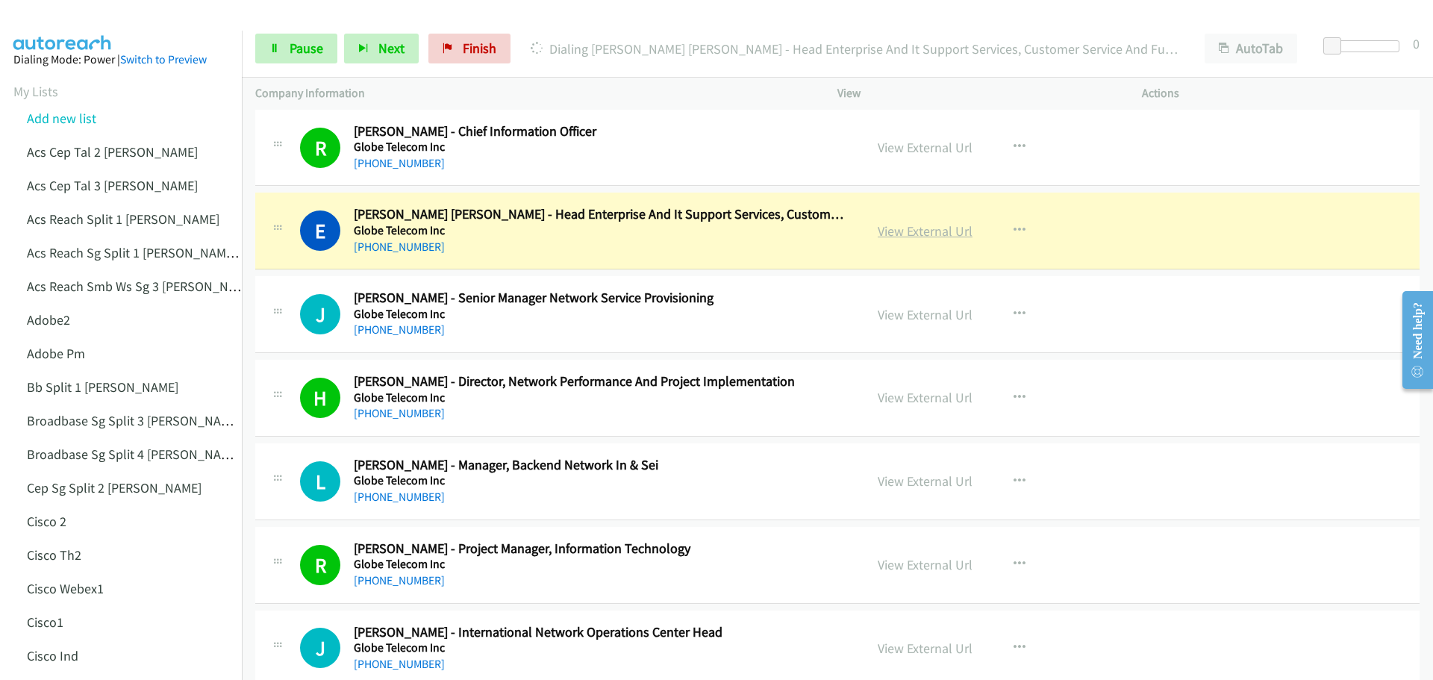
click at [901, 236] on link "View External Url" at bounding box center [925, 230] width 95 height 17
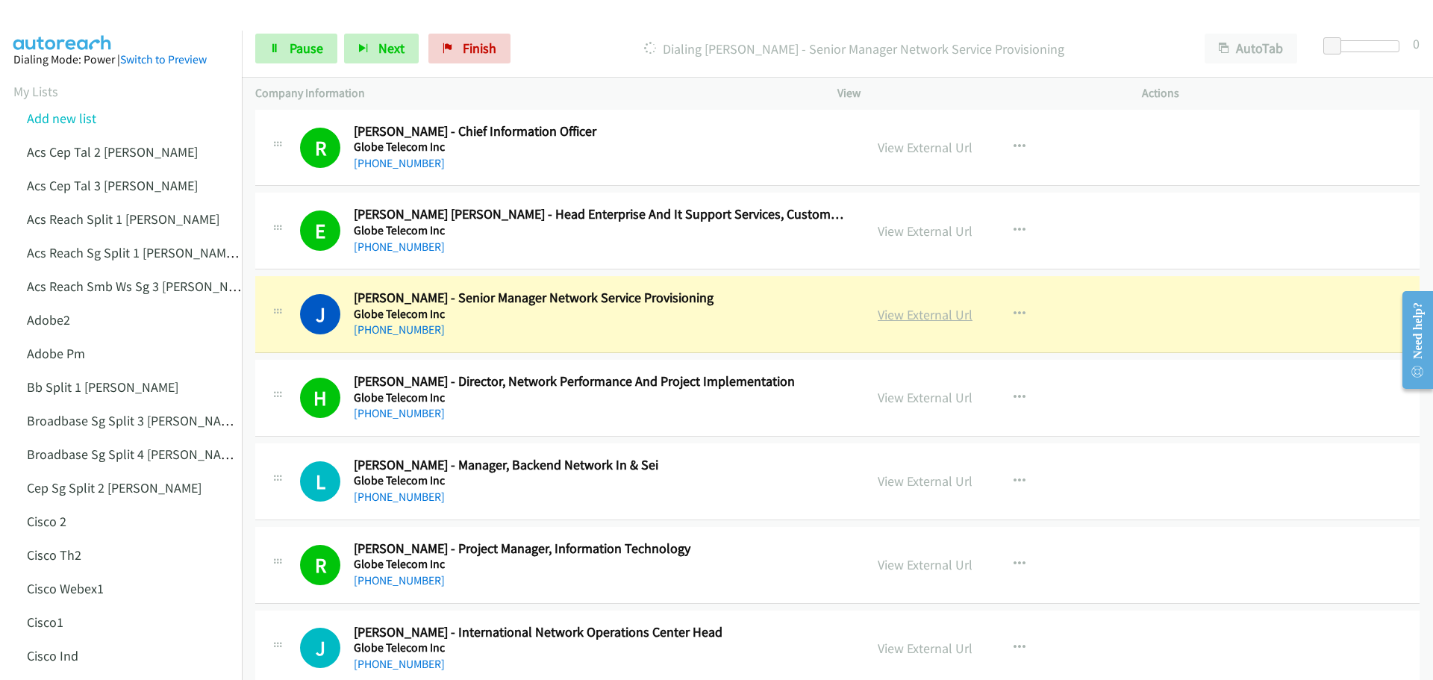
click at [902, 314] on link "View External Url" at bounding box center [925, 314] width 95 height 17
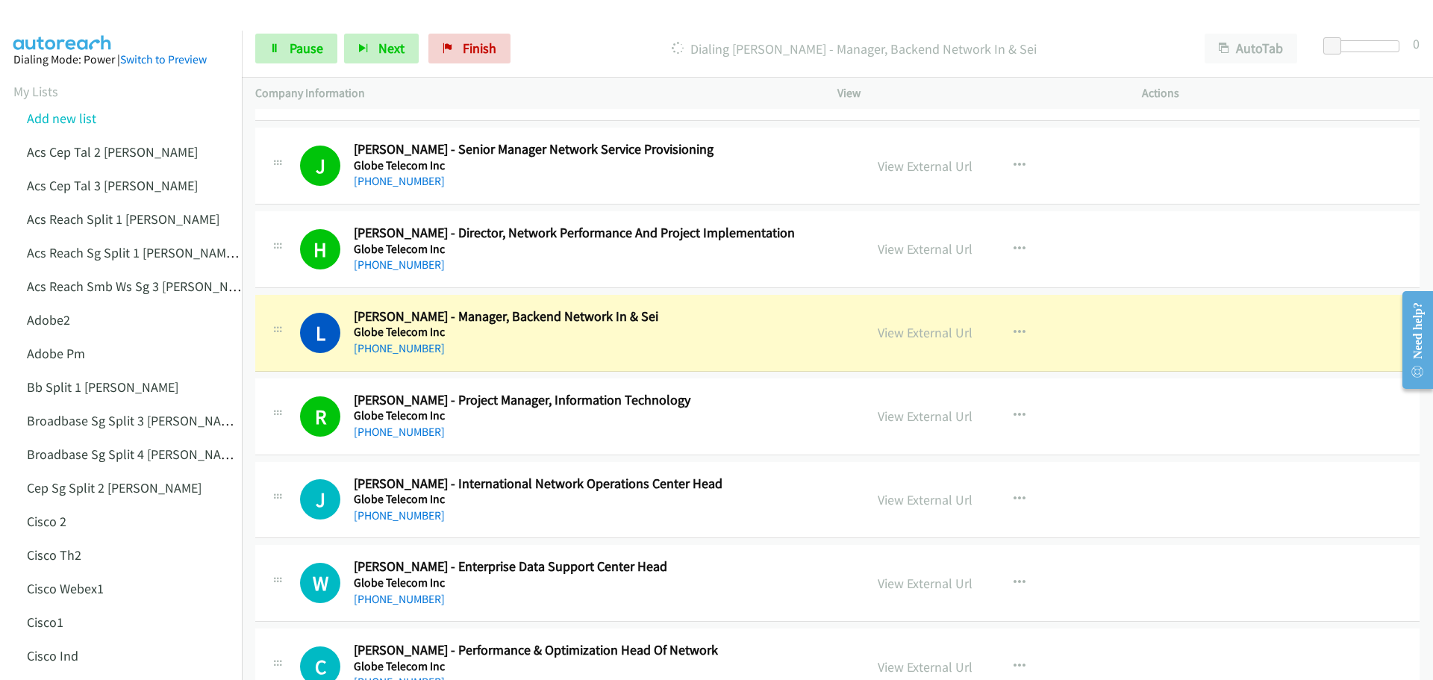
scroll to position [3731, 0]
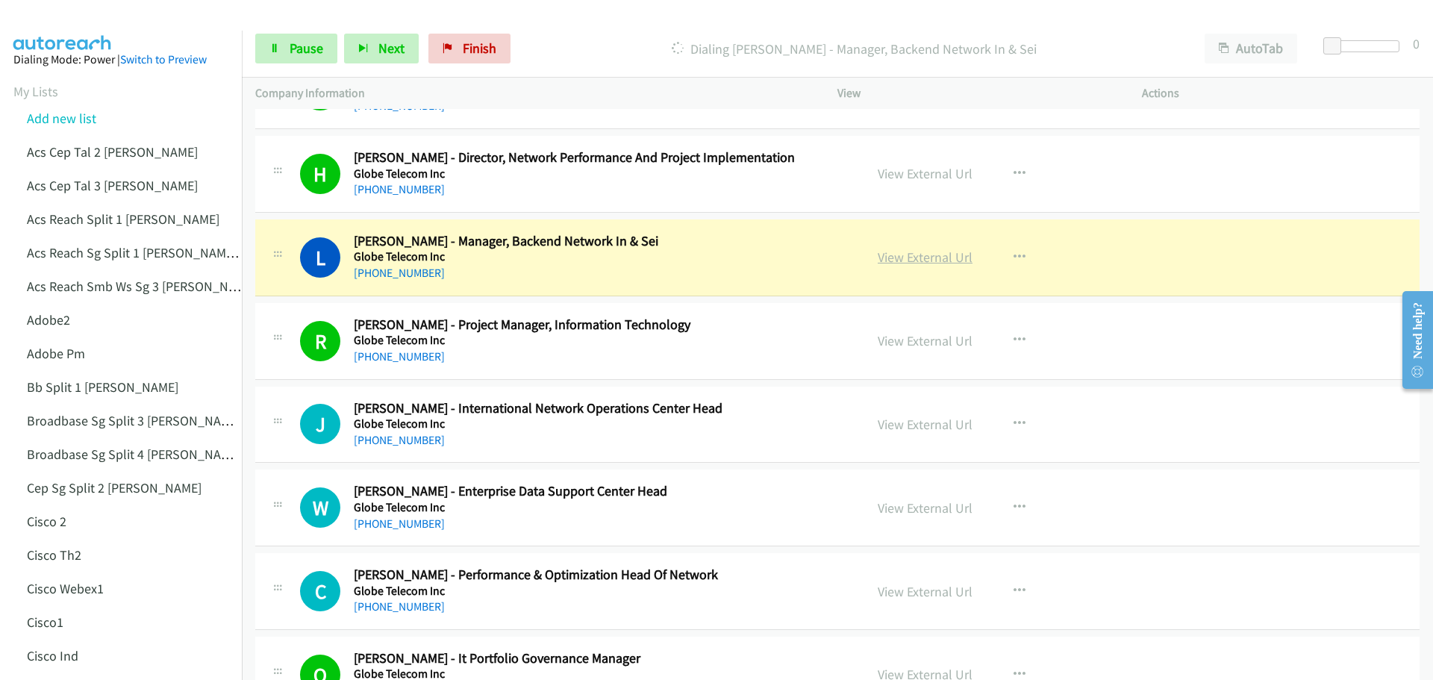
click at [899, 258] on link "View External Url" at bounding box center [925, 256] width 95 height 17
click at [320, 52] on span "Pause" at bounding box center [307, 48] width 34 height 17
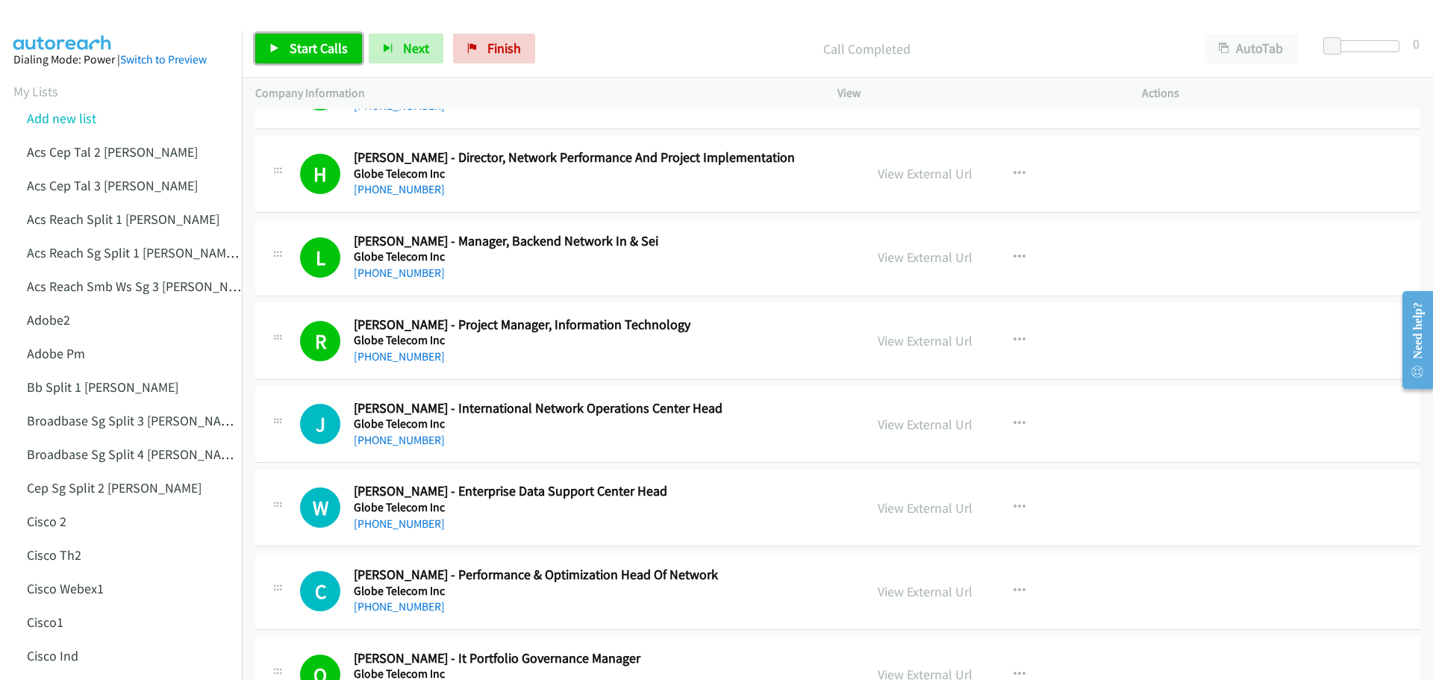
click at [314, 51] on span "Start Calls" at bounding box center [319, 48] width 58 height 17
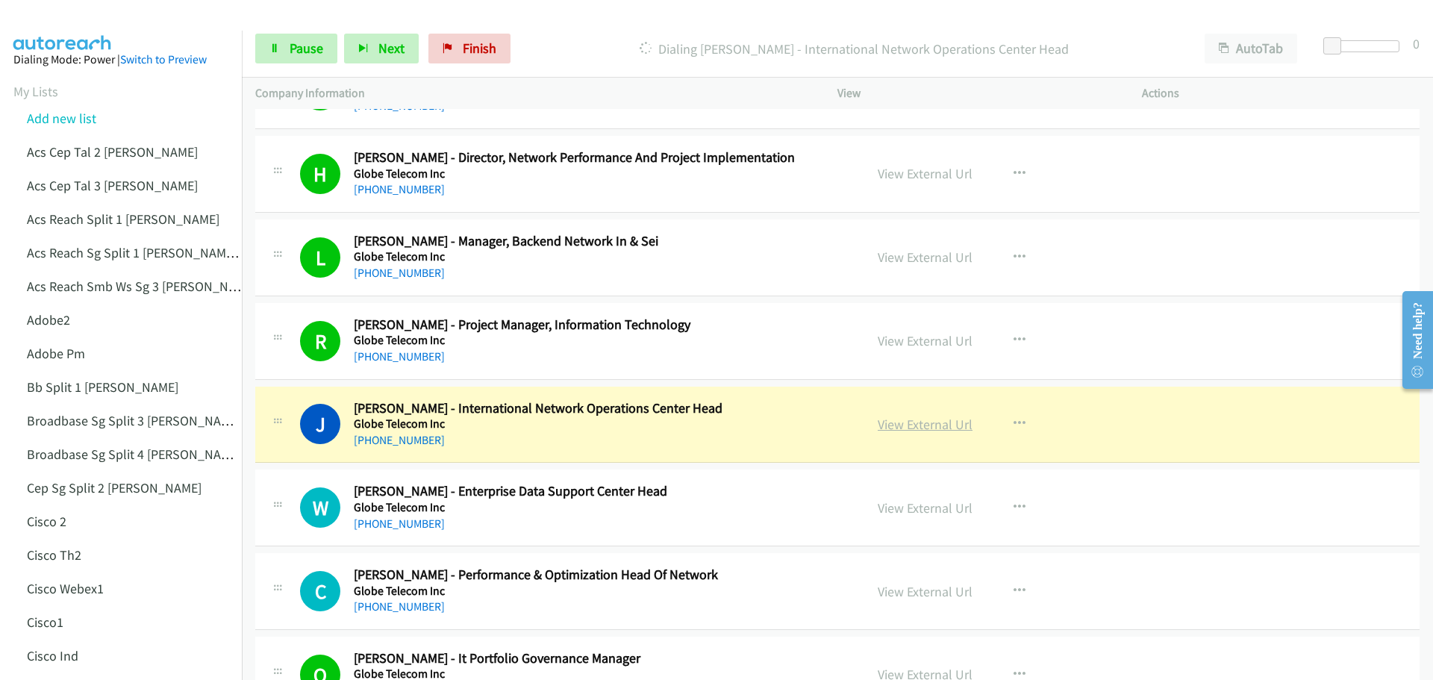
click at [925, 424] on link "View External Url" at bounding box center [925, 424] width 95 height 17
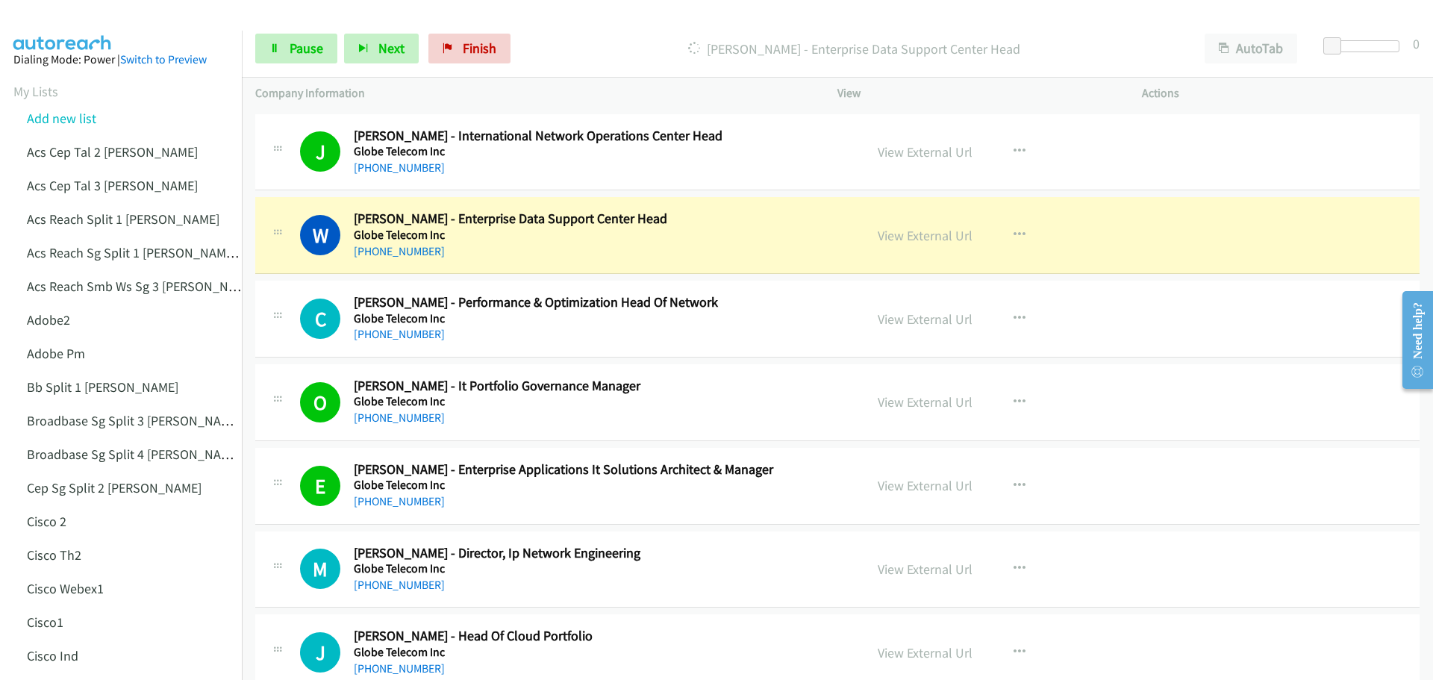
scroll to position [4029, 0]
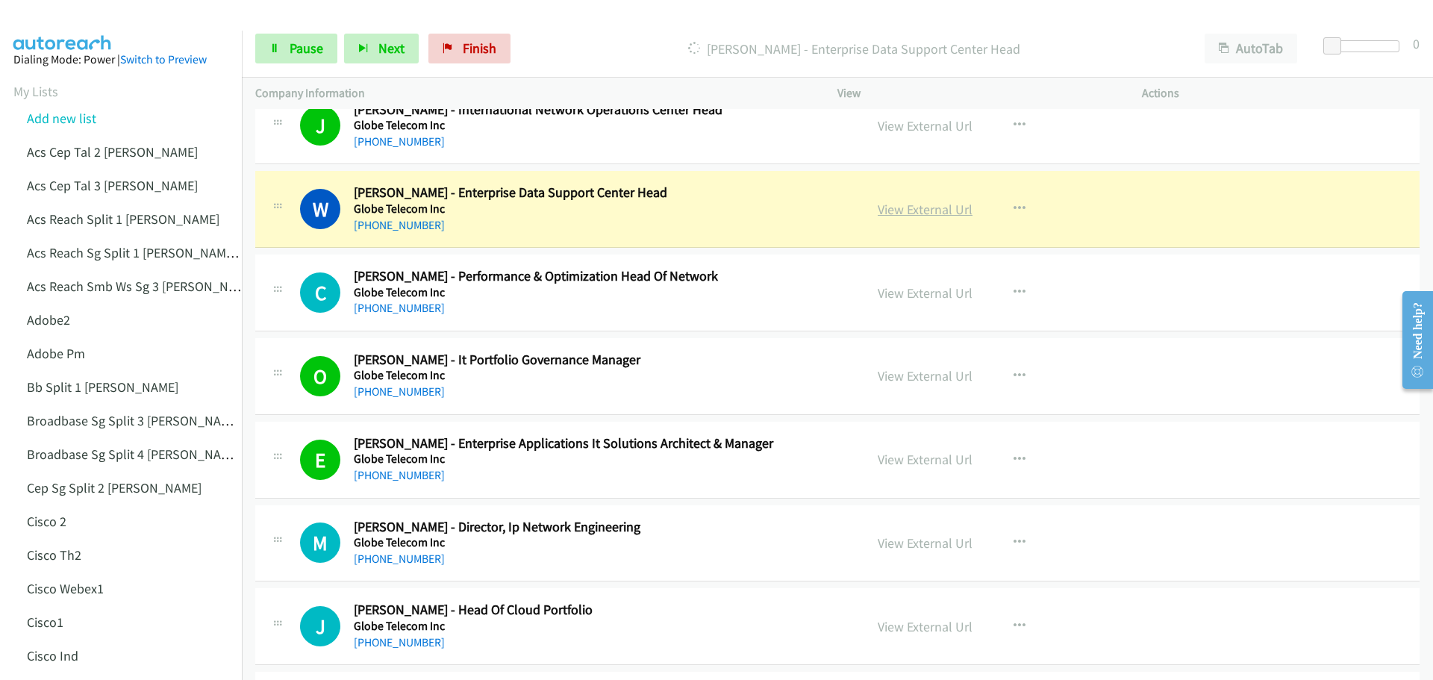
click at [899, 212] on link "View External Url" at bounding box center [925, 209] width 95 height 17
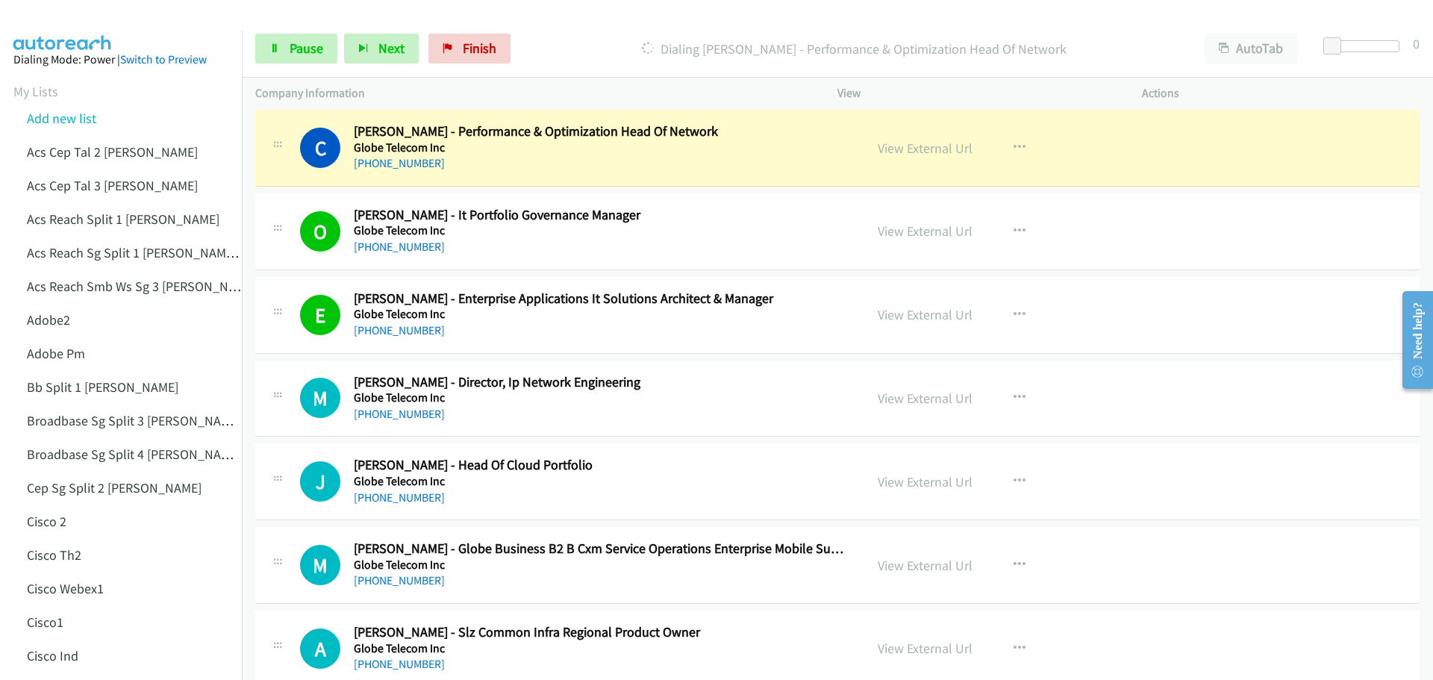
scroll to position [4179, 0]
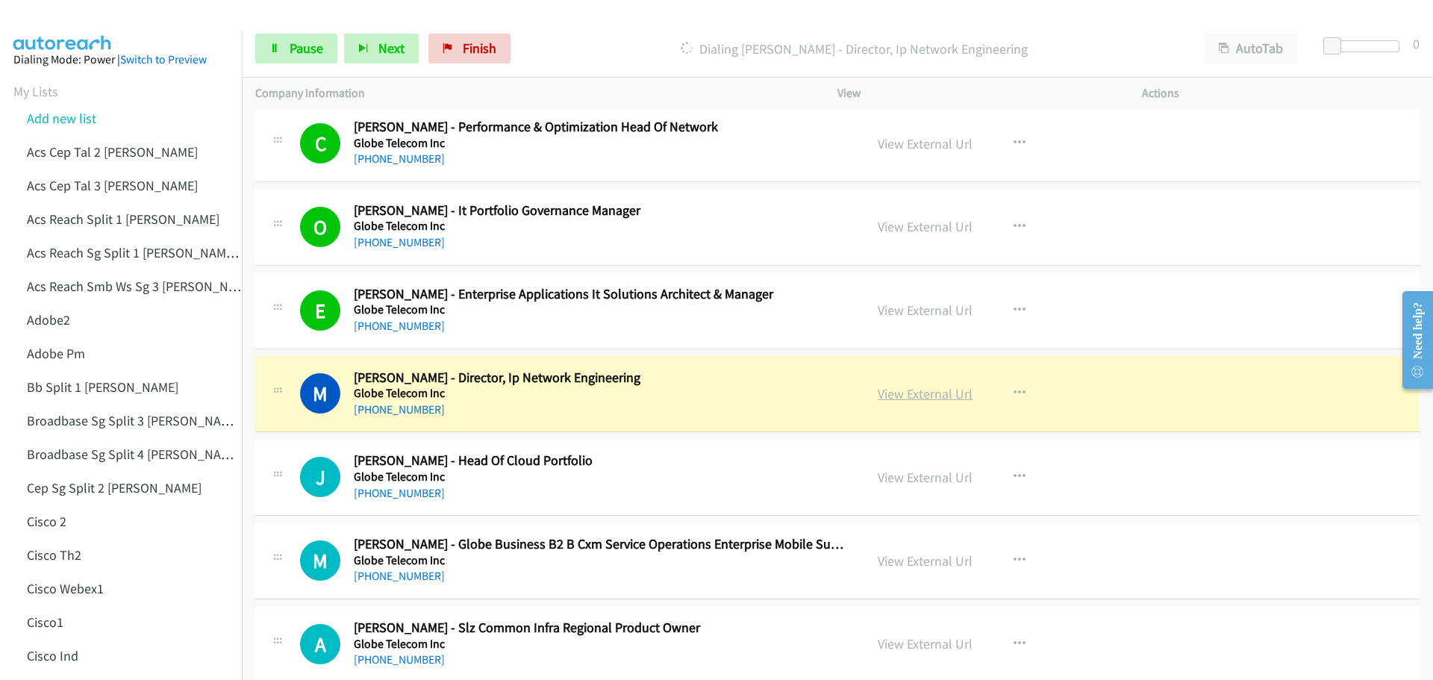
click at [901, 392] on link "View External Url" at bounding box center [925, 393] width 95 height 17
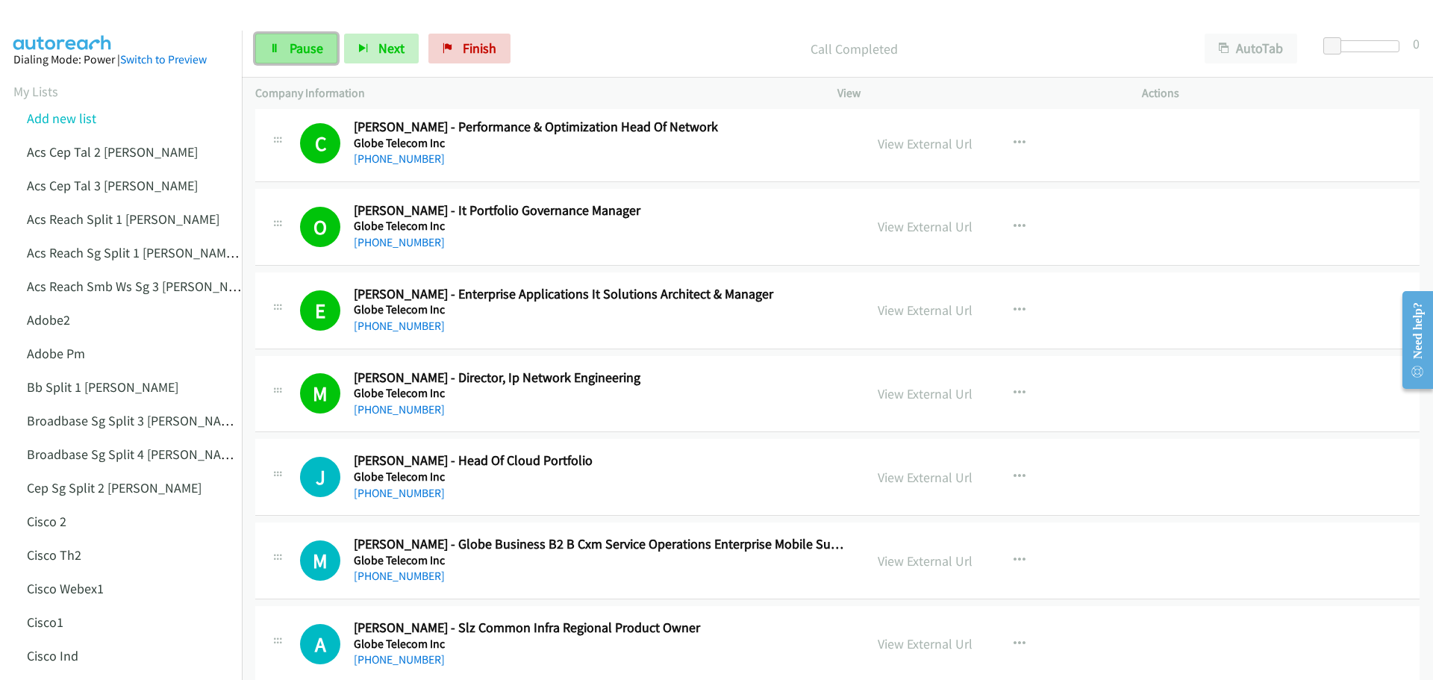
click at [300, 48] on span "Pause" at bounding box center [307, 48] width 34 height 17
click at [278, 48] on icon at bounding box center [274, 49] width 10 height 10
click at [936, 475] on link "View External Url" at bounding box center [925, 477] width 95 height 17
drag, startPoint x: 307, startPoint y: 38, endPoint x: 325, endPoint y: 40, distance: 17.3
click at [307, 38] on link "Pause" at bounding box center [296, 49] width 82 height 30
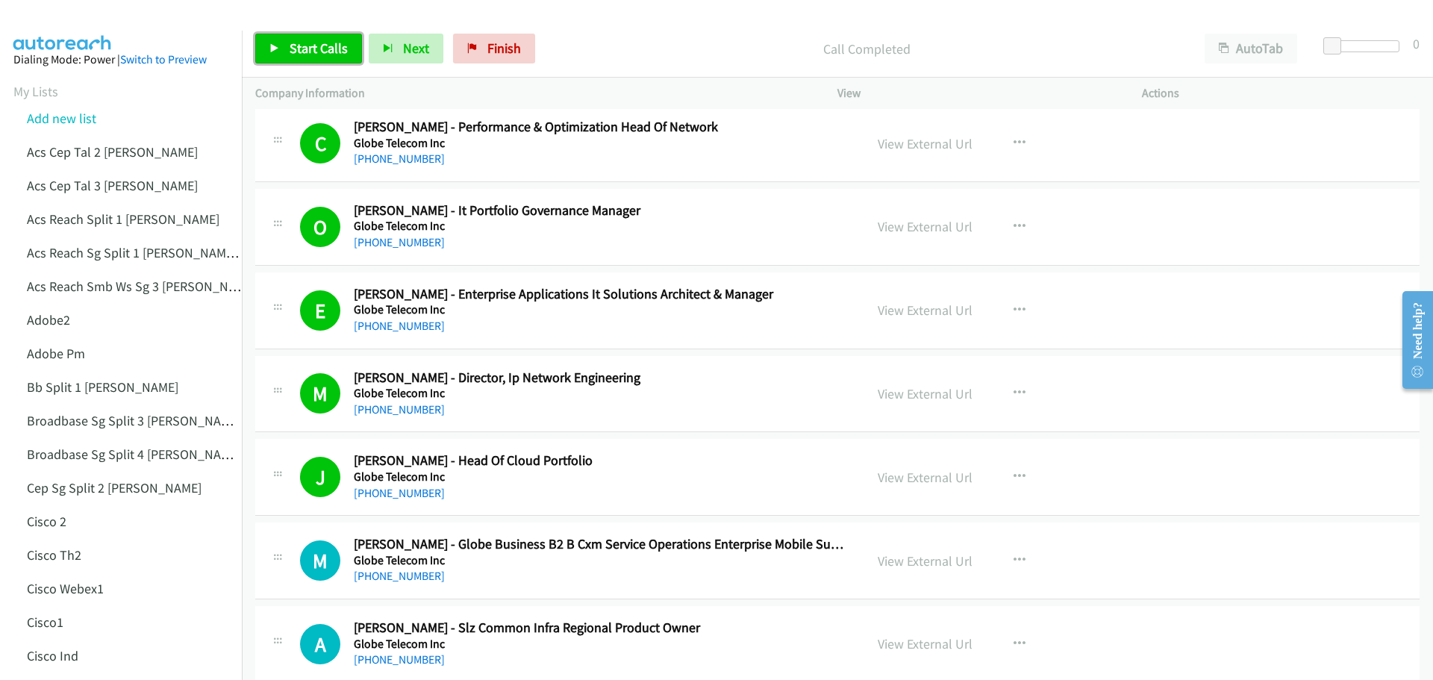
click at [286, 46] on link "Start Calls" at bounding box center [308, 49] width 107 height 30
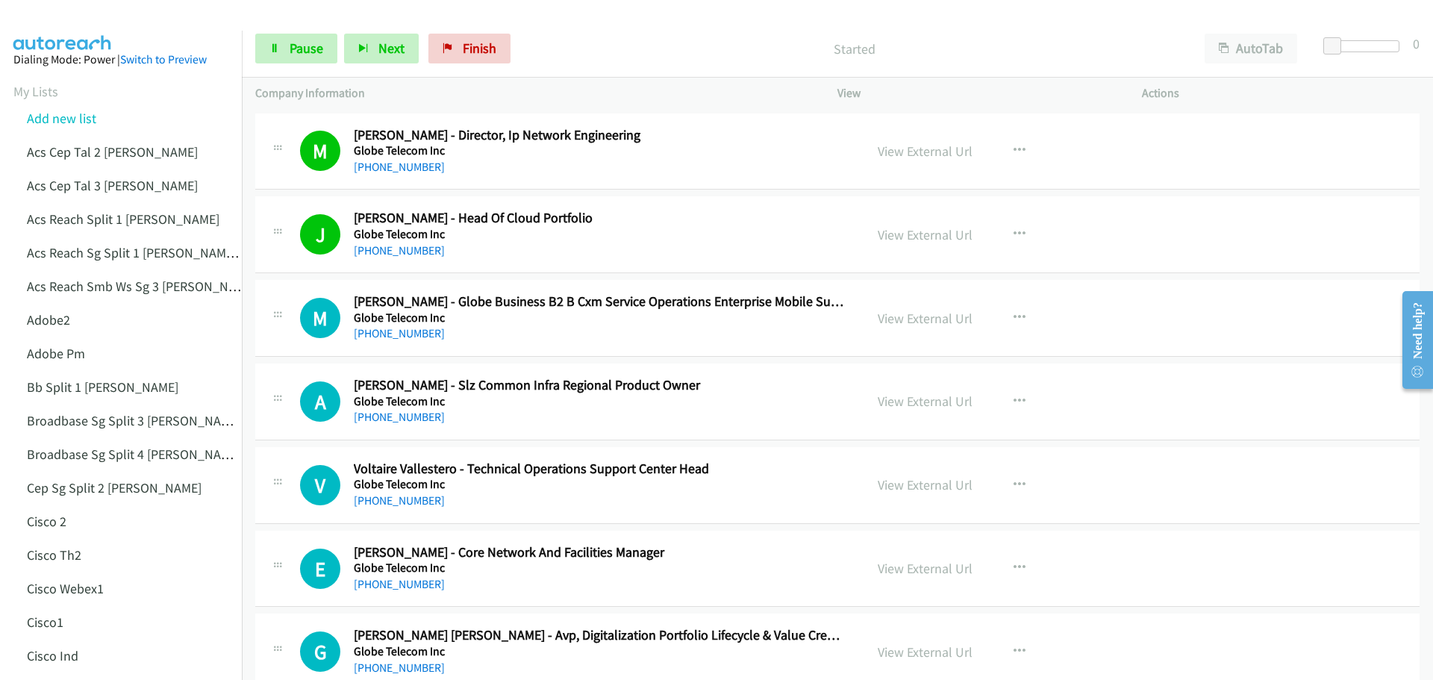
scroll to position [4552, 0]
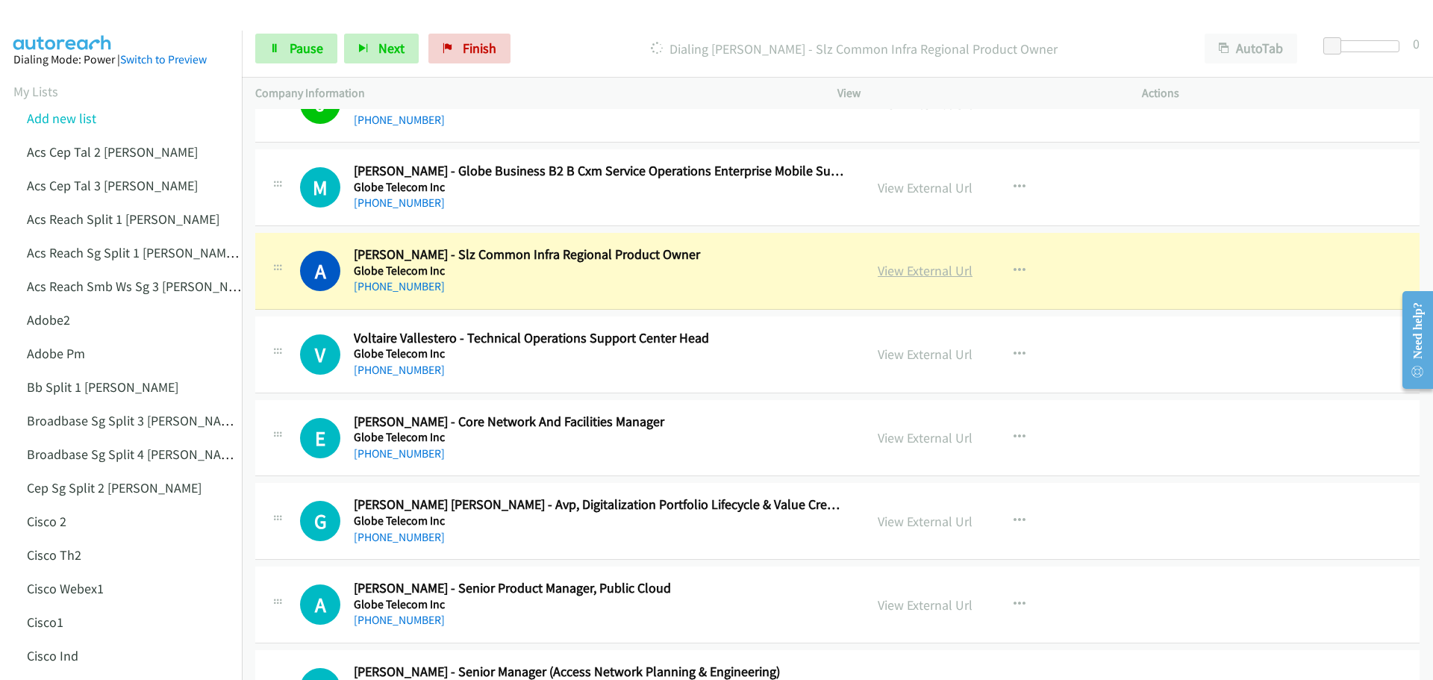
click at [922, 265] on link "View External Url" at bounding box center [925, 270] width 95 height 17
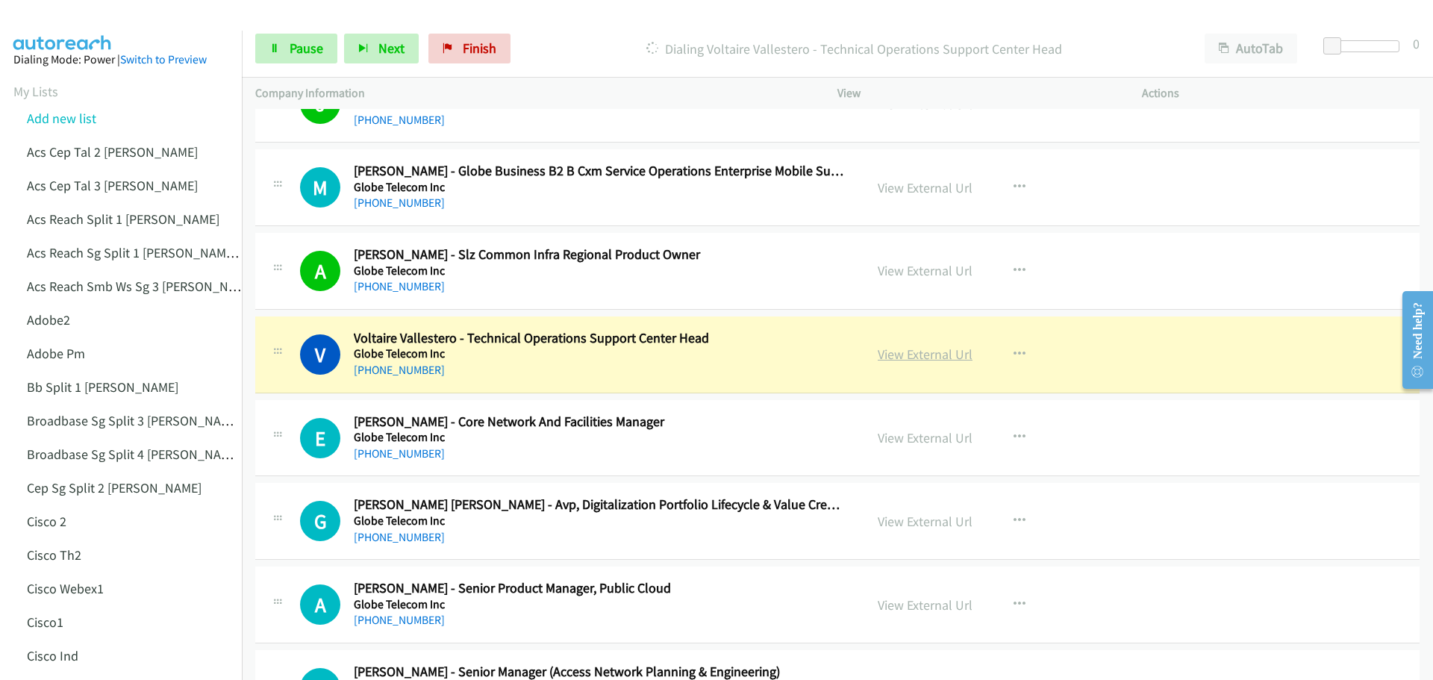
click at [932, 357] on link "View External Url" at bounding box center [925, 353] width 95 height 17
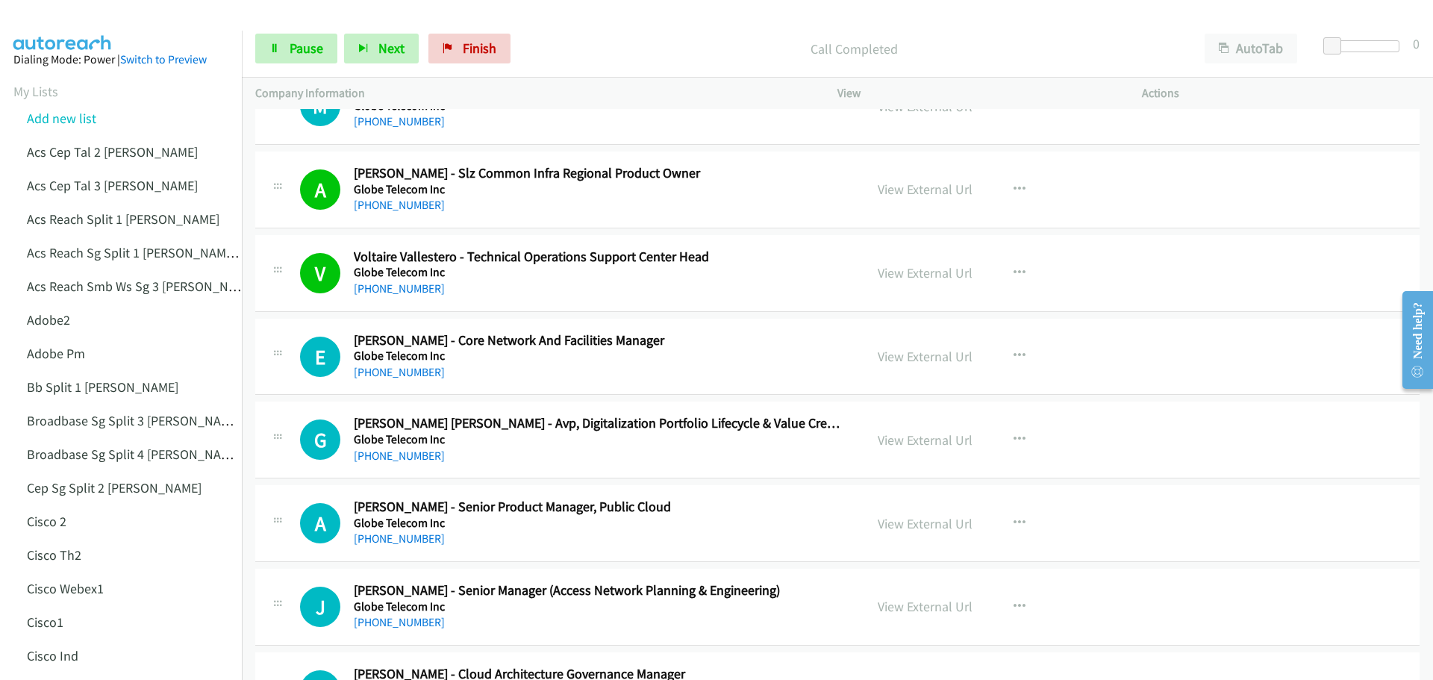
scroll to position [4701, 0]
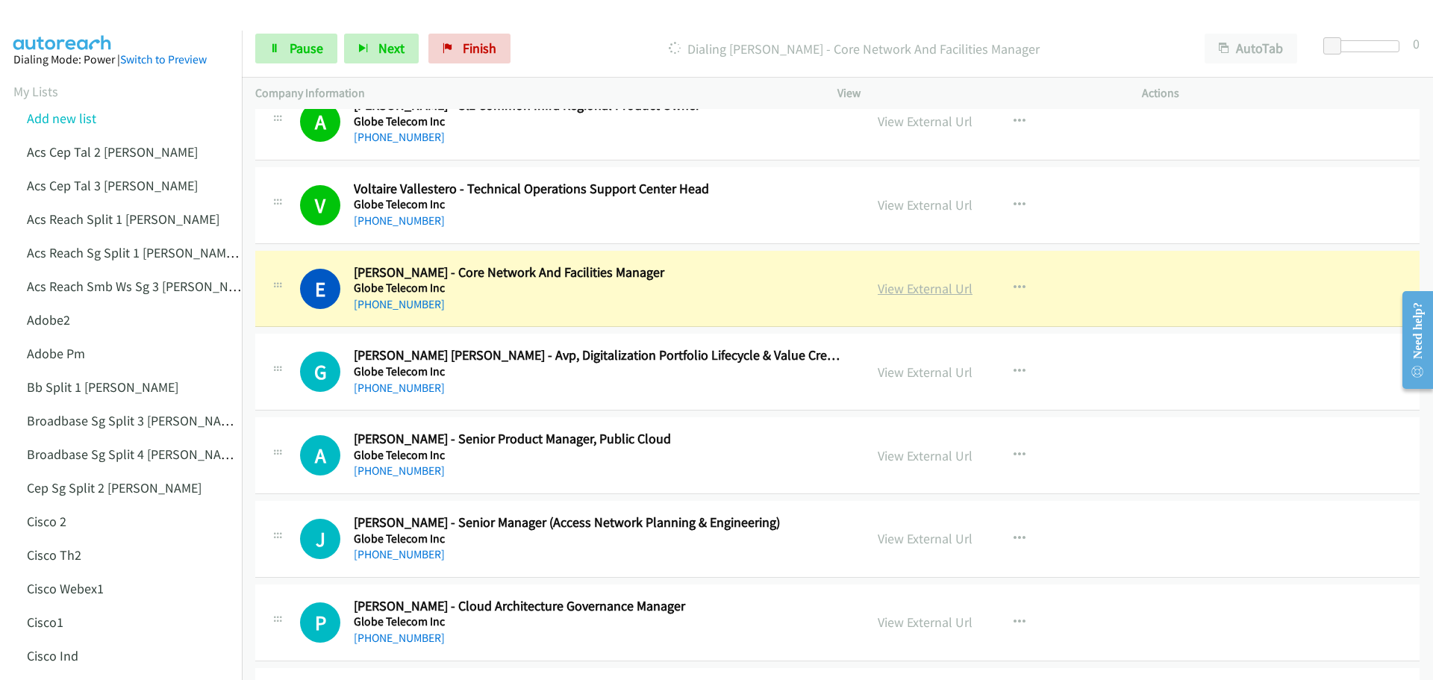
click at [933, 286] on link "View External Url" at bounding box center [925, 288] width 95 height 17
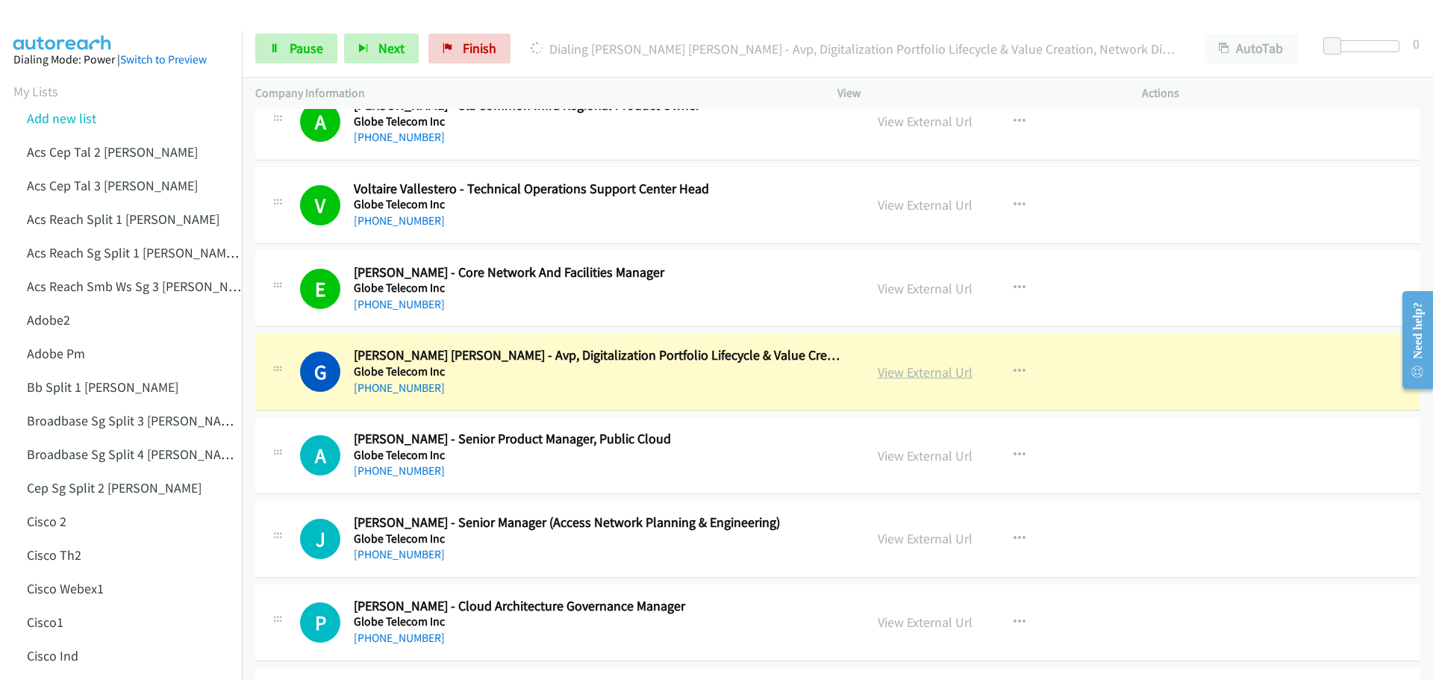
click at [886, 378] on link "View External Url" at bounding box center [925, 371] width 95 height 17
drag, startPoint x: 289, startPoint y: 42, endPoint x: 342, endPoint y: 49, distance: 53.4
click at [290, 42] on span "Pause" at bounding box center [307, 48] width 34 height 17
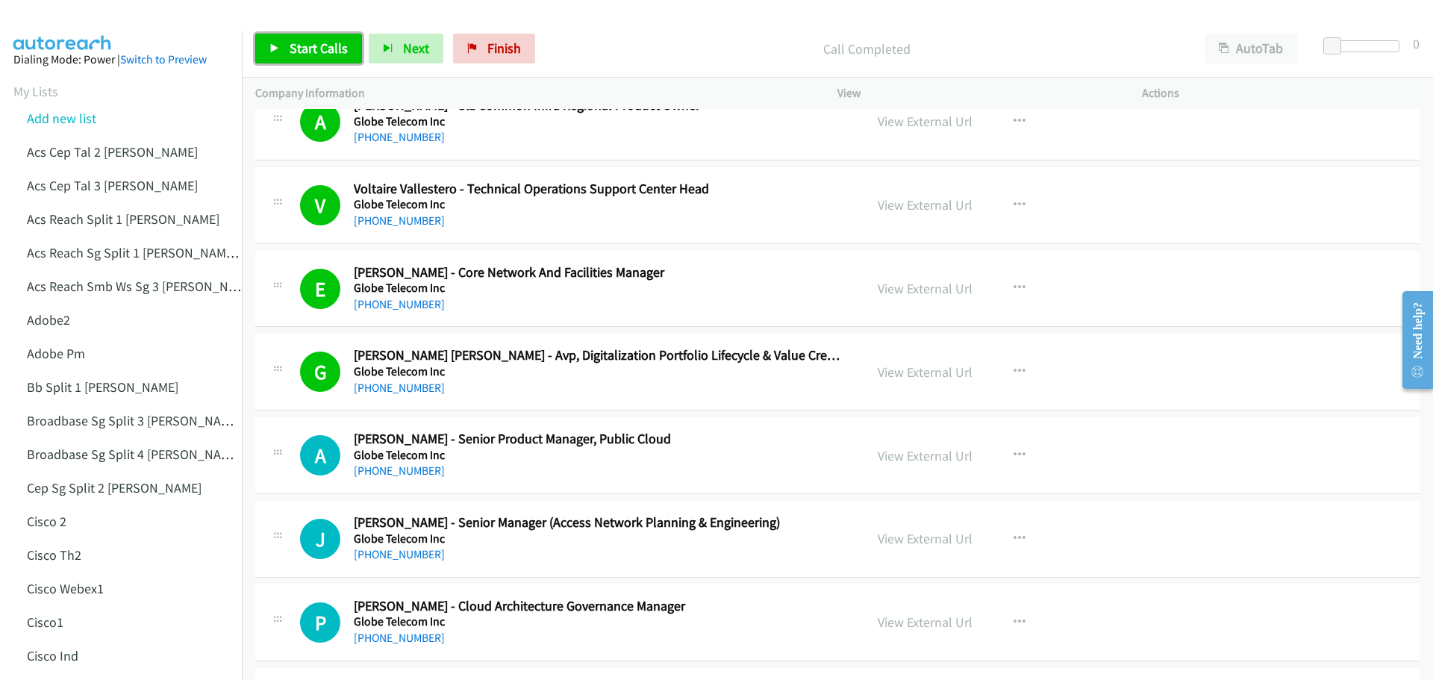
click at [260, 50] on link "Start Calls" at bounding box center [308, 49] width 107 height 30
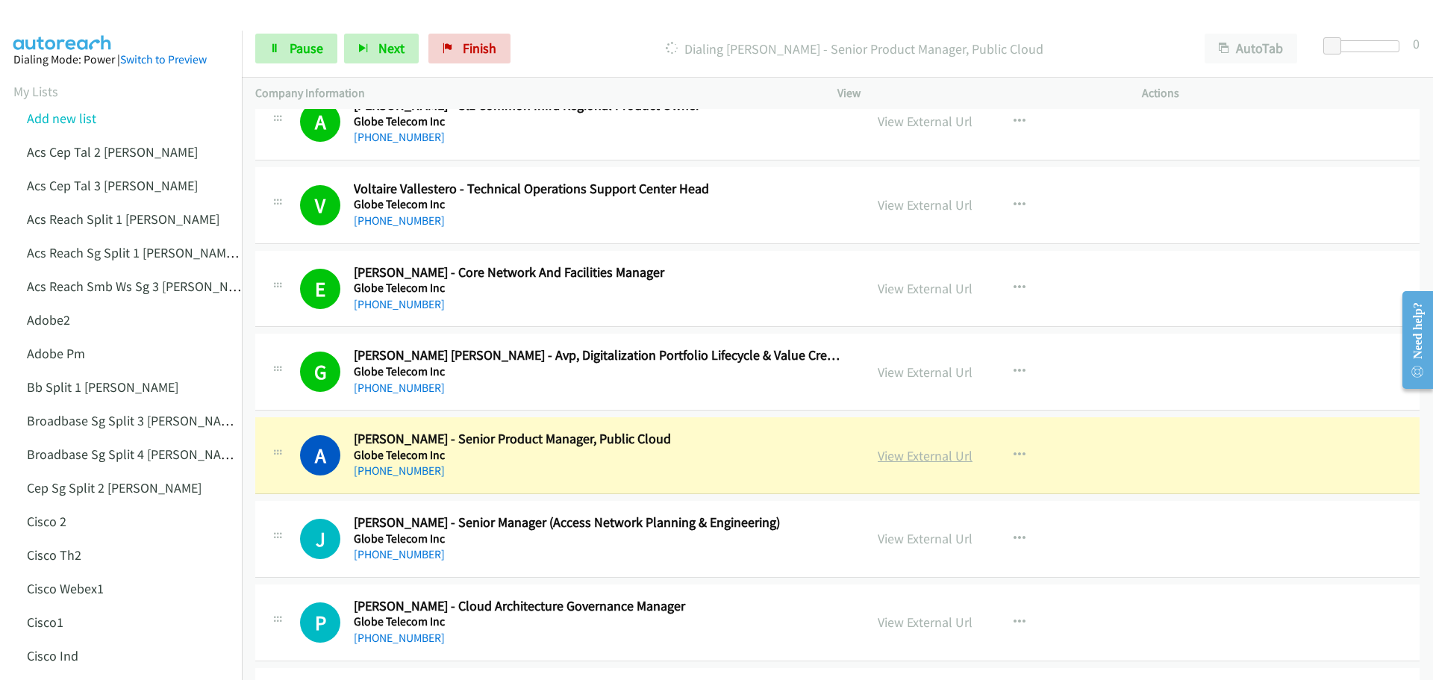
click at [903, 457] on link "View External Url" at bounding box center [925, 455] width 95 height 17
